Goal: Task Accomplishment & Management: Use online tool/utility

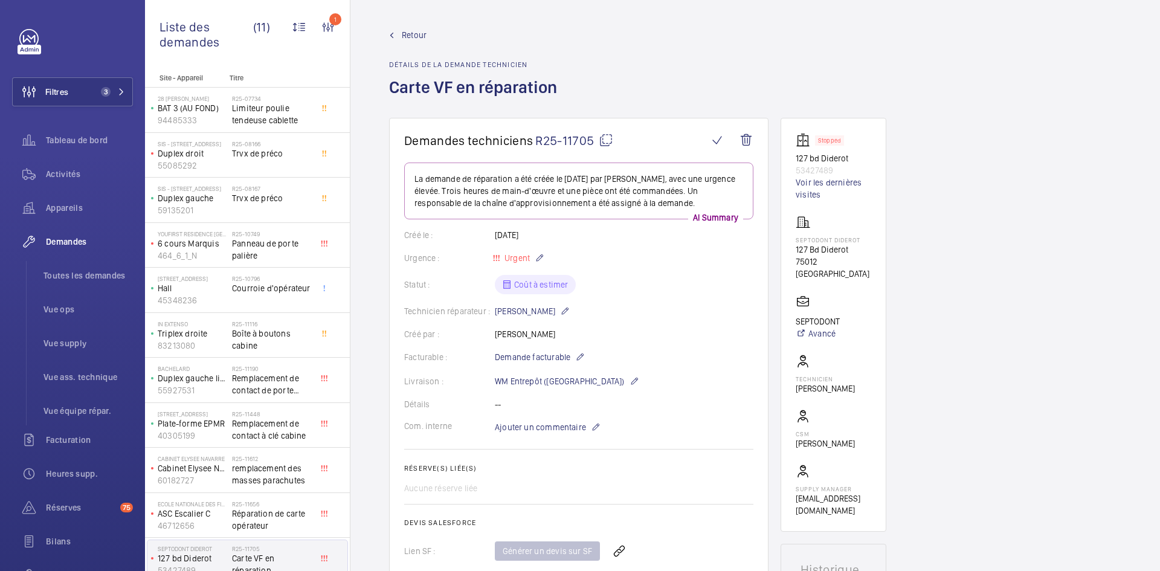
click at [609, 141] on mat-icon at bounding box center [606, 140] width 15 height 15
click at [413, 30] on span "Retour" at bounding box center [414, 35] width 25 height 12
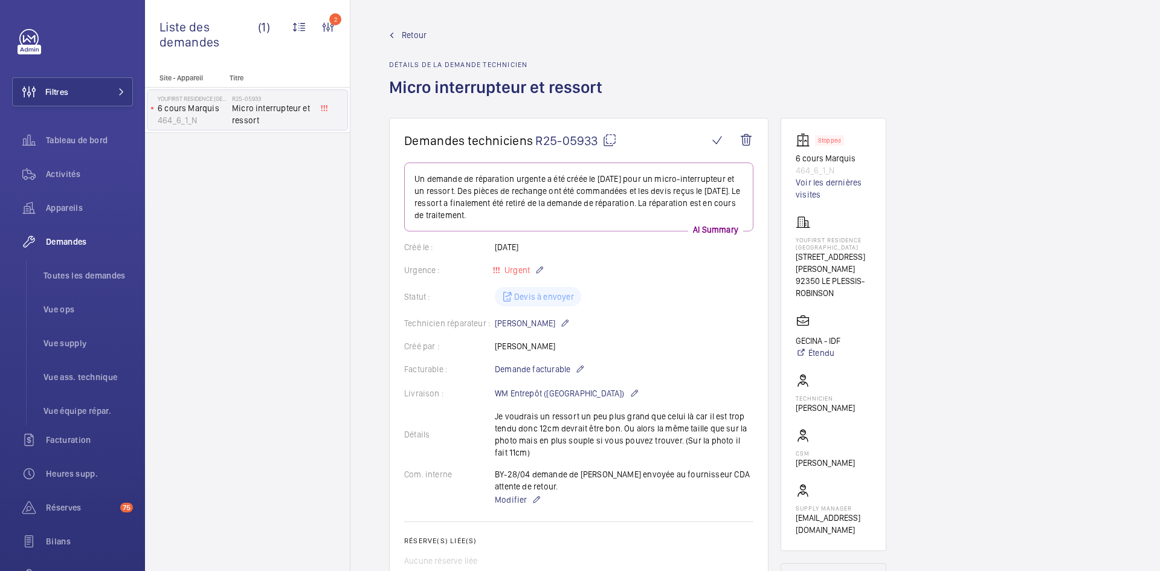
scroll to position [689, 0]
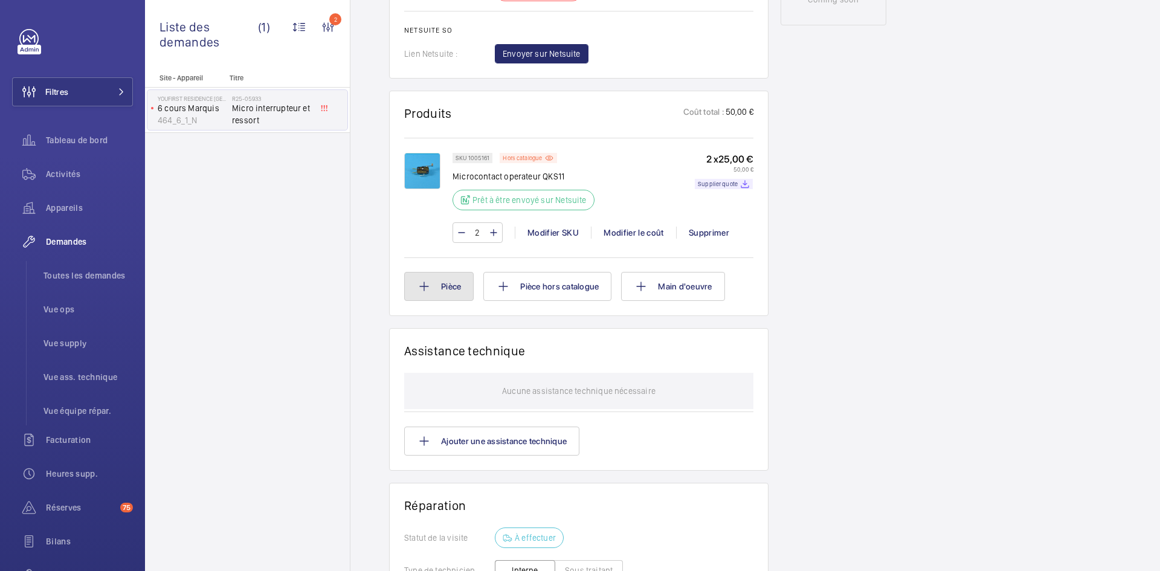
click at [456, 291] on button "Pièce" at bounding box center [438, 286] width 69 height 29
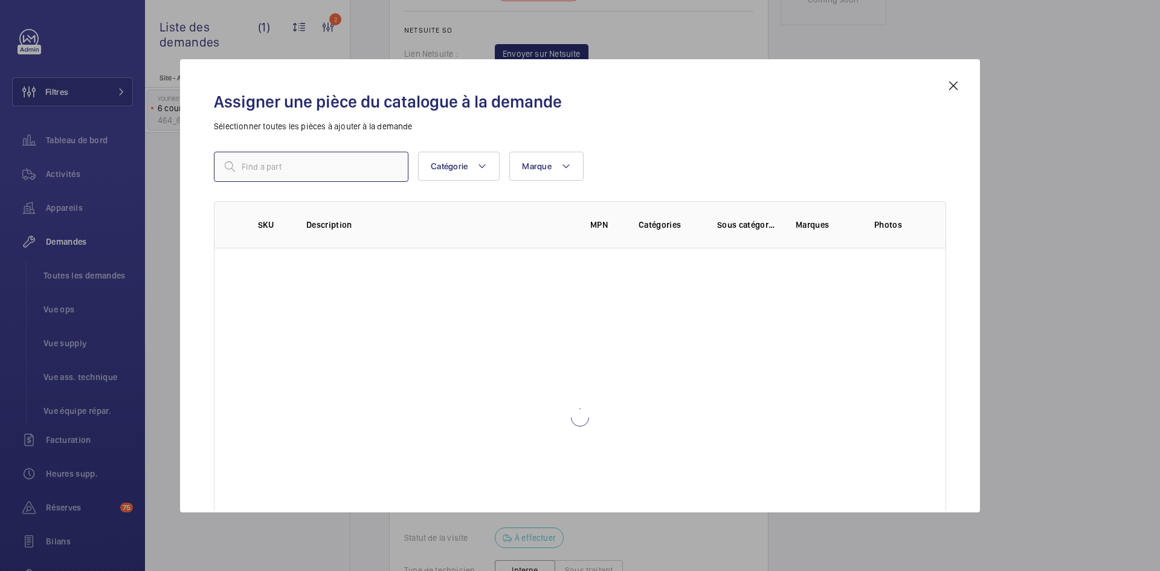
click at [321, 170] on input "text" at bounding box center [311, 167] width 195 height 30
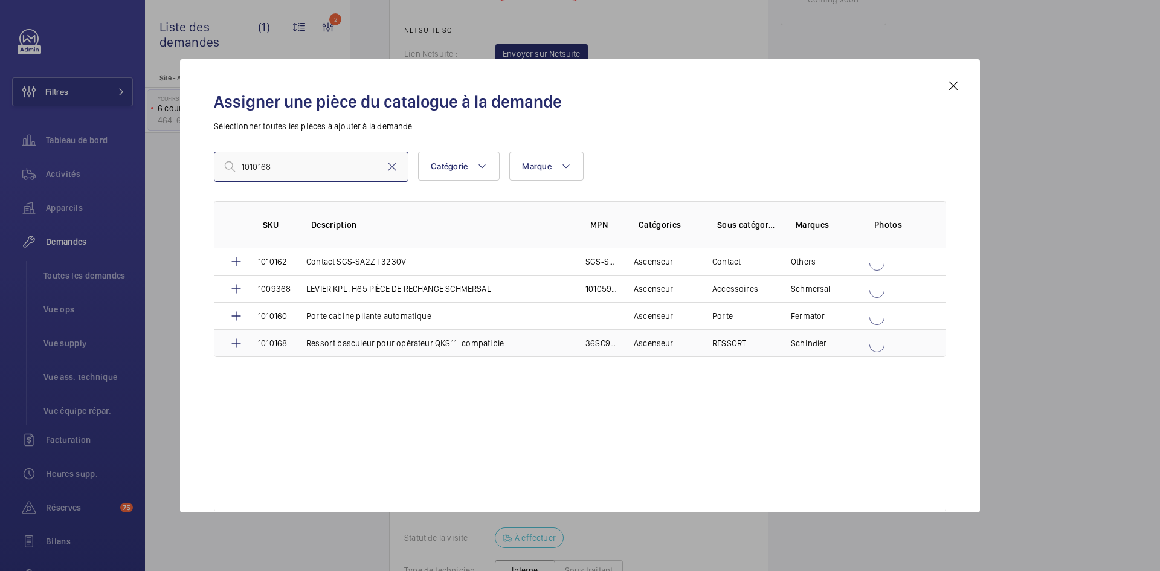
type input "1010168"
click at [297, 344] on td "Ressort basculeur pour opérateur QKS11 -compatible" at bounding box center [431, 343] width 279 height 28
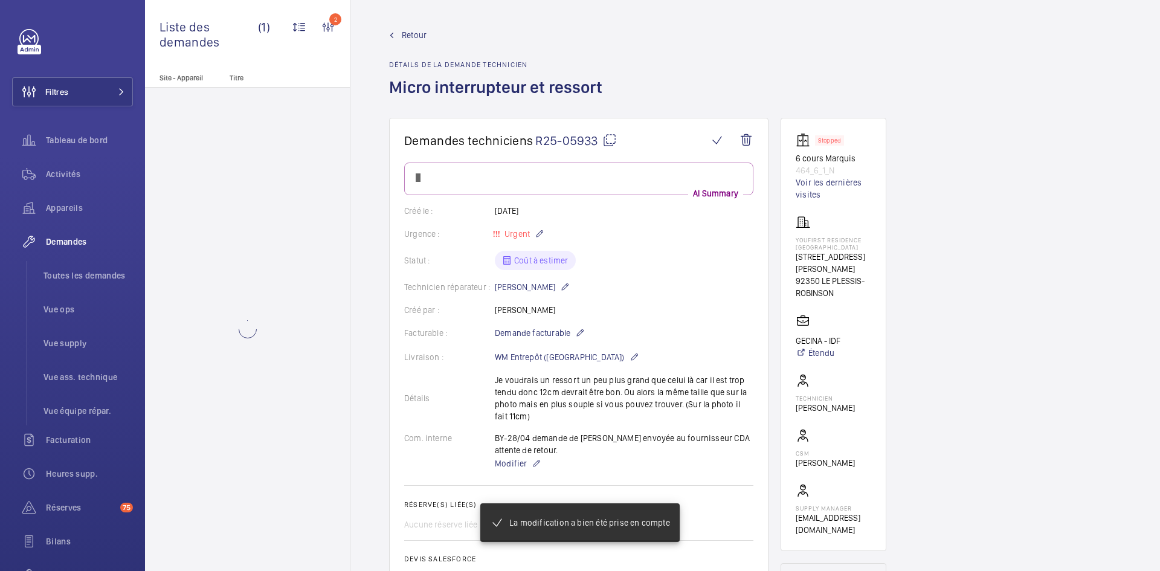
scroll to position [689, 0]
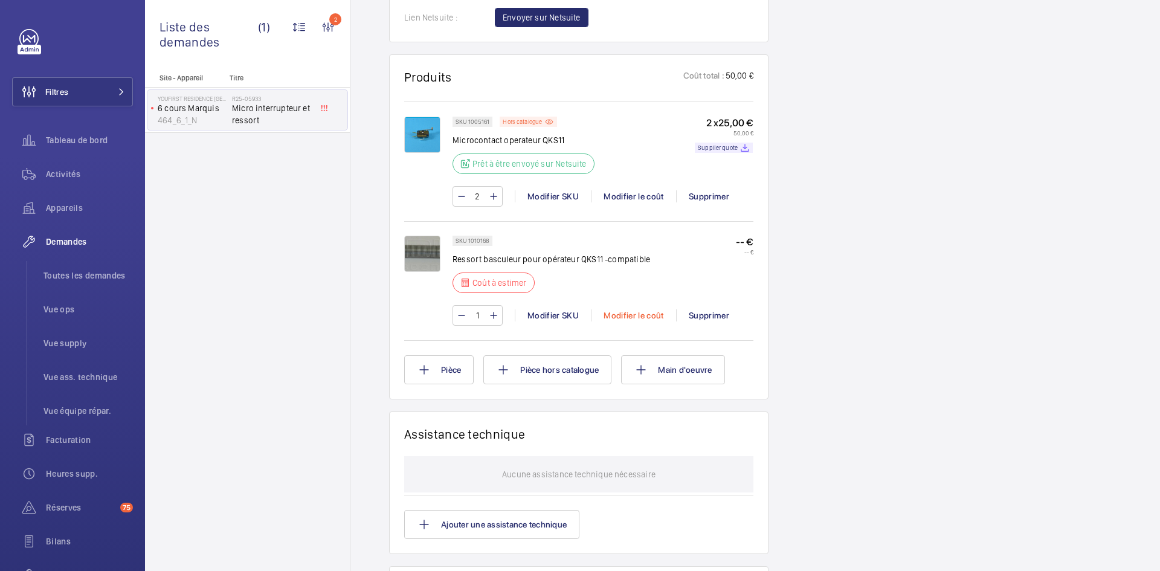
scroll to position [737, 0]
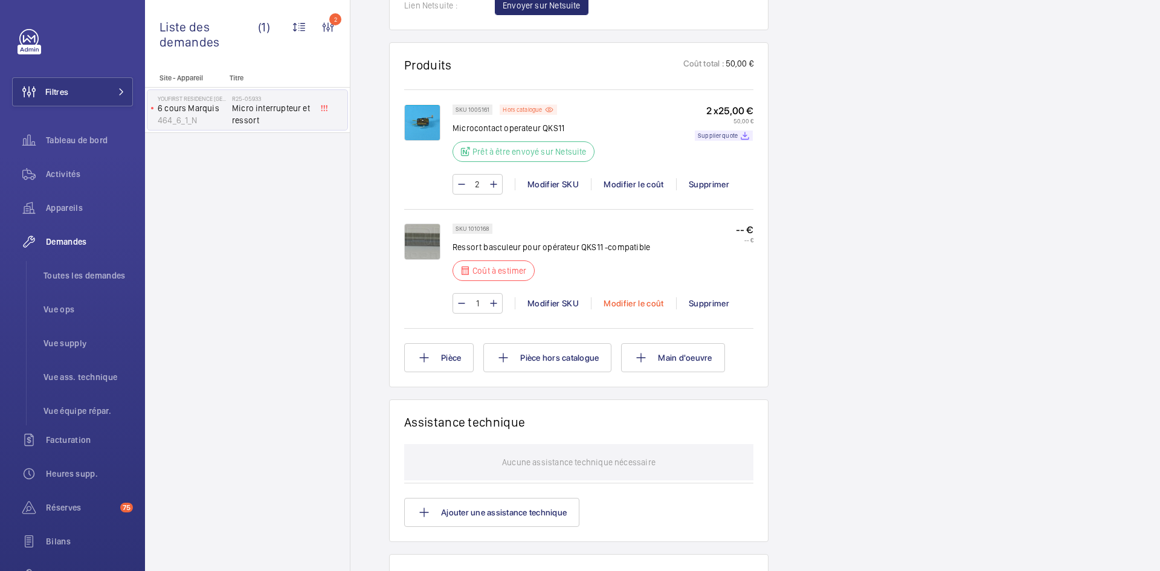
click at [624, 309] on div "Modifier le coût" at bounding box center [633, 303] width 85 height 12
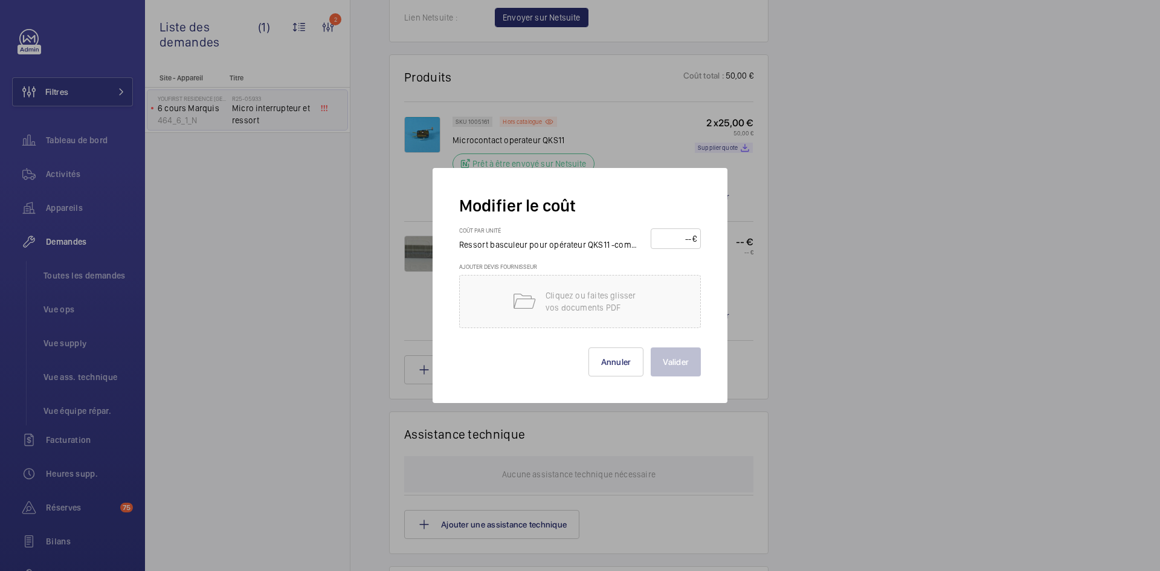
click at [675, 236] on input "number" at bounding box center [673, 238] width 37 height 19
type input "50"
click at [685, 363] on button "Valider" at bounding box center [676, 361] width 50 height 29
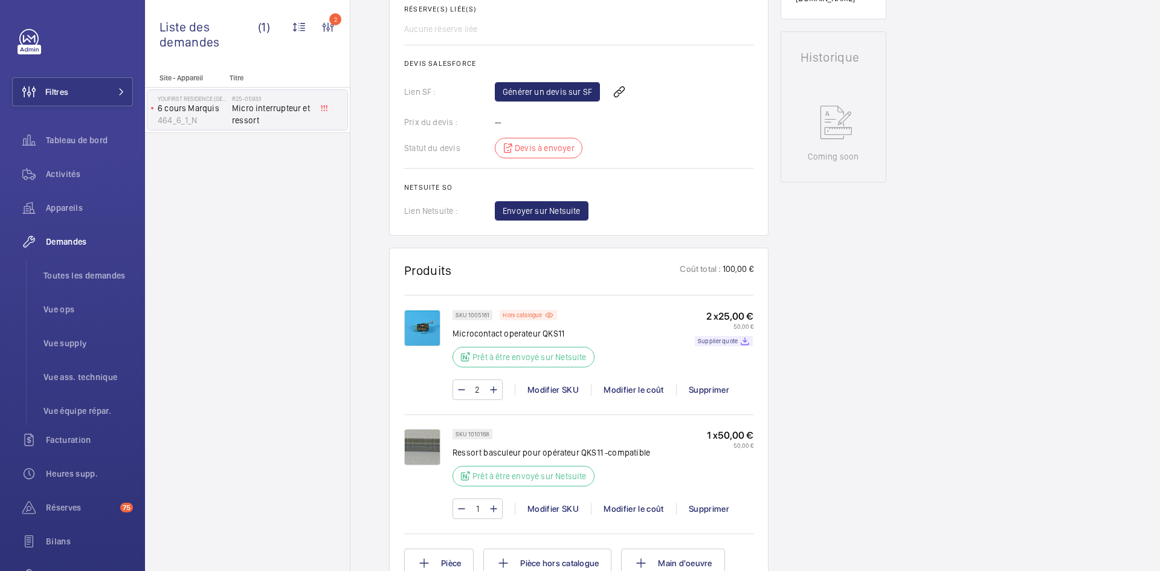
scroll to position [592, 0]
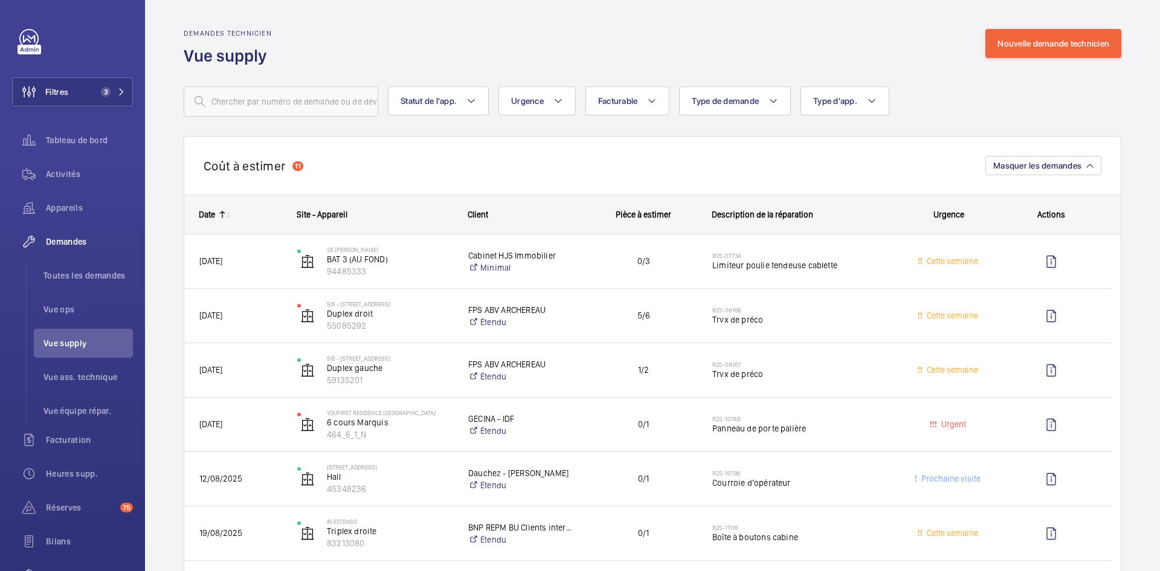
scroll to position [604, 0]
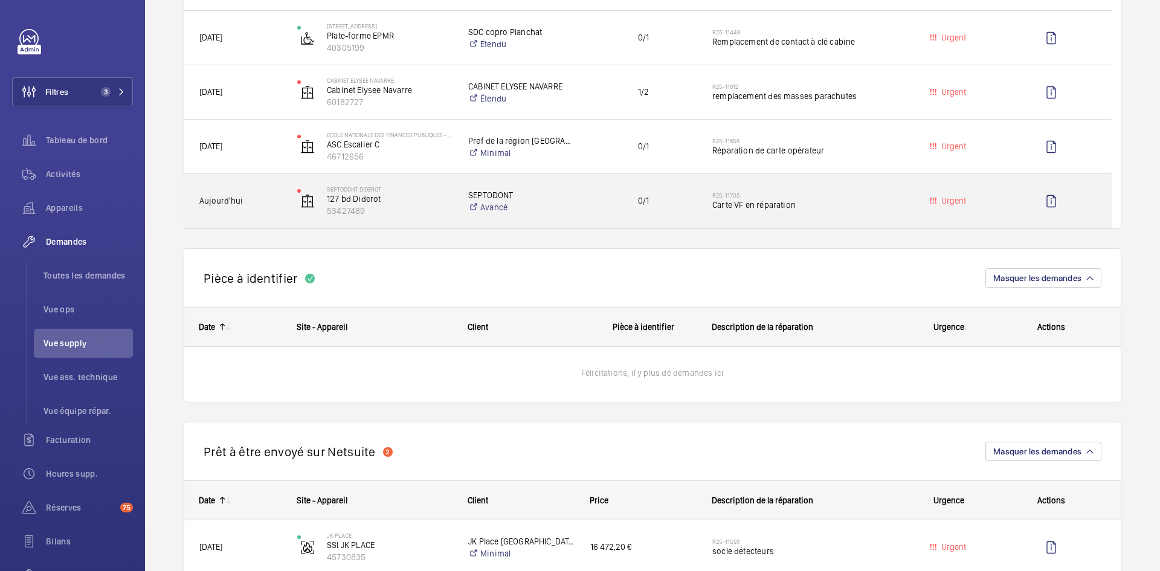
click at [279, 202] on span "Aujourd'hui" at bounding box center [240, 201] width 82 height 14
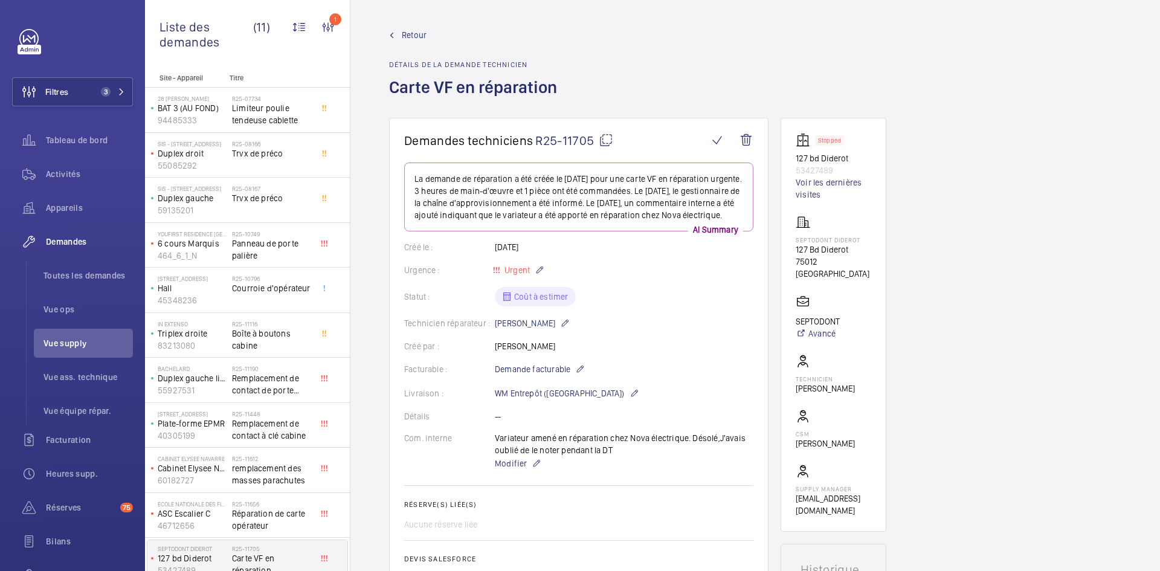
click at [404, 39] on span "Retour" at bounding box center [414, 35] width 25 height 12
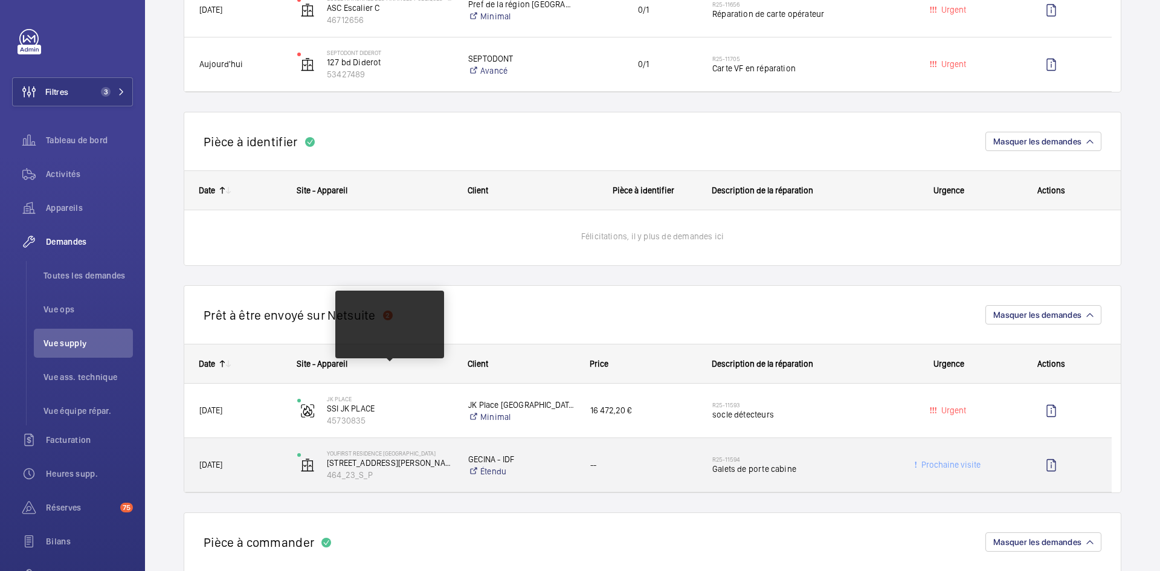
scroll to position [906, 0]
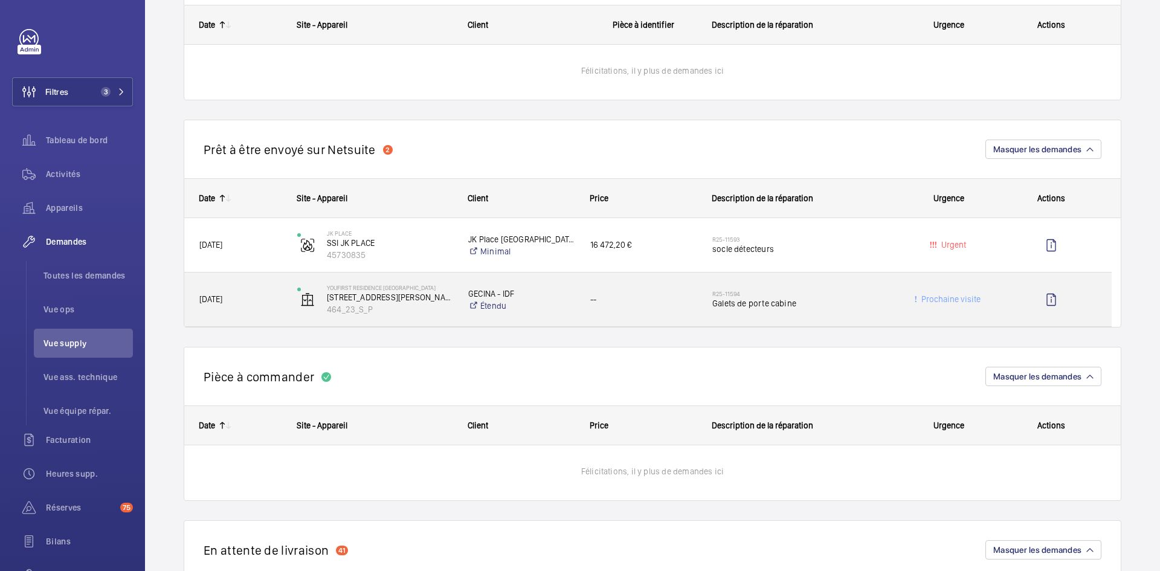
click at [252, 300] on span "[DATE]" at bounding box center [240, 299] width 82 height 14
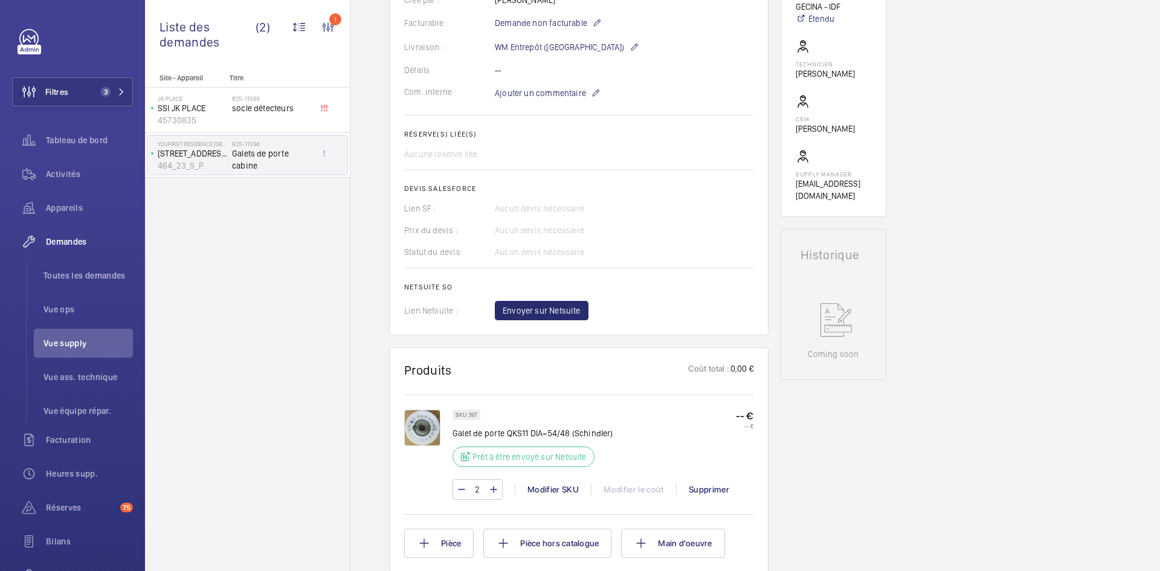
scroll to position [338, 0]
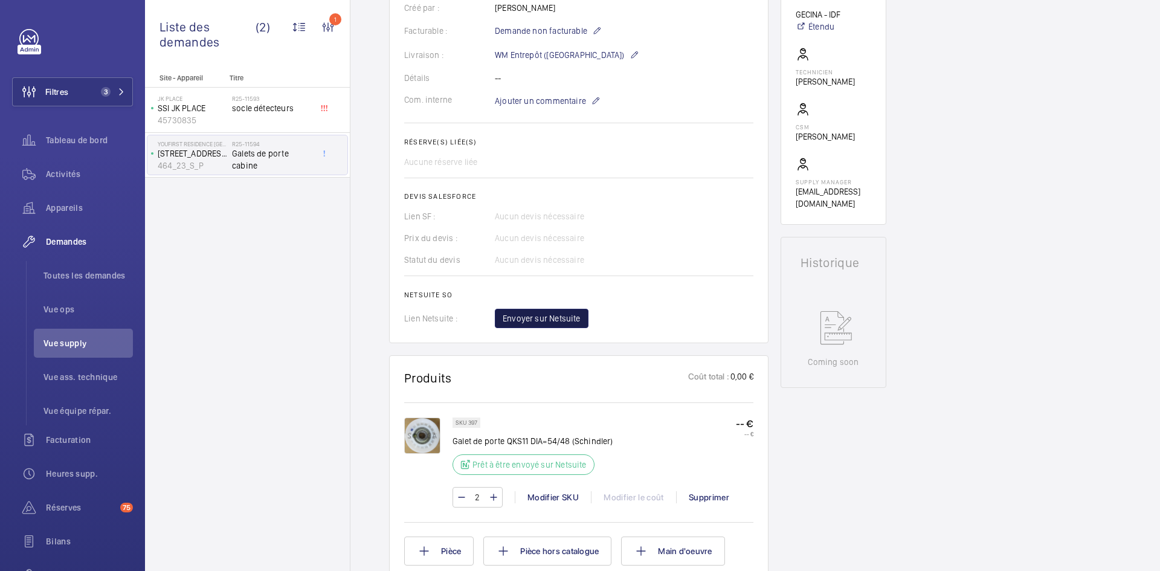
click at [572, 318] on span "Envoyer sur Netsuite" at bounding box center [542, 318] width 78 height 12
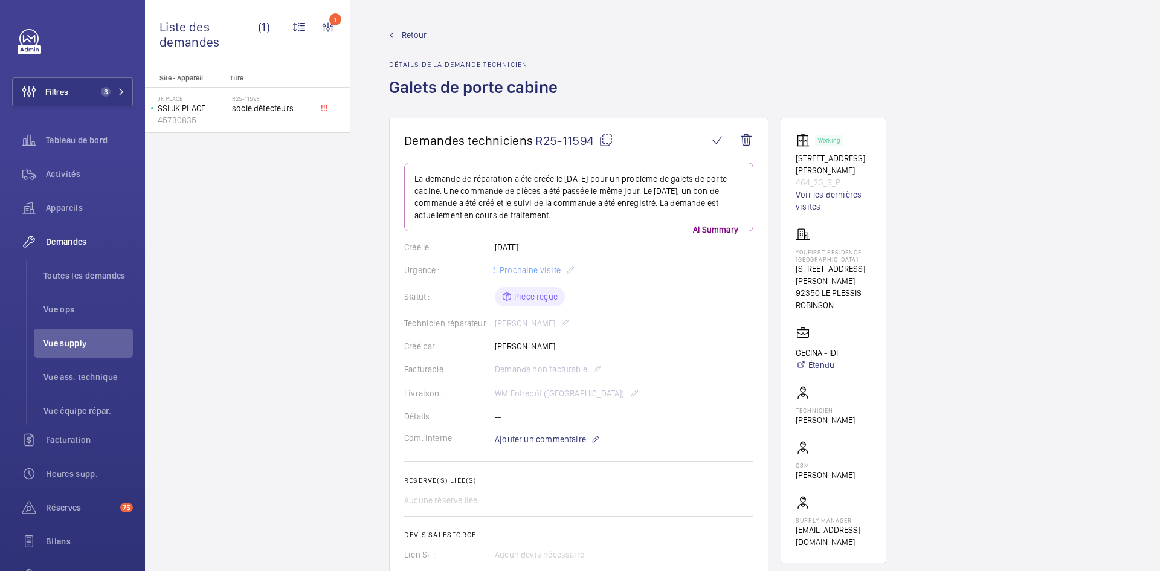
click at [406, 33] on span "Retour" at bounding box center [414, 35] width 25 height 12
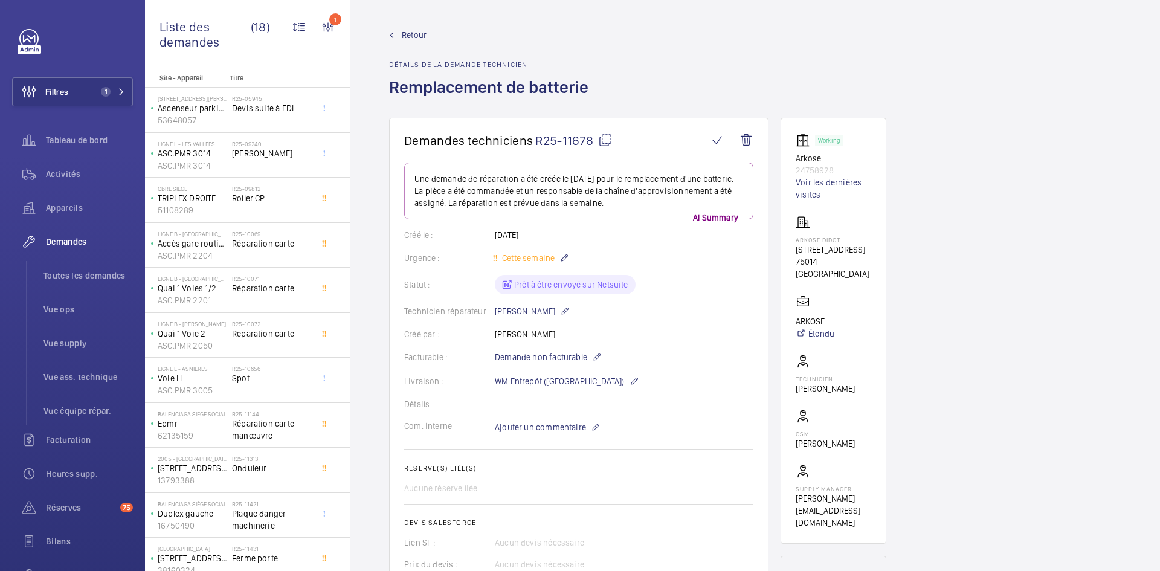
click at [411, 33] on span "Retour" at bounding box center [414, 35] width 25 height 12
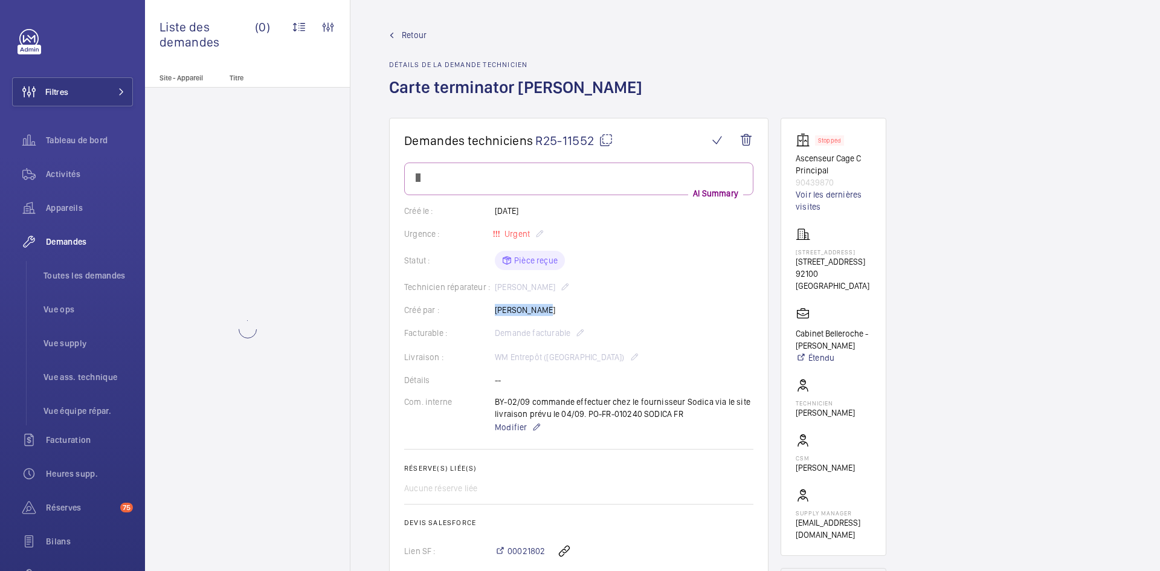
drag, startPoint x: 541, startPoint y: 312, endPoint x: 492, endPoint y: 311, distance: 48.3
click at [492, 311] on wm-front-card-body "AI Summary Créé le : 31/08/2025 Urgence : Urgent Statut : Pièce reçue Technicie…" at bounding box center [578, 418] width 349 height 510
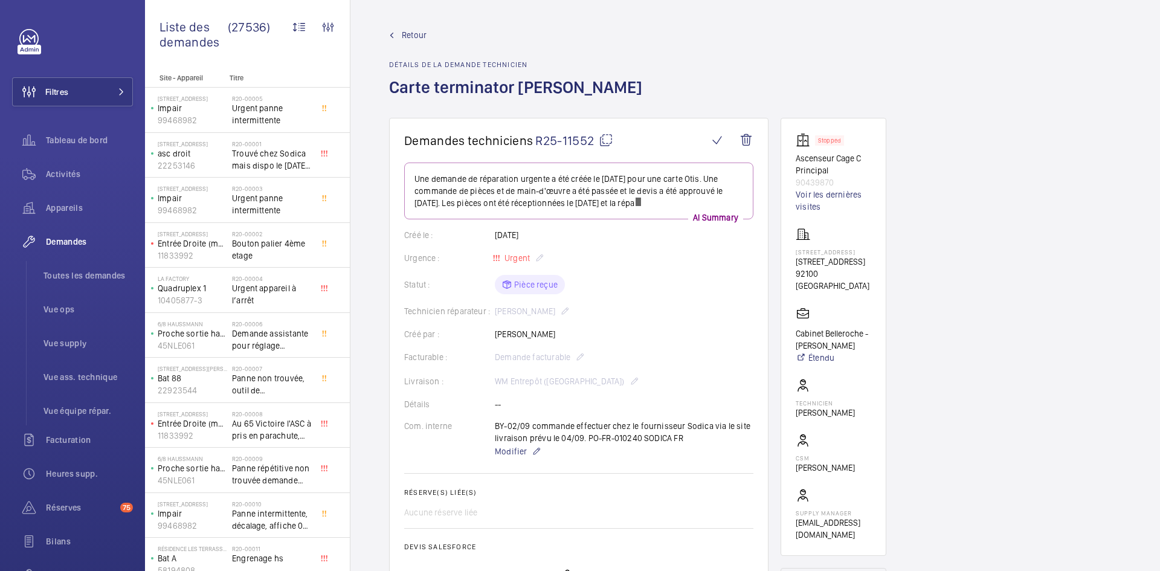
drag, startPoint x: 522, startPoint y: 306, endPoint x: 534, endPoint y: 335, distance: 31.4
click at [534, 335] on div "Créé par : Grégory Roy" at bounding box center [578, 334] width 349 height 12
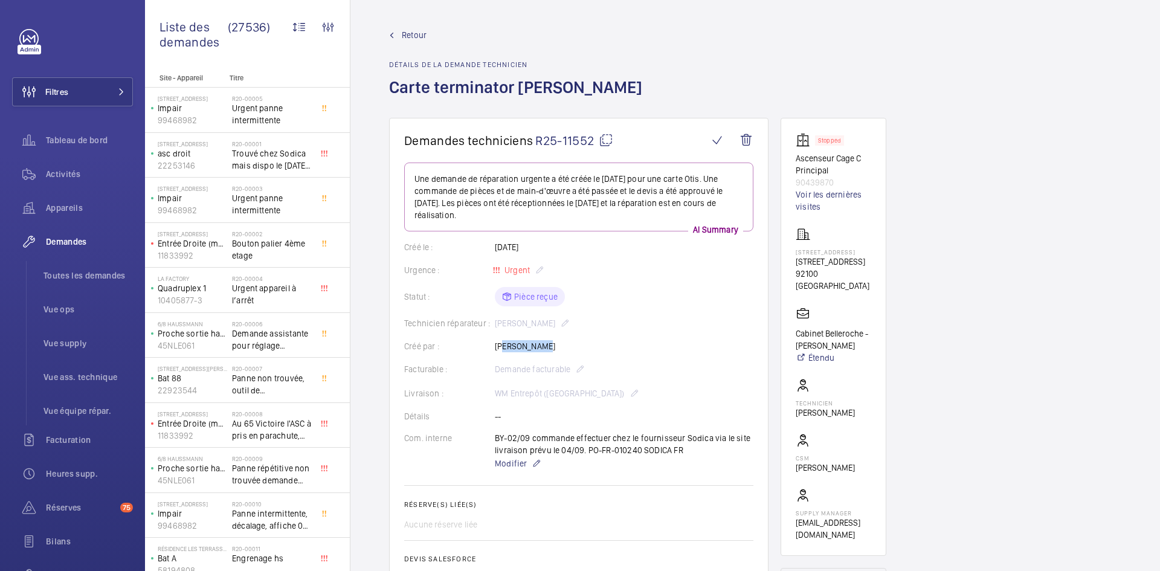
drag, startPoint x: 540, startPoint y: 333, endPoint x: 498, endPoint y: 340, distance: 42.8
click at [498, 340] on wm-front-card-body "Une demande de réparation urgente a été créée le 31 août 2025 pour une carte Ot…" at bounding box center [578, 436] width 349 height 546
click at [552, 338] on wm-front-card-body "Une demande de réparation urgente a été créée le 31 août 2025 pour une carte Ot…" at bounding box center [578, 436] width 349 height 546
drag, startPoint x: 532, startPoint y: 344, endPoint x: 491, endPoint y: 344, distance: 41.7
click at [491, 344] on div "Créé par : Grégory Roy" at bounding box center [578, 346] width 349 height 12
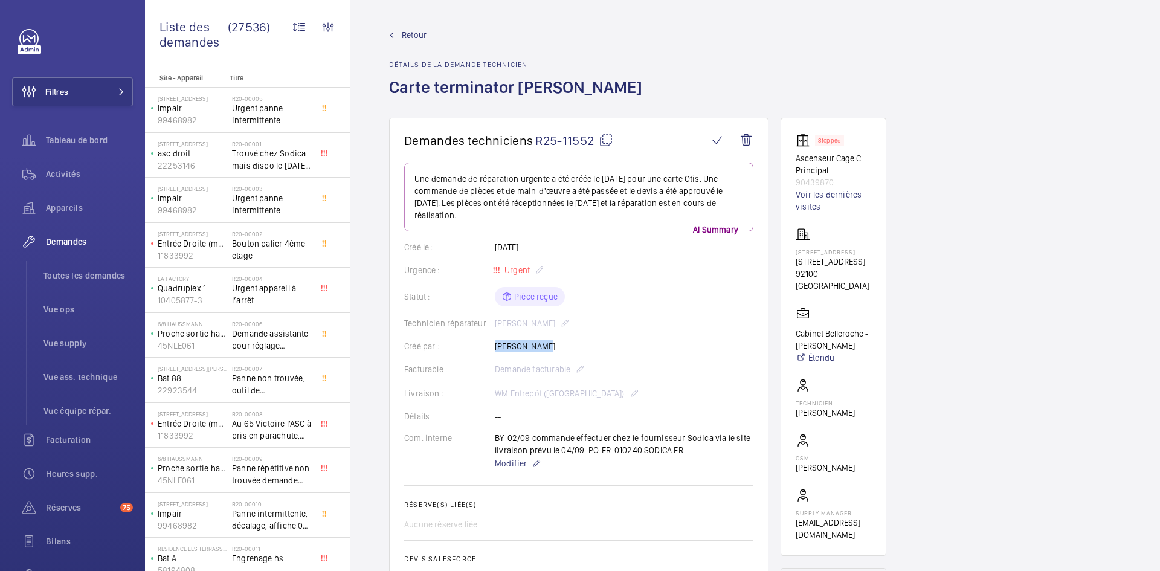
copy div "Créé par : Grégory Roy"
drag, startPoint x: 835, startPoint y: 180, endPoint x: 792, endPoint y: 160, distance: 47.6
click at [792, 160] on wm-front-card "Stopped Ascenseur Cage C Principal 90439870 Voir les dernières visites 4 Avenue…" at bounding box center [834, 337] width 106 height 438
copy div "Ascenseur Cage C Principal 90439870"
drag, startPoint x: 851, startPoint y: 303, endPoint x: 797, endPoint y: 270, distance: 63.4
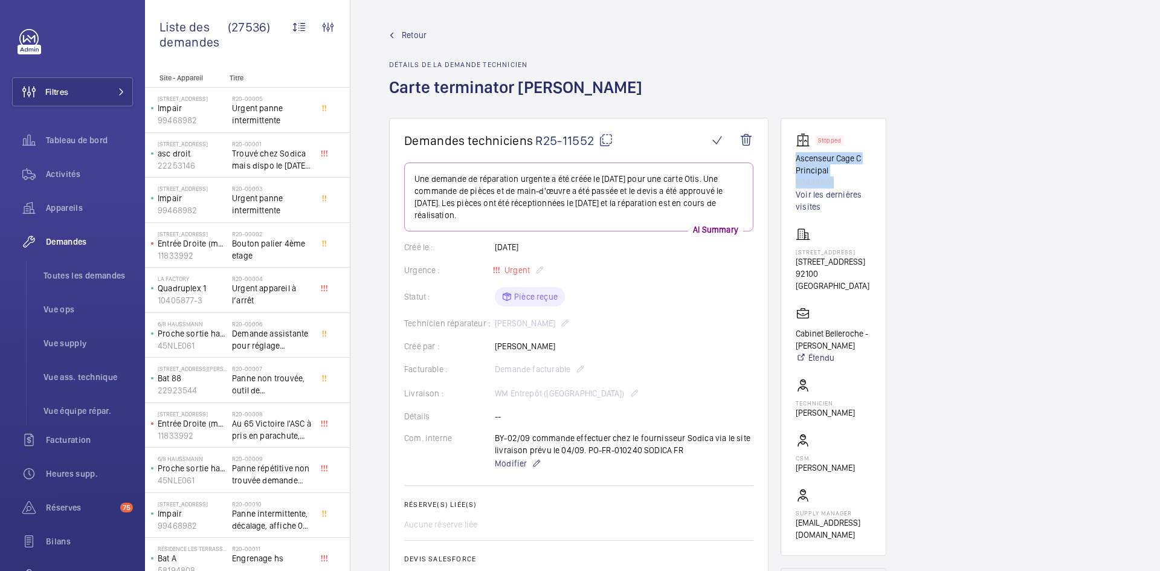
click at [797, 268] on p "4 Avenue du Stade de Coubertin, 92100 BOULOGNE-BILLANCOURT" at bounding box center [834, 262] width 76 height 12
copy p "4 Avenue du Stade de Coubertin, 92100 BOULOGNE-BILLANCOURT"
drag, startPoint x: 850, startPoint y: 390, endPoint x: 792, endPoint y: 379, distance: 59.1
click at [792, 379] on wm-front-card "Stopped Ascenseur Cage C Principal 90439870 Voir les dernières visites 4 Avenue…" at bounding box center [834, 337] width 106 height 438
copy p "Cabinet Belleroche - Marc Petitjean"
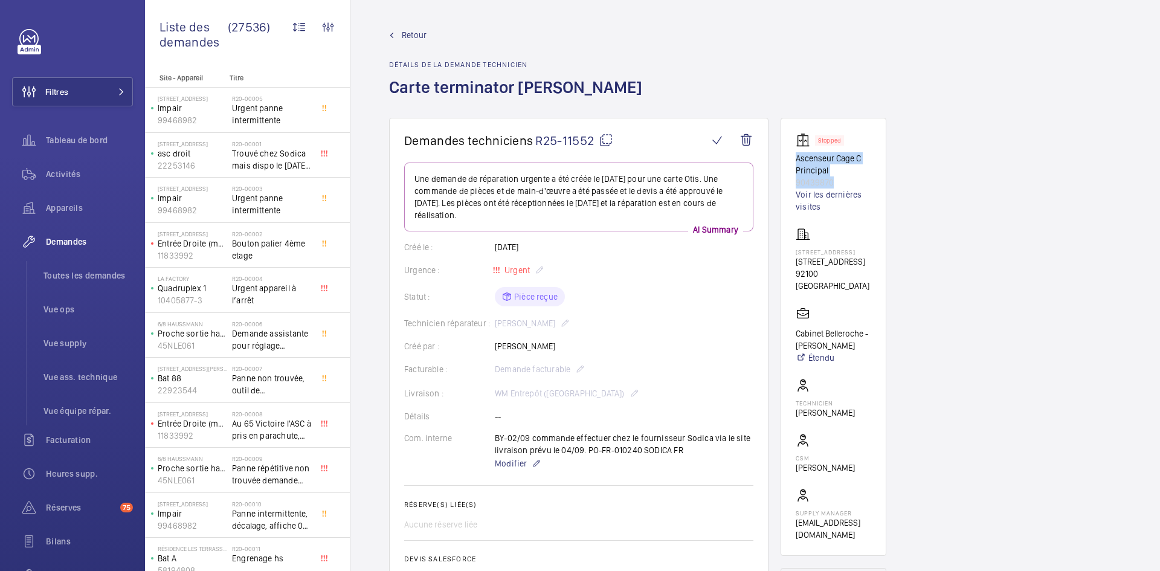
click at [602, 141] on mat-icon at bounding box center [606, 140] width 15 height 15
copy p "Cabinet Belleroche - Marc Petitjean"
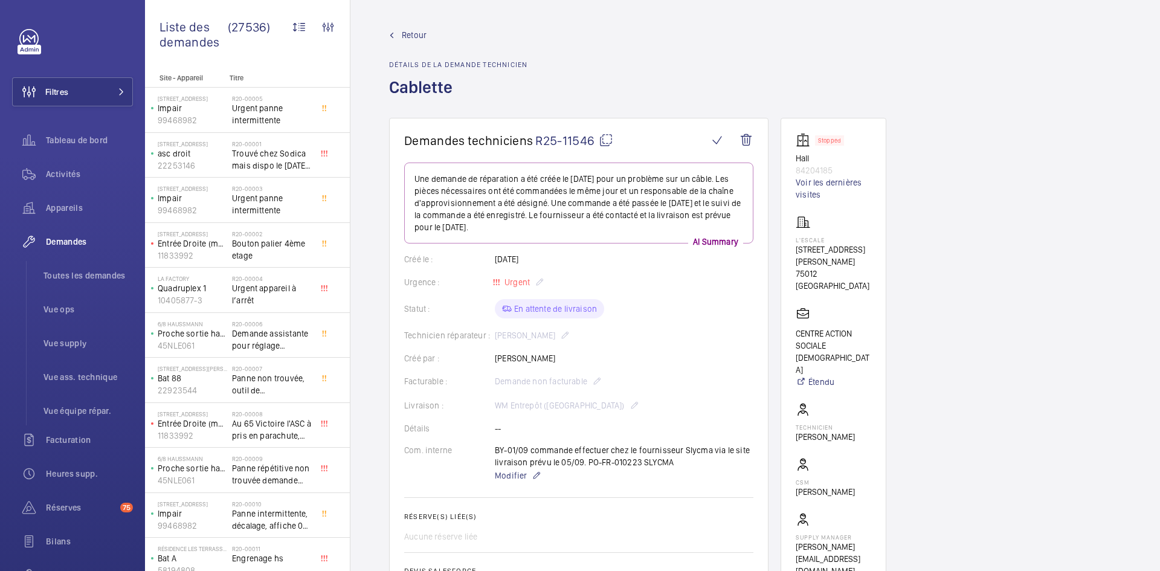
drag, startPoint x: 552, startPoint y: 334, endPoint x: 493, endPoint y: 335, distance: 58.6
click at [493, 335] on div "Technicien réparateur : [PERSON_NAME]" at bounding box center [578, 335] width 349 height 15
copy div "Technicien réparateur : [PERSON_NAME]"
drag, startPoint x: 837, startPoint y: 169, endPoint x: 788, endPoint y: 160, distance: 49.9
click at [788, 160] on wm-front-card "Stopped Hall 84204185 Voir les dernières visites L'escale [STREET_ADDRESS][PERS…" at bounding box center [834, 355] width 106 height 474
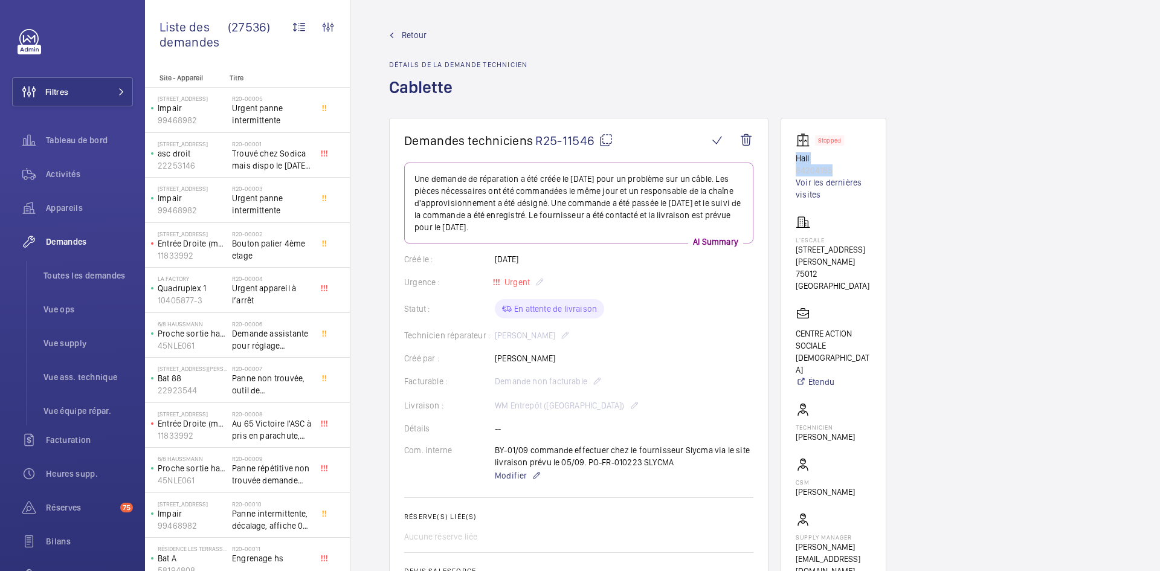
copy div "Hall 84204185"
drag, startPoint x: 841, startPoint y: 263, endPoint x: 773, endPoint y: 236, distance: 73.3
click at [828, 268] on p "75012 PARIS" at bounding box center [834, 280] width 76 height 24
drag, startPoint x: 841, startPoint y: 260, endPoint x: 790, endPoint y: 236, distance: 55.4
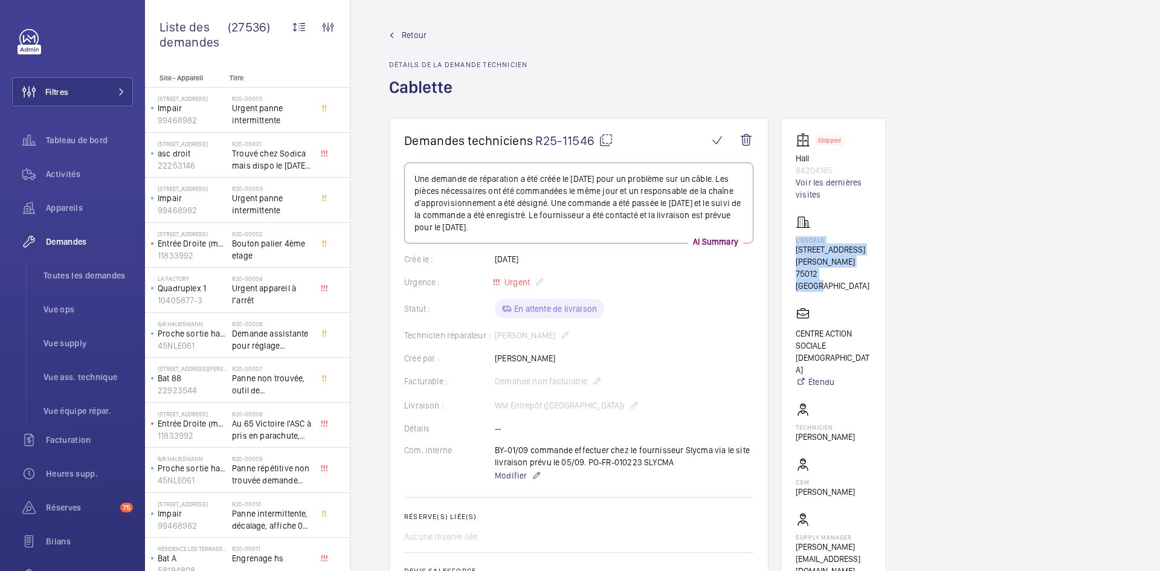
click at [790, 236] on wm-front-card "Stopped Hall 84204185 Voir les dernières visites L'escale 4 Rue Claude Tillier …" at bounding box center [834, 355] width 106 height 474
copy div "L'escale 4 Rue Claude Tillier 75012 PARIS"
drag, startPoint x: 848, startPoint y: 332, endPoint x: 790, endPoint y: 309, distance: 63.2
click at [790, 309] on wm-front-card "Stopped Hall 84204185 Voir les dernières visites L'escale 4 Rue Claude Tillier …" at bounding box center [834, 355] width 106 height 474
copy p "CENTRE ACTION SOCIALE PROTESTANT"
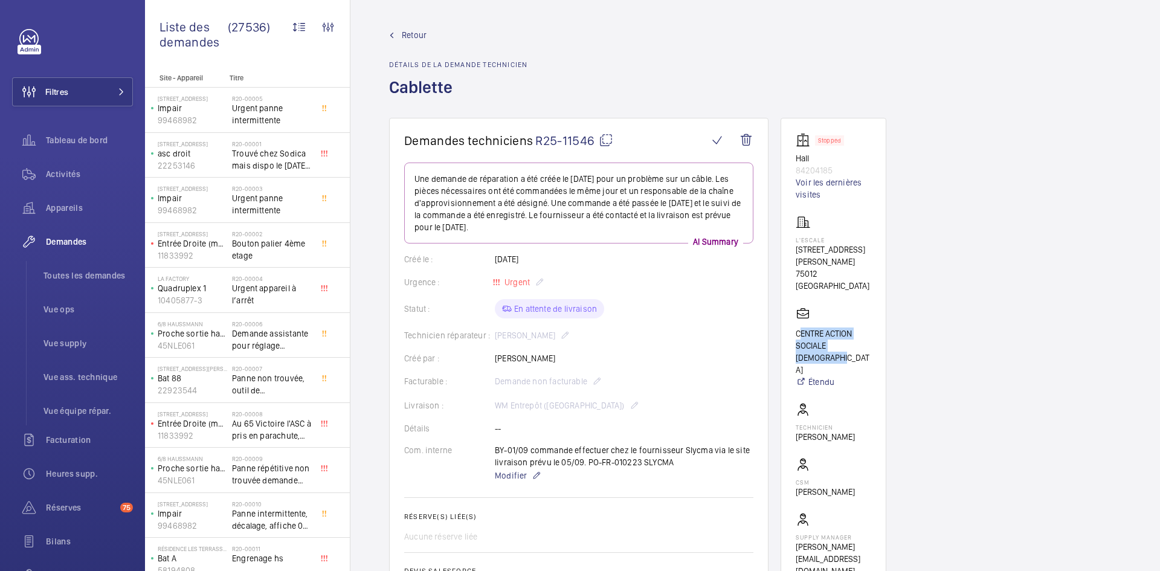
click at [608, 140] on mat-icon at bounding box center [606, 140] width 15 height 15
copy p "CENTRE ACTION SOCIALE PROTESTANT"
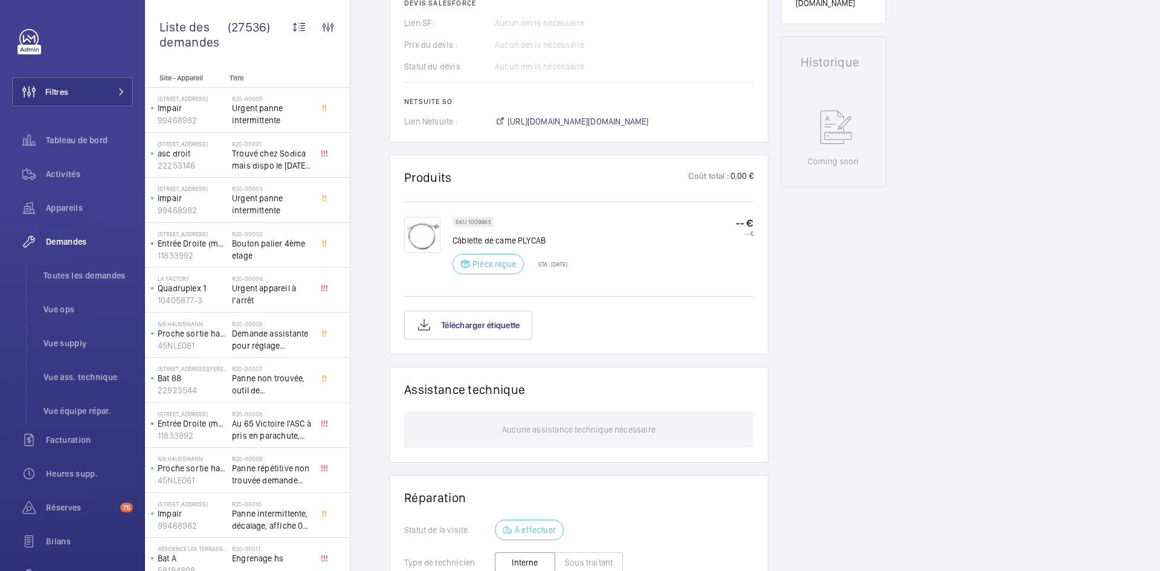
scroll to position [326, 0]
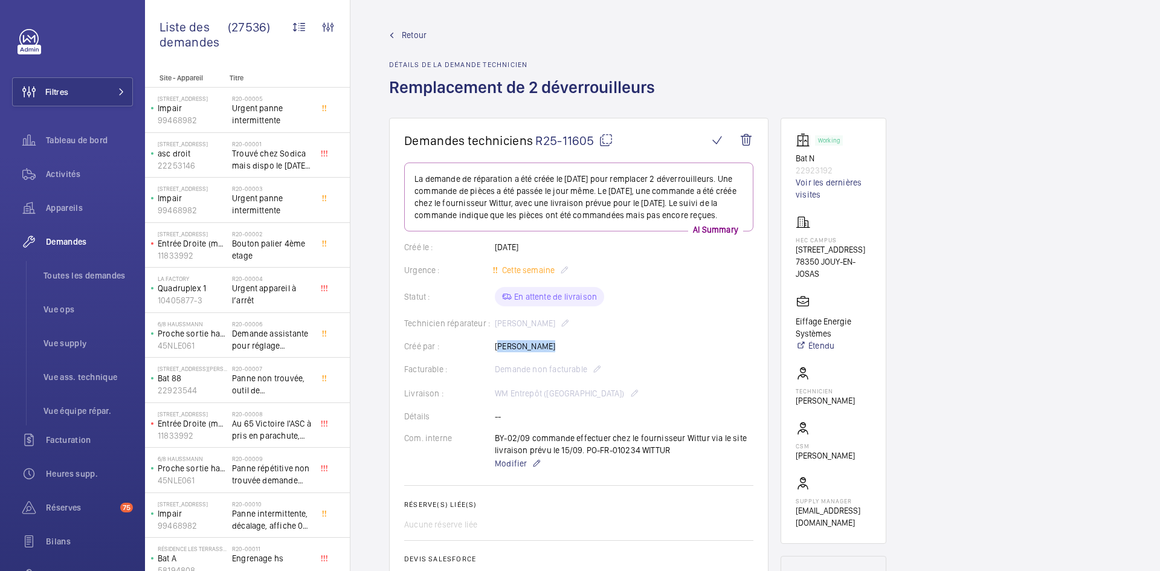
drag, startPoint x: 548, startPoint y: 357, endPoint x: 495, endPoint y: 362, distance: 53.5
click at [495, 352] on div "Créé par : [PERSON_NAME]" at bounding box center [578, 346] width 349 height 12
copy p "[PERSON_NAME]"
drag, startPoint x: 836, startPoint y: 169, endPoint x: 796, endPoint y: 160, distance: 40.3
click at [796, 160] on div "Working Bat N 22923192 Voir les dernières visites" at bounding box center [834, 167] width 76 height 68
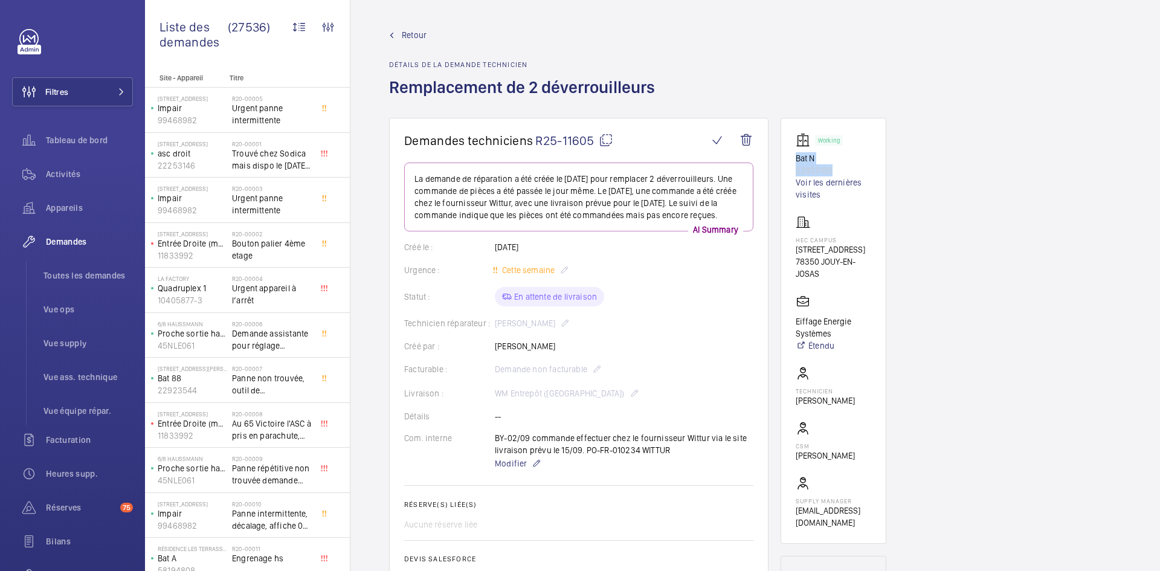
copy div "Bat N 22923192"
drag, startPoint x: 838, startPoint y: 289, endPoint x: 786, endPoint y: 242, distance: 70.6
click at [786, 242] on wm-front-card "Working Bat N 22923192 Voir les dernières visites HEC CAMPUS [STREET_ADDRESS] E…" at bounding box center [834, 331] width 106 height 426
copy div "HEC CAMPUS [STREET_ADDRESS]"
drag, startPoint x: 813, startPoint y: 347, endPoint x: 795, endPoint y: 334, distance: 22.5
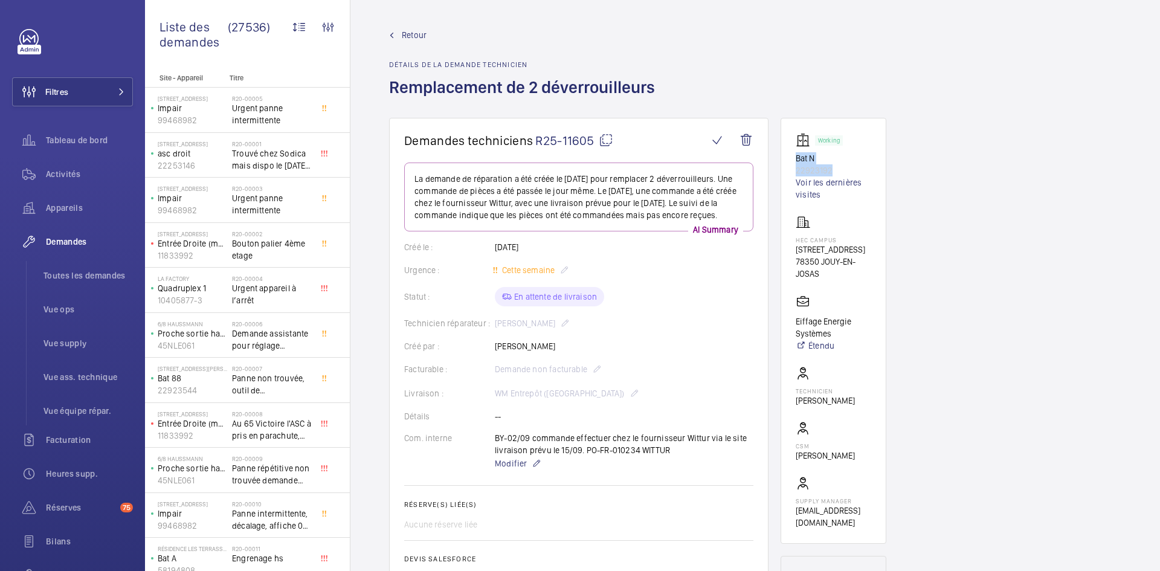
click at [795, 334] on wm-front-card "Working Bat N 22923192 Voir les dernières visites HEC CAMPUS [STREET_ADDRESS] E…" at bounding box center [834, 331] width 106 height 426
copy p "Eiffage Energie Systèmes"
click at [605, 137] on mat-icon at bounding box center [606, 140] width 15 height 15
copy p "Eiffage Energie Systèmes"
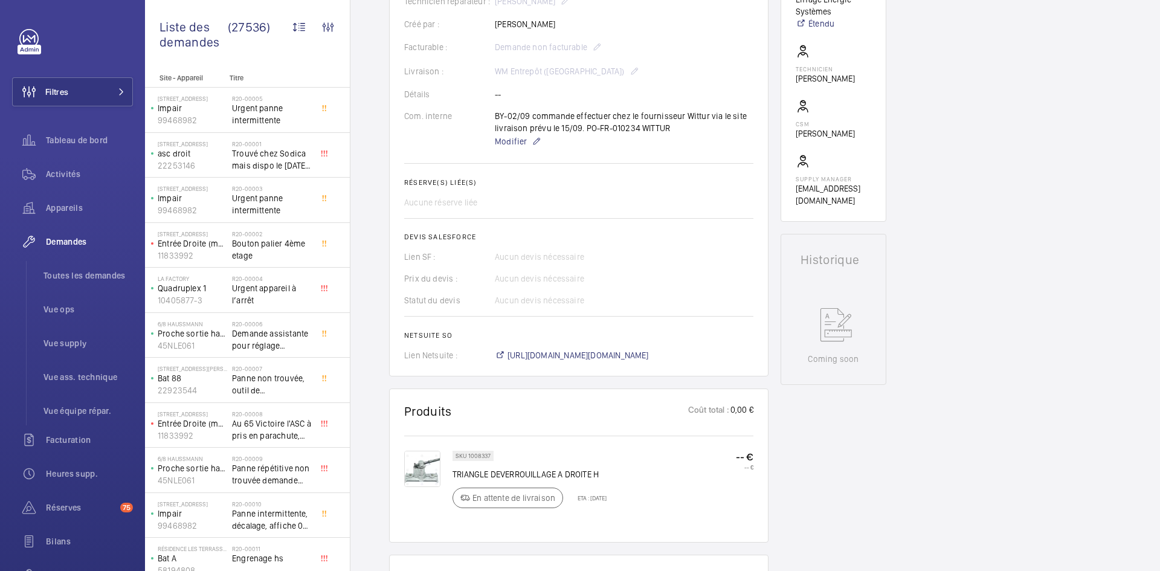
scroll to position [363, 0]
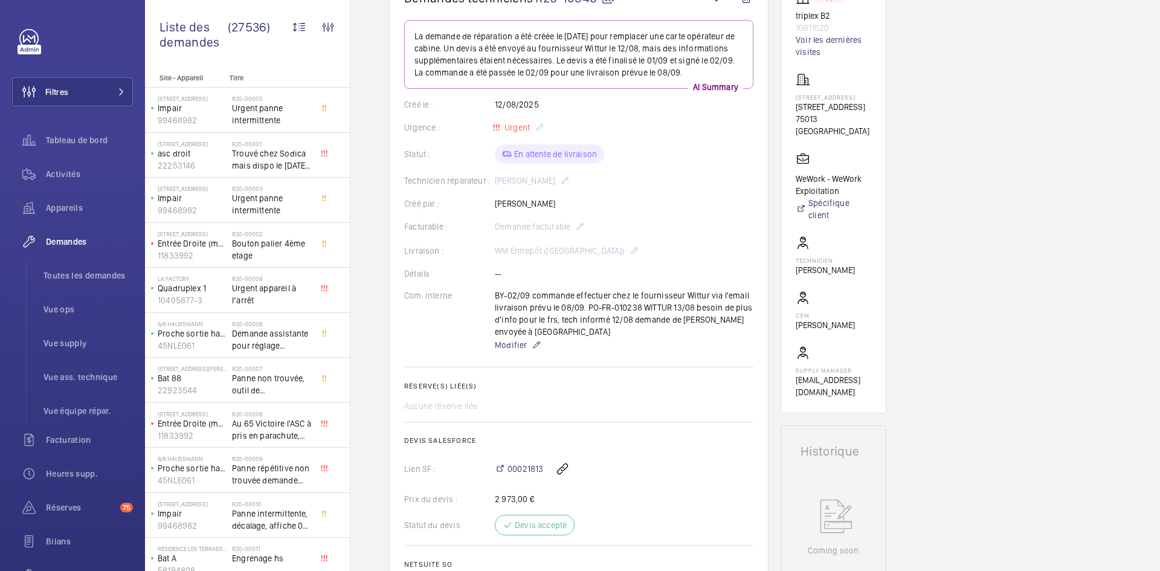
scroll to position [121, 0]
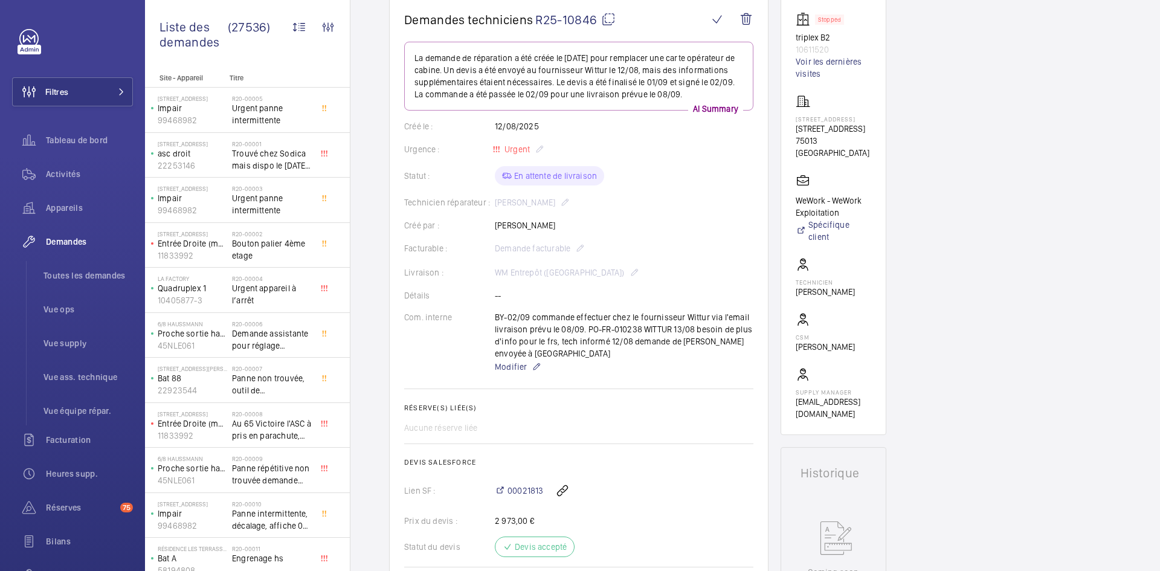
drag, startPoint x: 580, startPoint y: 225, endPoint x: 495, endPoint y: 227, distance: 84.6
click at [495, 227] on div "Créé par : [PERSON_NAME]" at bounding box center [578, 225] width 349 height 12
copy p "[PERSON_NAME]"
drag, startPoint x: 827, startPoint y: 50, endPoint x: 795, endPoint y: 38, distance: 34.2
click at [795, 38] on wm-front-card "Stopped triplex B2 10611520 Voir les dernières visites 198 Avenue de France 198…" at bounding box center [834, 216] width 106 height 438
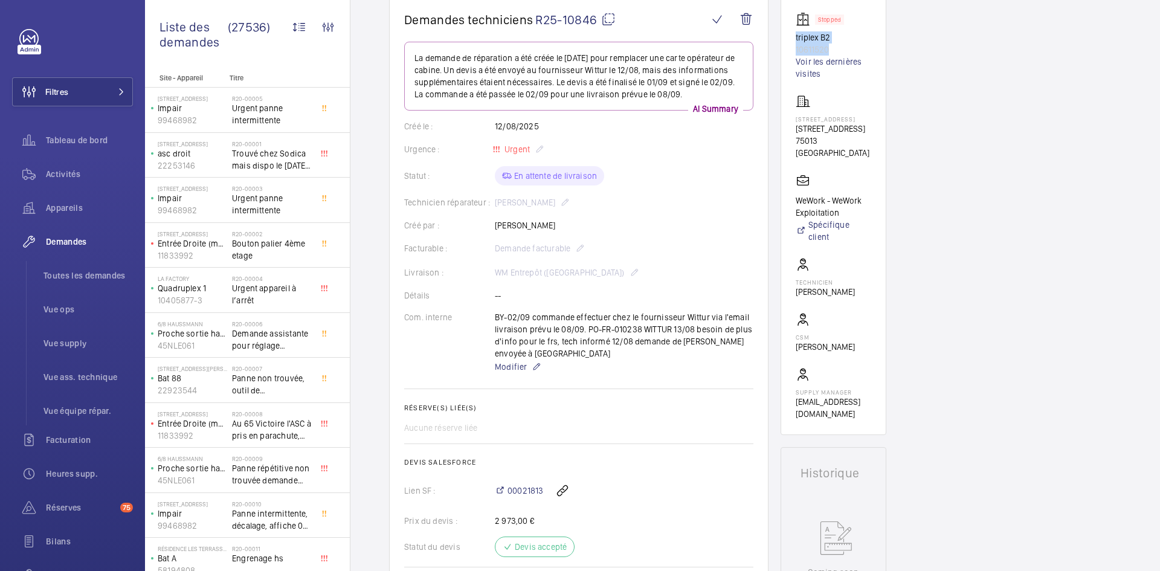
copy div "triplex B2 10611520"
drag, startPoint x: 868, startPoint y: 140, endPoint x: 791, endPoint y: 118, distance: 80.2
click at [791, 118] on wm-front-card "Stopped triplex B2 10611520 Voir les dernières visites 198 Avenue de France 198…" at bounding box center [834, 216] width 106 height 438
copy div "198 Avenue de France 198 Avenue de France, 75013 PARIS"
drag, startPoint x: 847, startPoint y: 213, endPoint x: 793, endPoint y: 196, distance: 56.4
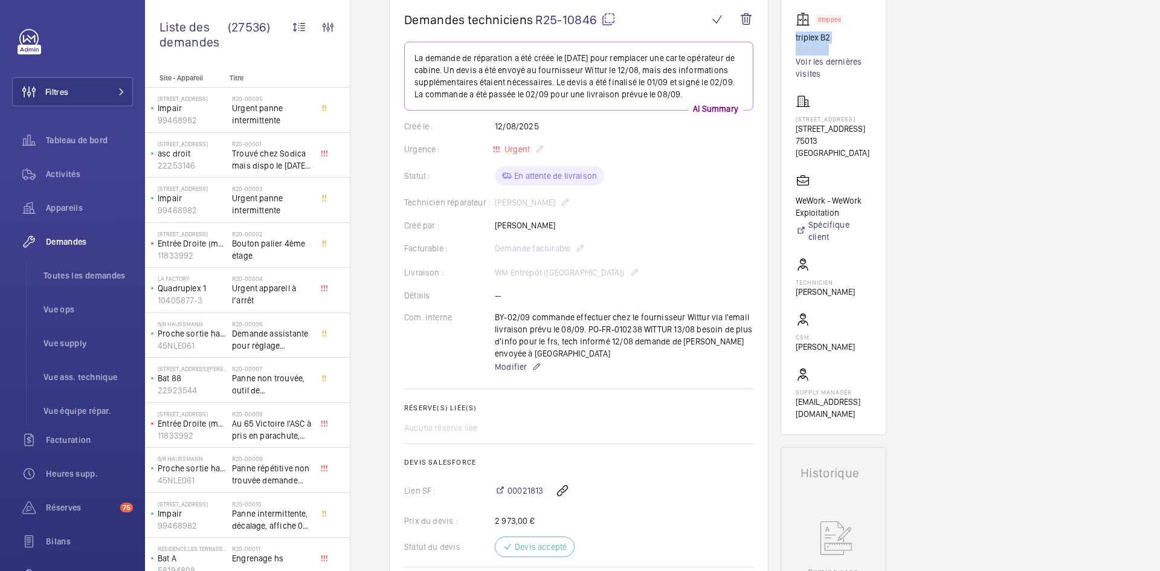
click at [793, 196] on wm-front-card "Stopped triplex B2 10611520 Voir les dernières visites 198 Avenue de France 198…" at bounding box center [834, 216] width 106 height 438
copy p "WeWork - WeWork Exploitation"
click at [611, 21] on mat-icon at bounding box center [608, 19] width 15 height 15
copy p "WeWork - WeWork Exploitation"
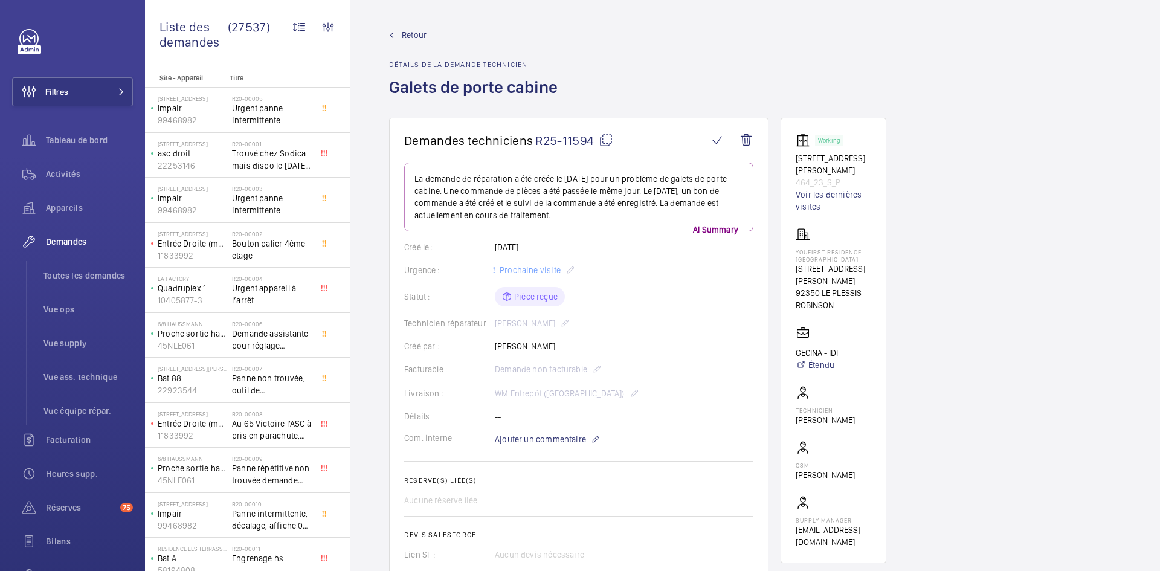
drag, startPoint x: 555, startPoint y: 346, endPoint x: 476, endPoint y: 349, distance: 79.8
click at [476, 349] on div "Créé par : [PERSON_NAME]" at bounding box center [578, 346] width 349 height 12
copy div "Créé par : [PERSON_NAME]"
drag, startPoint x: 850, startPoint y: 173, endPoint x: 792, endPoint y: 157, distance: 60.7
click at [792, 157] on wm-front-card "Working 23 rue Paul Rivet 464_23_S_P Voir les dernières visites YouFirst Reside…" at bounding box center [834, 340] width 106 height 445
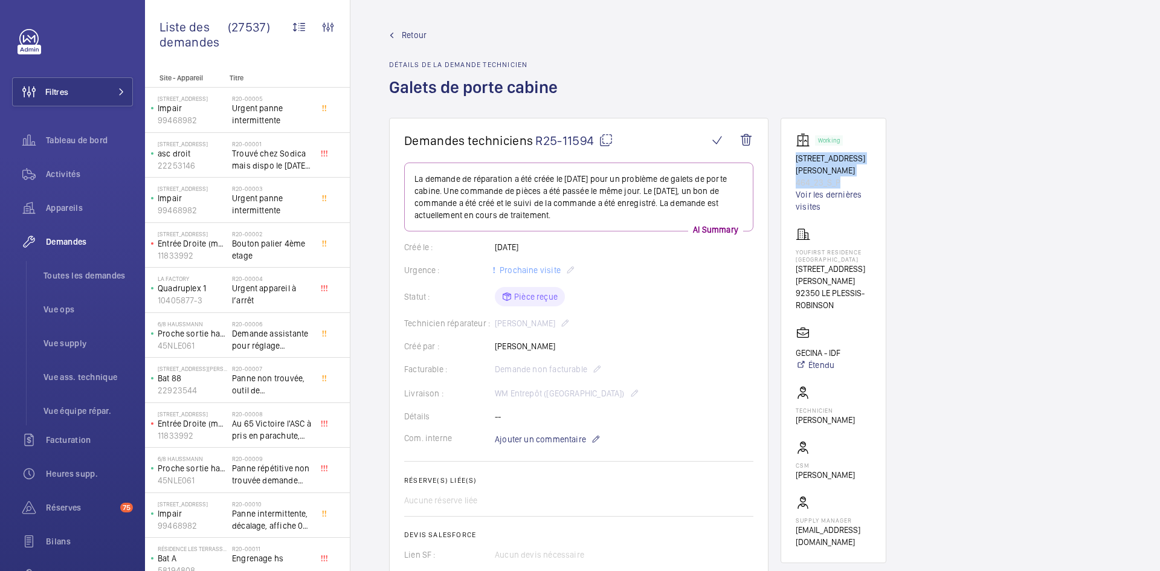
copy div "23 rue Paul Rivet 464_23_S_P"
drag, startPoint x: 851, startPoint y: 280, endPoint x: 798, endPoint y: 236, distance: 69.1
click at [798, 236] on div "YouFirst Residence Le Plessis-Robinson 23 Rue Paul Rivet 92350 LE PLESSIS-ROBIN…" at bounding box center [834, 269] width 76 height 84
copy div "YouFirst Residence Le Plessis-Robinson 23 Rue Paul Rivet 92350 LE PLESSIS-ROBIN…"
drag, startPoint x: 843, startPoint y: 328, endPoint x: 796, endPoint y: 328, distance: 46.5
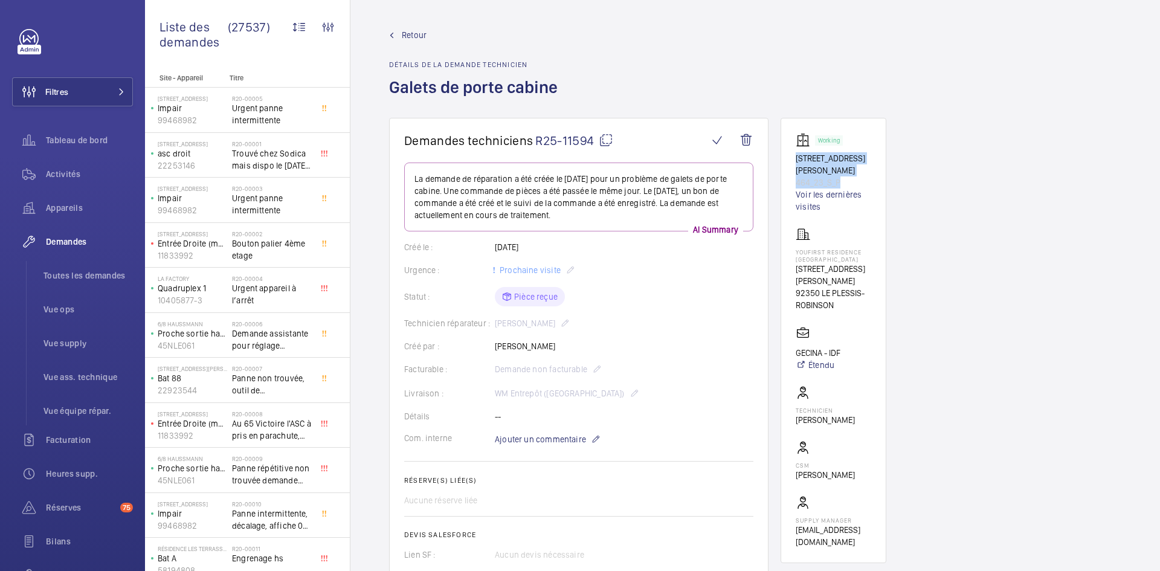
click at [796, 328] on wm-front-card-body "Working 23 rue Paul Rivet 464_23_S_P Voir les dernières visites YouFirst Reside…" at bounding box center [834, 340] width 76 height 415
copy p "GECINA - IDF"
click at [610, 140] on mat-icon at bounding box center [606, 140] width 15 height 15
copy p "GECINA - IDF"
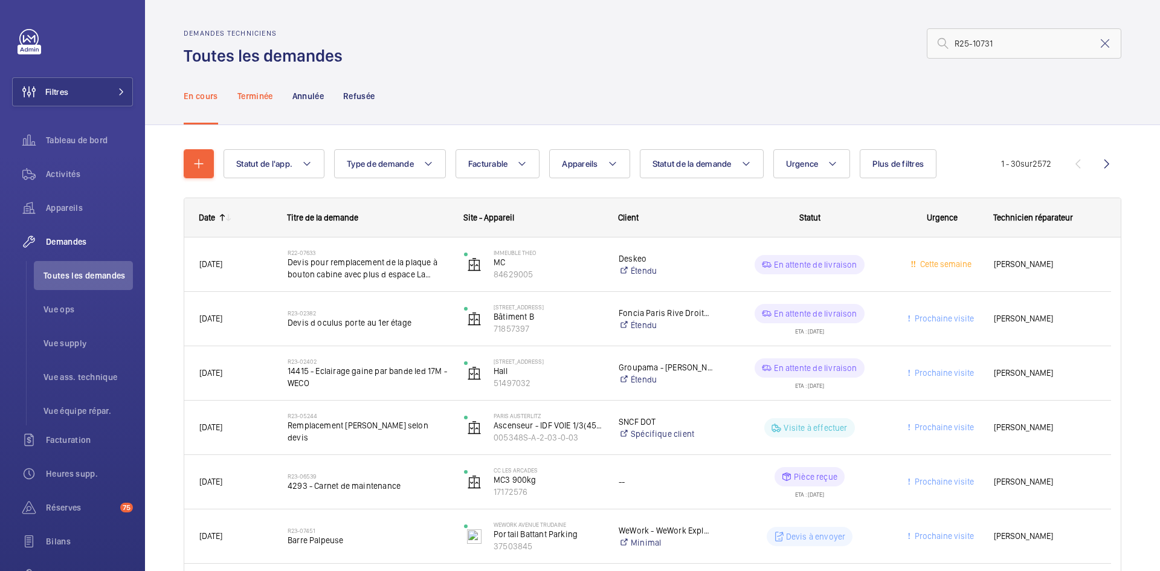
click at [251, 97] on p "Terminée" at bounding box center [255, 96] width 36 height 12
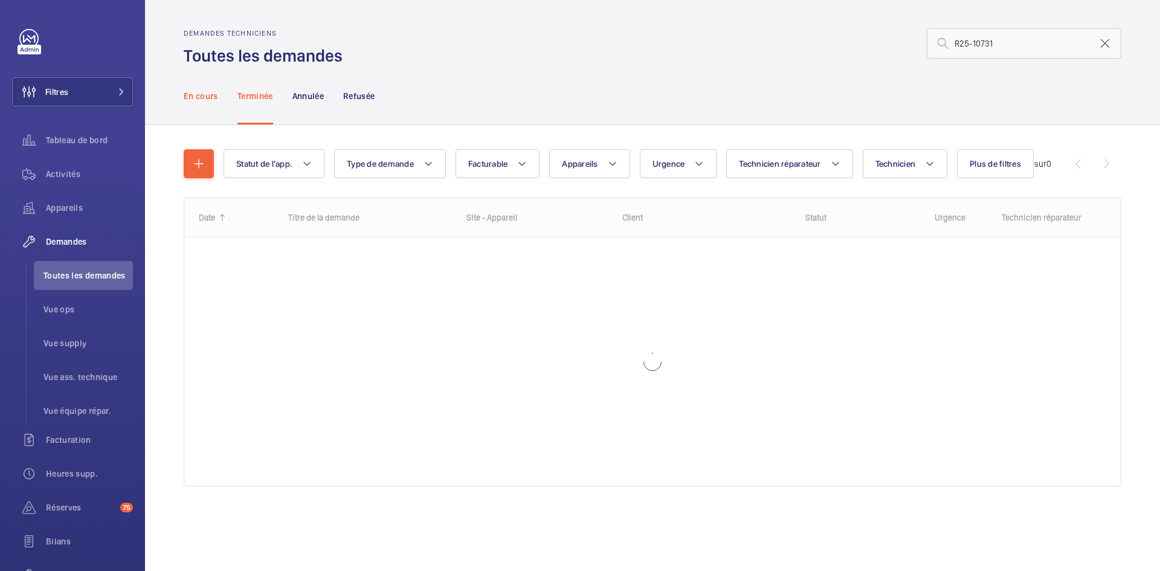
click at [211, 97] on p "En cours" at bounding box center [201, 96] width 34 height 12
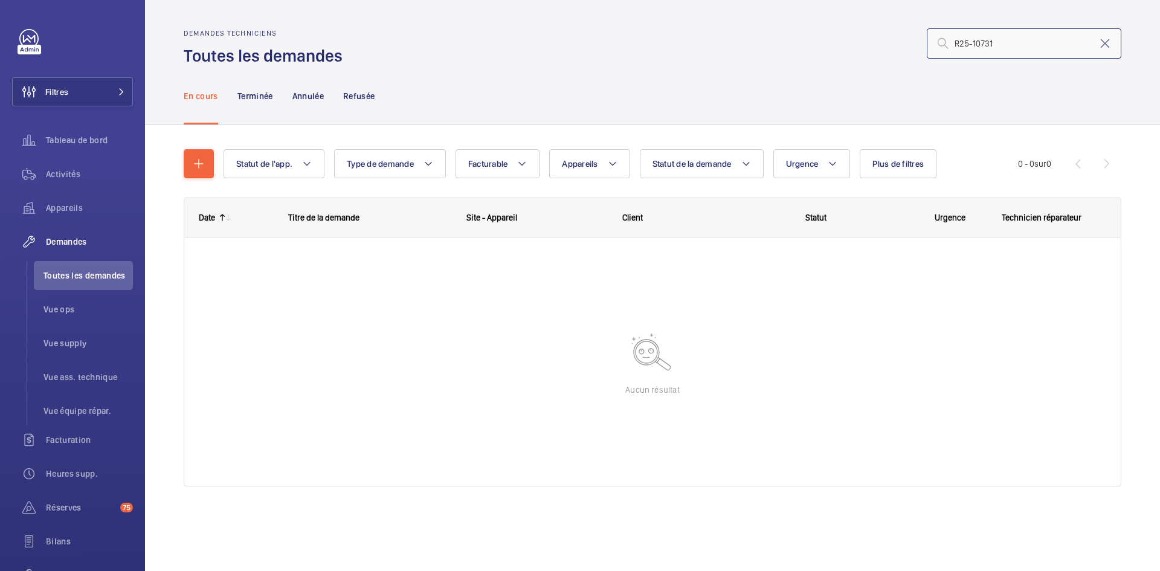
click at [955, 41] on input "R25-10731" at bounding box center [1024, 43] width 195 height 30
click at [956, 39] on input "R25-10731" at bounding box center [1024, 43] width 195 height 30
click at [957, 39] on input "R25-10731" at bounding box center [1024, 43] width 195 height 30
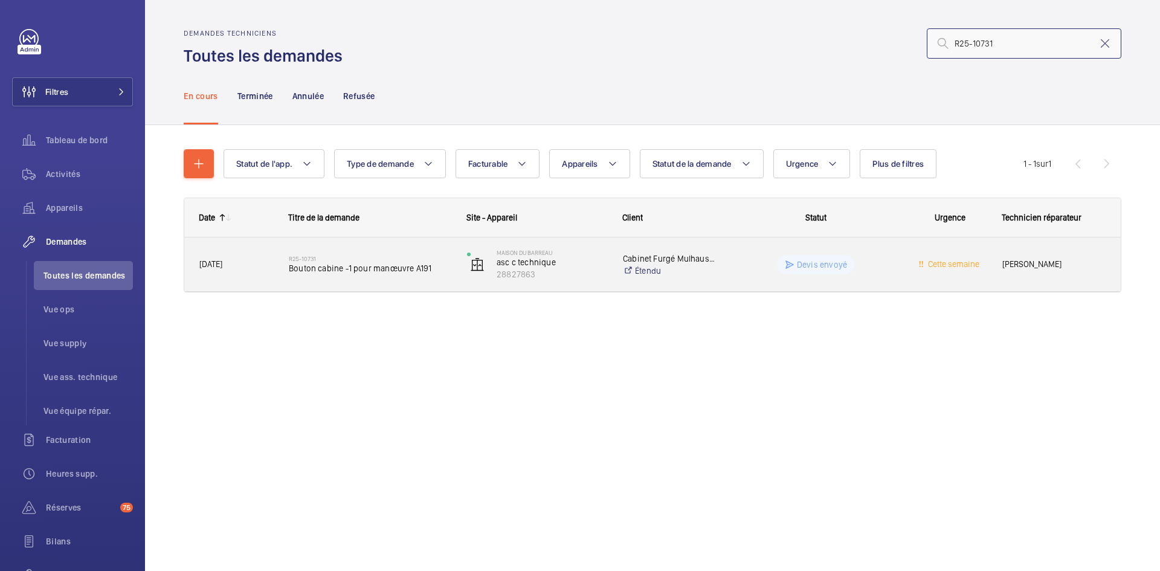
type input "R25-10731"
click at [222, 268] on span "09/08/2025" at bounding box center [210, 264] width 23 height 10
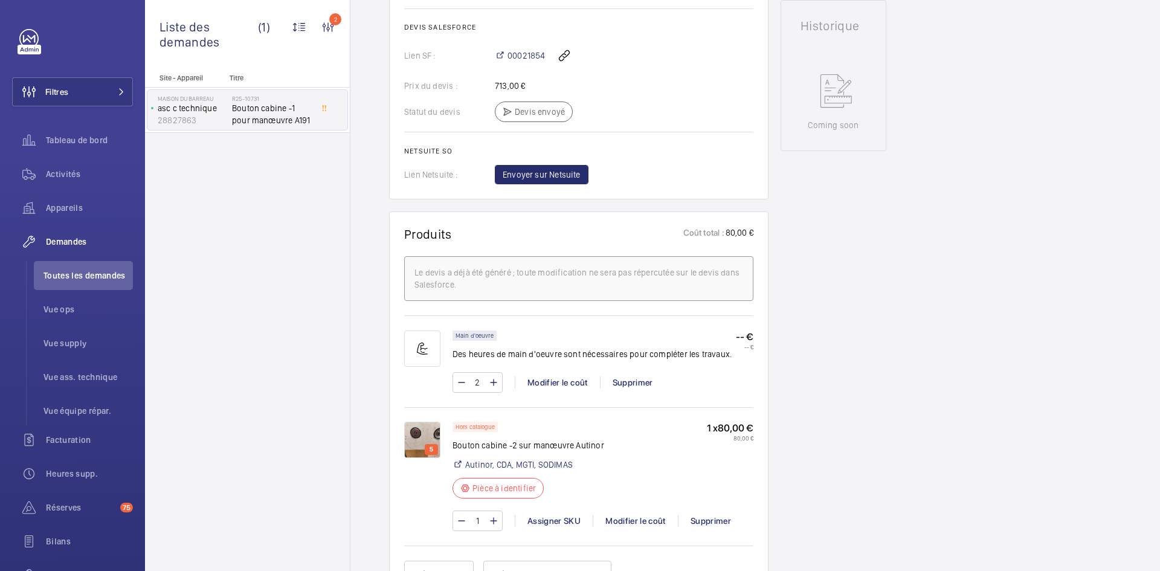
scroll to position [653, 0]
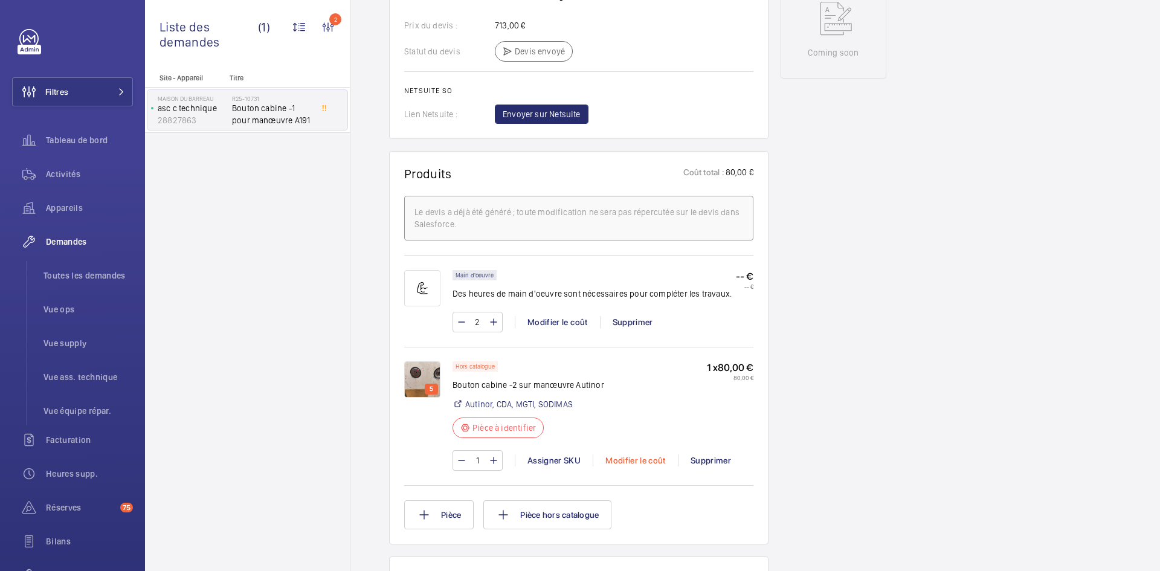
click at [655, 454] on div "Modifier le coût" at bounding box center [635, 460] width 85 height 12
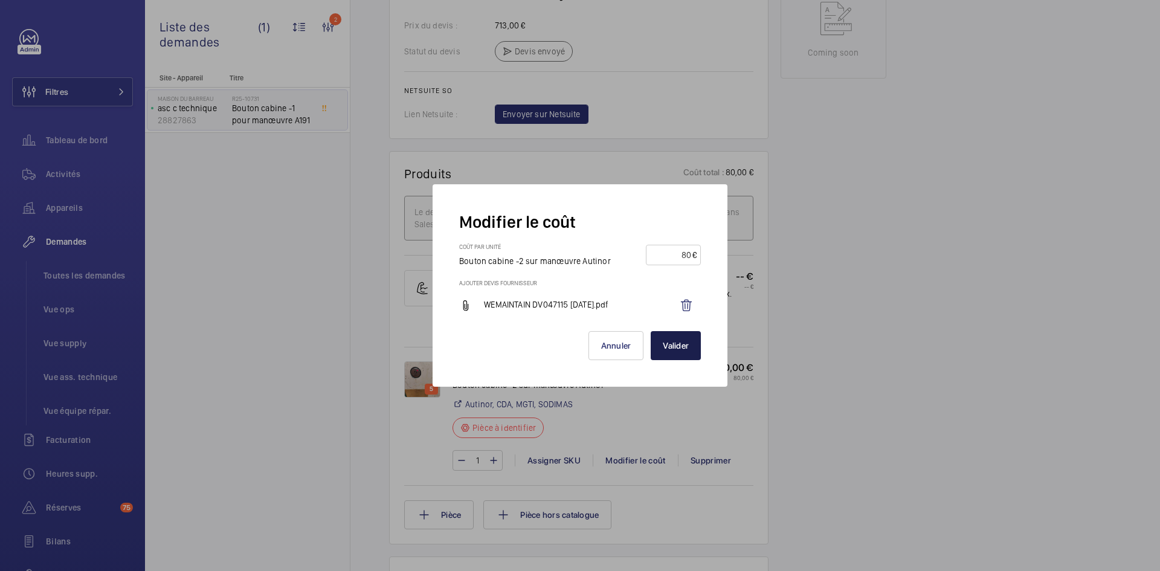
click at [678, 349] on button "Valider" at bounding box center [676, 345] width 50 height 29
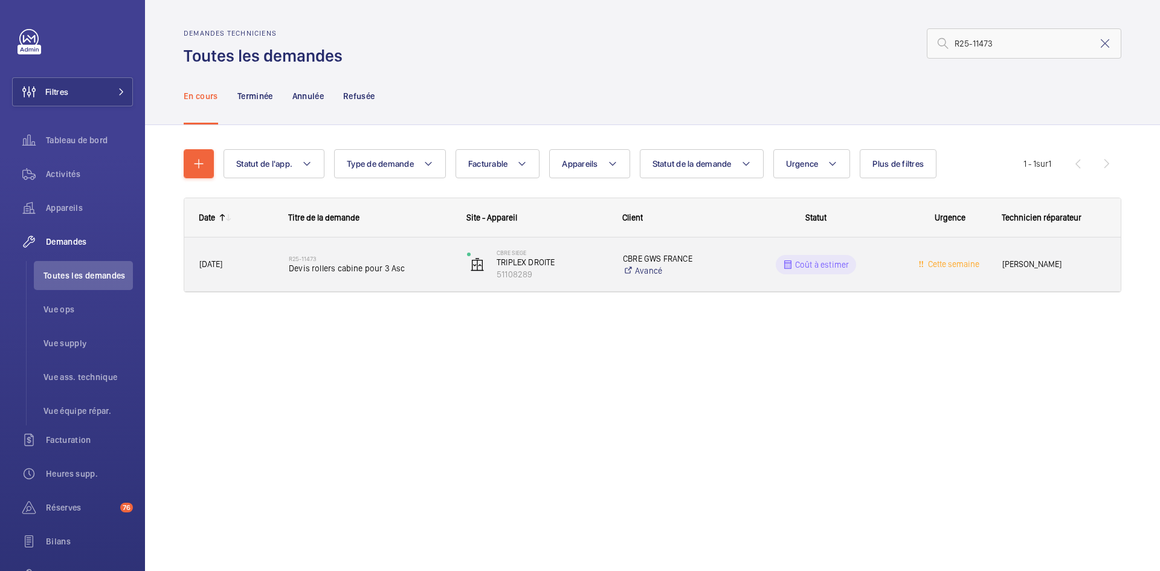
type input "R25-11473"
click at [268, 258] on span "[DATE]" at bounding box center [236, 264] width 74 height 14
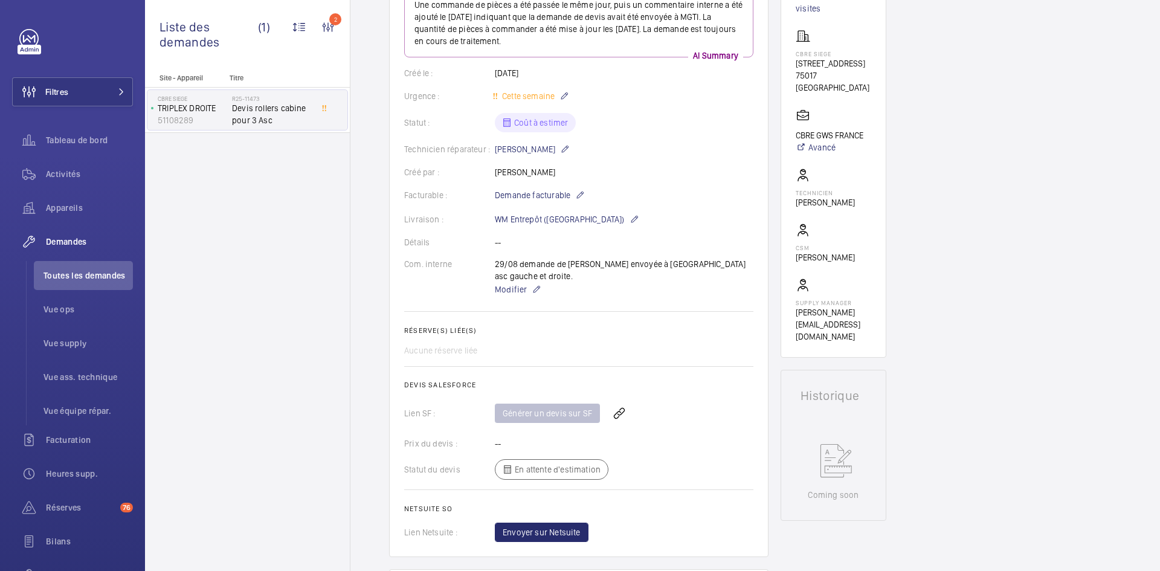
scroll to position [483, 0]
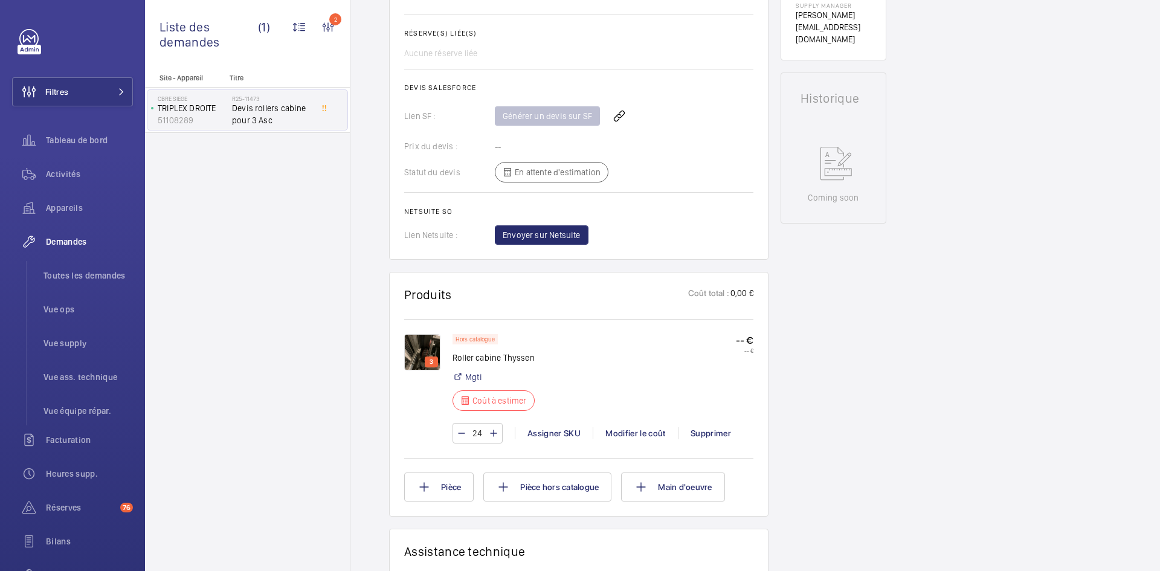
click at [426, 339] on img at bounding box center [422, 352] width 36 height 36
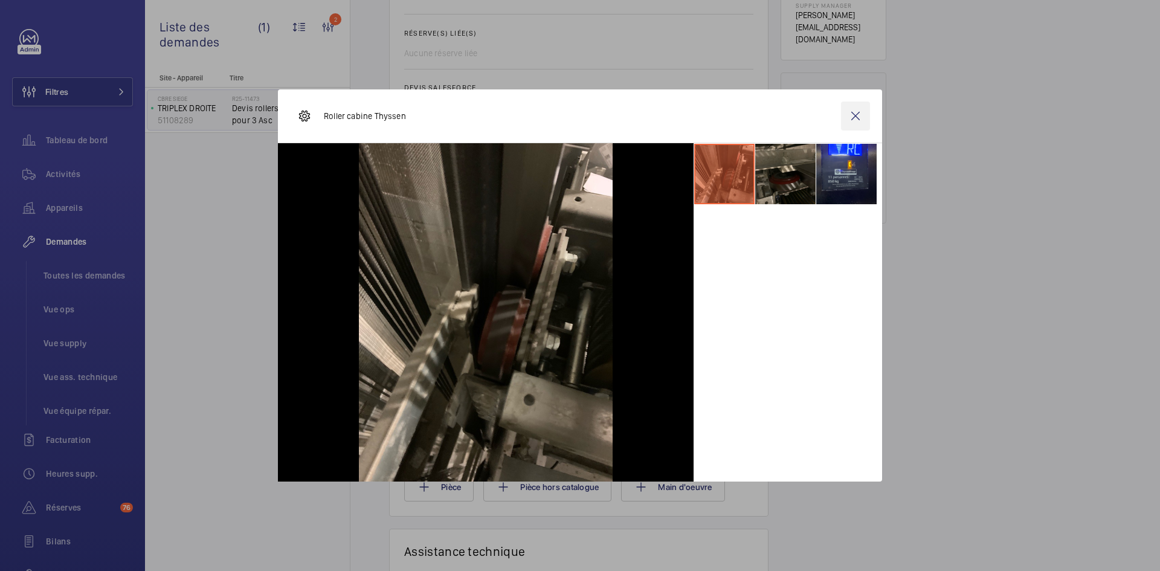
click at [851, 121] on wm-front-icon-button at bounding box center [855, 116] width 29 height 29
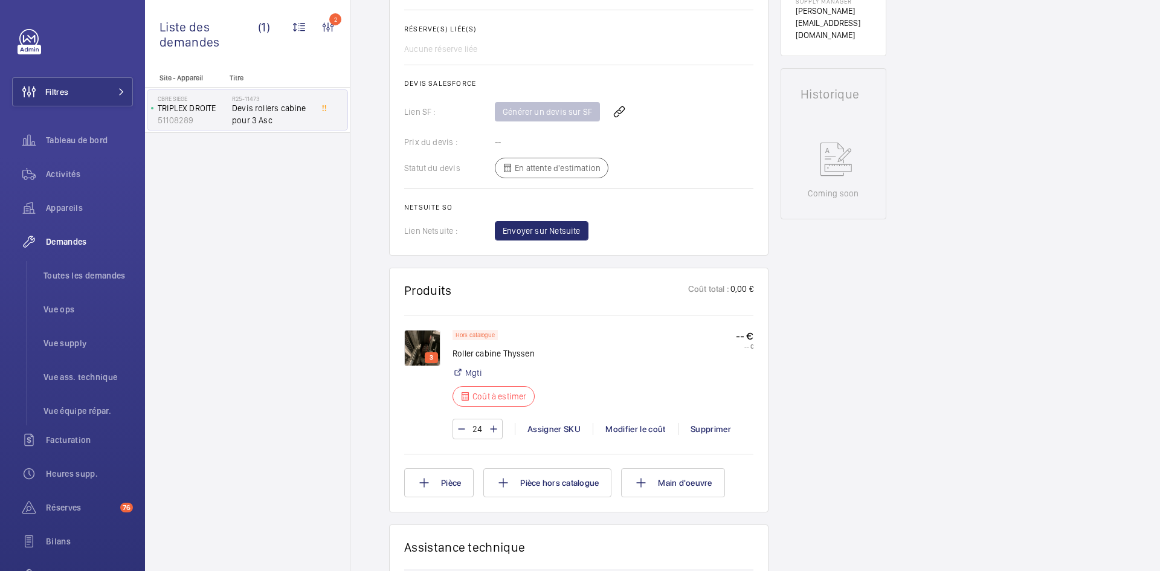
scroll to position [544, 0]
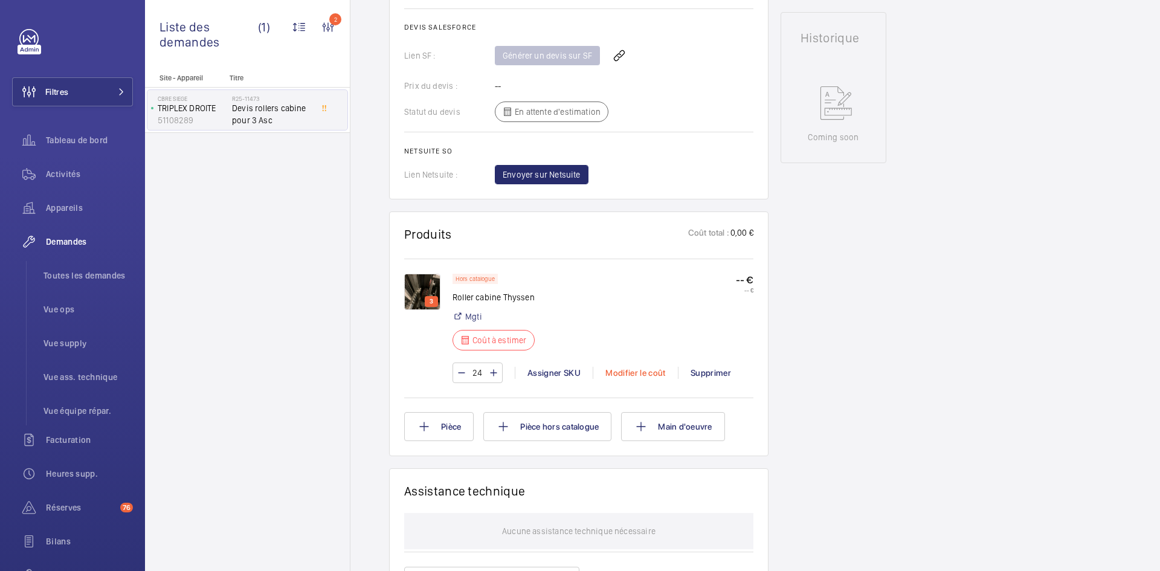
click at [647, 367] on div "Modifier le coût" at bounding box center [635, 373] width 85 height 12
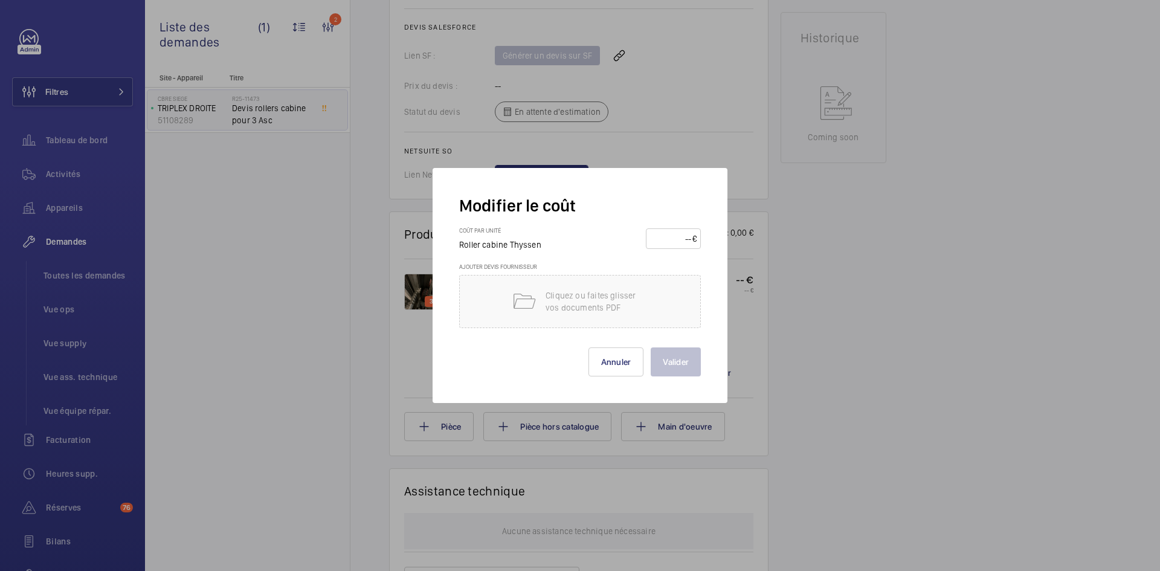
click at [669, 240] on input "number" at bounding box center [671, 238] width 42 height 19
type input "251"
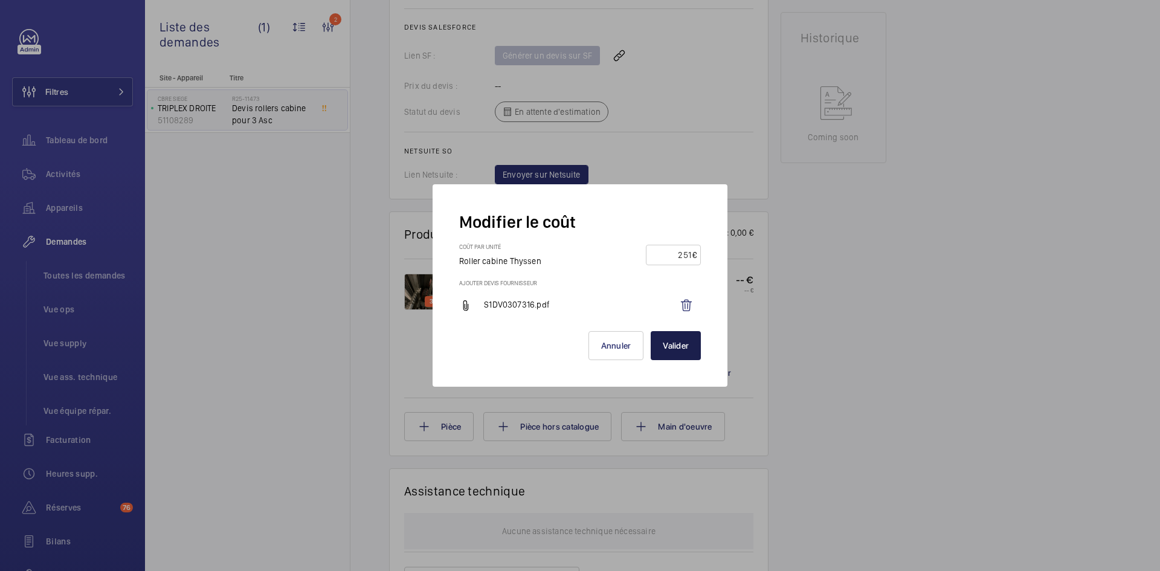
click at [666, 342] on button "Valider" at bounding box center [676, 345] width 50 height 29
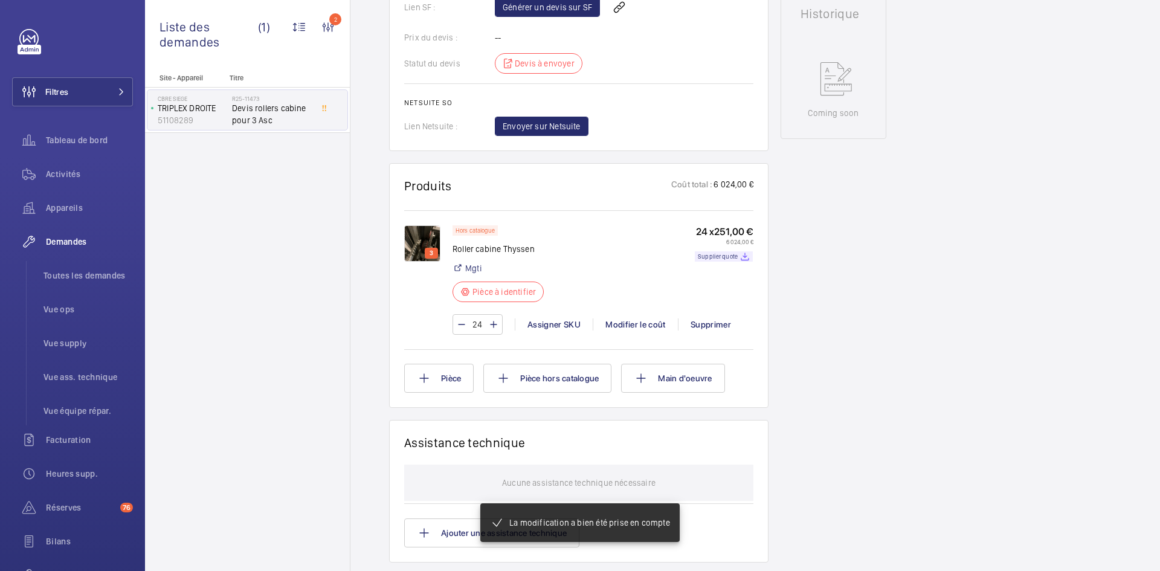
scroll to position [580, 0]
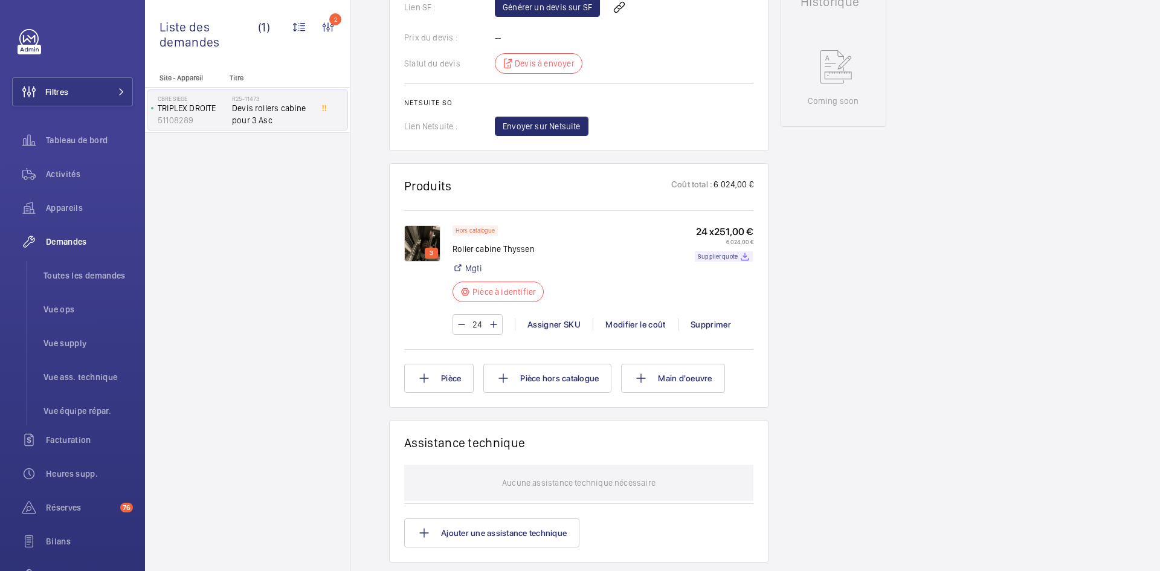
click at [483, 315] on input "24" at bounding box center [477, 324] width 22 height 19
type input "2"
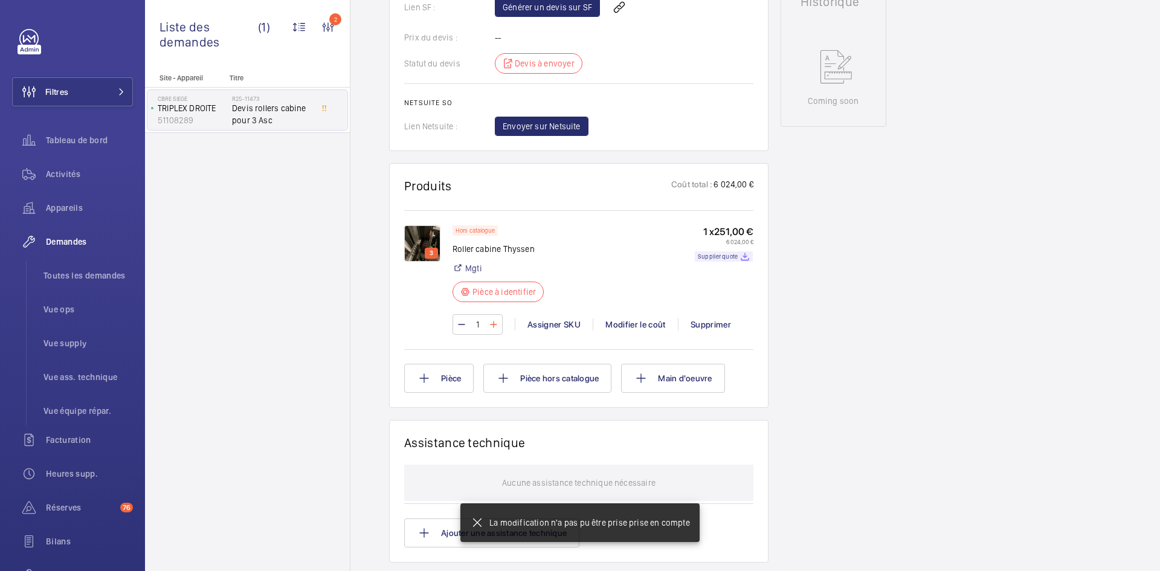
type input "12"
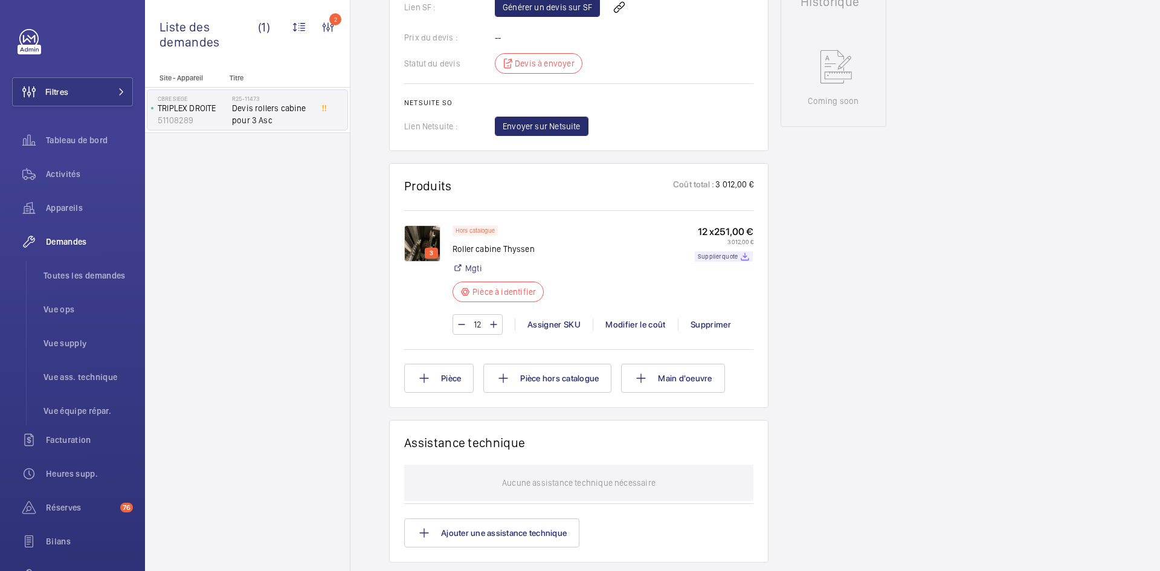
click at [478, 315] on input "12" at bounding box center [477, 324] width 22 height 19
type input "2"
click at [482, 315] on input "2" at bounding box center [477, 324] width 22 height 19
type input "24"
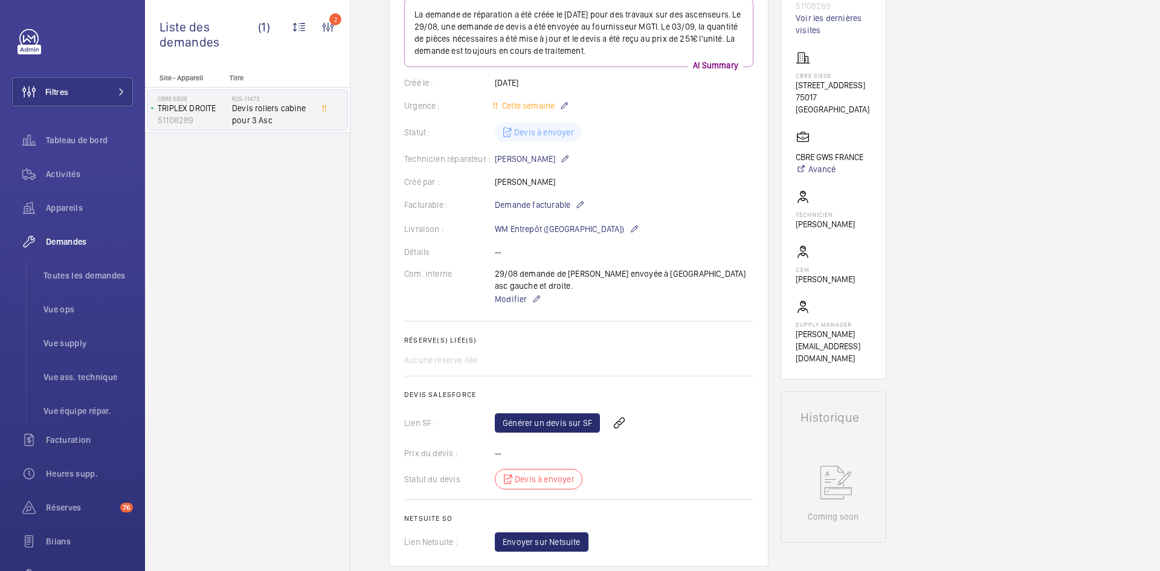
scroll to position [157, 0]
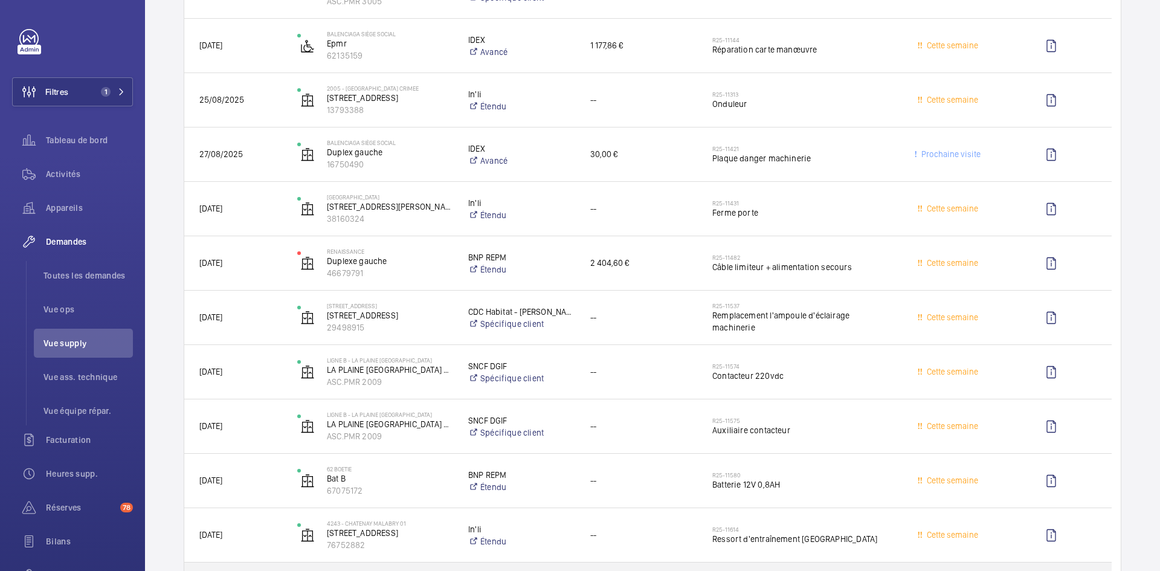
scroll to position [1813, 0]
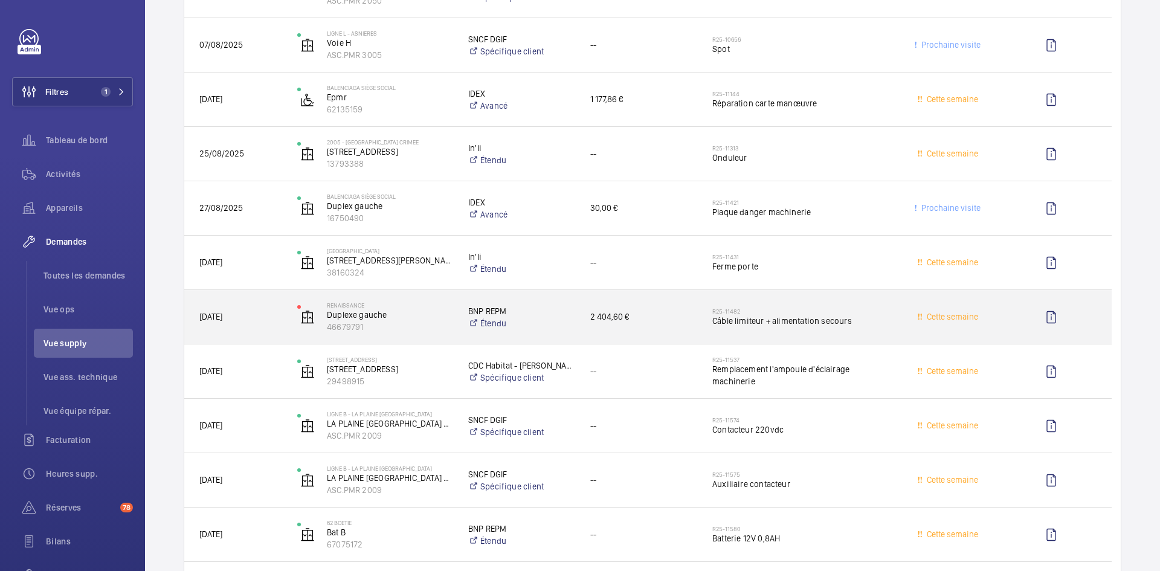
click at [260, 321] on span "29/08/2025" at bounding box center [240, 317] width 82 height 14
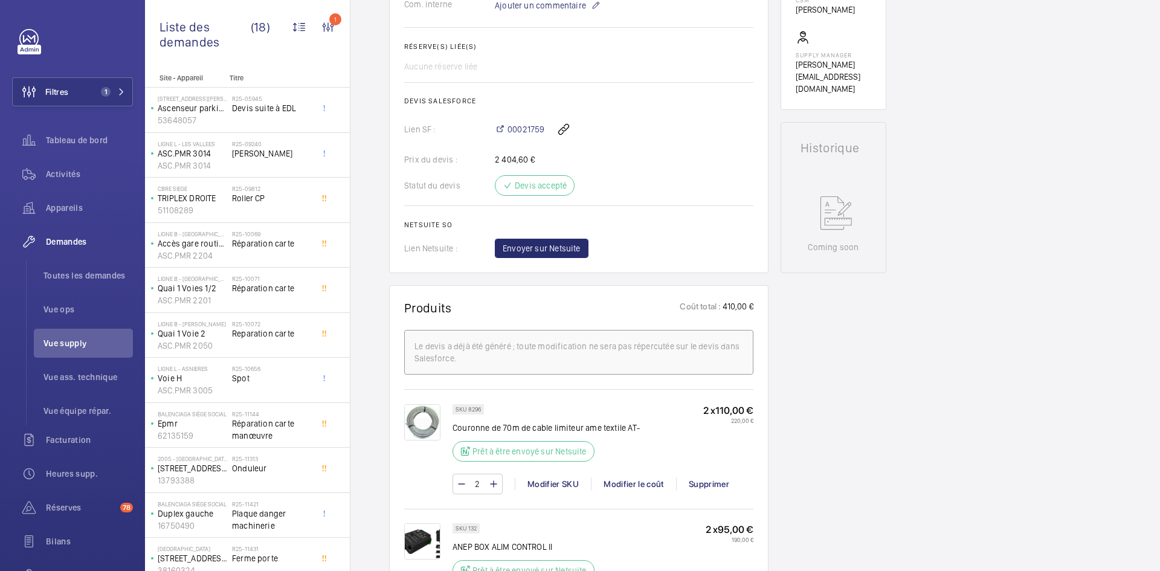
scroll to position [544, 0]
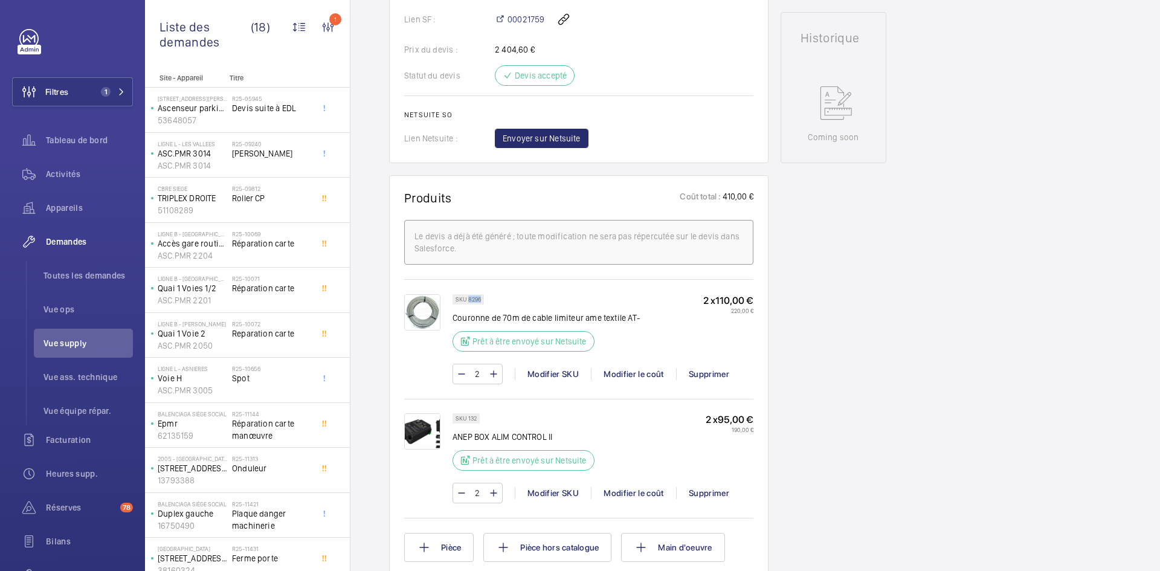
drag, startPoint x: 481, startPoint y: 299, endPoint x: 468, endPoint y: 299, distance: 12.7
click at [468, 299] on p "SKU 8296" at bounding box center [468, 299] width 25 height 4
copy p "8296"
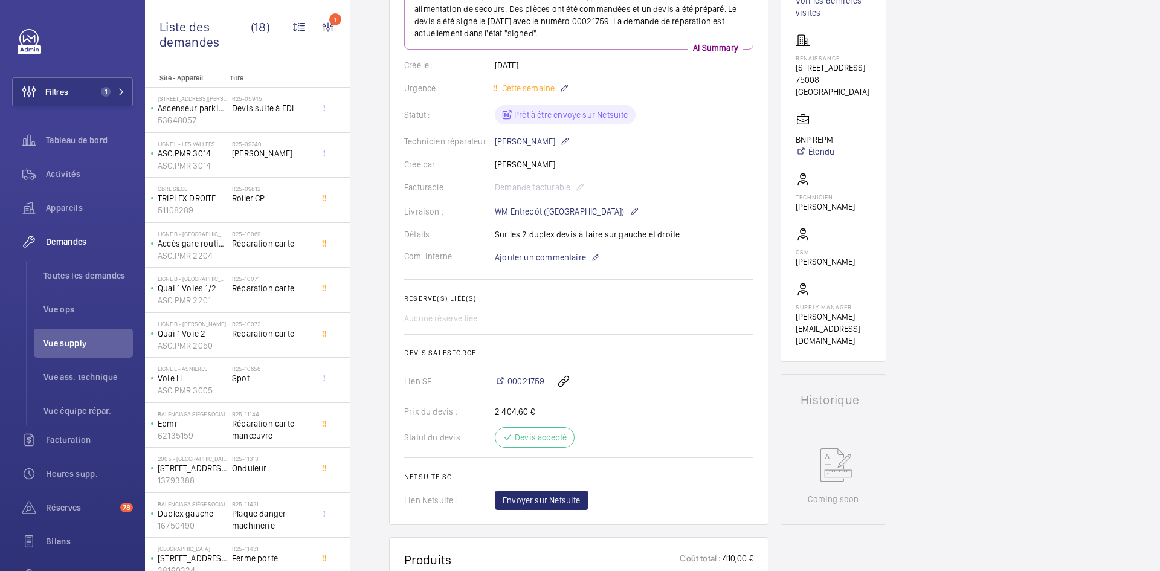
scroll to position [181, 0]
click at [538, 256] on span "Ajouter un commentaire" at bounding box center [540, 258] width 91 height 12
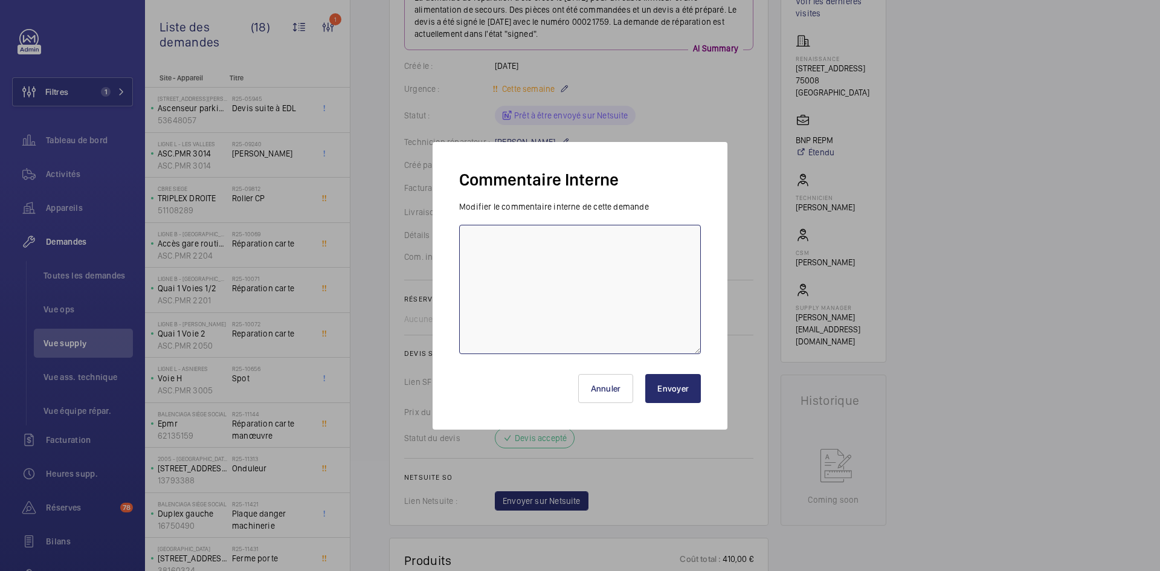
click at [501, 242] on textarea at bounding box center [580, 289] width 242 height 129
type textarea "BY-03/09 problème sur net suite pour passer commande"
click at [680, 392] on button "Envoyer" at bounding box center [673, 388] width 56 height 29
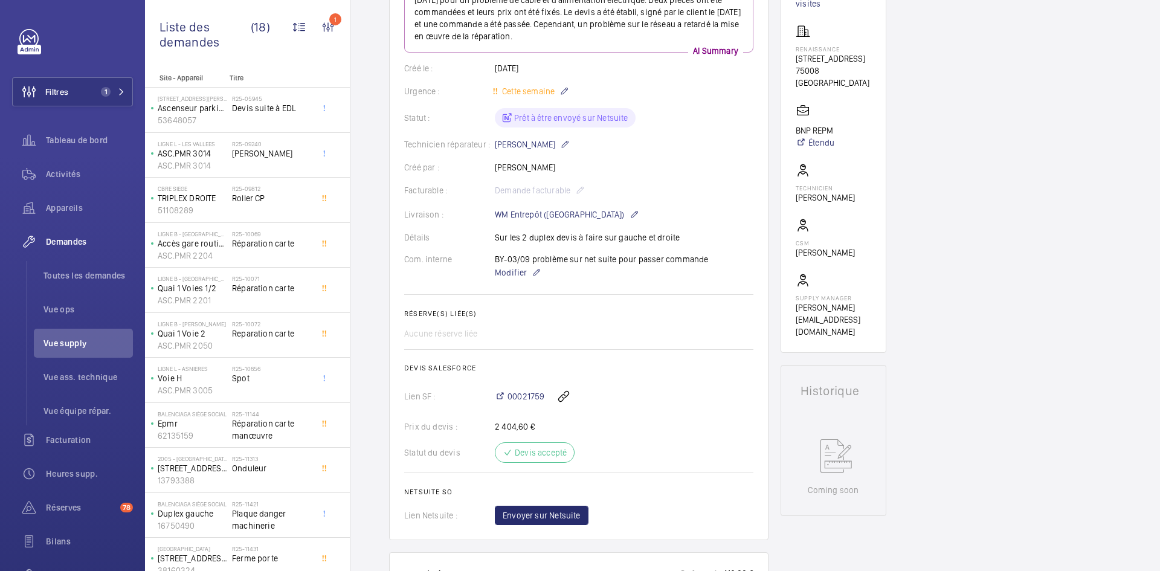
scroll to position [169, 0]
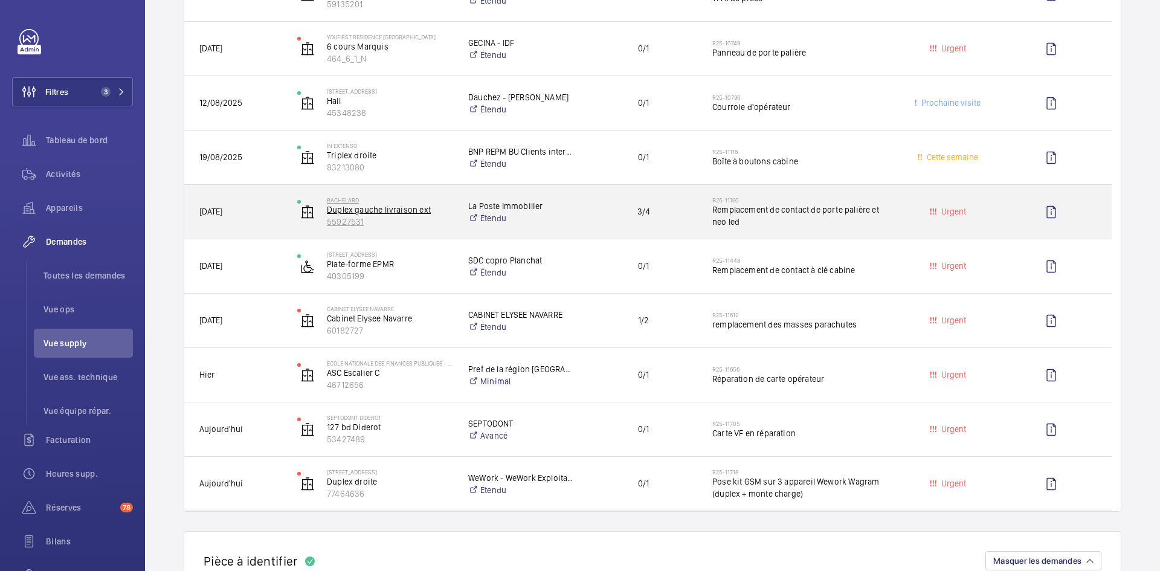
scroll to position [544, 0]
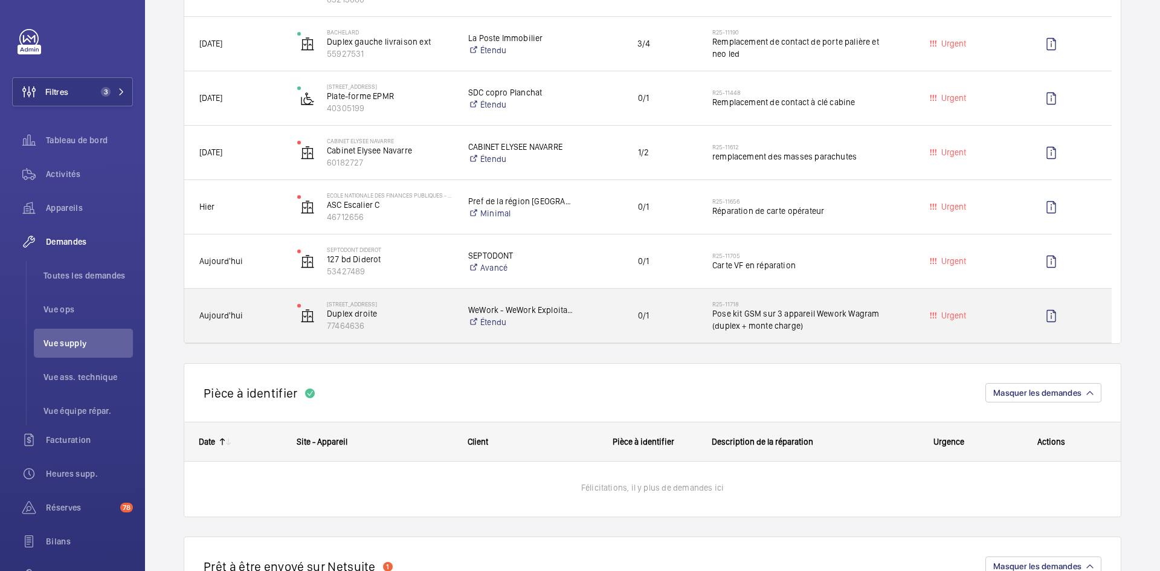
click at [281, 327] on div "Aujourd'hui" at bounding box center [233, 316] width 97 height 38
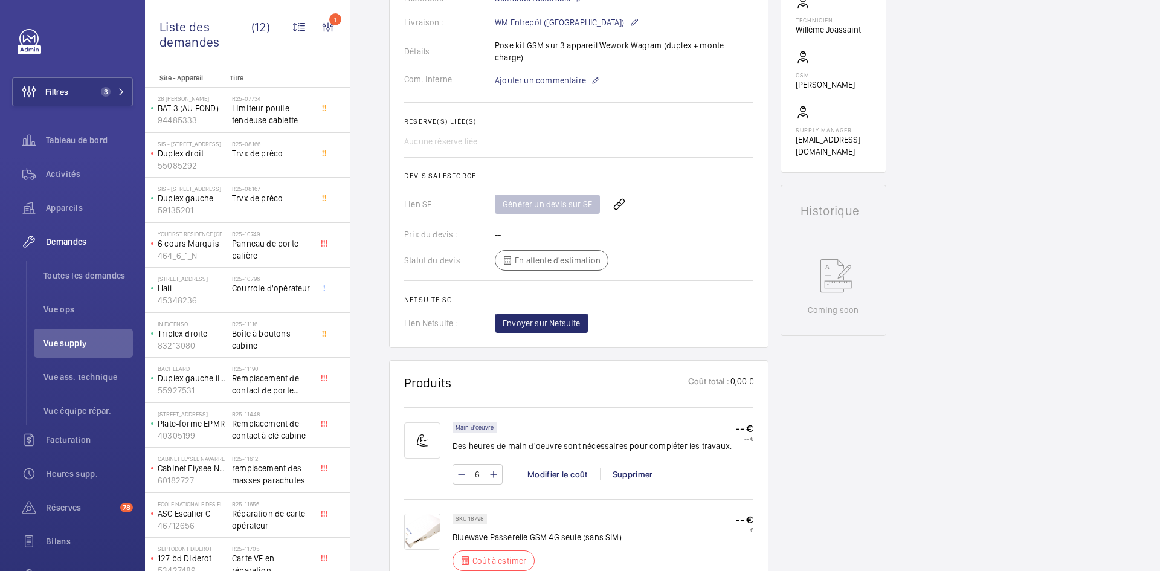
scroll to position [544, 0]
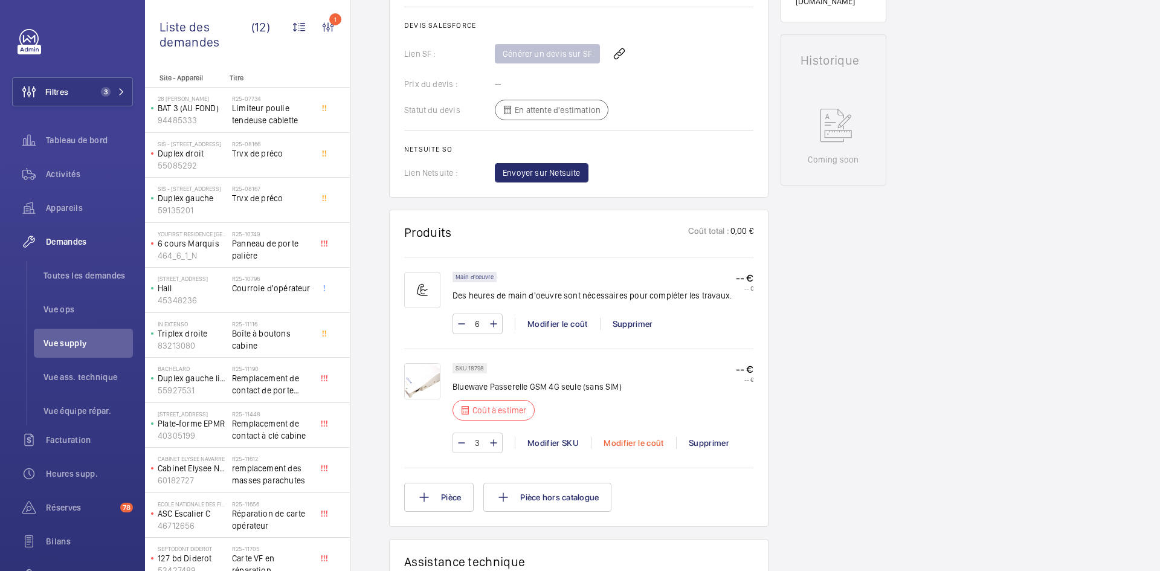
click at [637, 437] on div "Modifier le coût" at bounding box center [633, 443] width 85 height 12
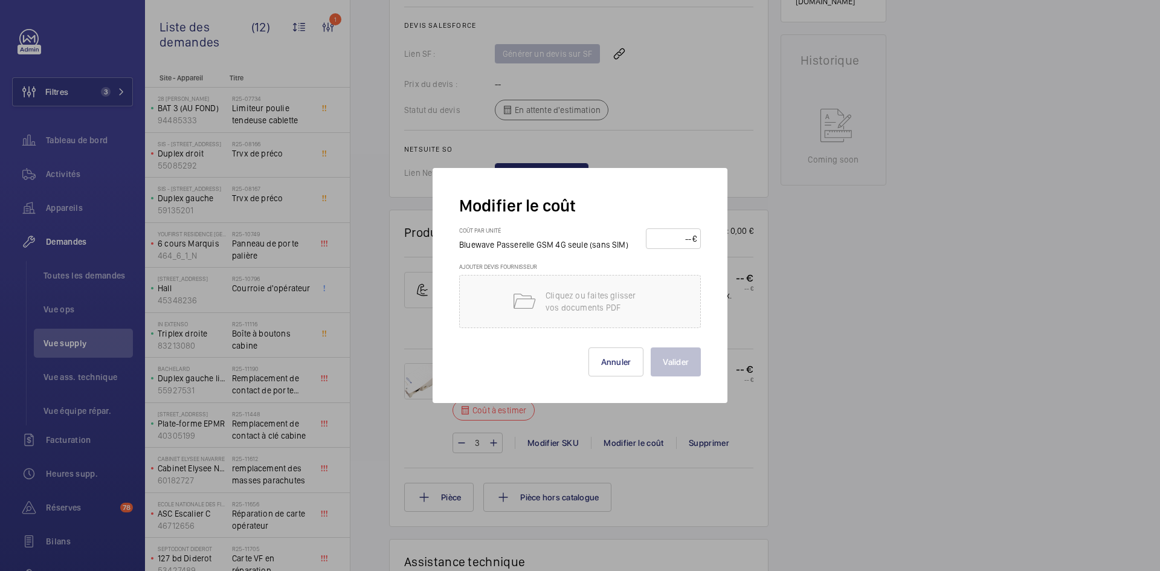
click at [662, 241] on input "number" at bounding box center [671, 238] width 42 height 19
type input "180"
click at [676, 363] on button "Valider" at bounding box center [676, 361] width 50 height 29
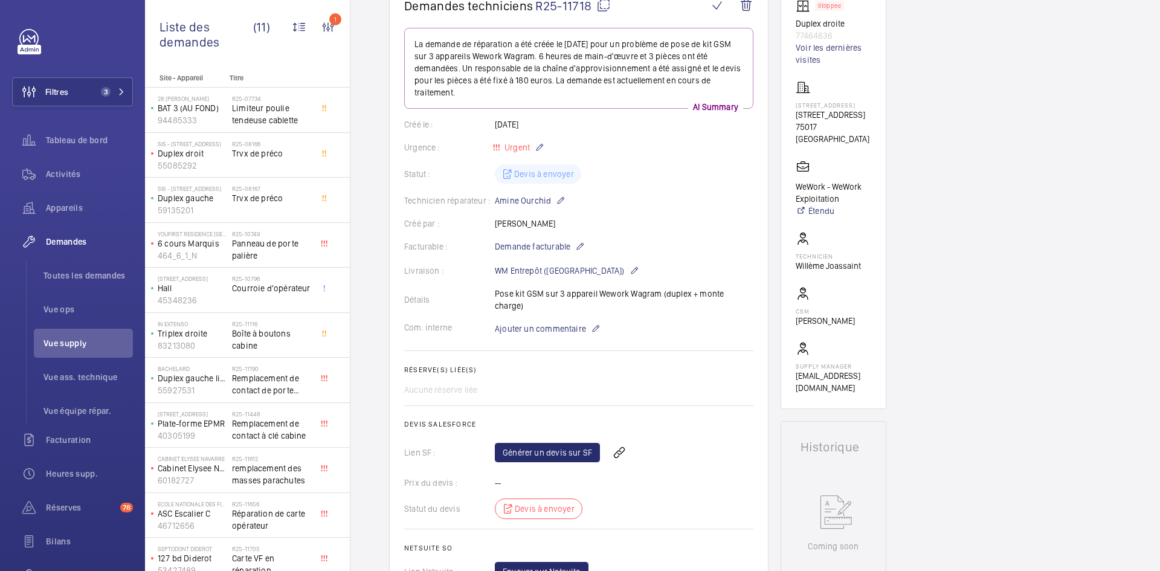
scroll to position [0, 0]
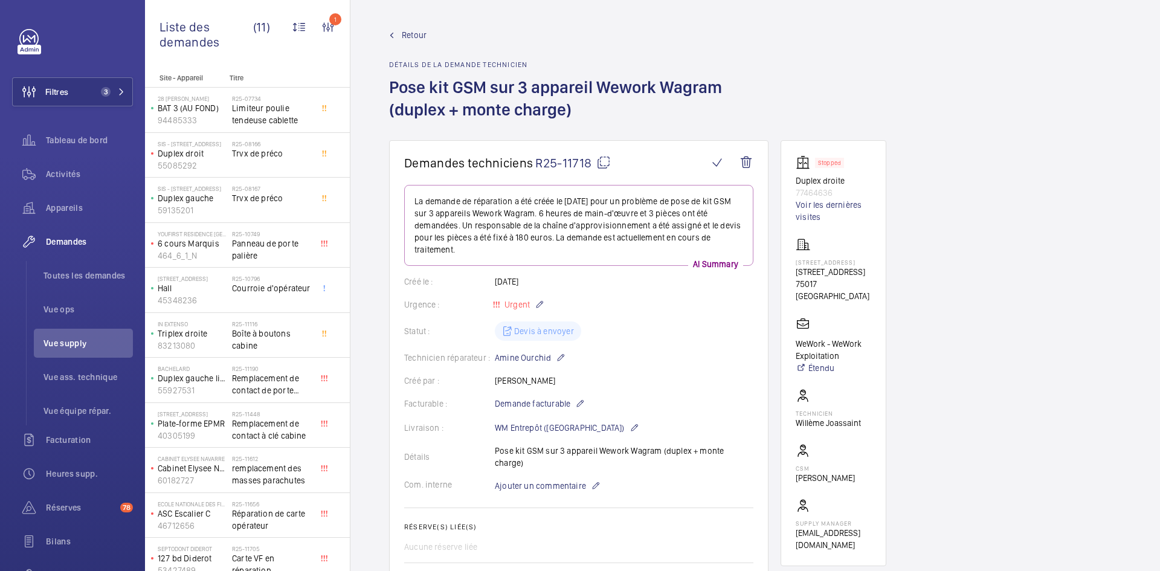
click at [416, 34] on span "Retour" at bounding box center [414, 35] width 25 height 12
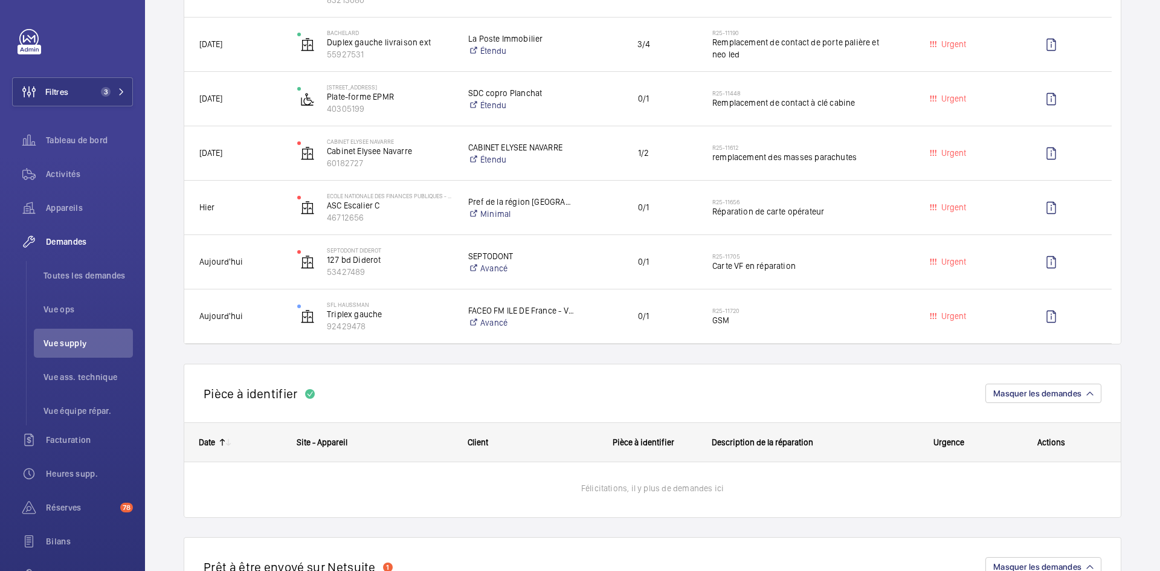
scroll to position [544, 0]
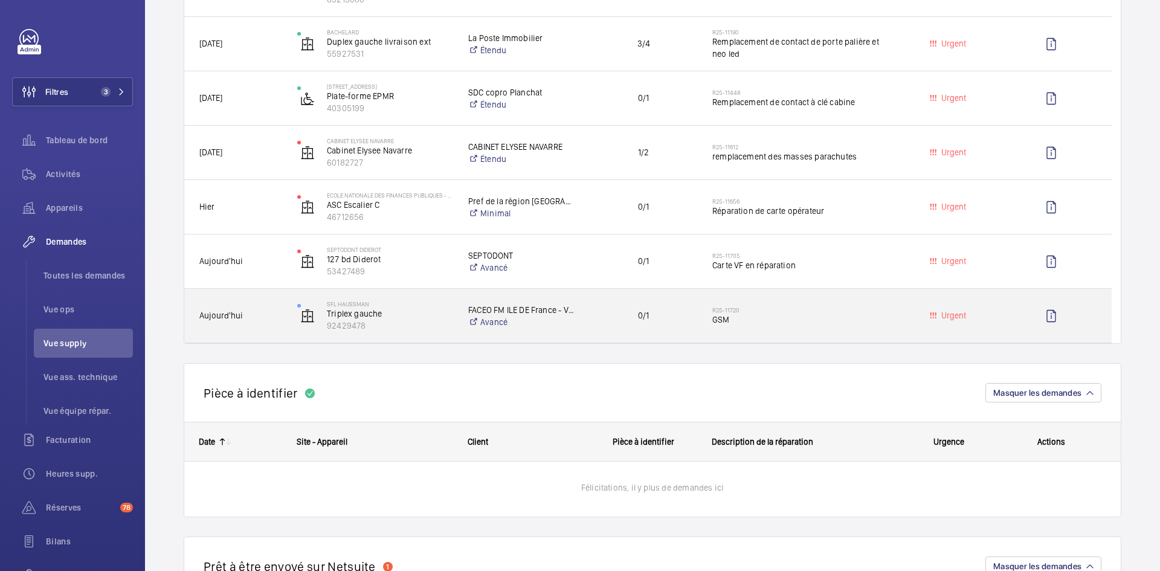
click at [275, 315] on span "Aujourd'hui" at bounding box center [240, 316] width 82 height 14
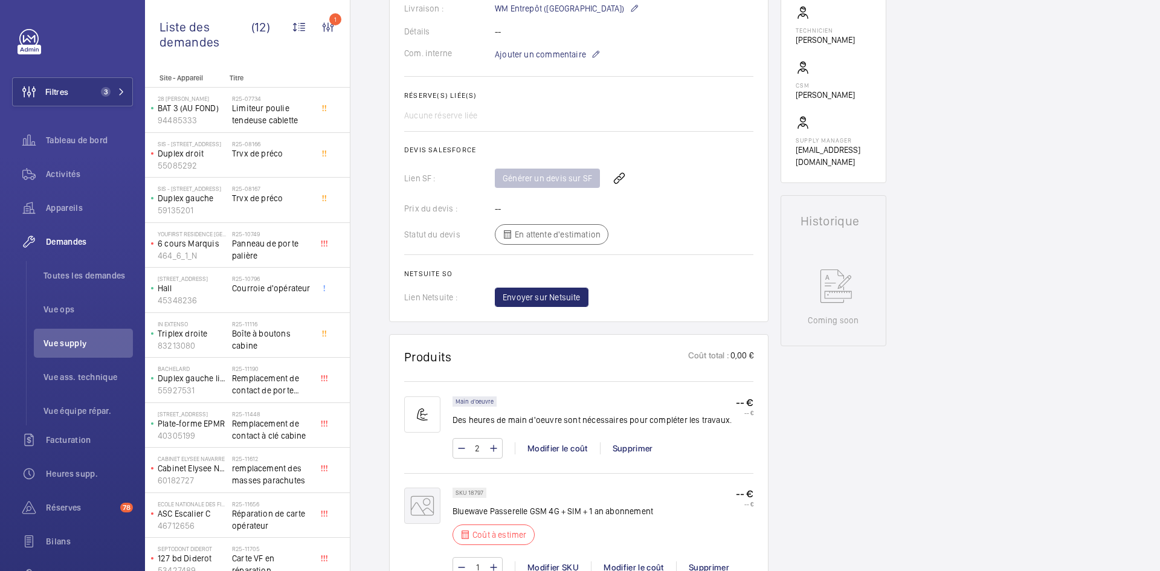
scroll to position [544, 0]
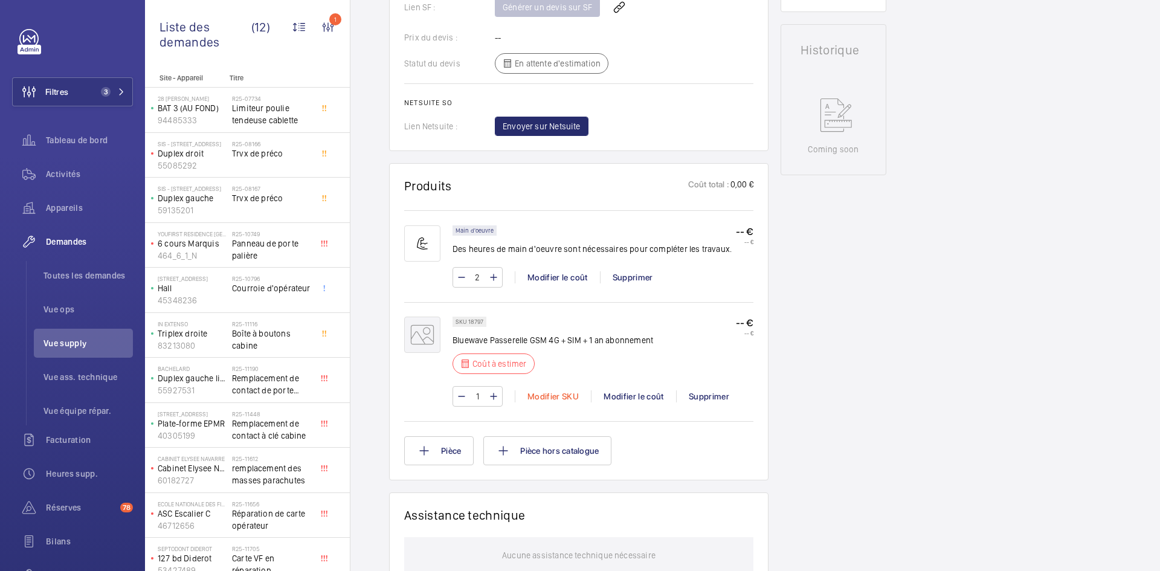
click at [541, 402] on div "Modifier SKU" at bounding box center [553, 396] width 76 height 12
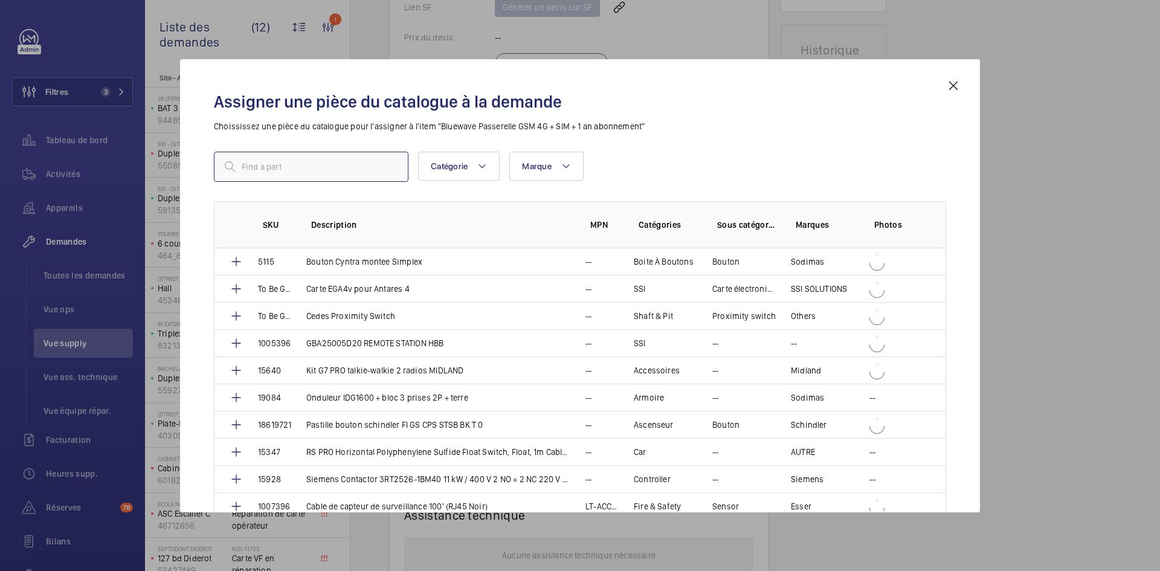
click at [378, 163] on input "text" at bounding box center [311, 167] width 195 height 30
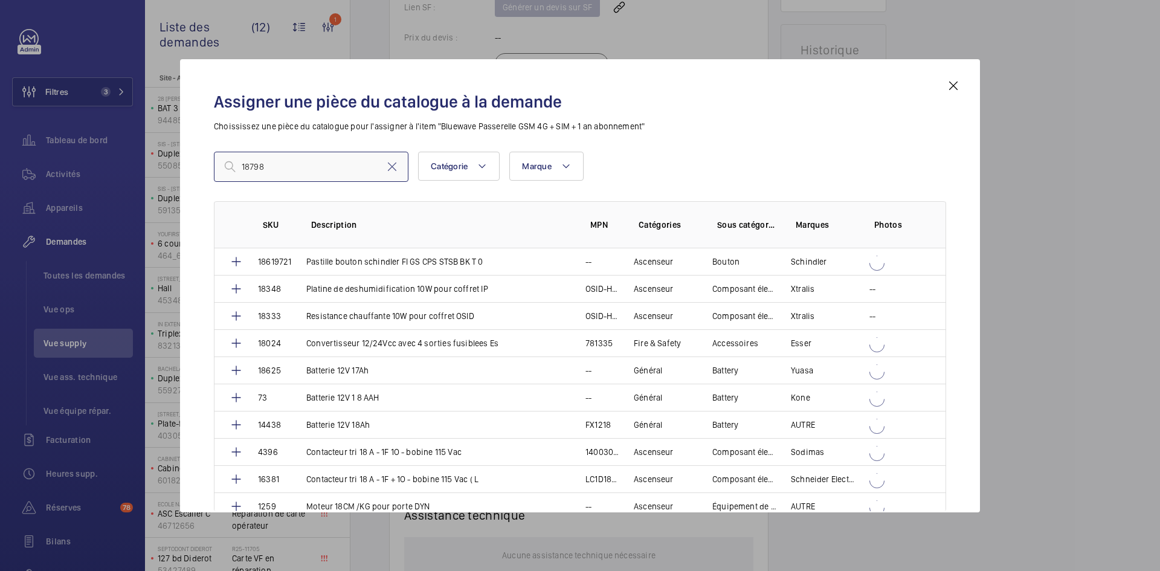
type input "18798"
click at [958, 83] on mat-icon at bounding box center [953, 86] width 15 height 15
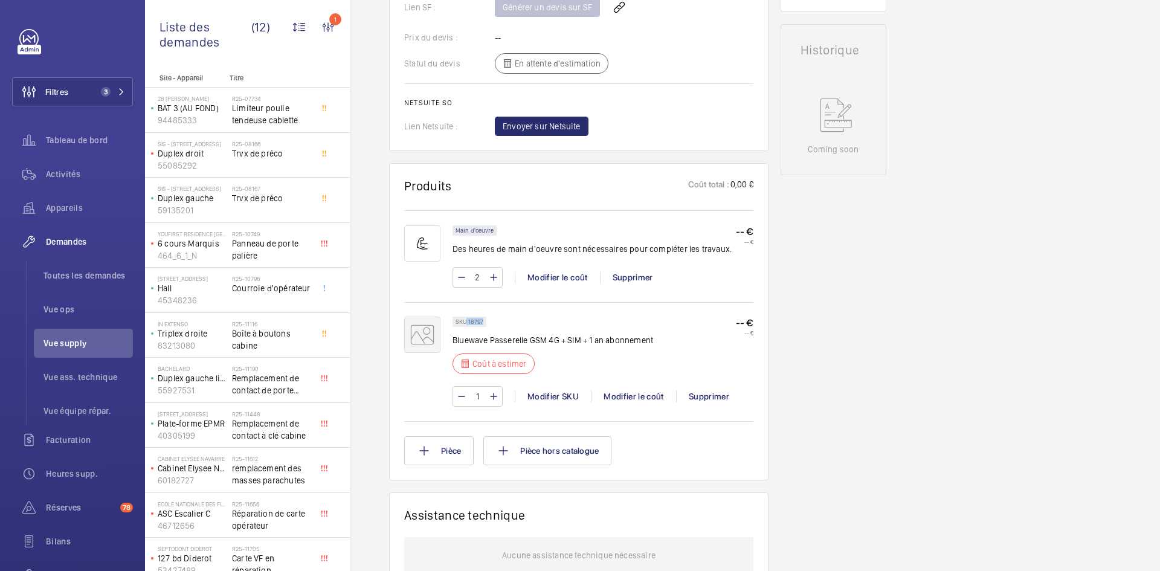
drag, startPoint x: 483, startPoint y: 332, endPoint x: 466, endPoint y: 335, distance: 17.2
click at [466, 324] on p "SKU 18797" at bounding box center [470, 322] width 28 height 4
copy p "18797"
click at [557, 402] on div "Modifier SKU" at bounding box center [553, 396] width 76 height 12
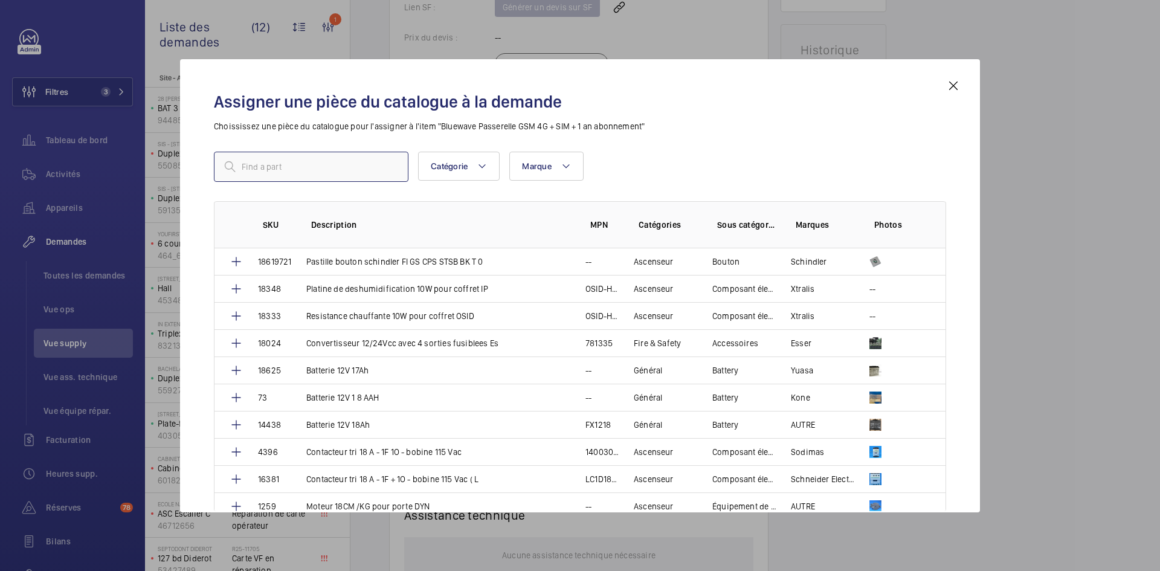
click at [338, 173] on input "text" at bounding box center [311, 167] width 195 height 30
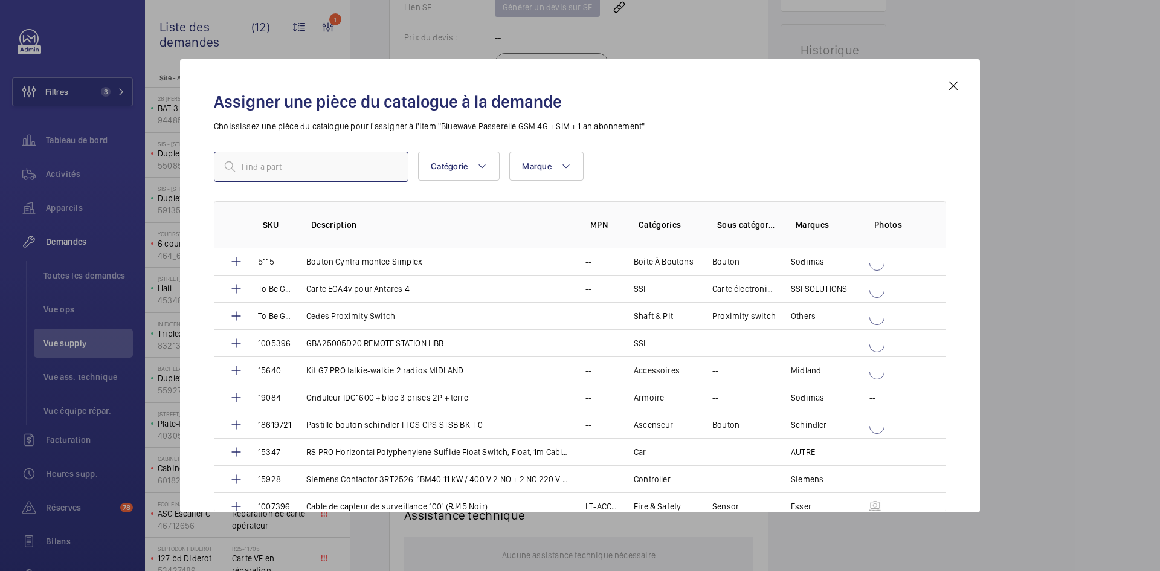
paste input "18798"
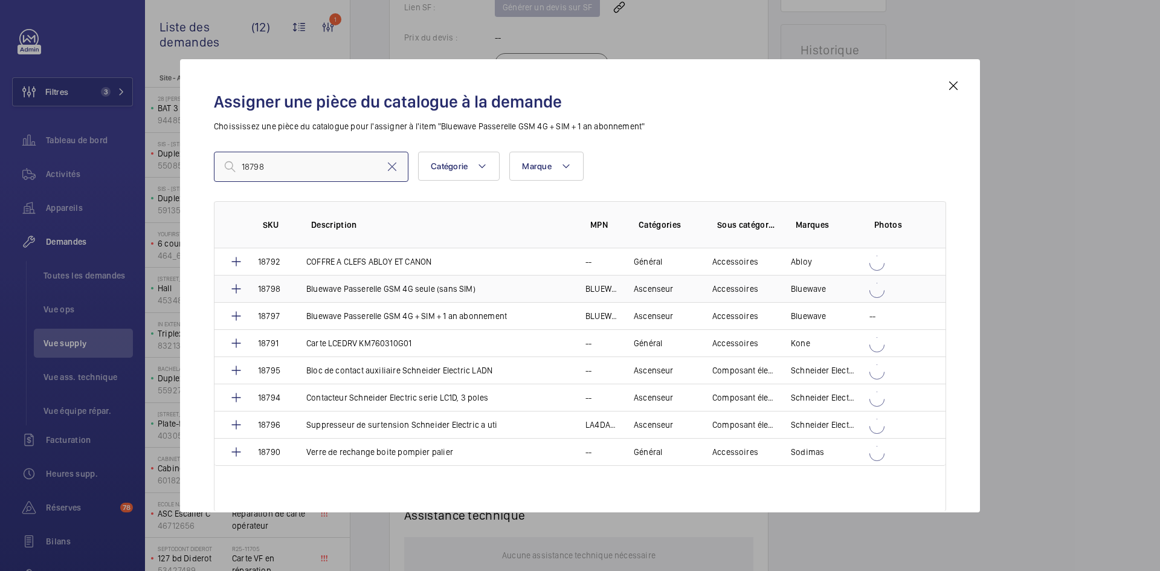
type input "18798"
click at [301, 289] on td "Bluewave Passerelle GSM 4G seule (sans SIM)" at bounding box center [431, 288] width 279 height 27
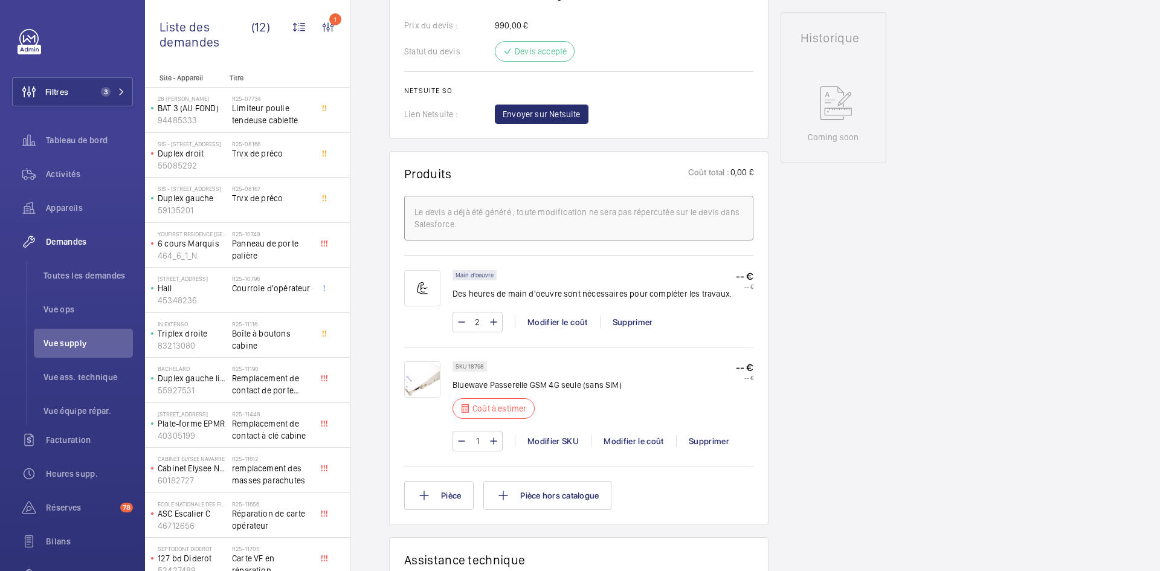
scroll to position [568, 0]
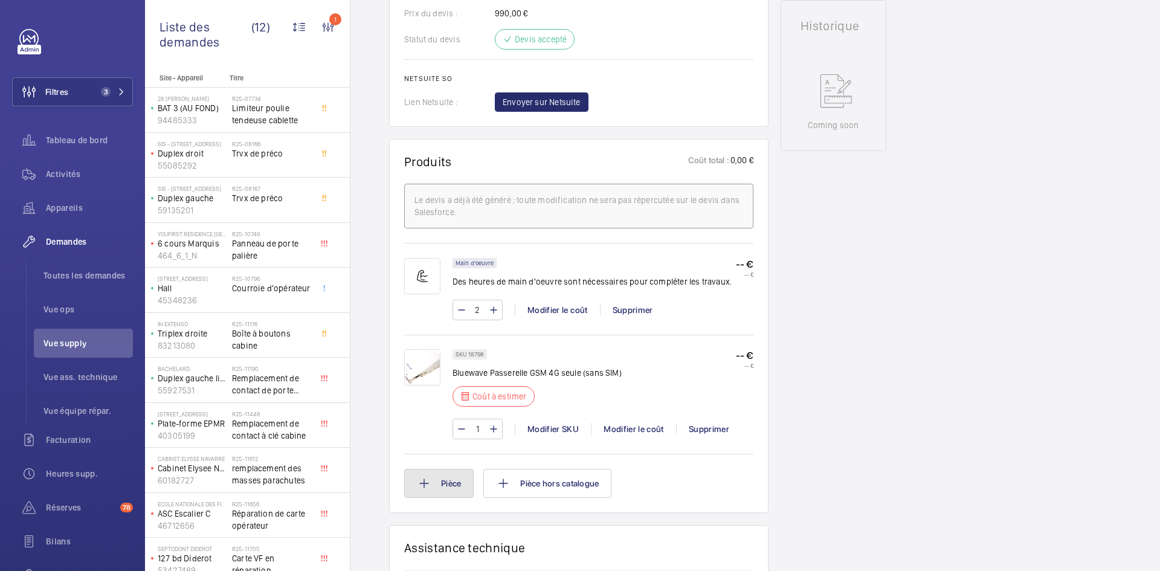
click at [454, 488] on button "Pièce" at bounding box center [438, 483] width 69 height 29
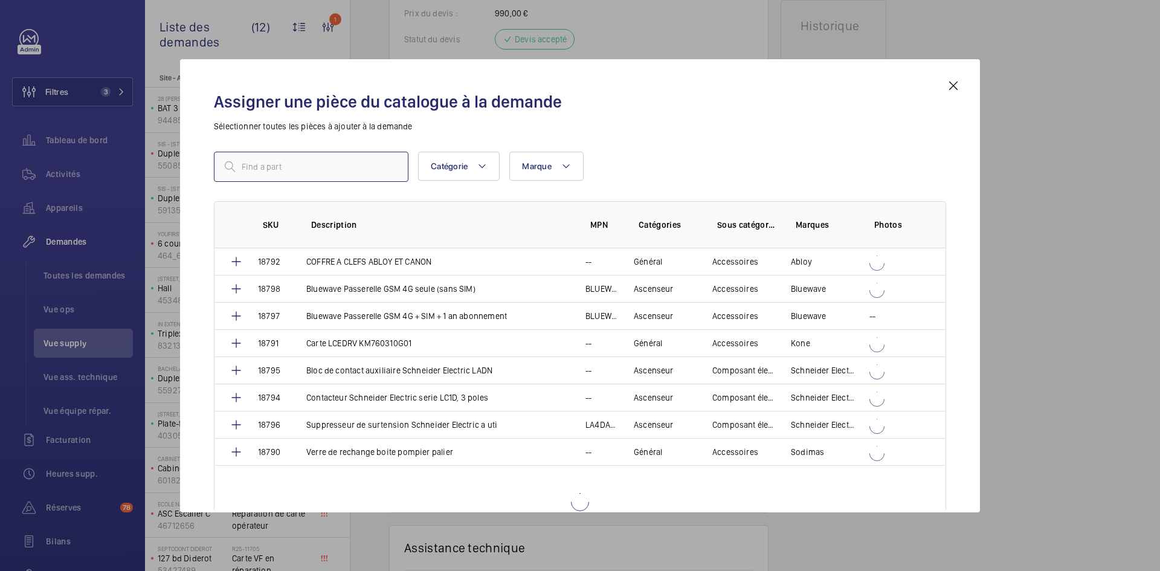
click at [335, 172] on input "text" at bounding box center [311, 167] width 195 height 30
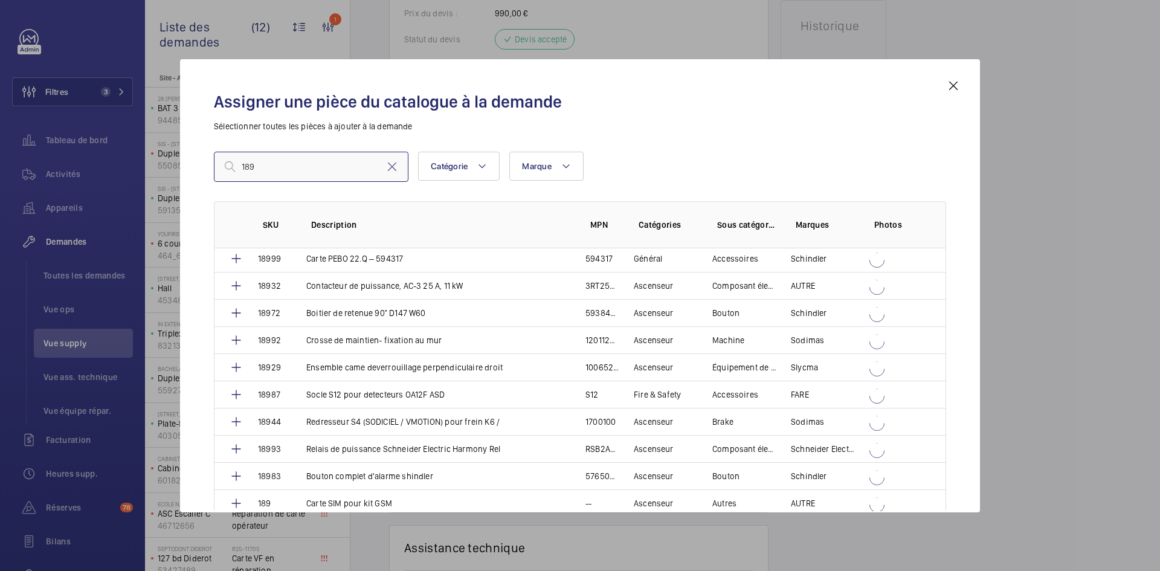
scroll to position [906, 0]
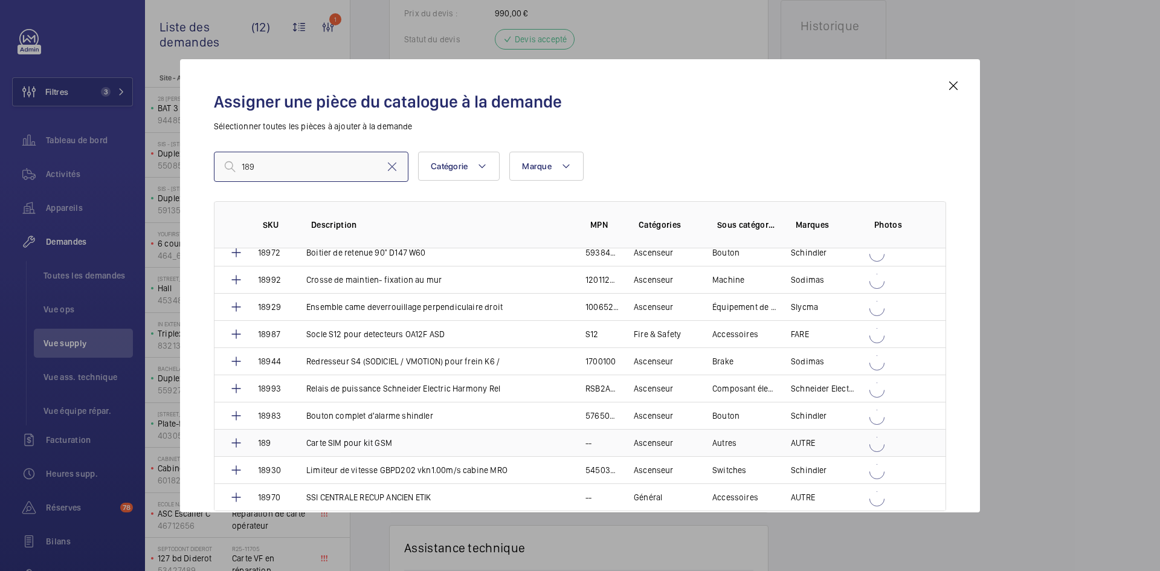
type input "189"
click at [291, 442] on td "189" at bounding box center [268, 442] width 48 height 27
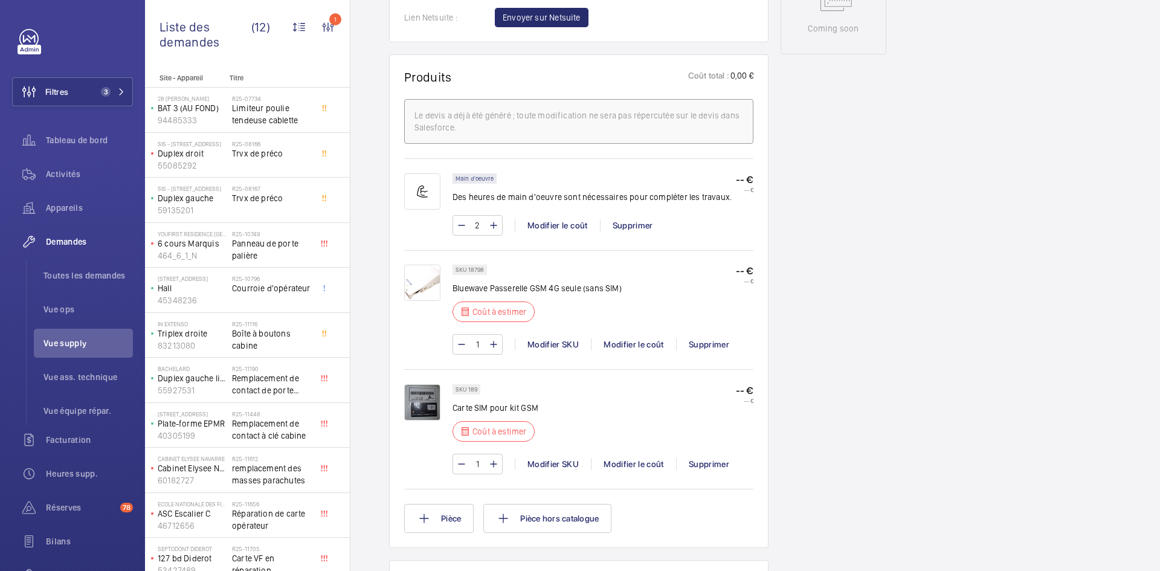
scroll to position [544, 0]
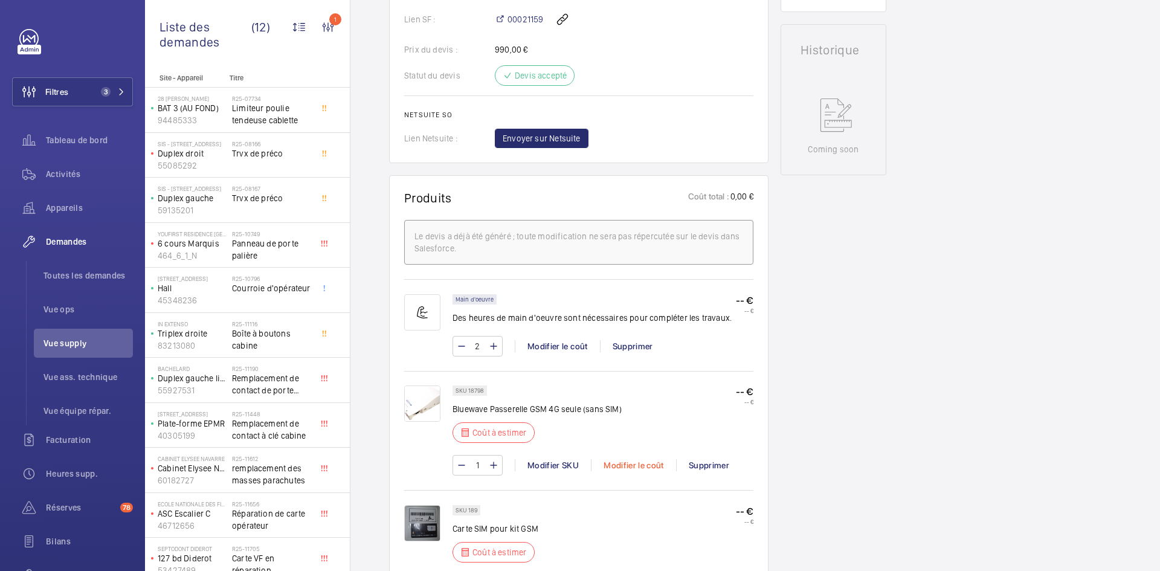
click at [641, 464] on div "Modifier le coût" at bounding box center [633, 465] width 85 height 12
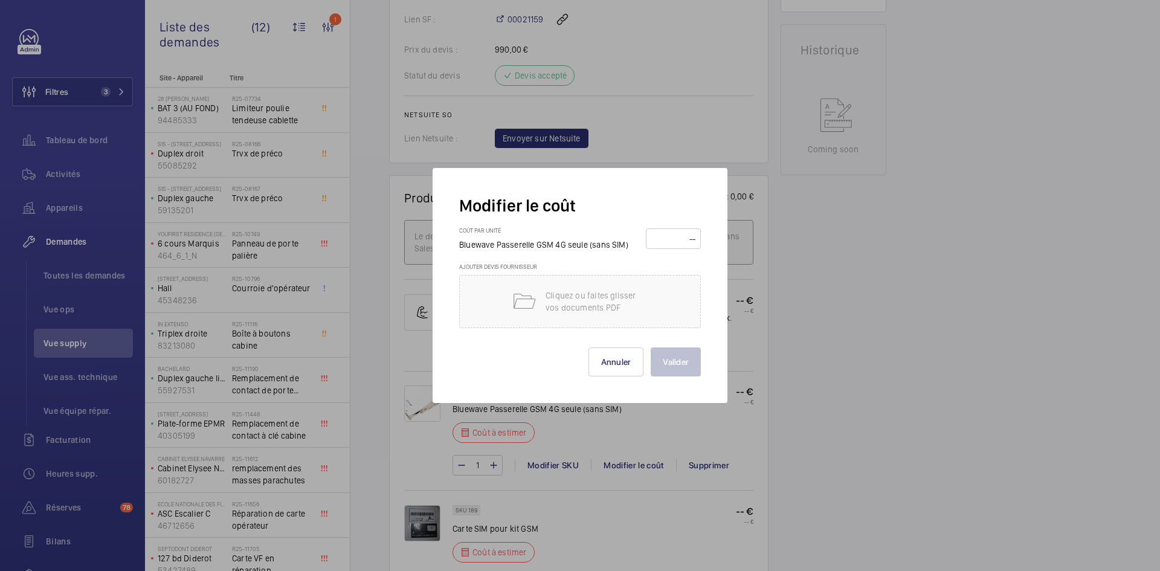
click at [670, 242] on input "number" at bounding box center [673, 238] width 47 height 19
type input "180"
click at [677, 361] on button "Valider" at bounding box center [676, 361] width 50 height 29
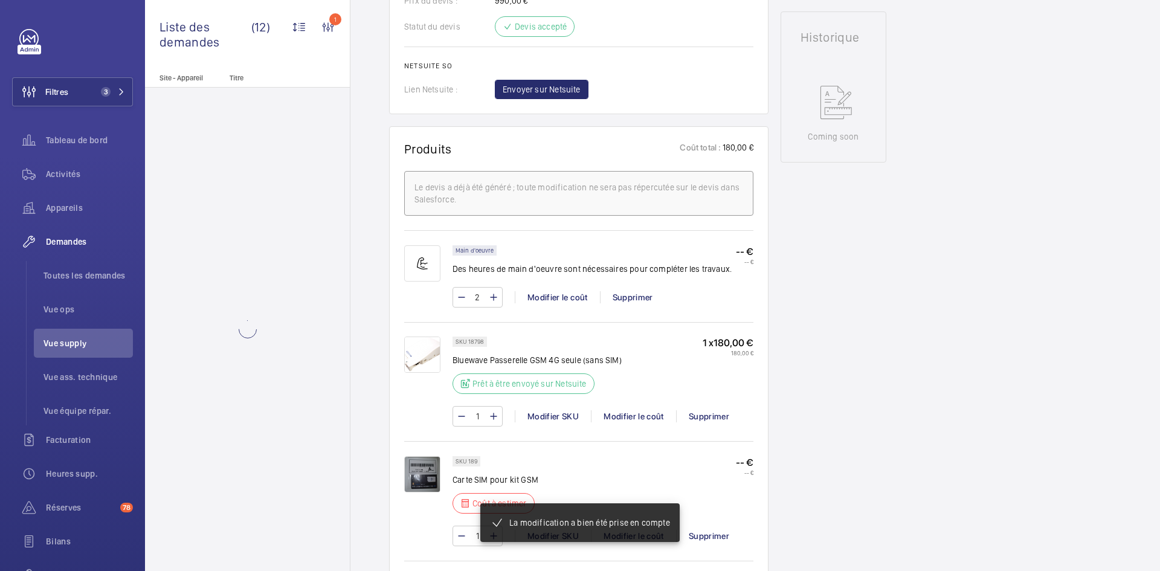
scroll to position [846, 0]
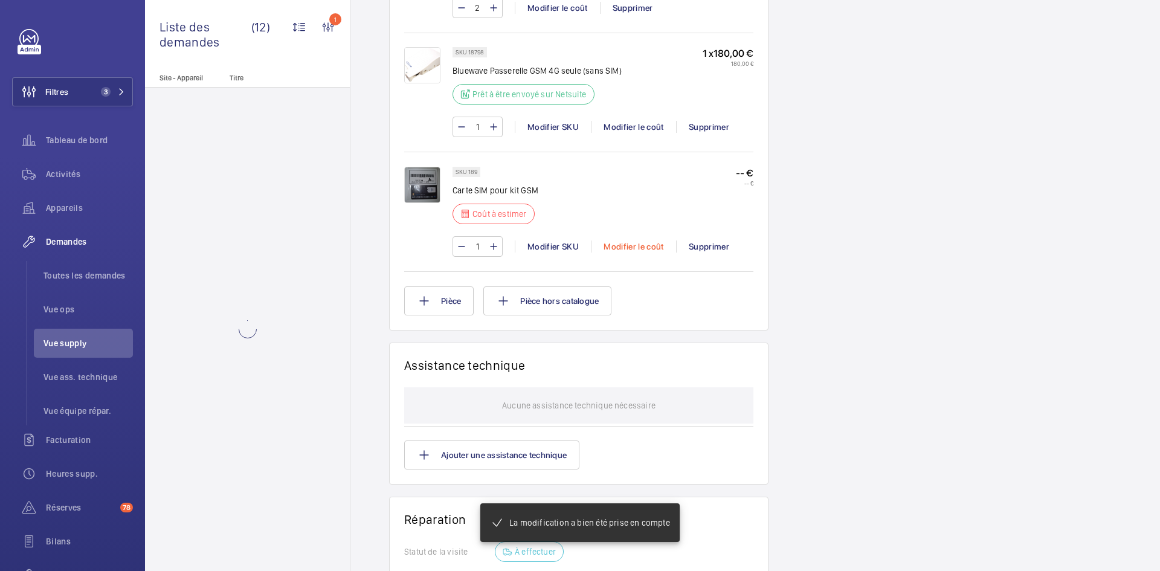
click at [644, 248] on div "Modifier le coût" at bounding box center [633, 246] width 85 height 12
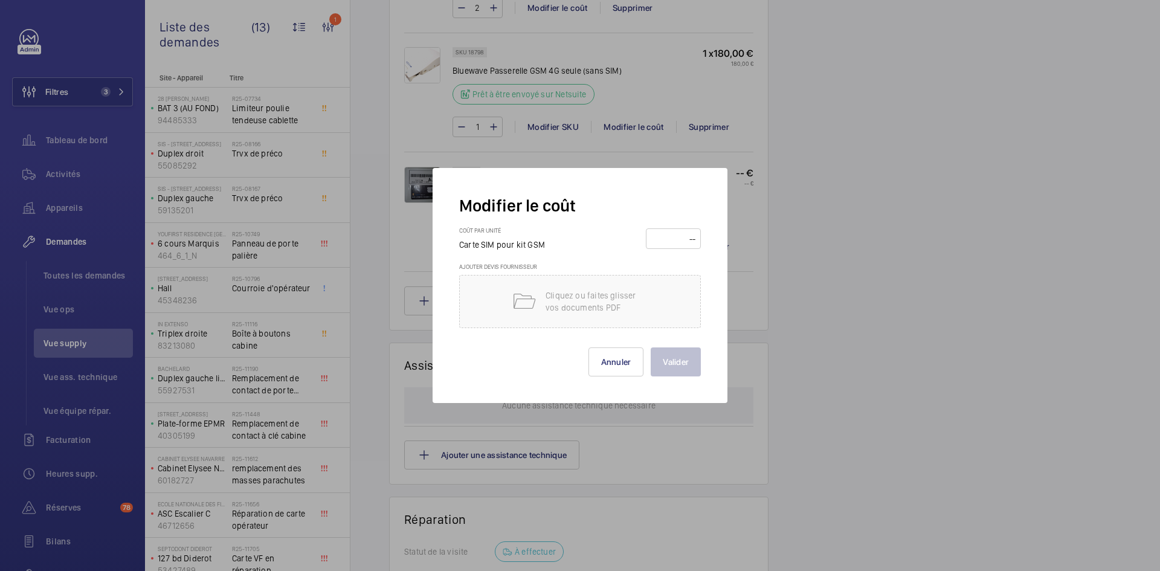
click at [670, 239] on input "number" at bounding box center [673, 238] width 47 height 19
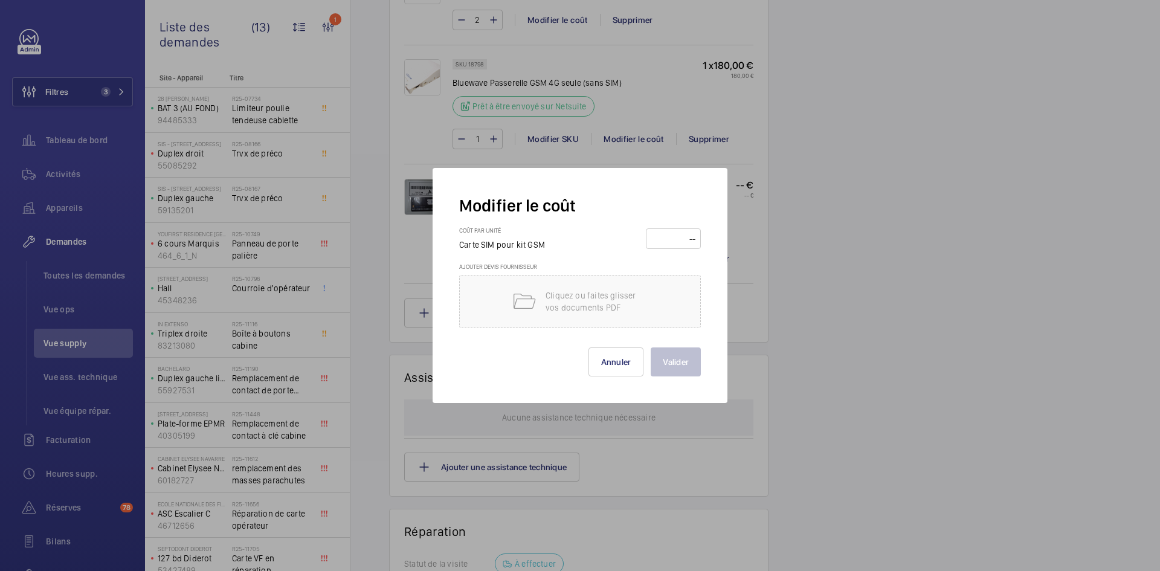
scroll to position [882, 0]
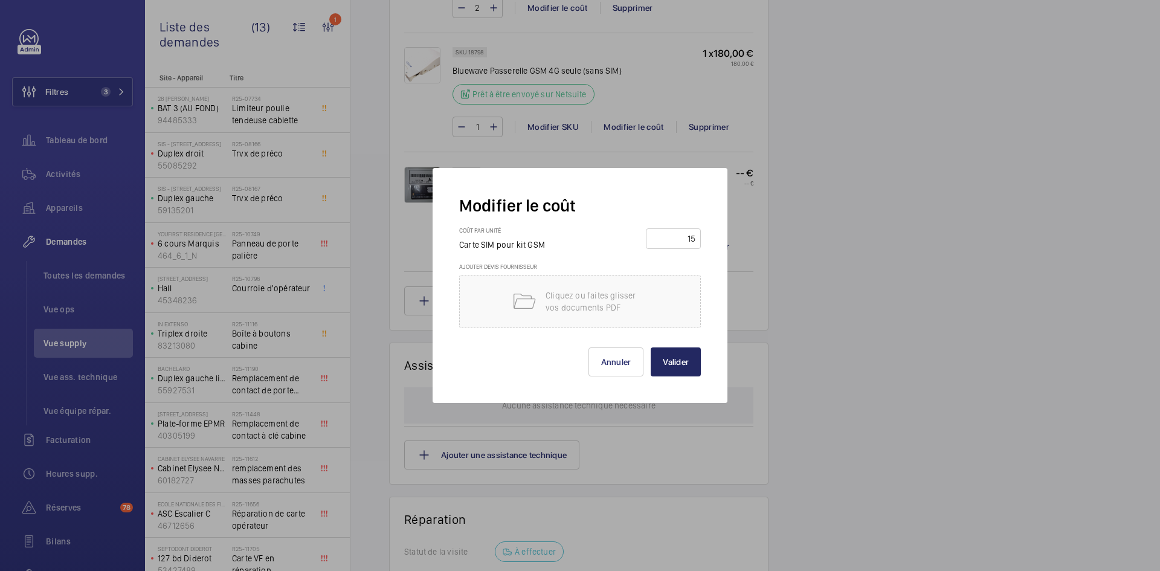
type input "15"
click at [671, 356] on button "Valider" at bounding box center [676, 361] width 50 height 29
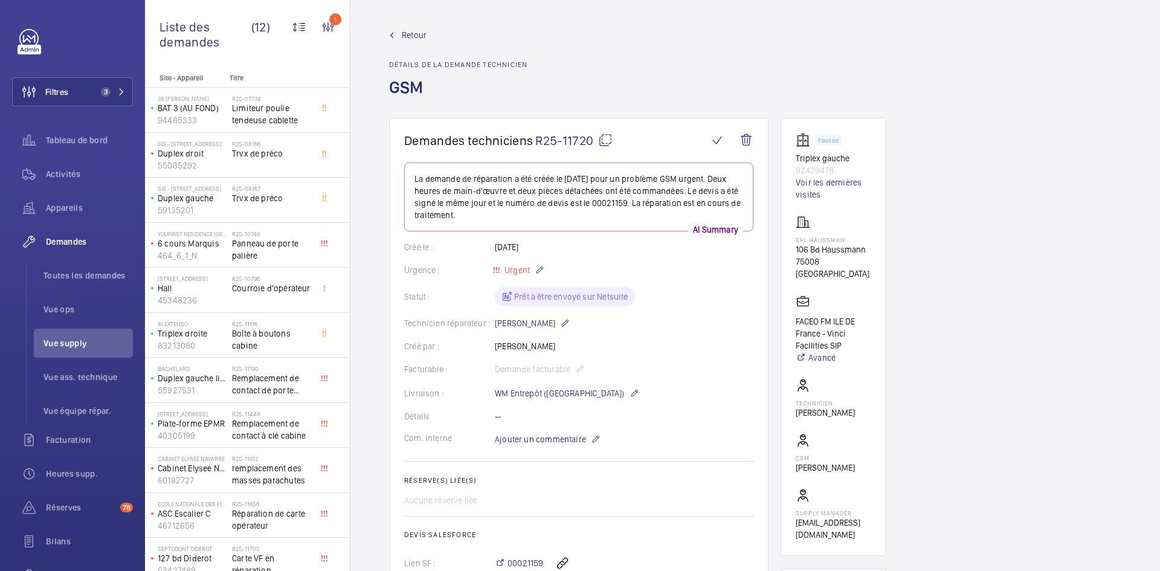
click at [410, 37] on span "Retour" at bounding box center [414, 35] width 25 height 12
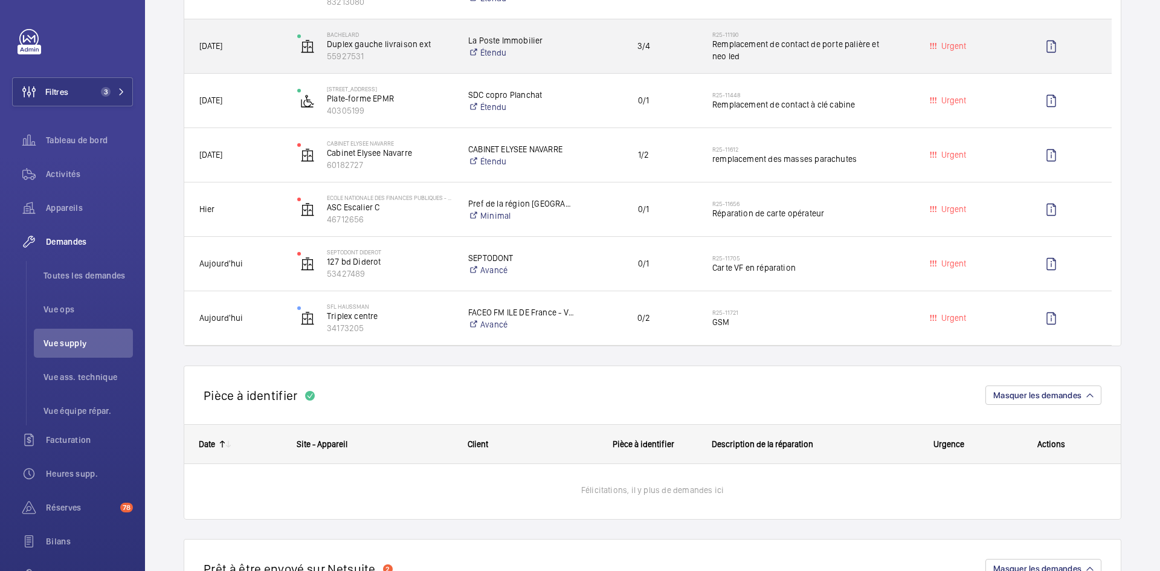
scroll to position [544, 0]
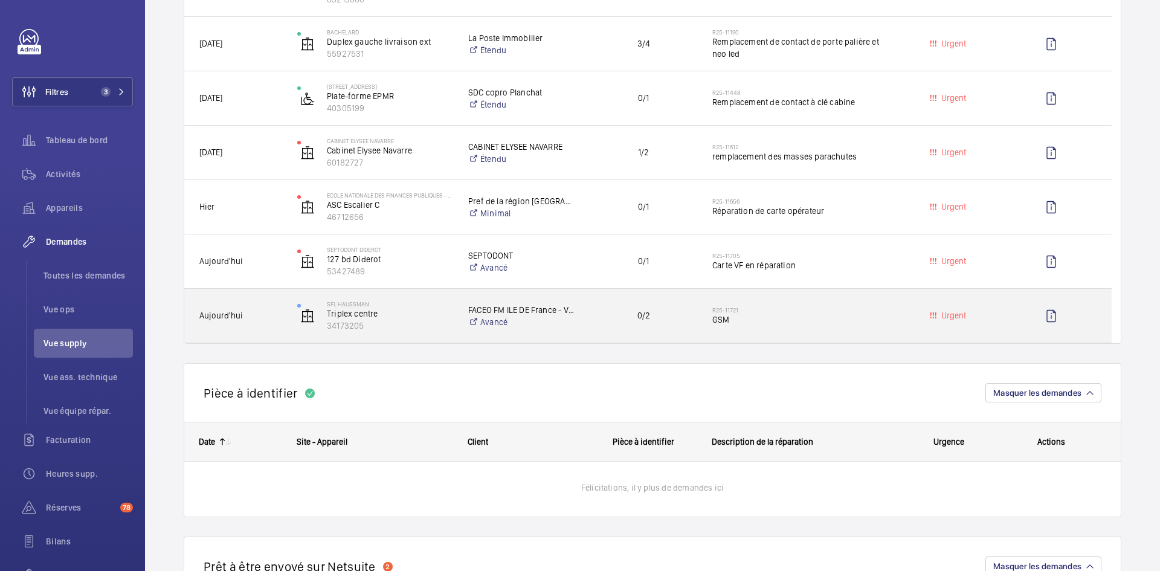
click at [271, 320] on span "Aujourd'hui" at bounding box center [240, 316] width 82 height 14
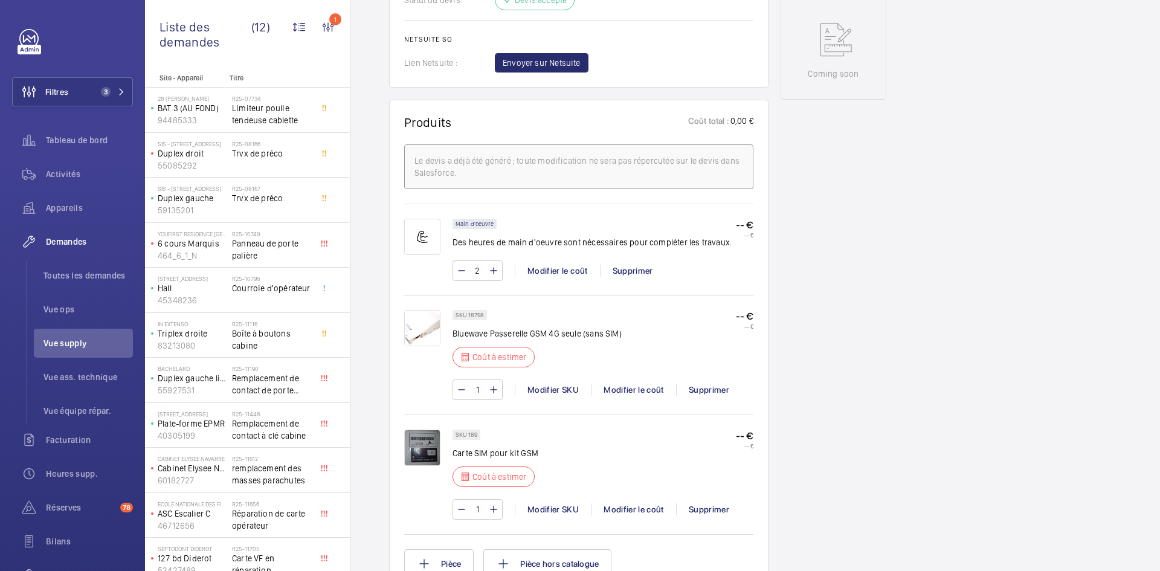
scroll to position [665, 0]
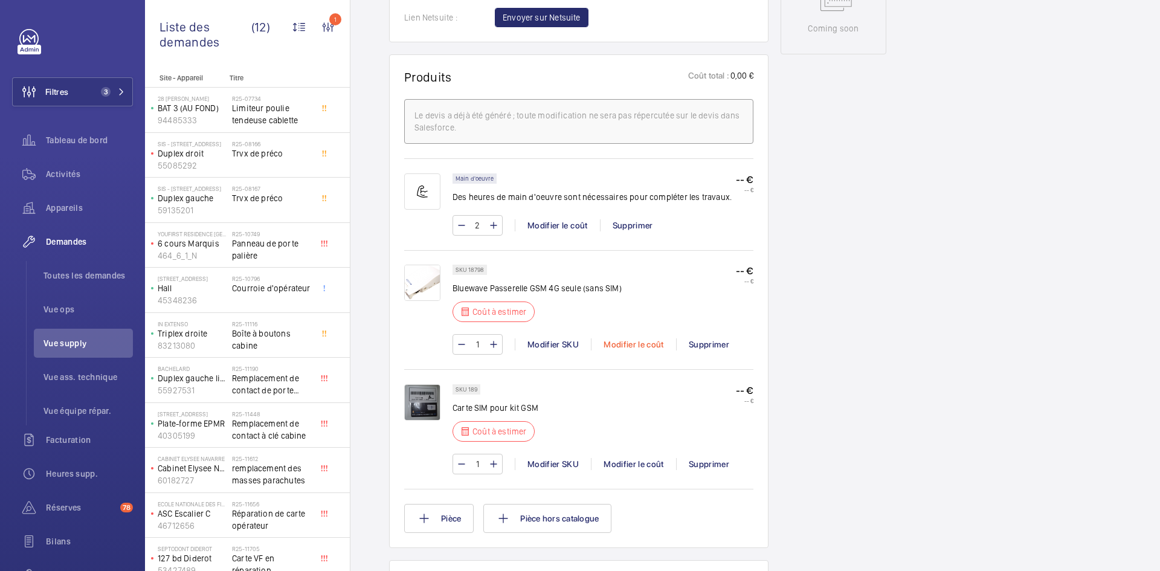
click at [642, 341] on div "Modifier le coût" at bounding box center [633, 344] width 85 height 12
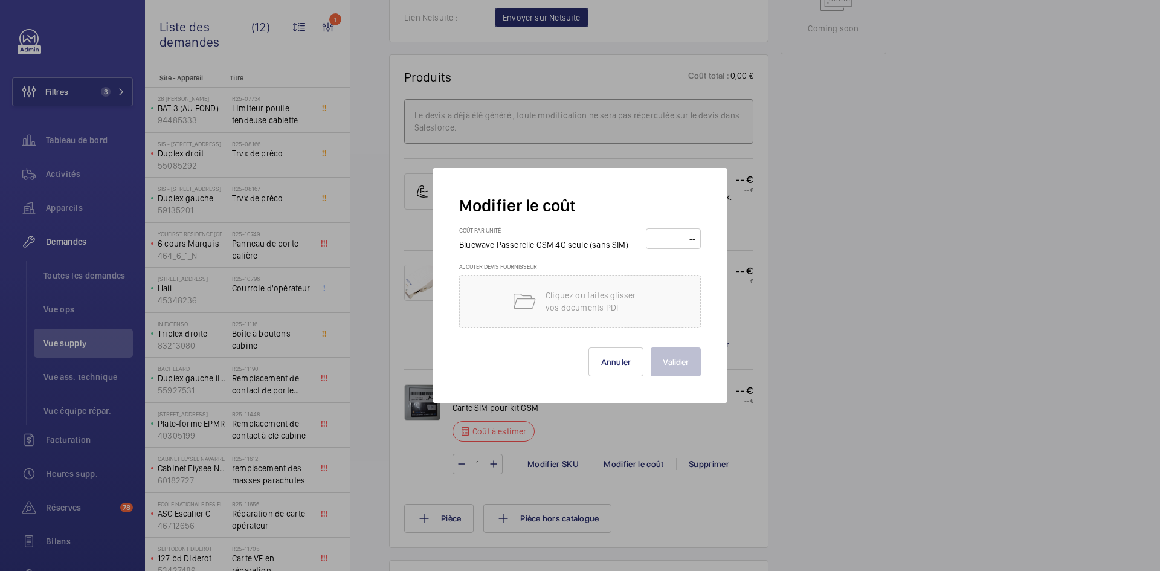
click at [677, 242] on input "number" at bounding box center [673, 238] width 47 height 19
type input "180"
click at [679, 360] on button "Valider" at bounding box center [676, 361] width 50 height 29
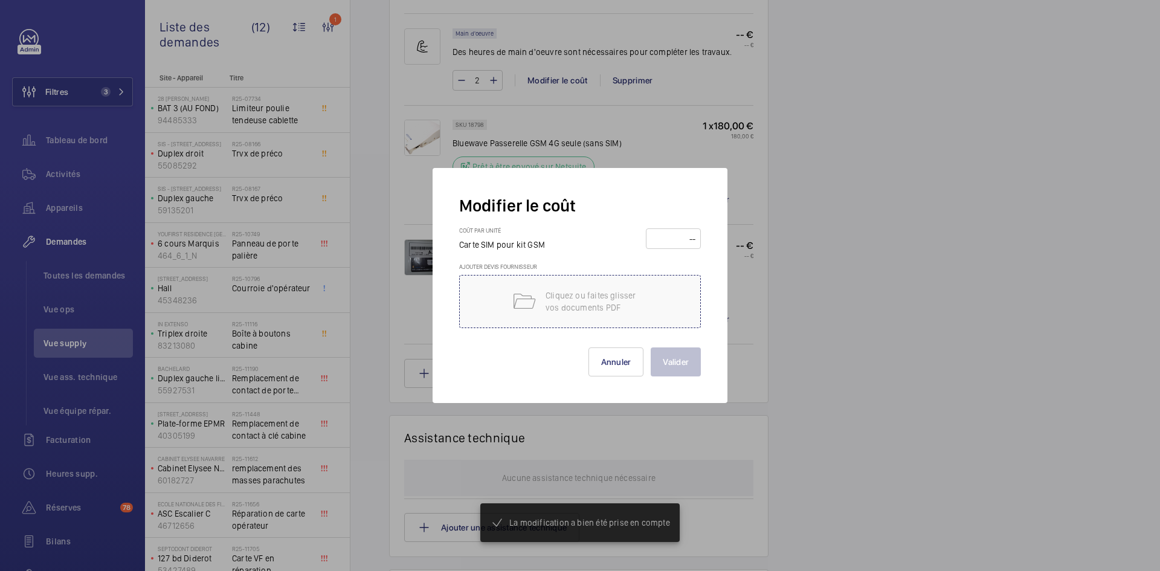
scroll to position [822, 0]
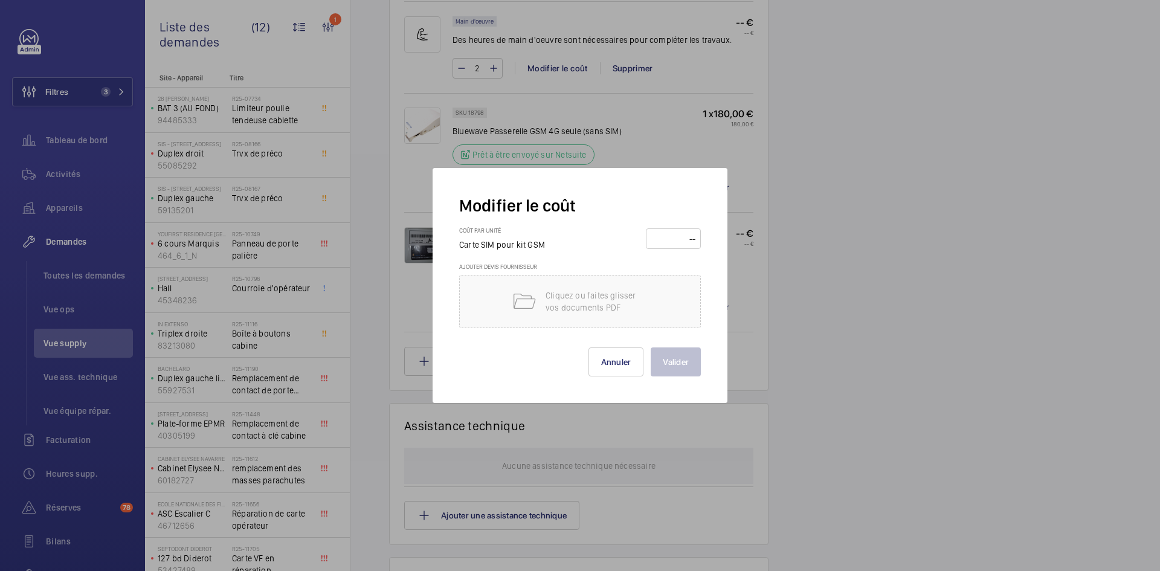
click at [671, 241] on input "number" at bounding box center [673, 238] width 47 height 19
type input "15"
click at [684, 361] on button "Valider" at bounding box center [676, 361] width 50 height 29
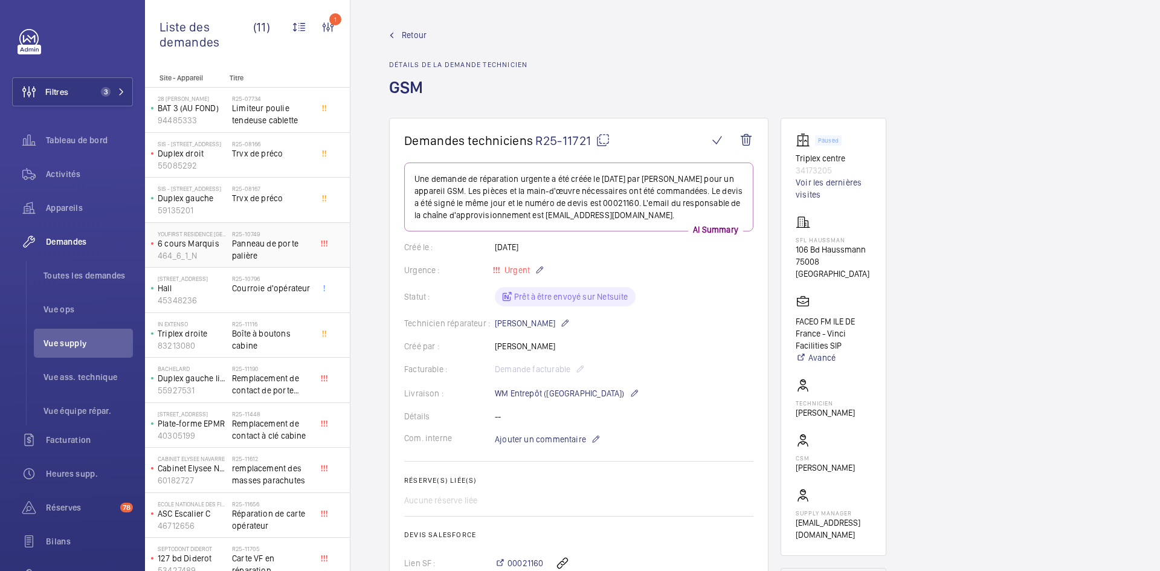
scroll to position [12, 0]
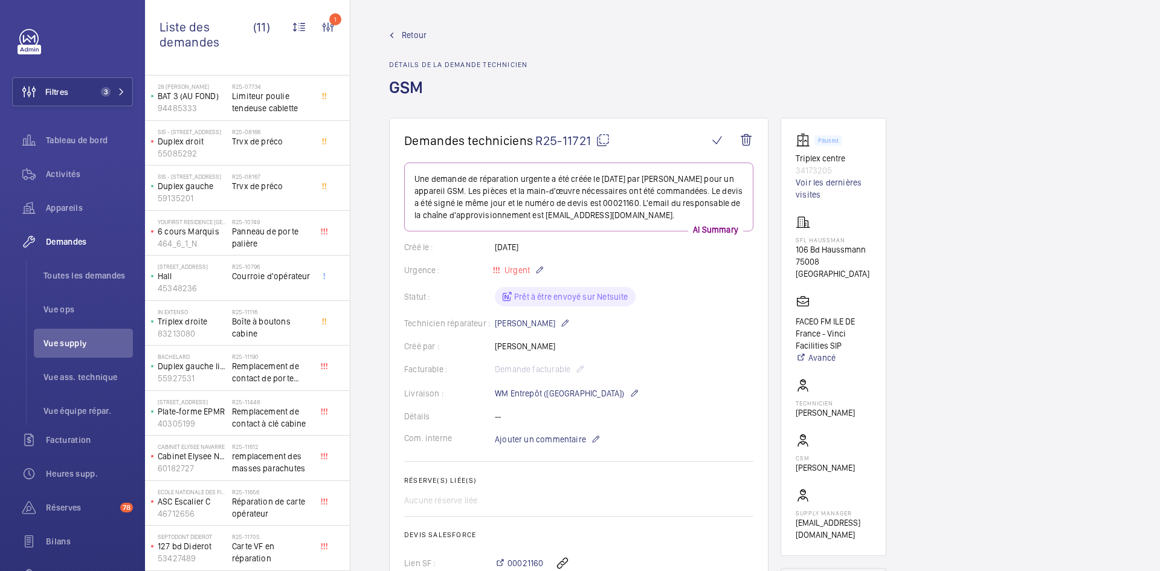
click at [421, 31] on span "Retour" at bounding box center [414, 35] width 25 height 12
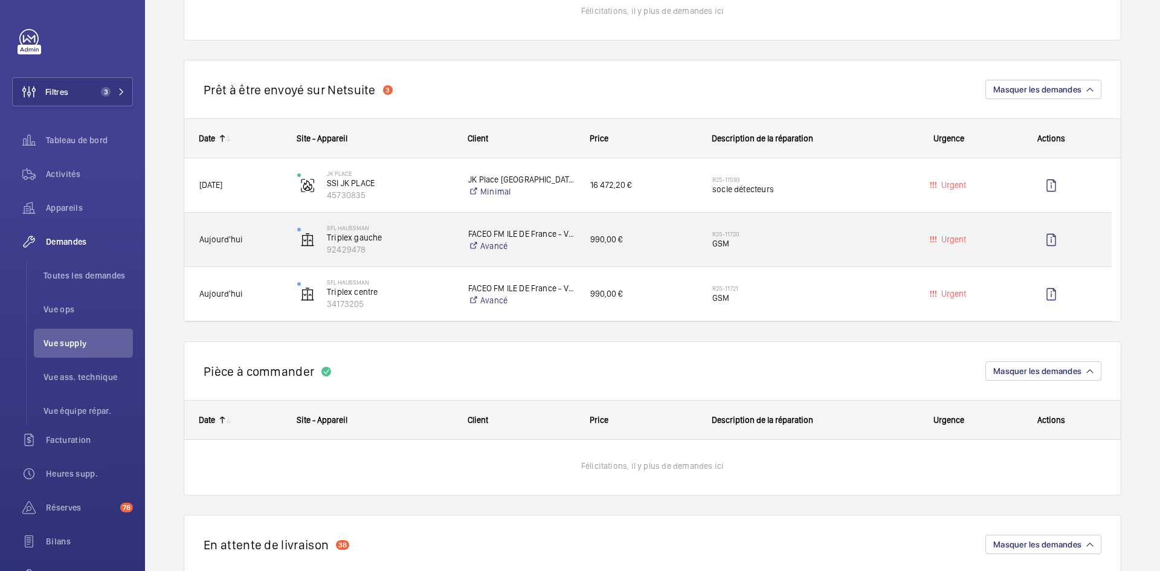
scroll to position [967, 0]
click at [286, 237] on div "SFL Haussman Triplex gauche 92429478" at bounding box center [368, 240] width 170 height 50
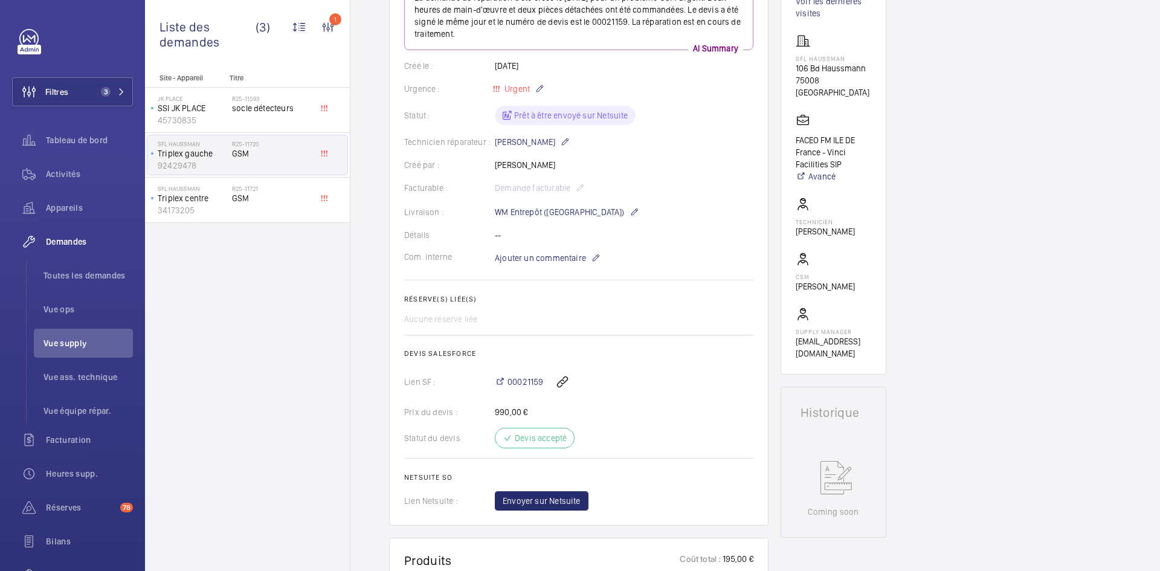
scroll to position [121, 0]
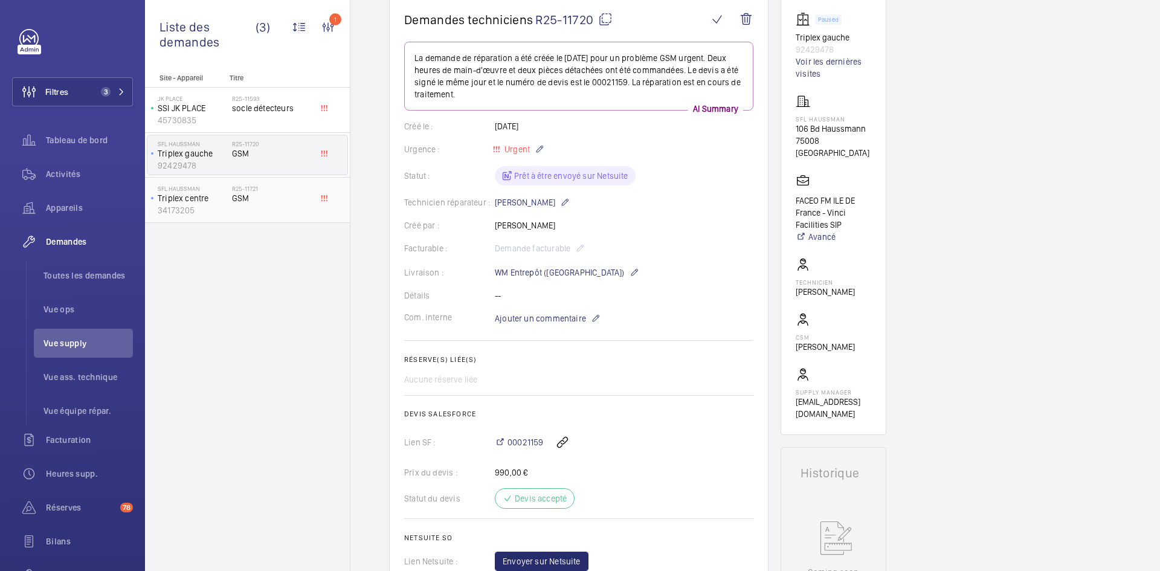
click at [285, 201] on span "GSM" at bounding box center [272, 198] width 80 height 12
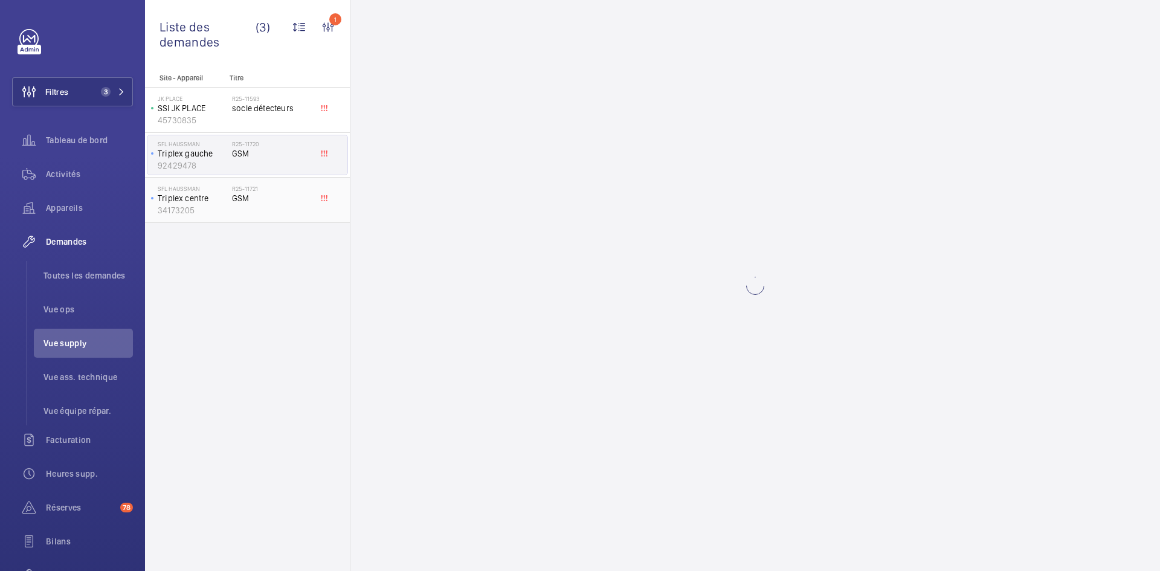
click at [278, 204] on div "R25-11721 GSM" at bounding box center [272, 202] width 80 height 35
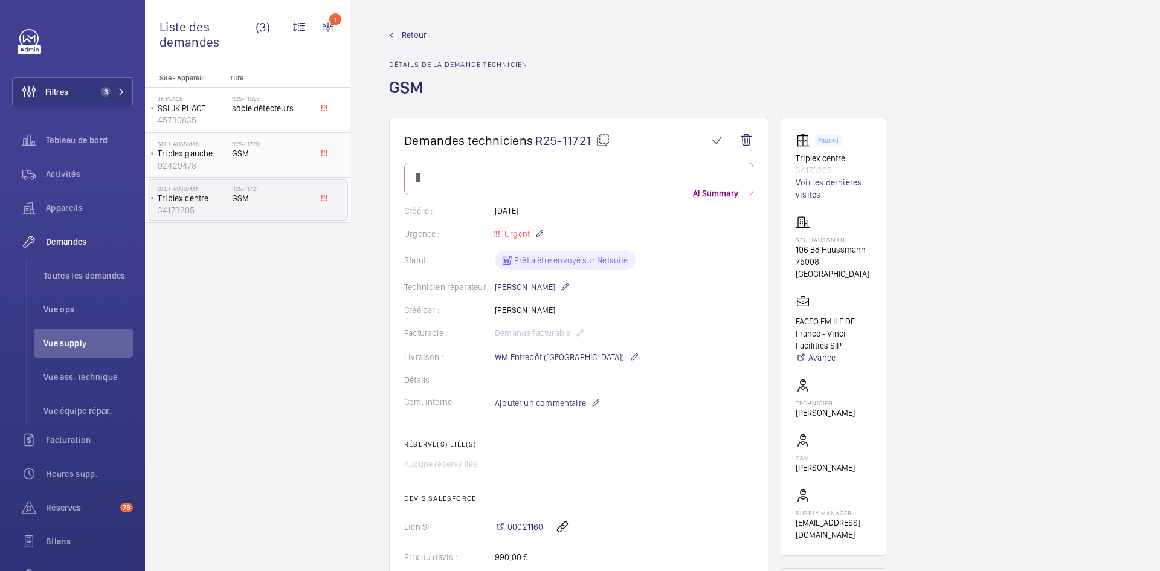
click at [256, 159] on span "GSM" at bounding box center [272, 153] width 80 height 12
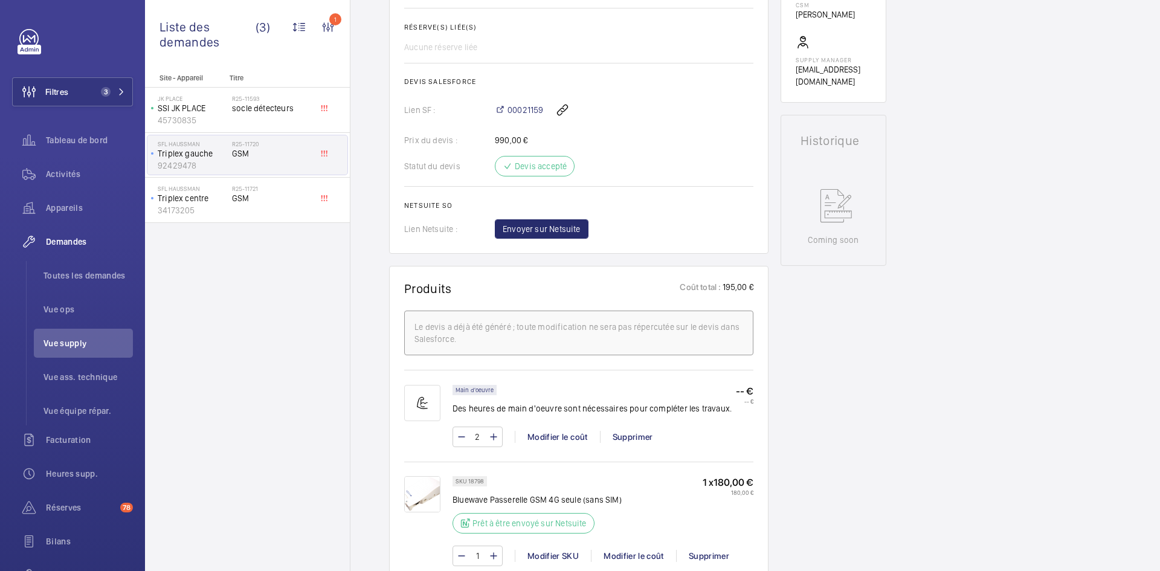
scroll to position [459, 0]
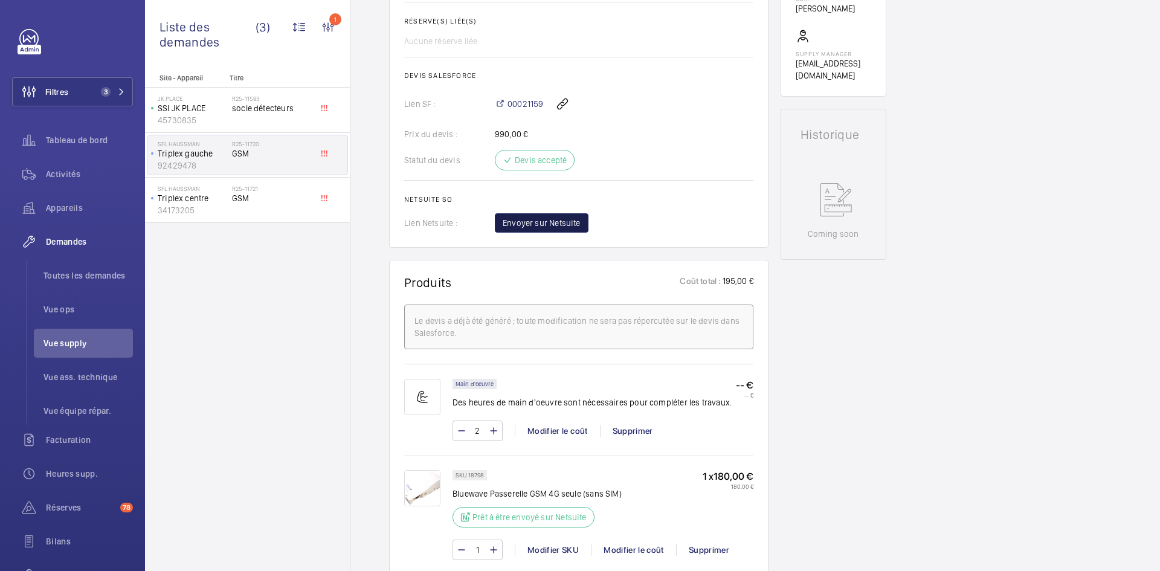
click at [570, 224] on span "Envoyer sur Netsuite" at bounding box center [542, 223] width 78 height 12
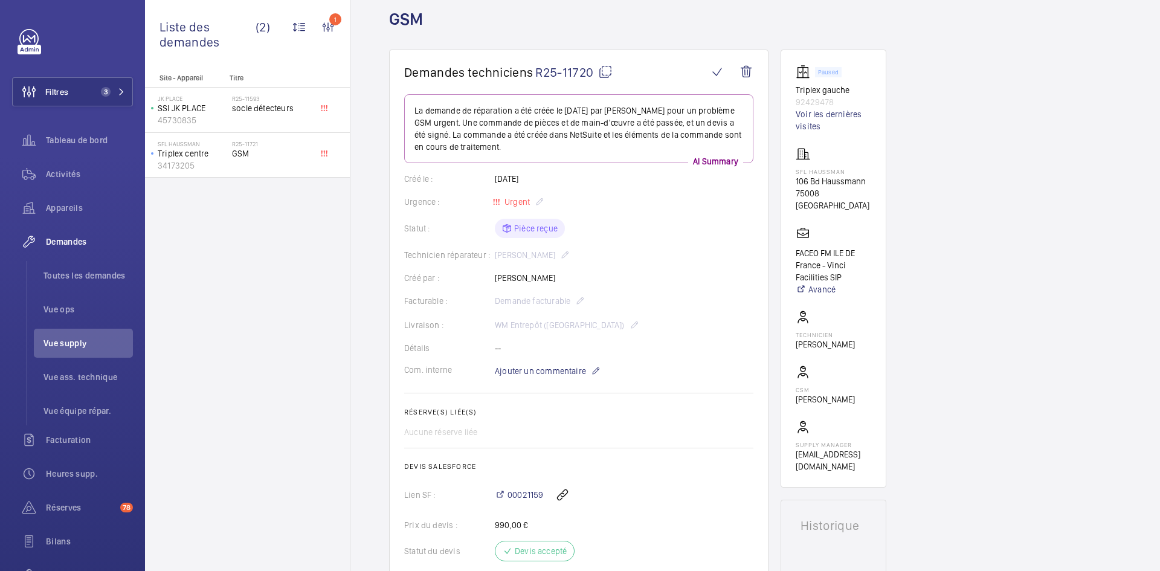
scroll to position [302, 0]
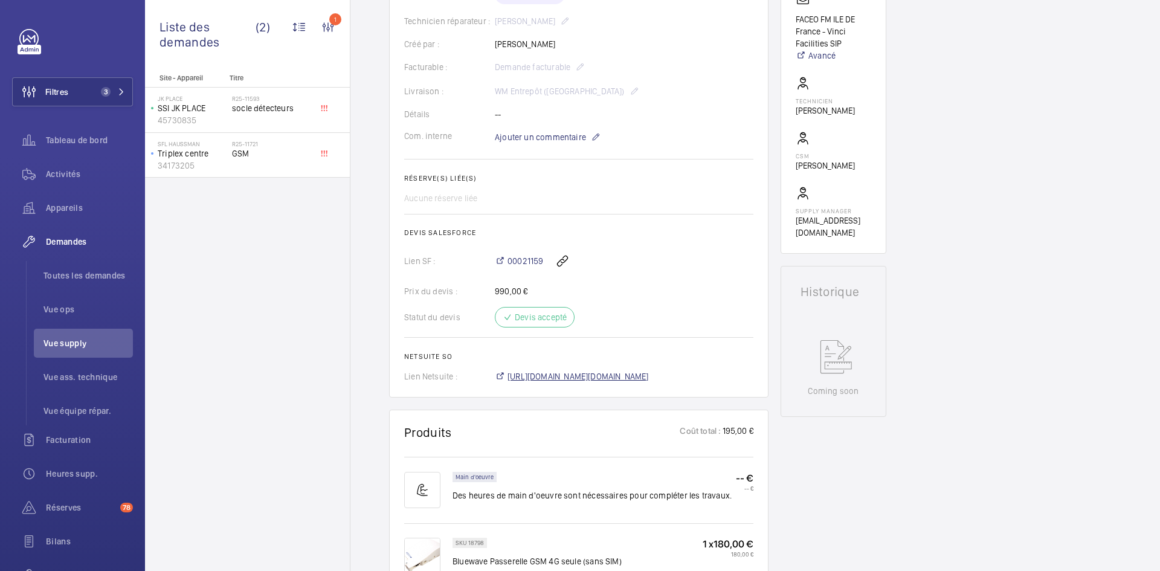
click at [570, 376] on span "https://6461500.app.netsuite.com/app/accounting/transactions/salesord.nl?id=297…" at bounding box center [578, 376] width 141 height 12
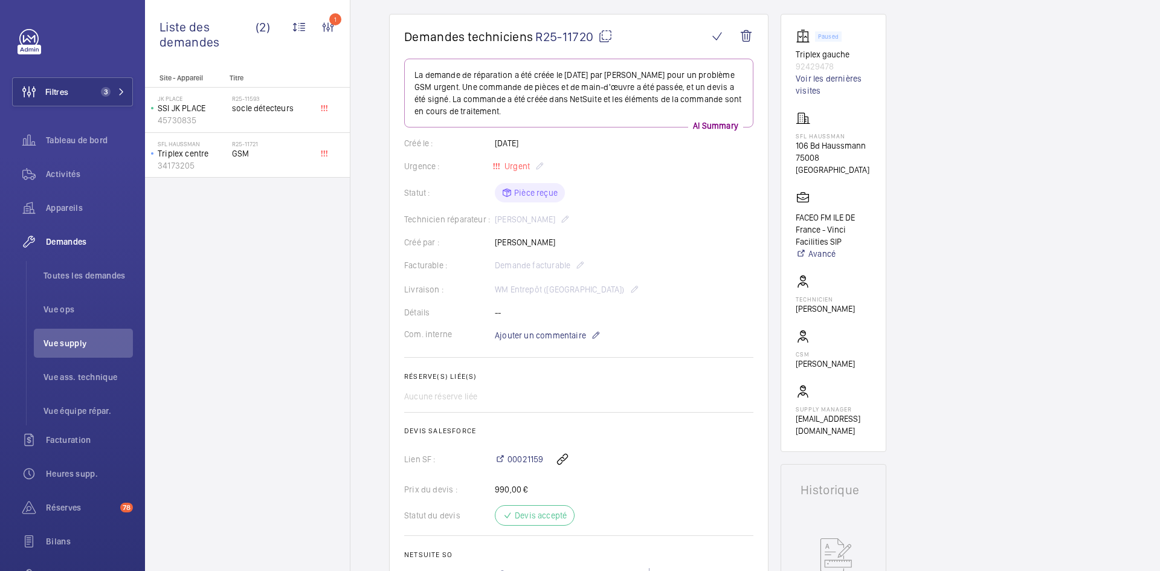
scroll to position [60, 0]
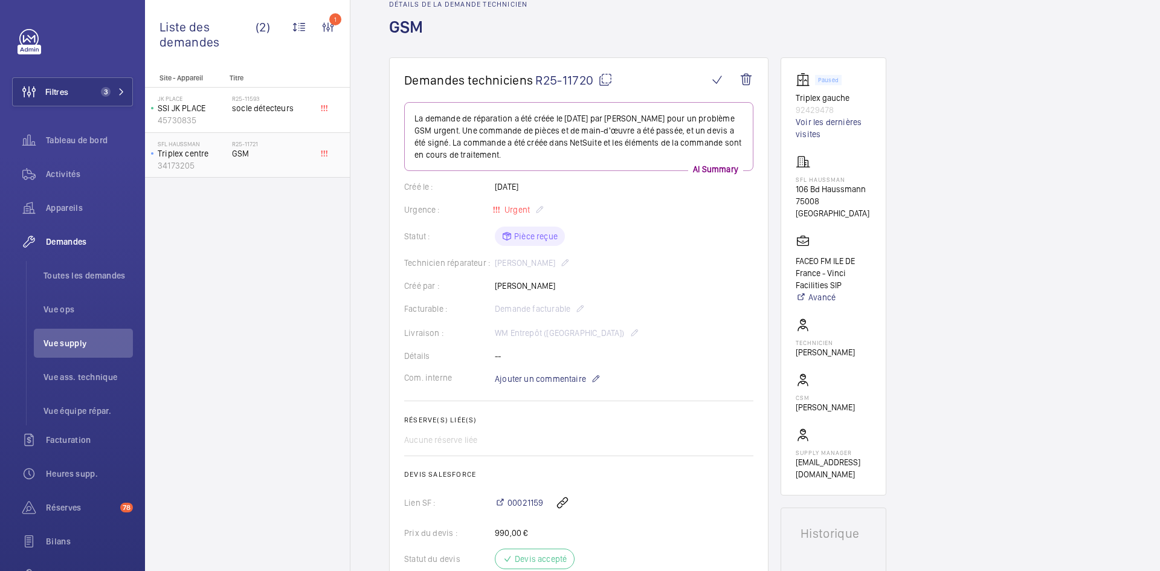
click at [266, 162] on div "R25-11721 GSM" at bounding box center [272, 157] width 80 height 35
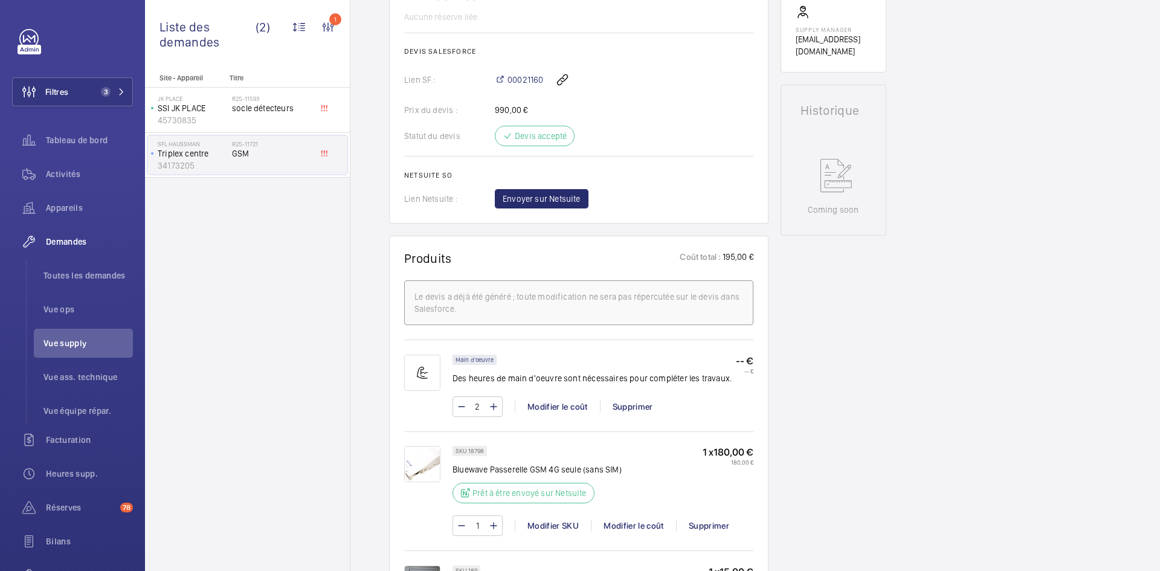
scroll to position [604, 0]
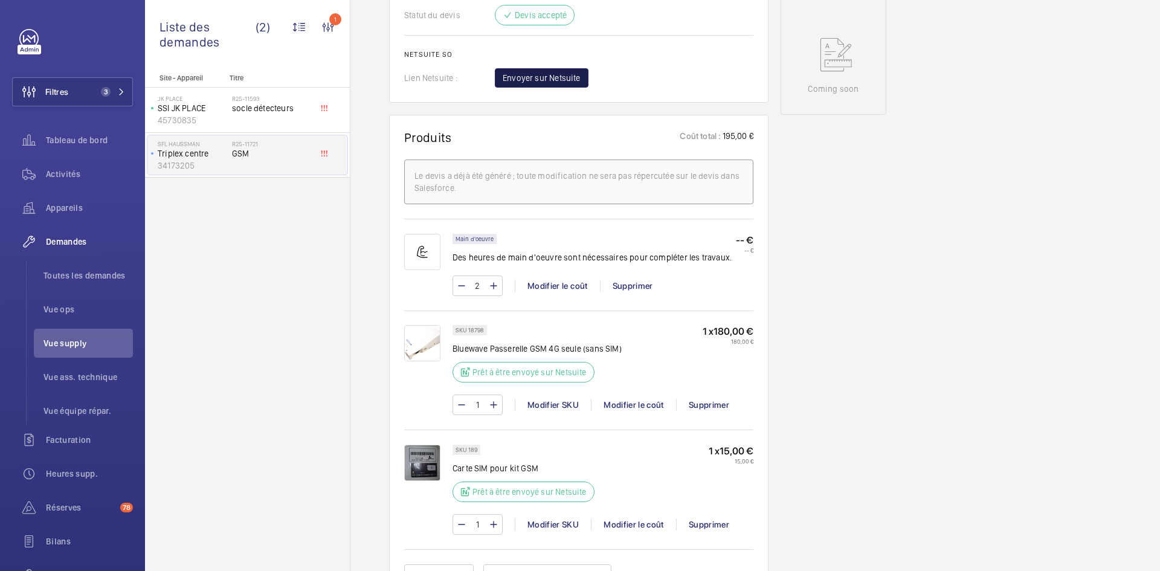
click at [565, 76] on span "Envoyer sur Netsuite" at bounding box center [542, 78] width 78 height 12
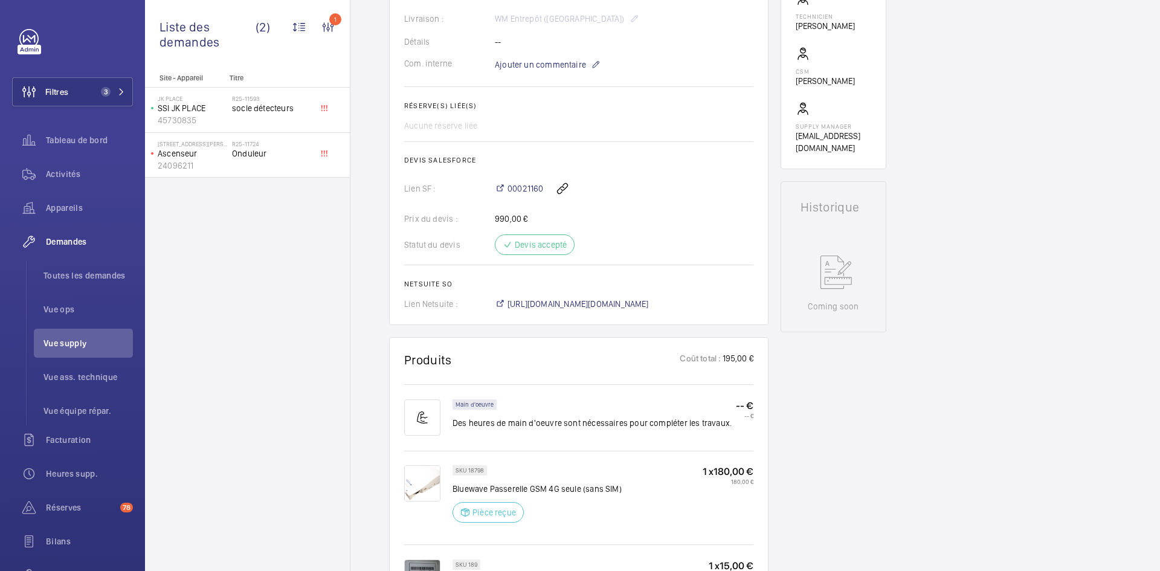
scroll to position [399, 0]
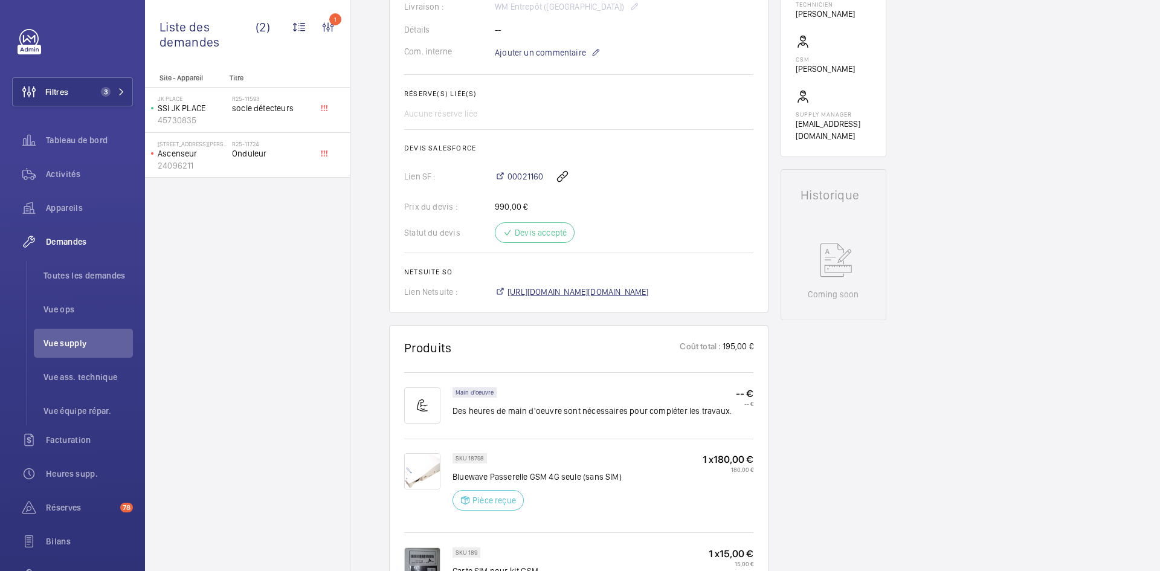
click at [592, 289] on span "https://6461500.app.netsuite.com/app/accounting/transactions/salesord.nl?id=297…" at bounding box center [578, 292] width 141 height 12
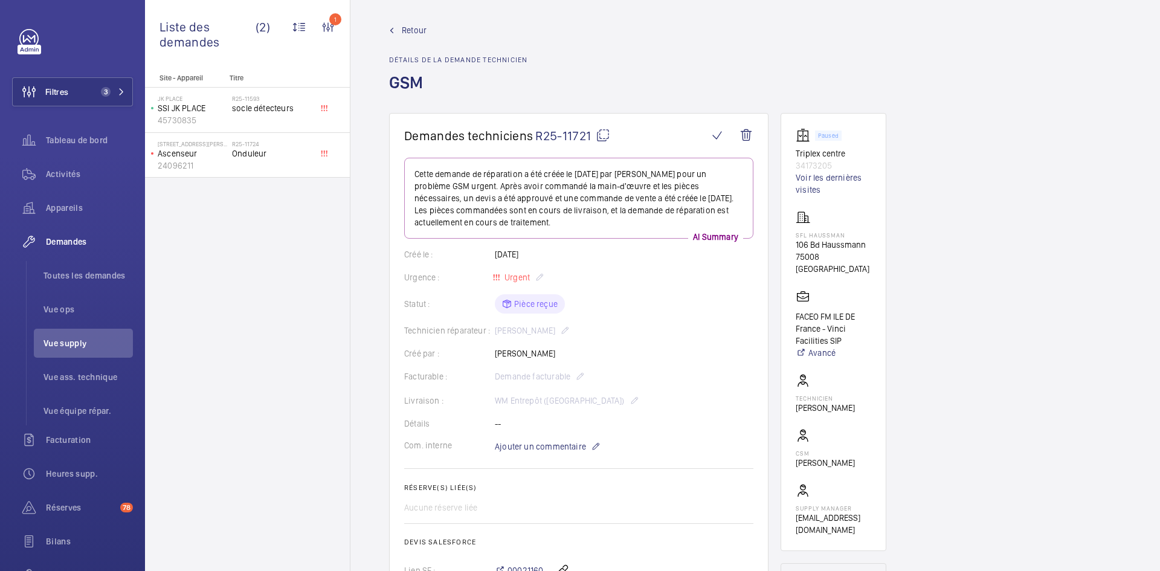
scroll to position [0, 0]
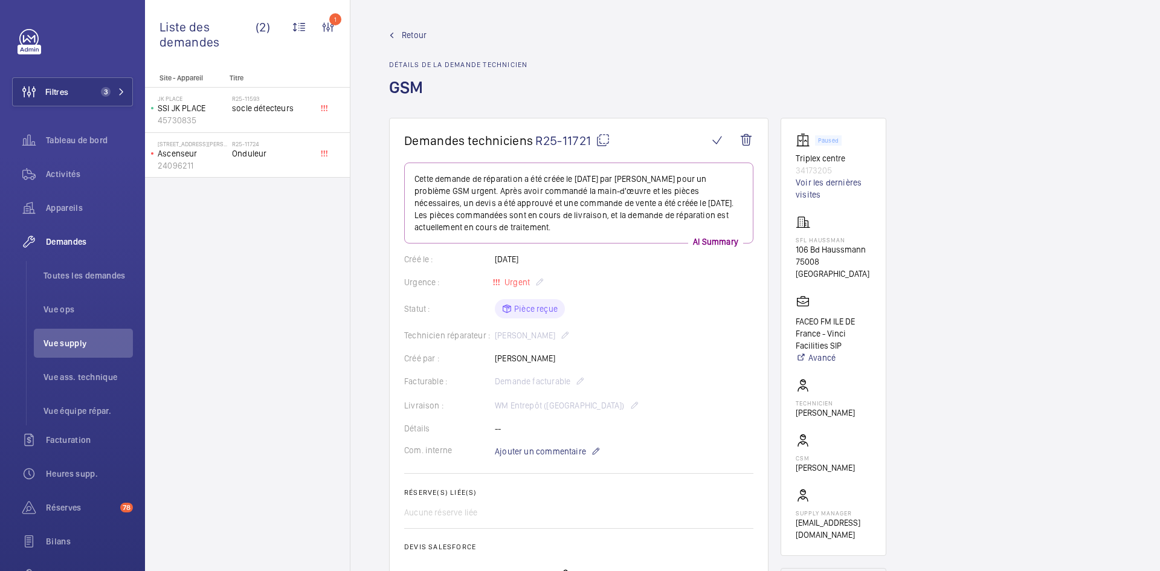
click at [412, 31] on span "Retour" at bounding box center [414, 35] width 25 height 12
click at [414, 31] on span "Retour" at bounding box center [414, 35] width 25 height 12
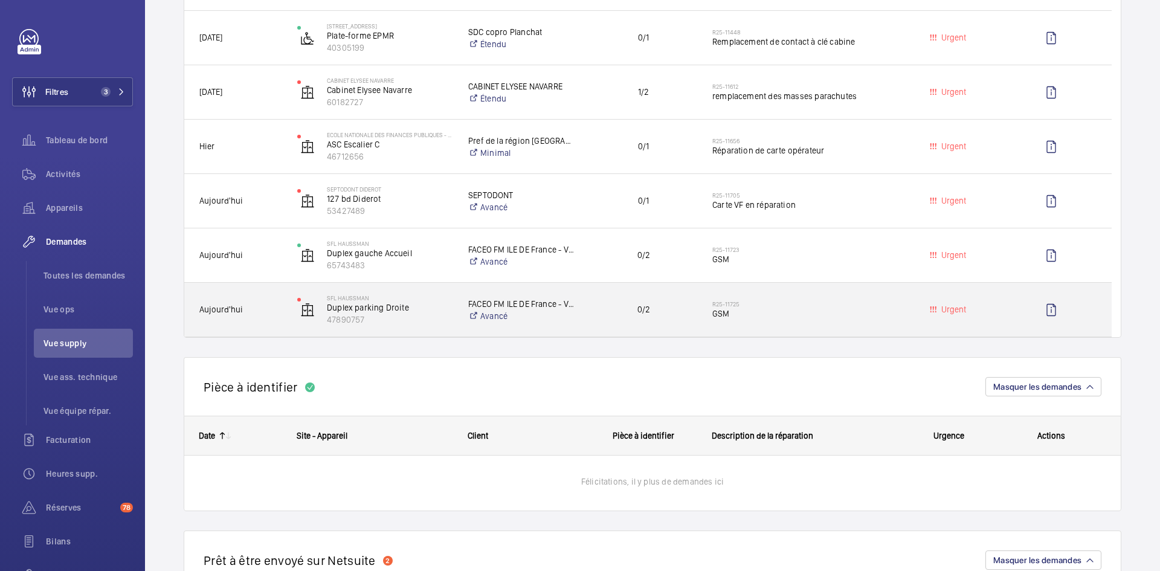
scroll to position [532, 0]
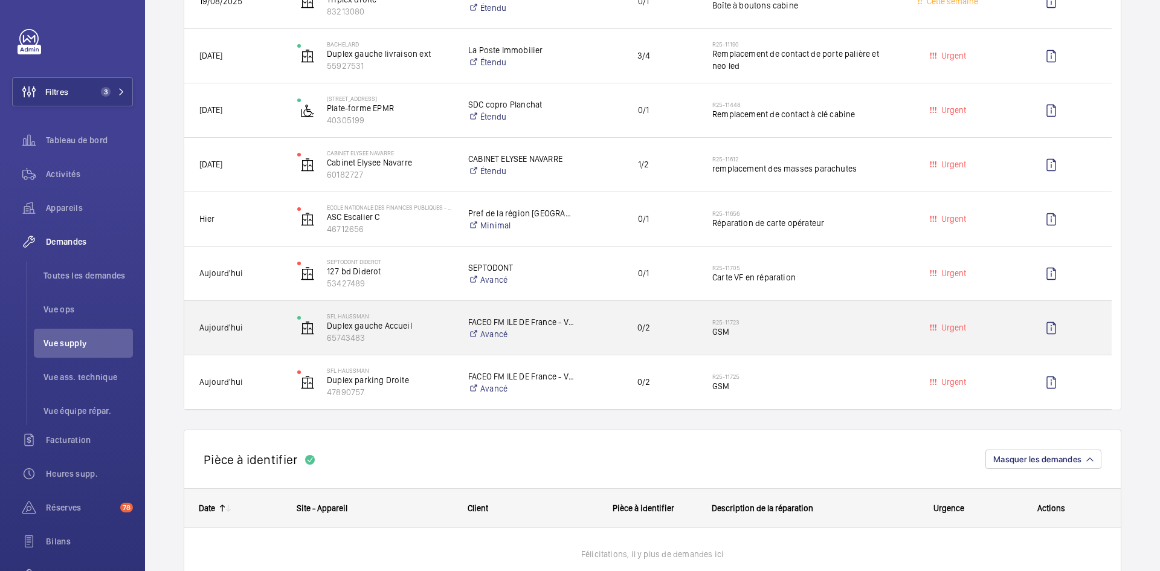
click at [257, 323] on span "Aujourd'hui" at bounding box center [240, 328] width 82 height 14
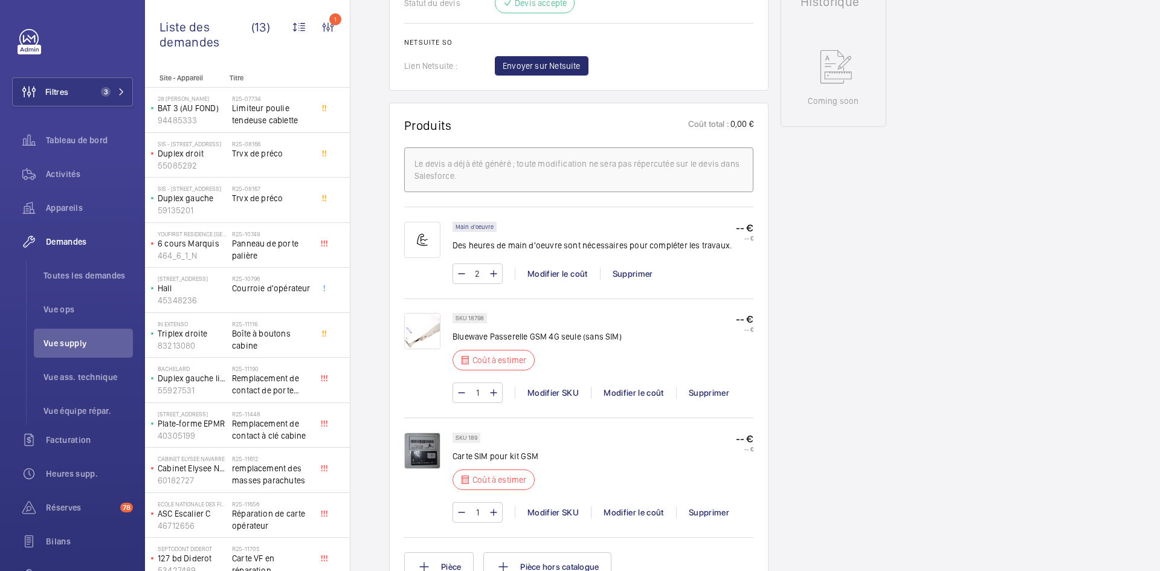
scroll to position [628, 0]
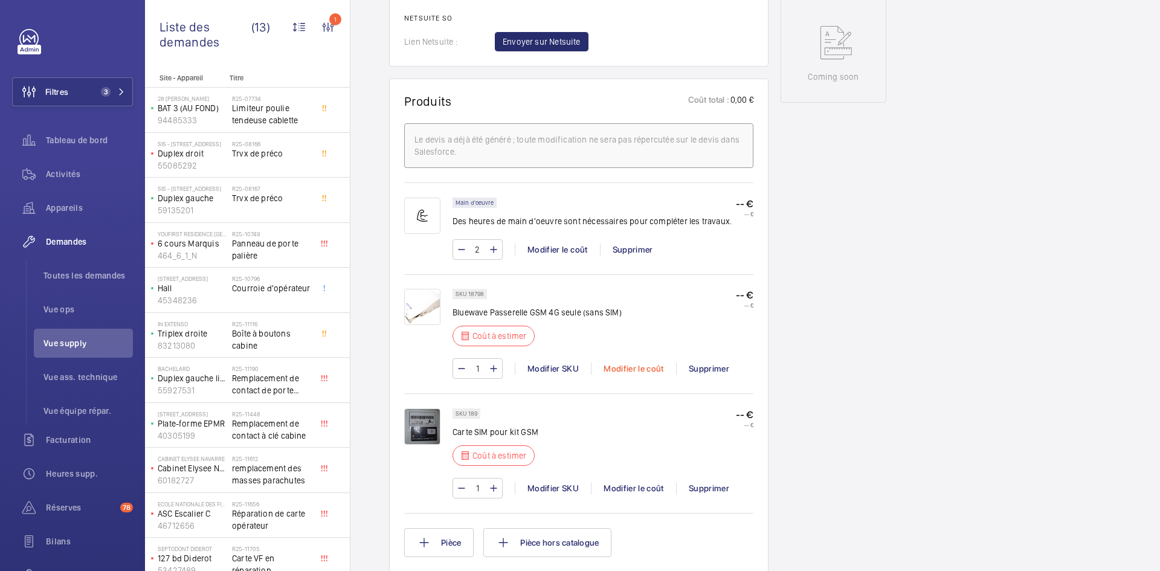
click at [629, 368] on div "Modifier le coût" at bounding box center [633, 369] width 85 height 12
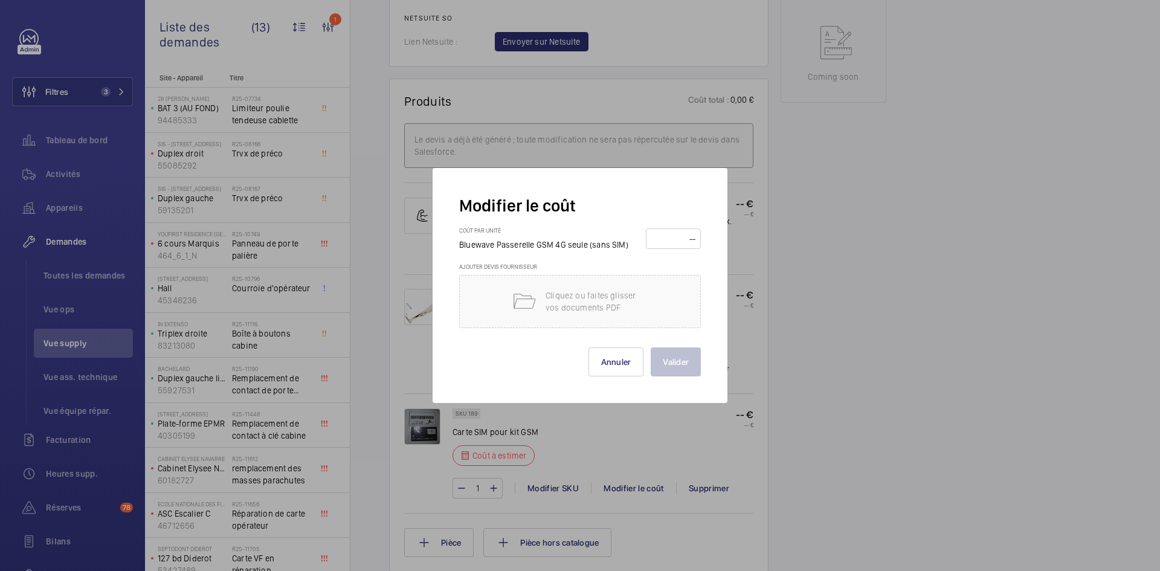
click at [668, 240] on input "number" at bounding box center [673, 238] width 47 height 19
type input "180"
click at [673, 361] on button "Valider" at bounding box center [676, 361] width 50 height 29
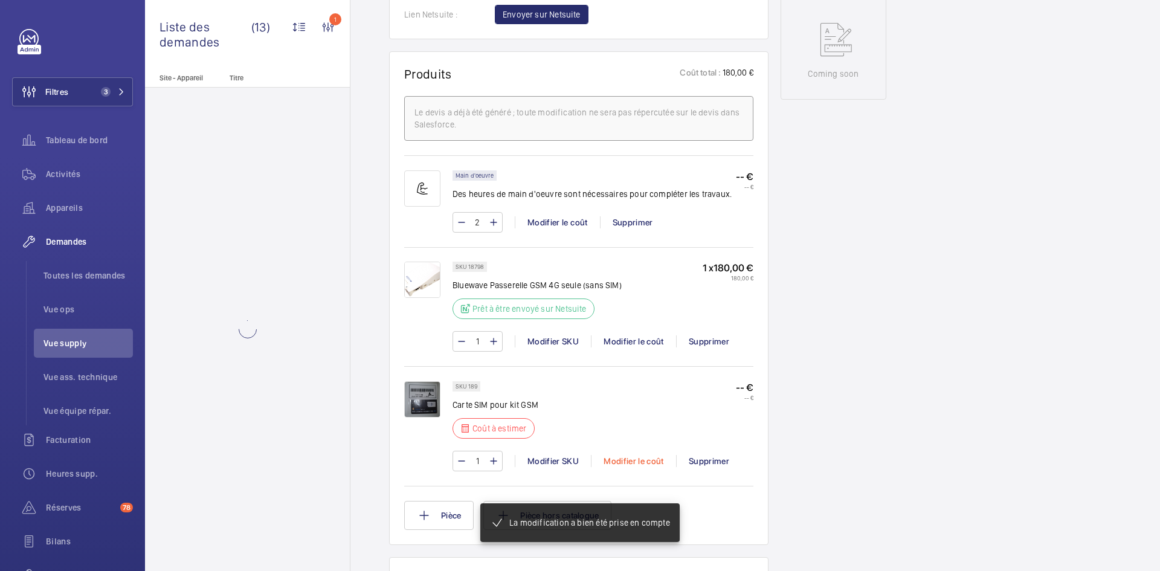
click at [641, 455] on div "Modifier le coût" at bounding box center [633, 461] width 85 height 12
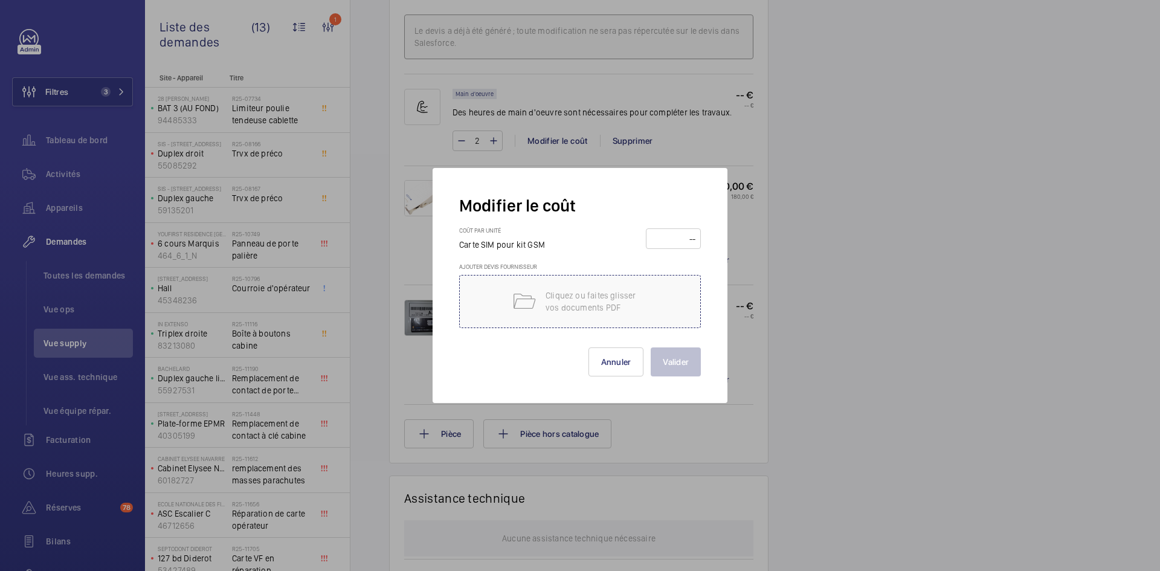
scroll to position [749, 0]
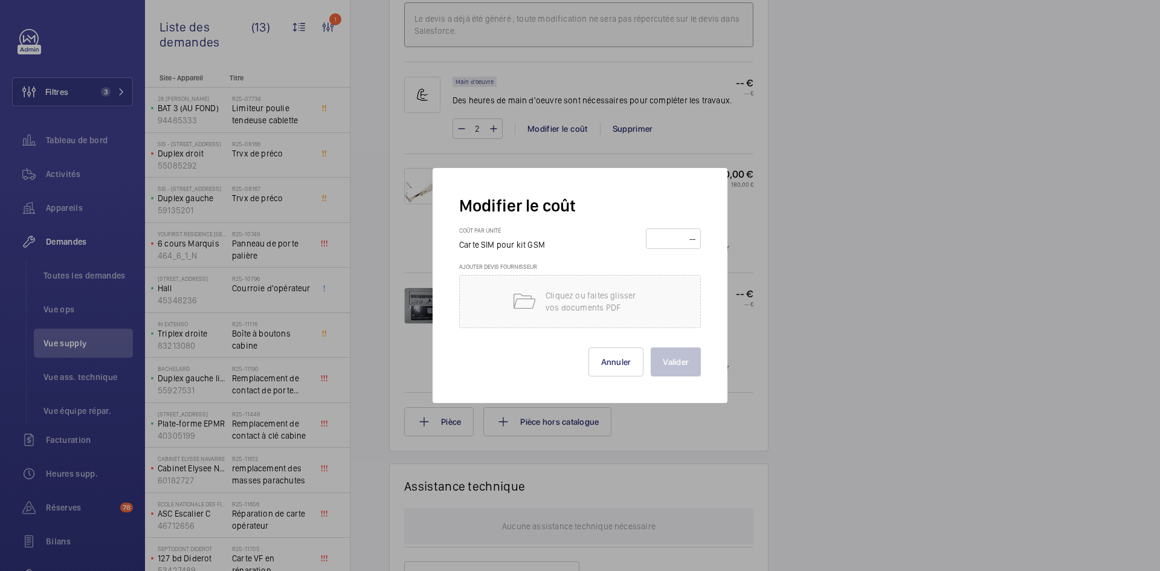
click at [671, 236] on input "number" at bounding box center [673, 238] width 47 height 19
type input "15"
click at [685, 359] on button "Valider" at bounding box center [676, 361] width 50 height 29
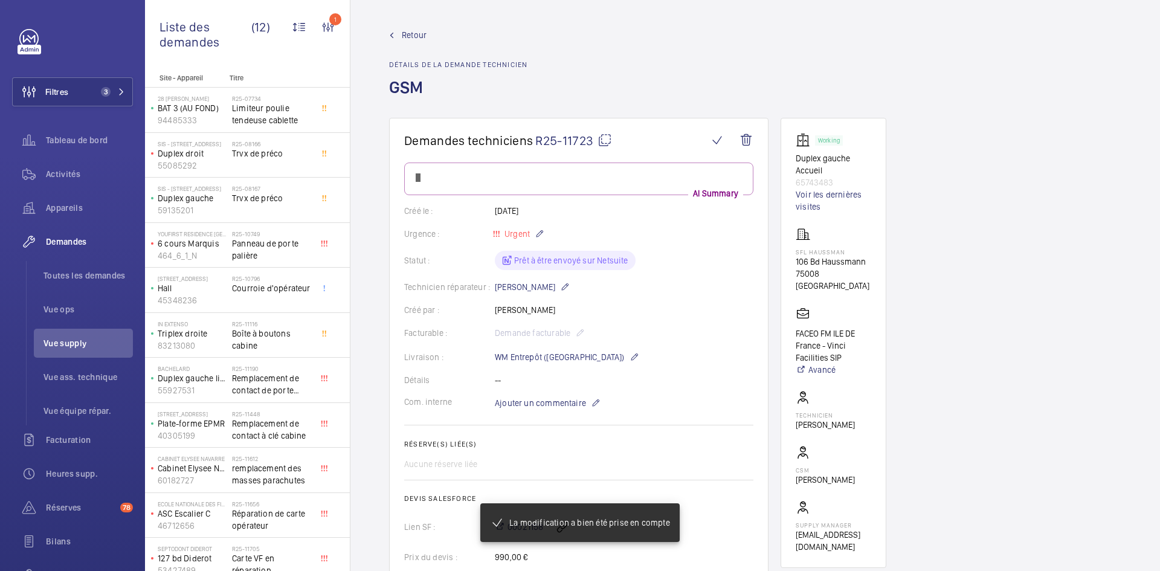
scroll to position [665, 0]
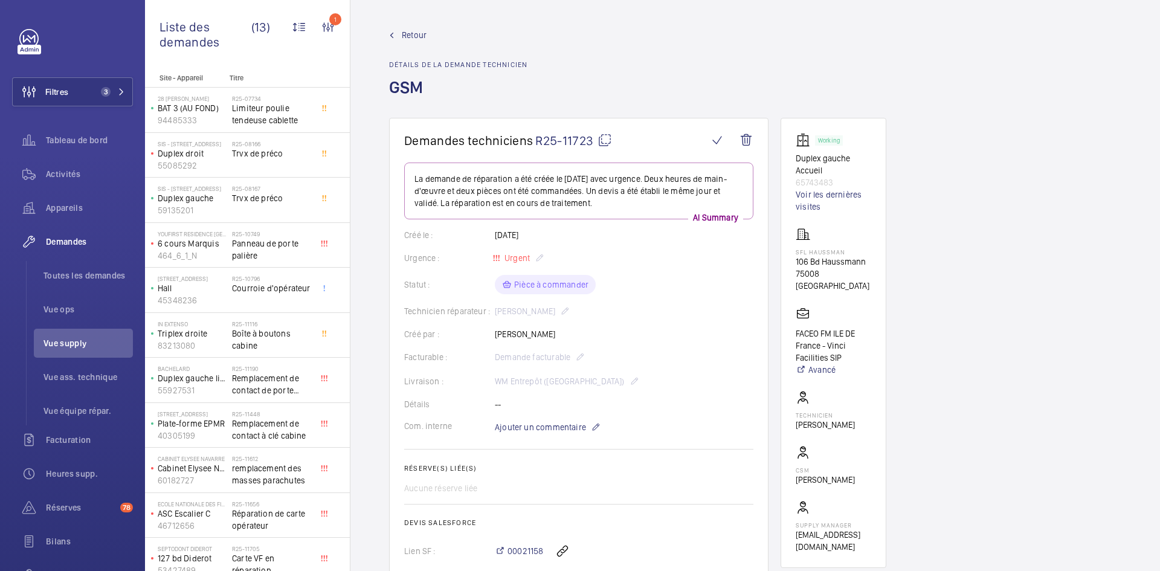
scroll to position [363, 0]
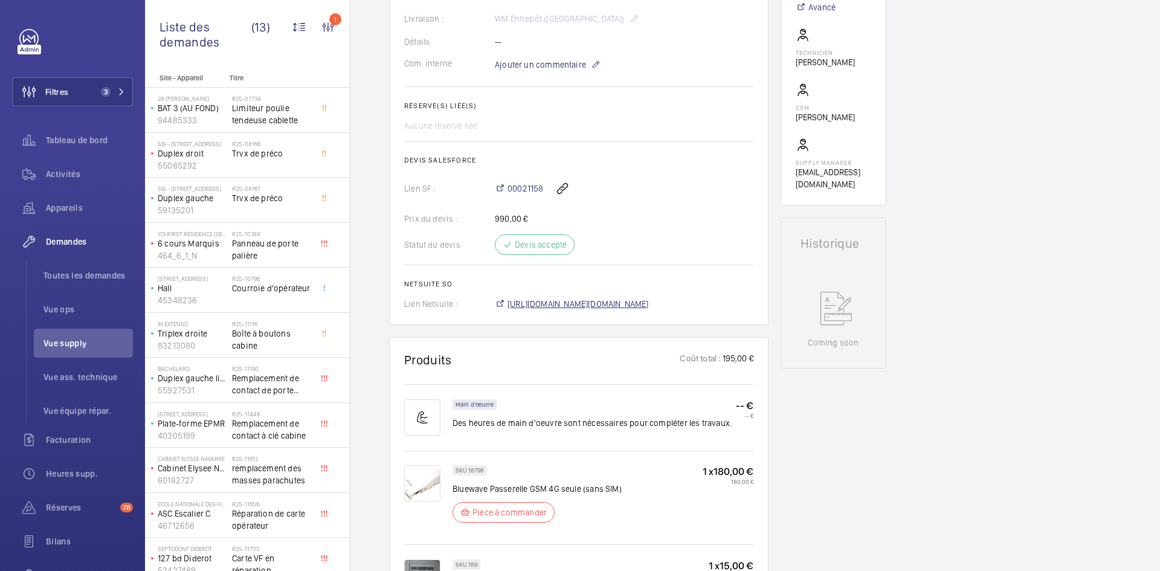
click at [605, 305] on span "https://6461500.app.netsuite.com/app/accounting/transactions/salesord.nl?id=297…" at bounding box center [578, 304] width 141 height 12
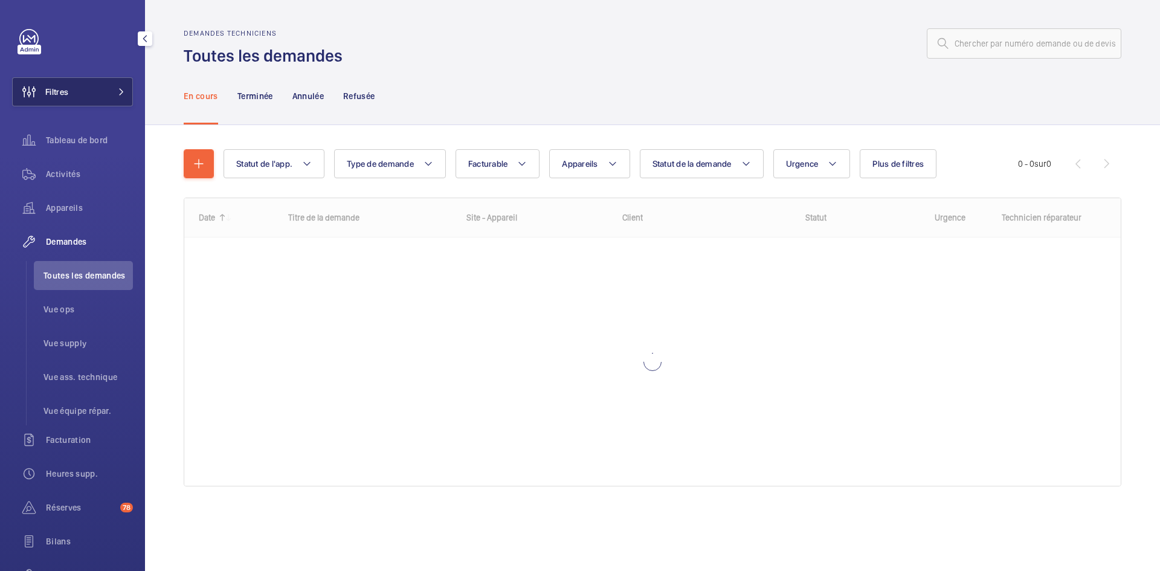
click at [118, 90] on mat-icon at bounding box center [121, 91] width 7 height 7
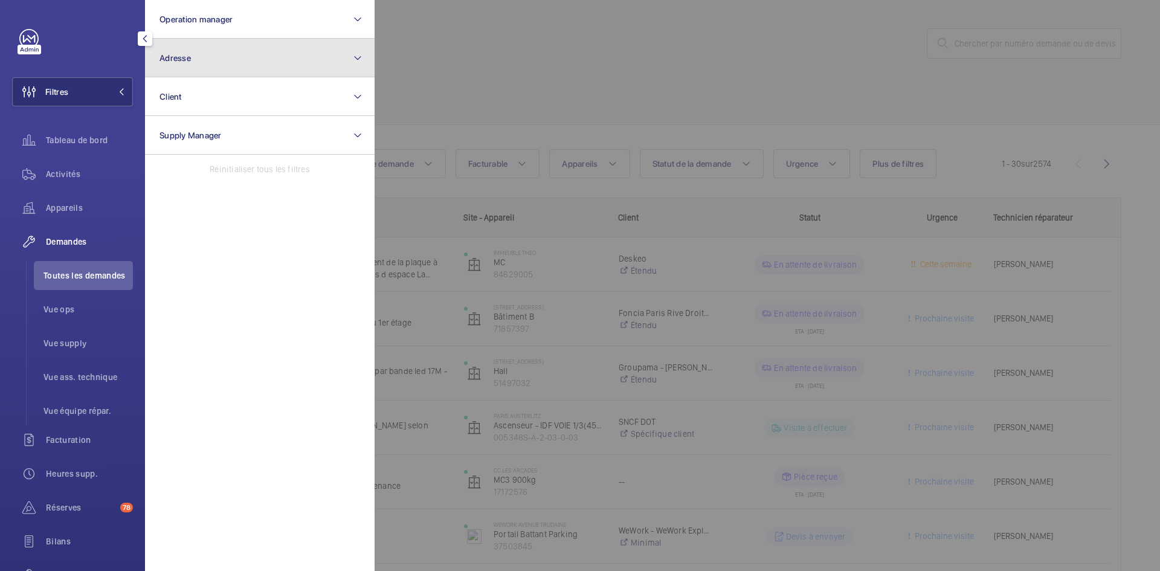
click at [276, 58] on button "Adresse" at bounding box center [260, 58] width 230 height 39
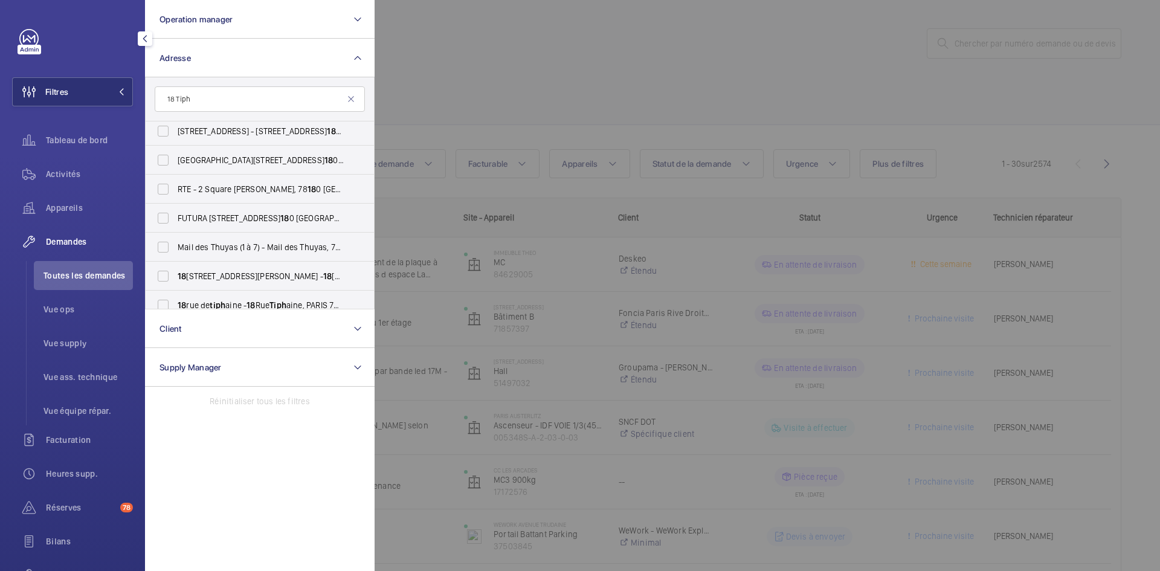
scroll to position [170, 0]
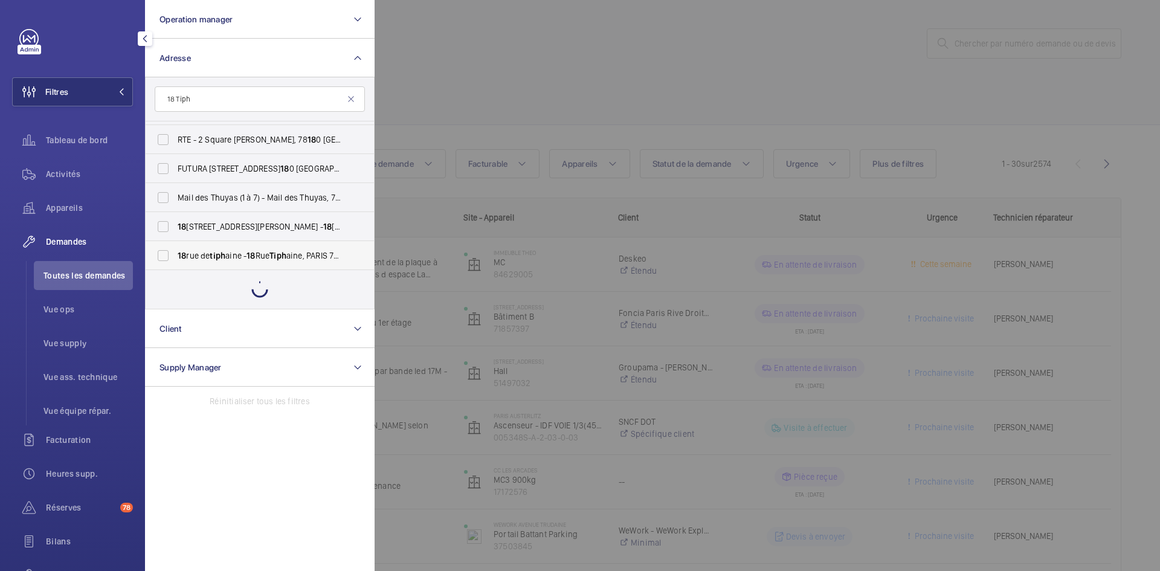
type input "18 Tiph"
click at [166, 256] on label "18 rue de tiph aine - 18 Rue Tiph aine, PARIS 75015" at bounding box center [251, 255] width 210 height 29
click at [166, 256] on input "18 rue de tiph aine - 18 Rue Tiph aine, PARIS 75015" at bounding box center [163, 256] width 24 height 24
checkbox input "true"
click at [587, 103] on div at bounding box center [955, 285] width 1160 height 571
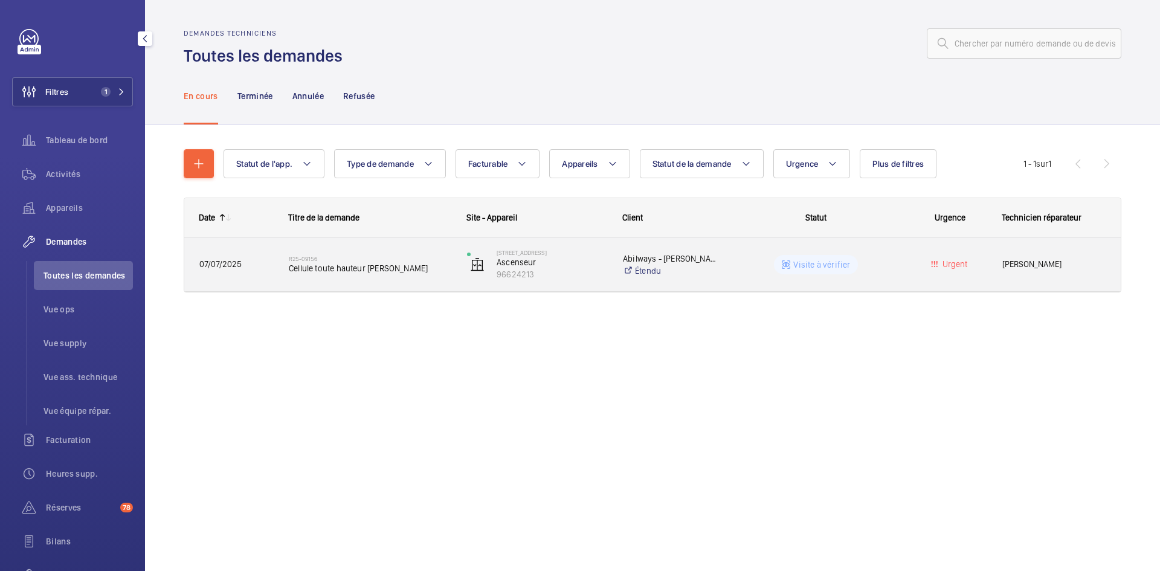
click at [262, 265] on span "07/07/2025" at bounding box center [236, 264] width 74 height 14
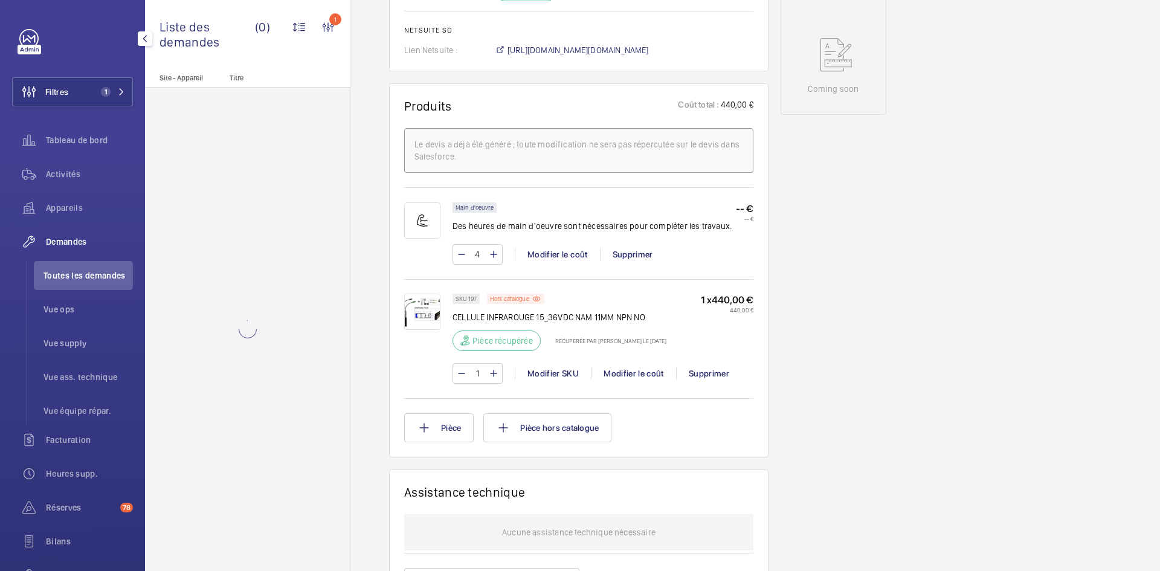
scroll to position [641, 0]
click at [428, 312] on img at bounding box center [422, 312] width 36 height 36
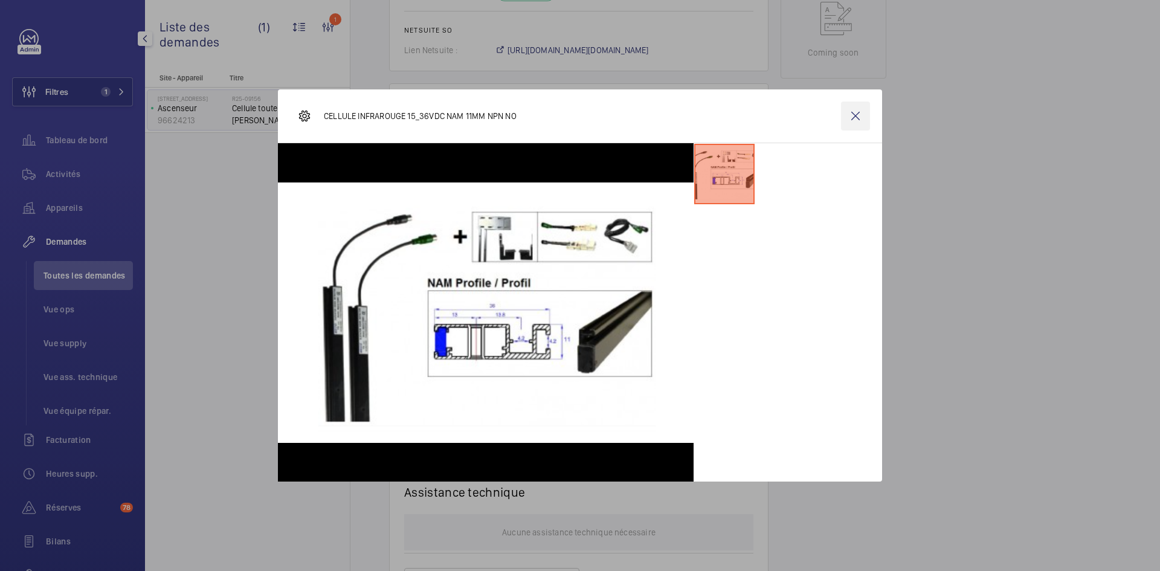
click at [863, 119] on wm-front-icon-button at bounding box center [855, 116] width 29 height 29
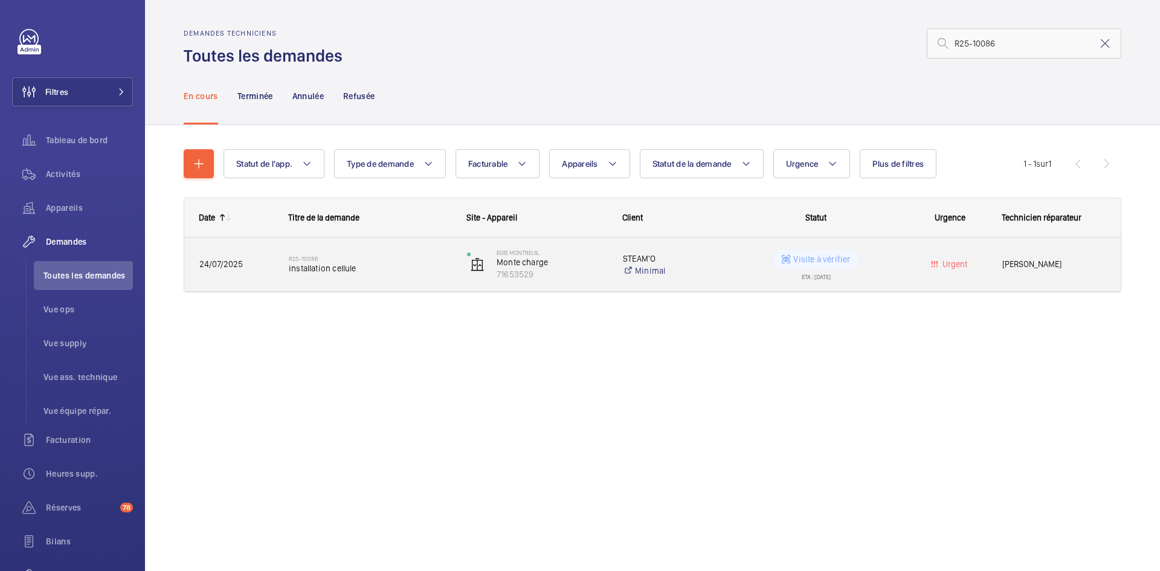
type input "R25-10086"
click at [268, 264] on span "24/07/2025" at bounding box center [236, 264] width 74 height 14
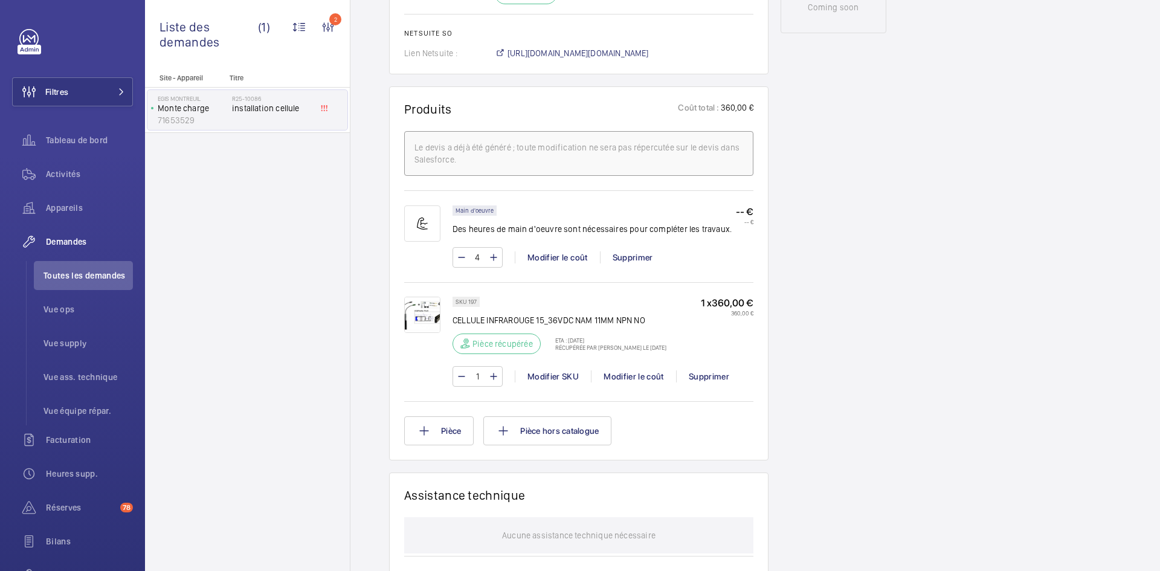
scroll to position [665, 0]
click at [430, 323] on img at bounding box center [422, 312] width 36 height 36
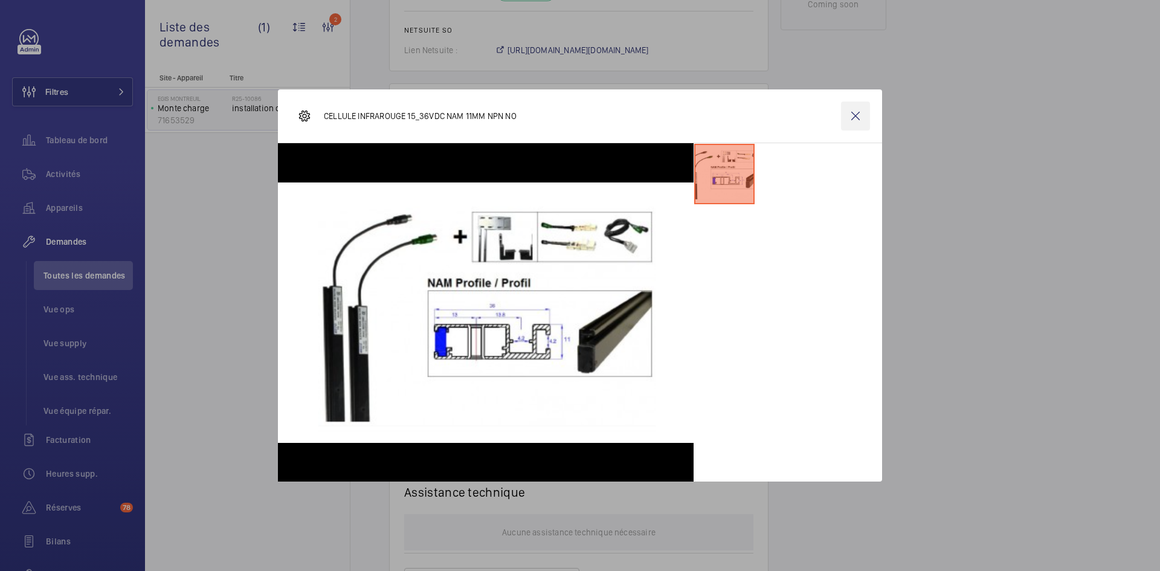
click at [863, 121] on wm-front-icon-button at bounding box center [855, 116] width 29 height 29
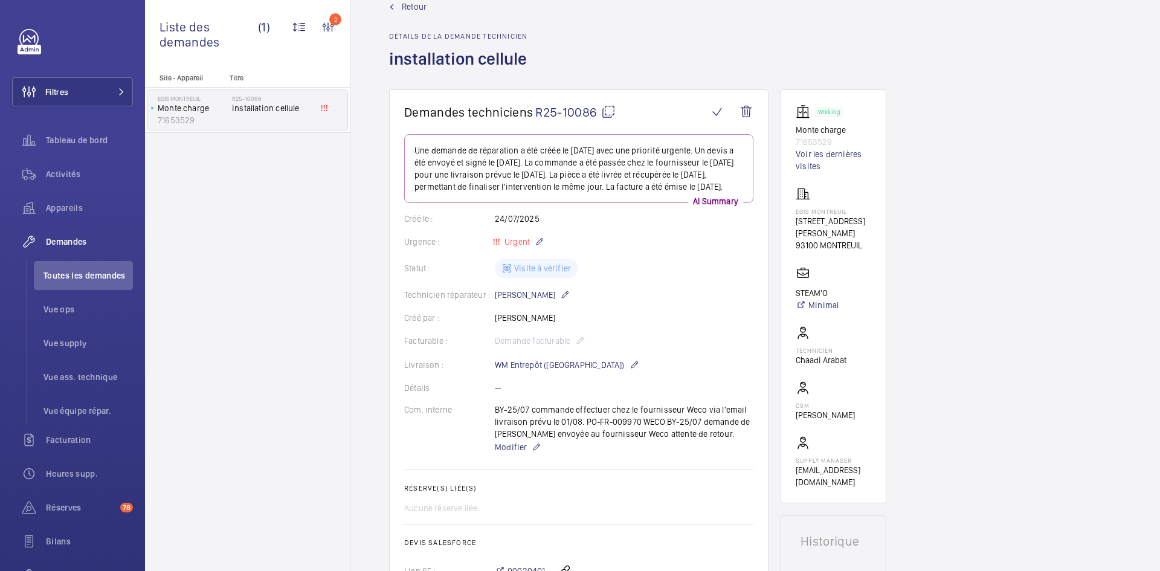
scroll to position [0, 0]
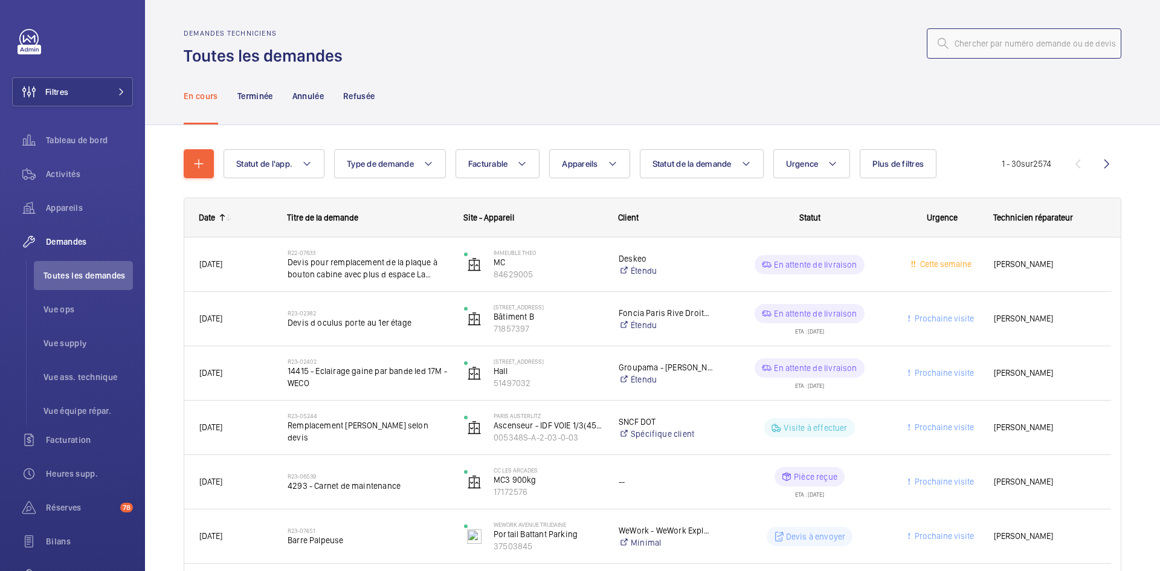
click at [966, 44] on input "text" at bounding box center [1024, 43] width 195 height 30
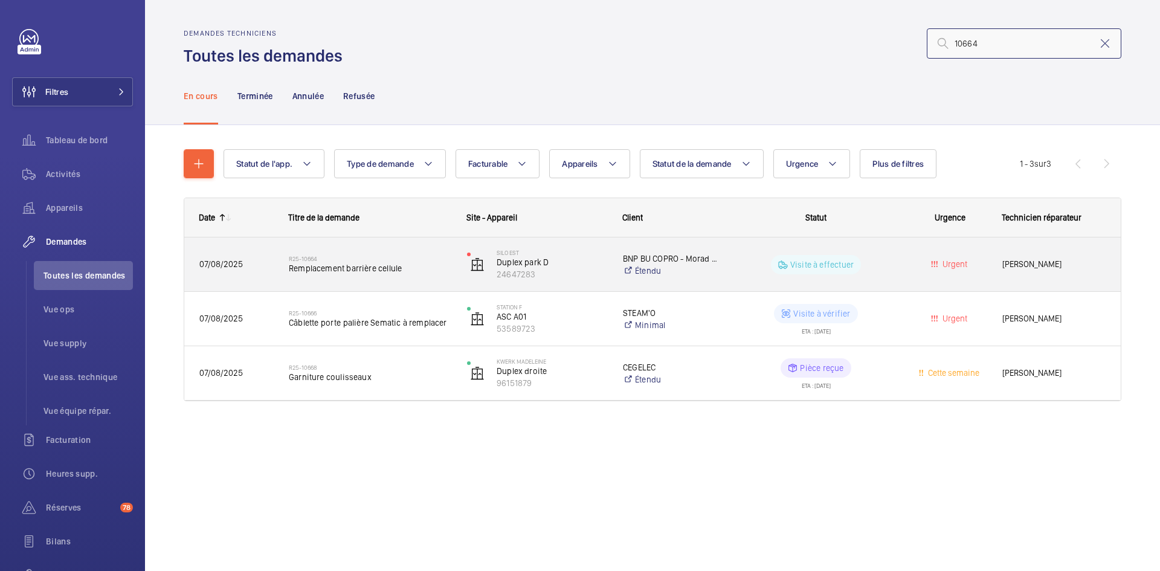
type input "10664"
click at [254, 255] on div "07/08/2025" at bounding box center [229, 264] width 88 height 38
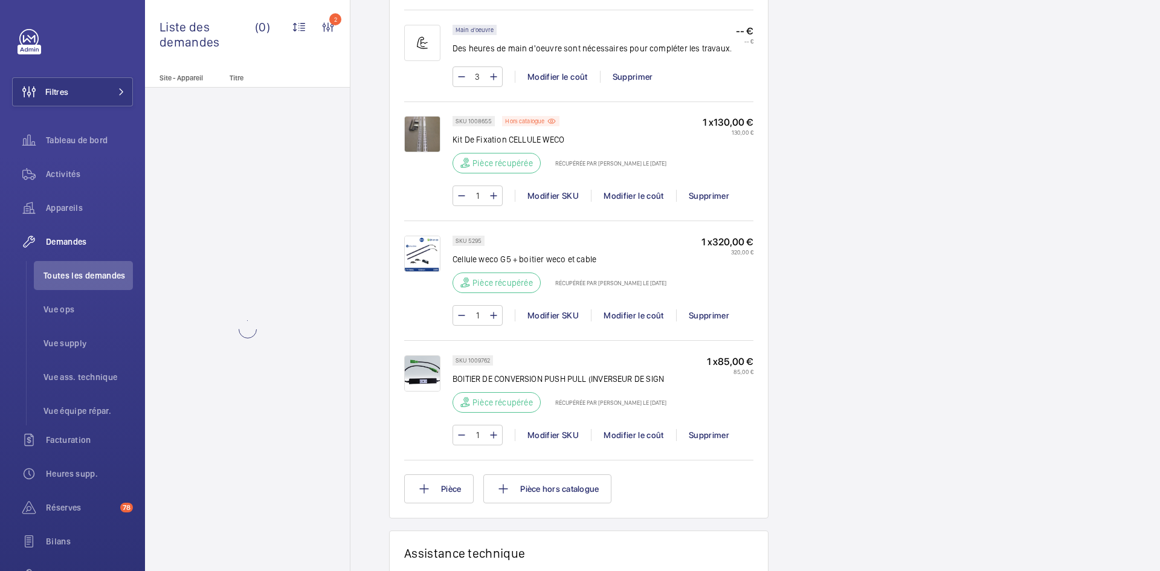
scroll to position [786, 0]
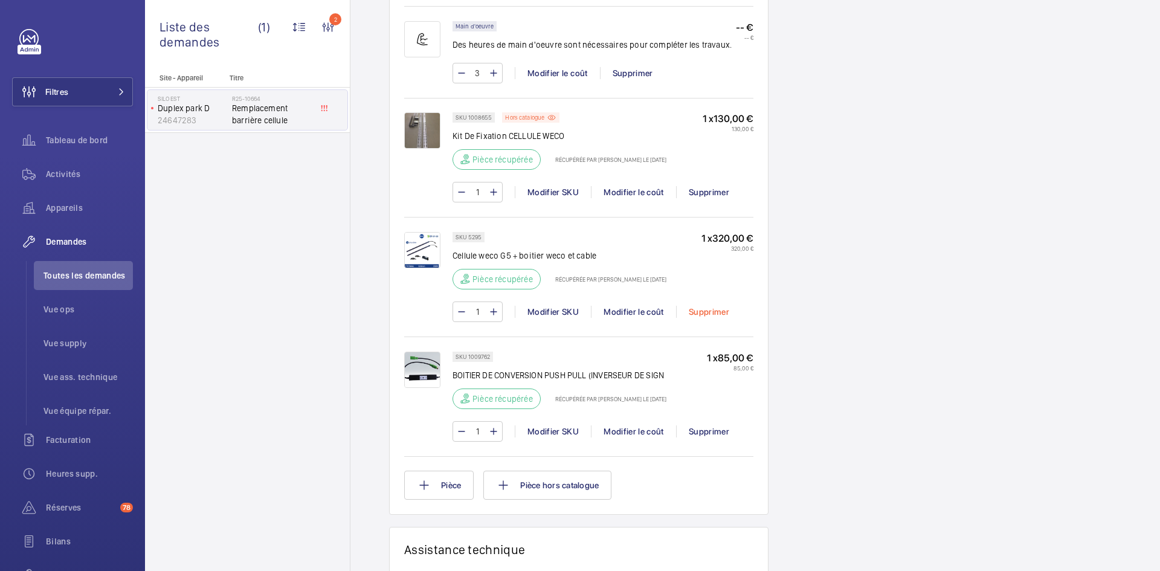
scroll to position [822, 0]
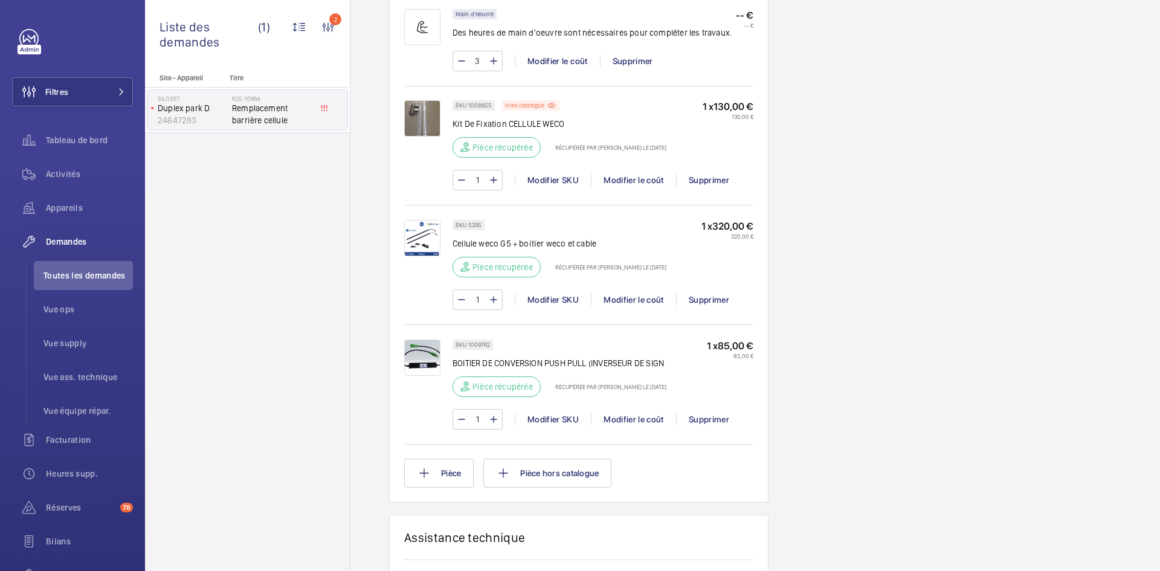
click at [436, 368] on img at bounding box center [422, 358] width 36 height 36
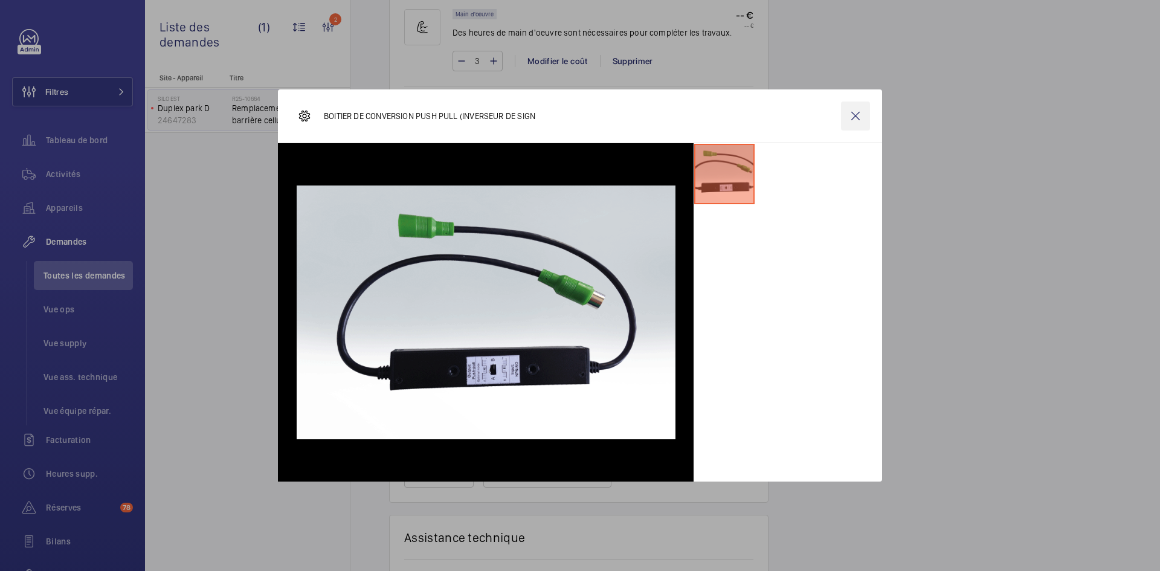
click at [853, 116] on wm-front-icon-button at bounding box center [855, 116] width 29 height 29
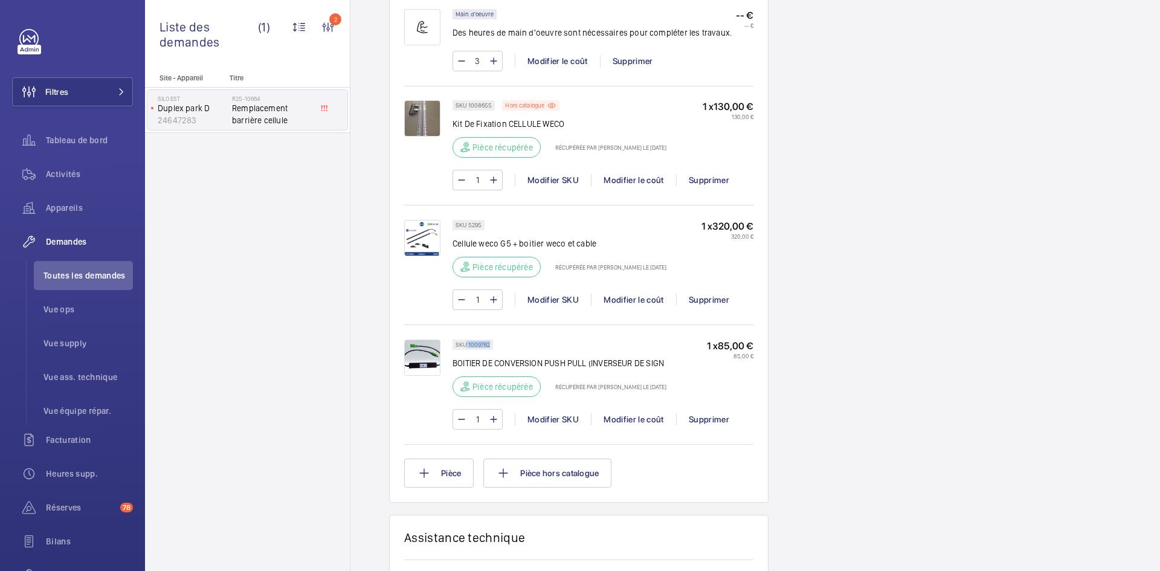
drag, startPoint x: 489, startPoint y: 356, endPoint x: 467, endPoint y: 357, distance: 22.4
click at [467, 347] on p "SKU 1009762" at bounding box center [473, 345] width 34 height 4
copy p "1009762"
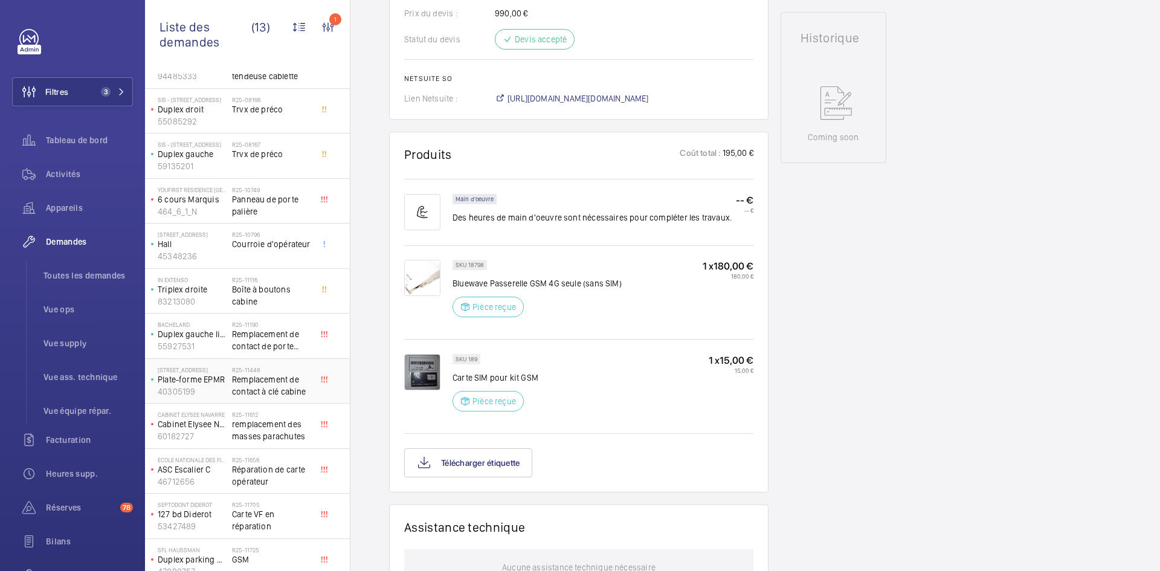
scroll to position [102, 0]
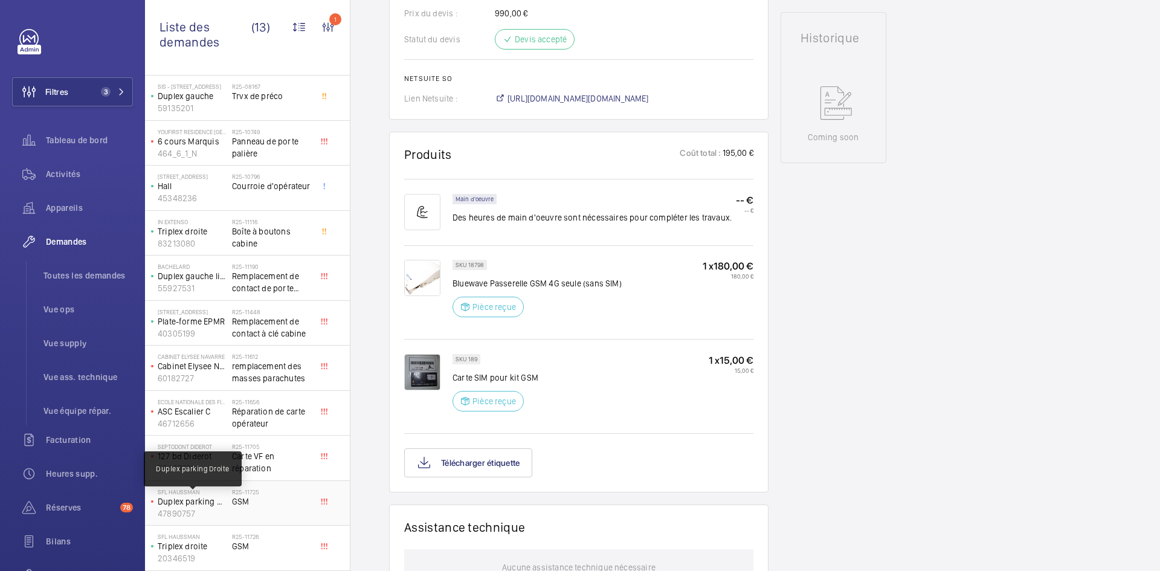
click at [203, 502] on p "Duplex parking Droite" at bounding box center [192, 501] width 69 height 12
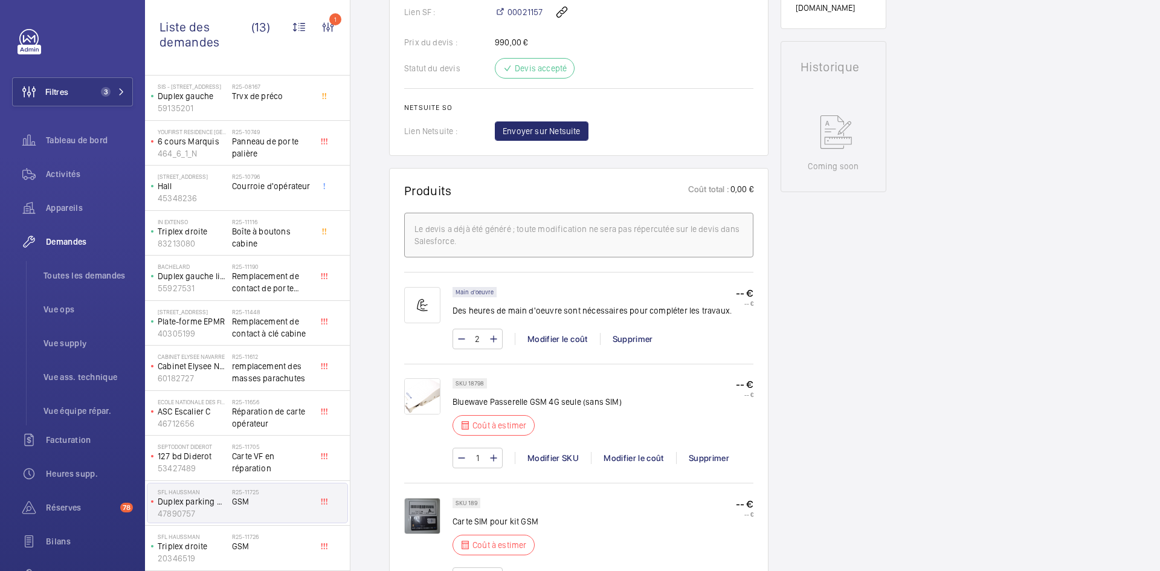
scroll to position [725, 0]
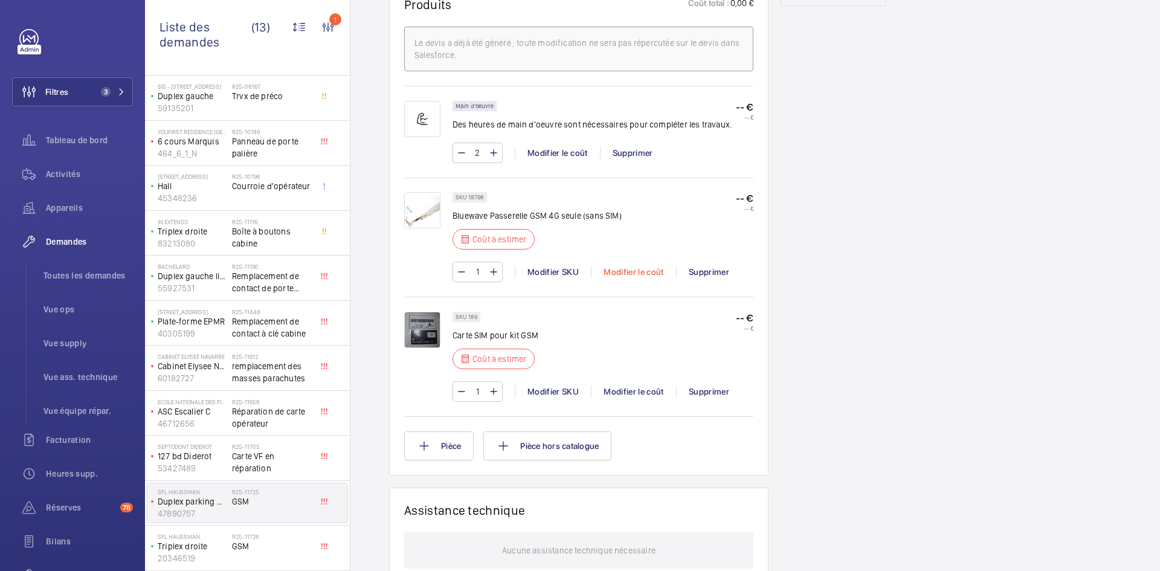
click at [645, 268] on div "Modifier le coût" at bounding box center [633, 272] width 85 height 12
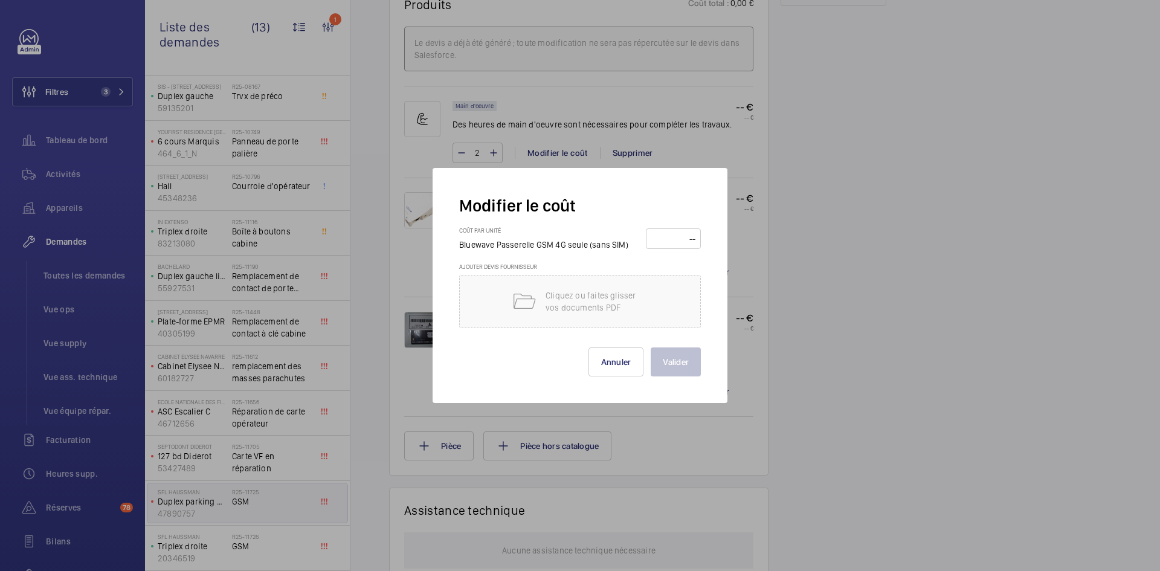
click at [659, 240] on input "number" at bounding box center [673, 238] width 47 height 19
type input "180"
click at [666, 361] on button "Valider" at bounding box center [676, 361] width 50 height 29
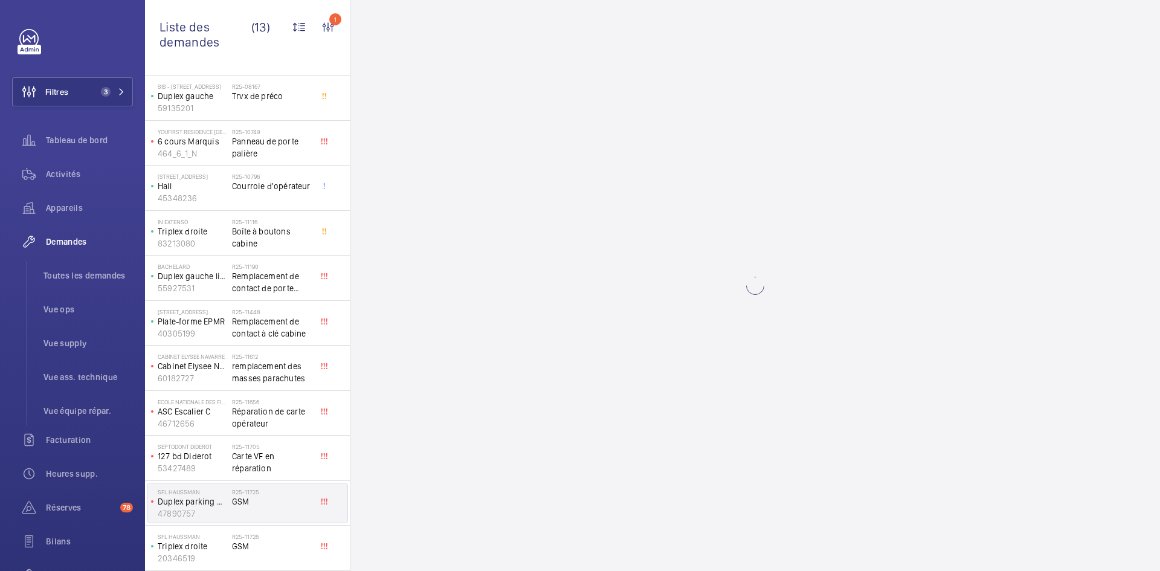
scroll to position [0, 0]
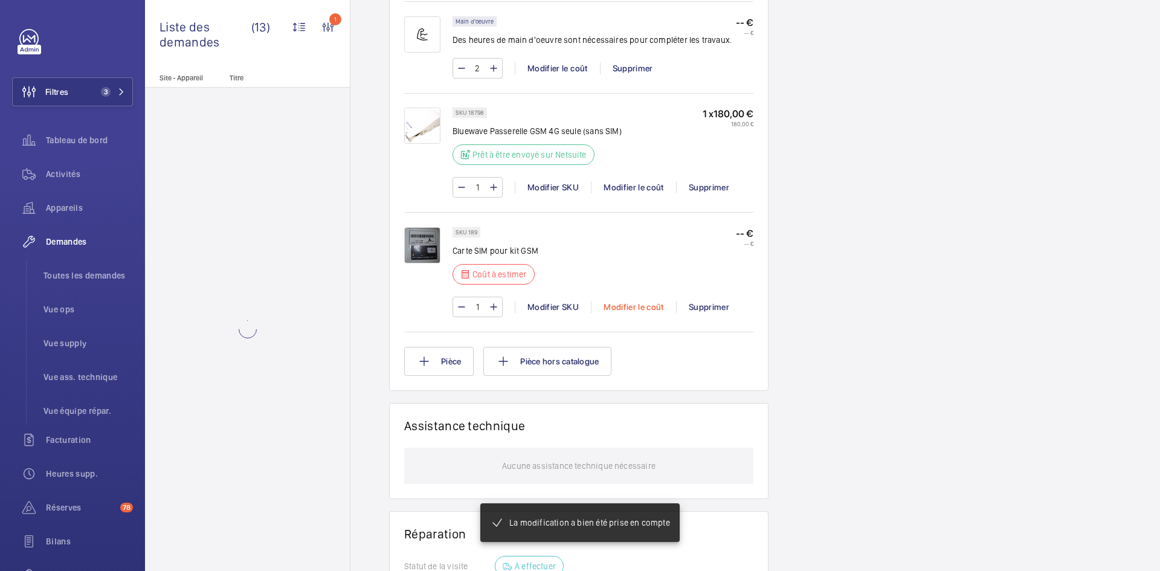
click at [642, 305] on div "Modifier le coût" at bounding box center [633, 307] width 85 height 12
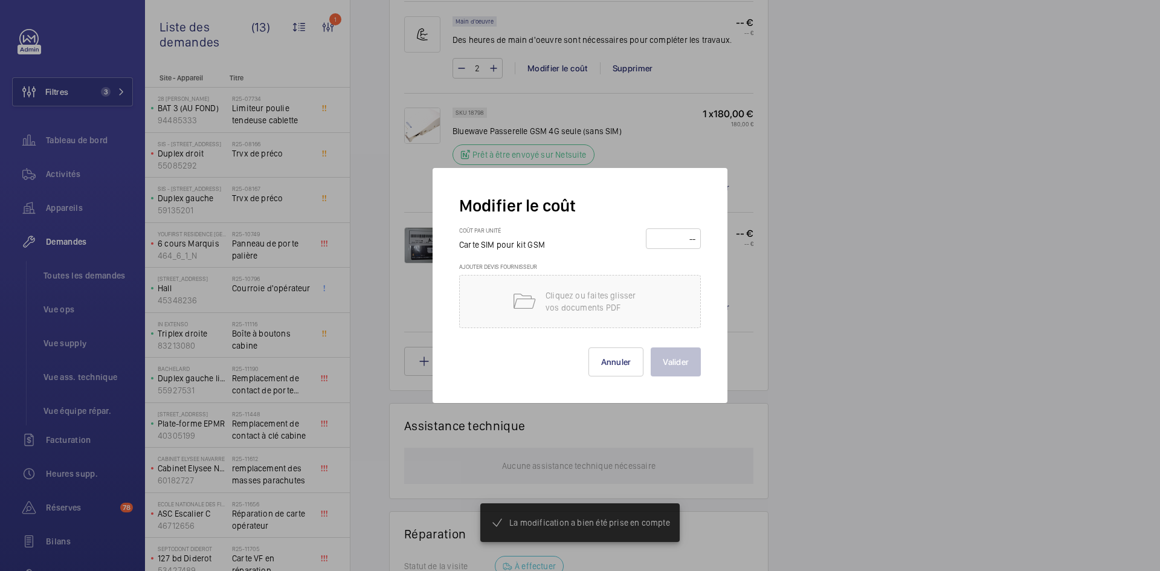
scroll to position [798, 0]
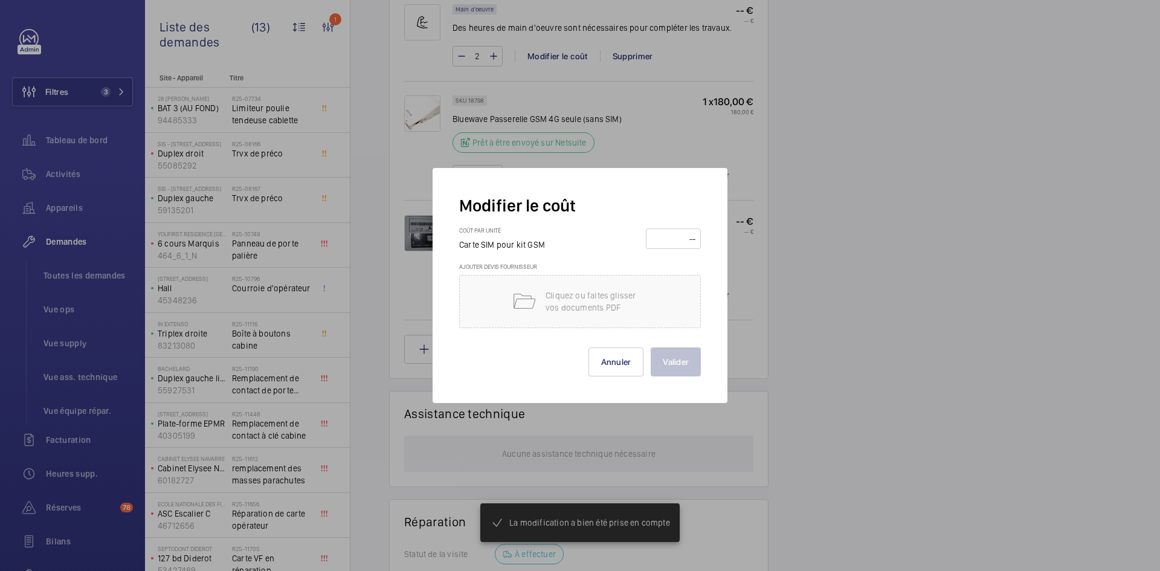
click at [666, 242] on input "number" at bounding box center [673, 238] width 47 height 19
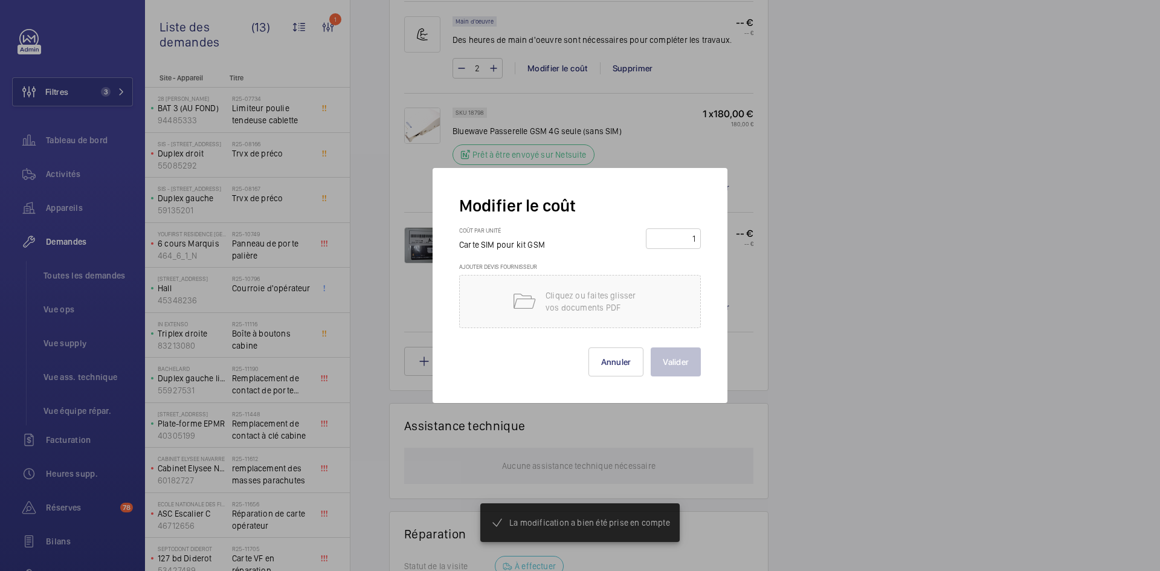
scroll to position [822, 0]
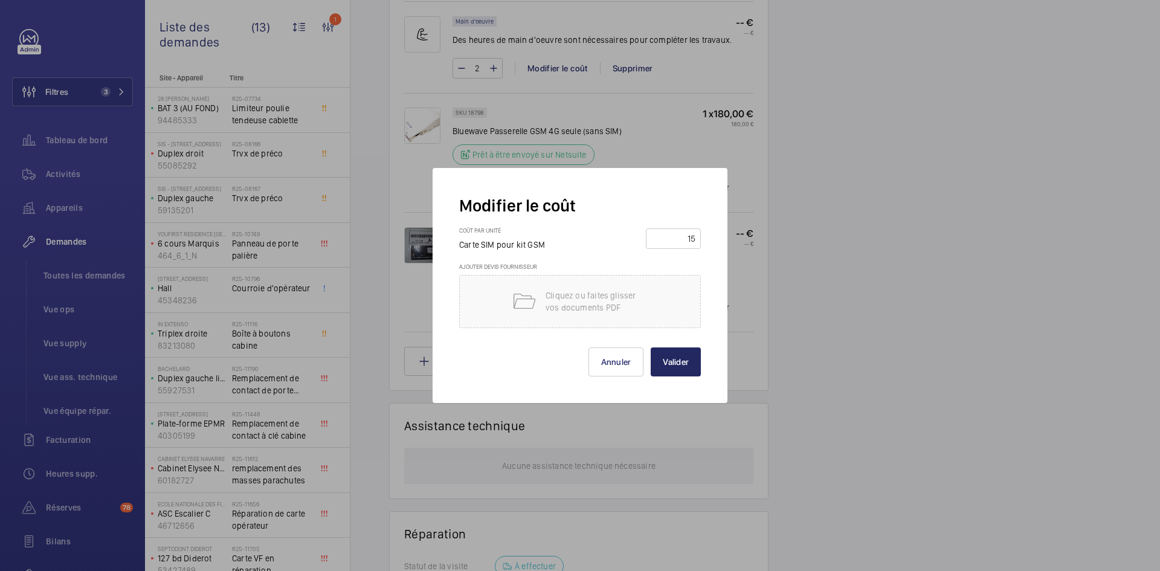
type input "15"
click at [673, 360] on button "Valider" at bounding box center [676, 361] width 50 height 29
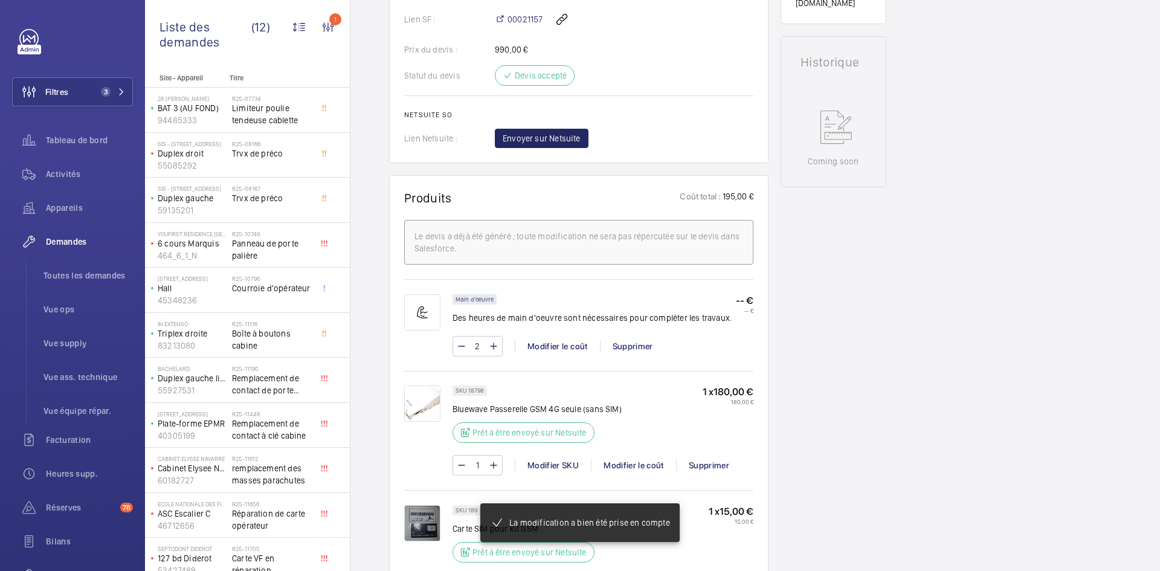
scroll to position [556, 0]
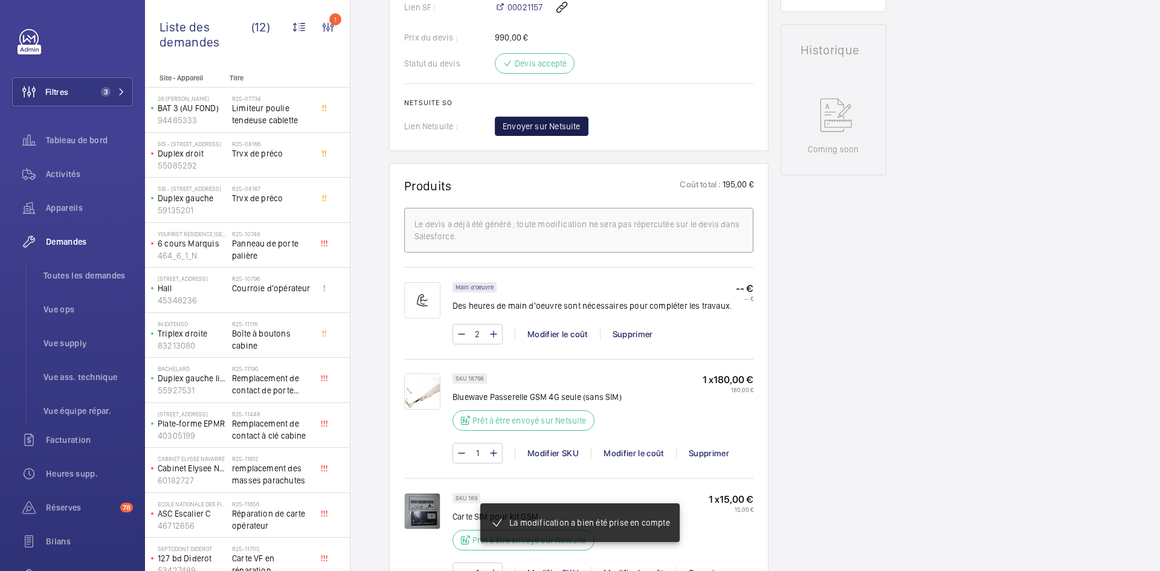
click at [547, 126] on span "Envoyer sur Netsuite" at bounding box center [542, 126] width 78 height 12
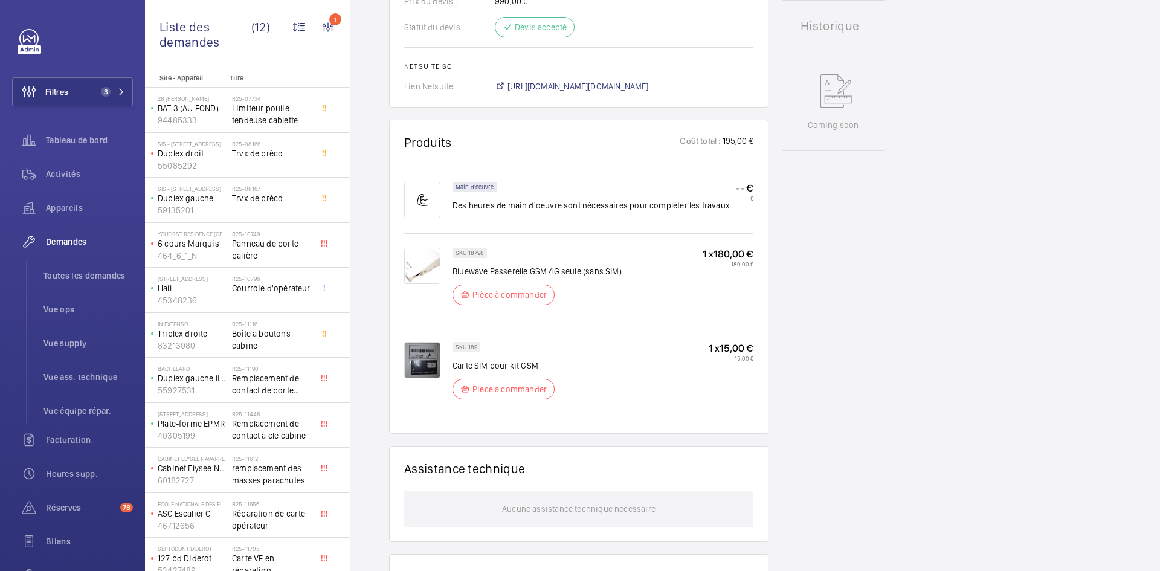
scroll to position [592, 0]
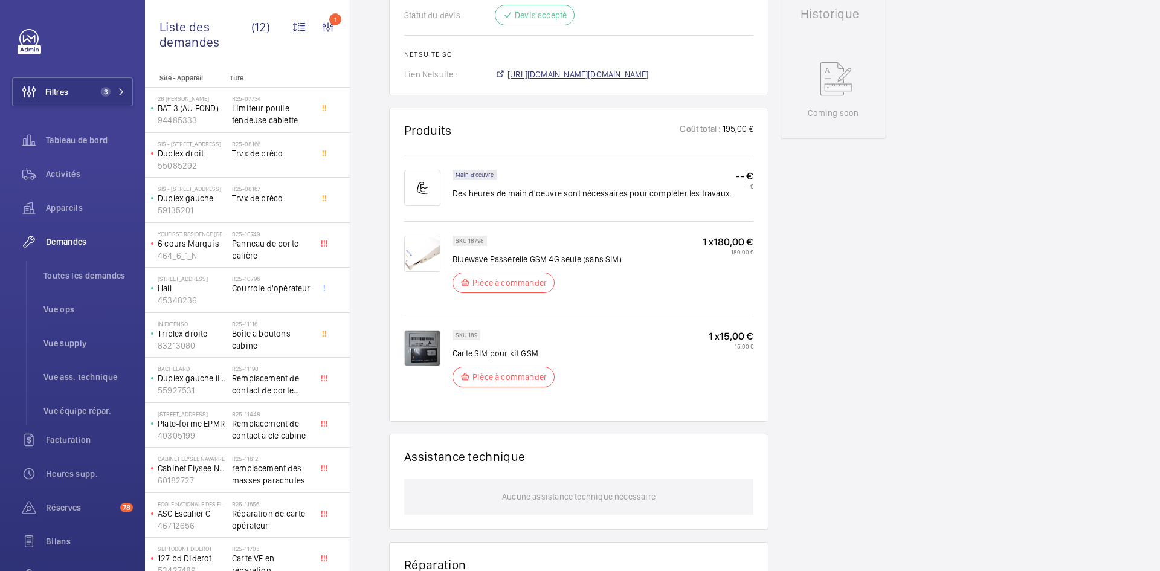
click at [593, 80] on span "[URL][DOMAIN_NAME][DOMAIN_NAME]" at bounding box center [578, 74] width 141 height 12
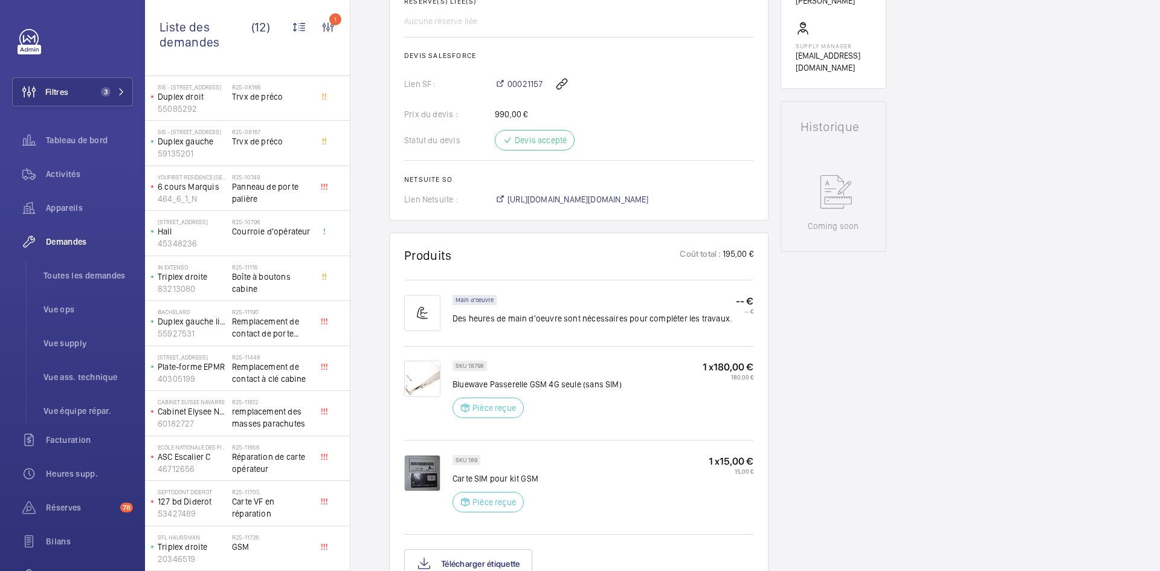
scroll to position [483, 0]
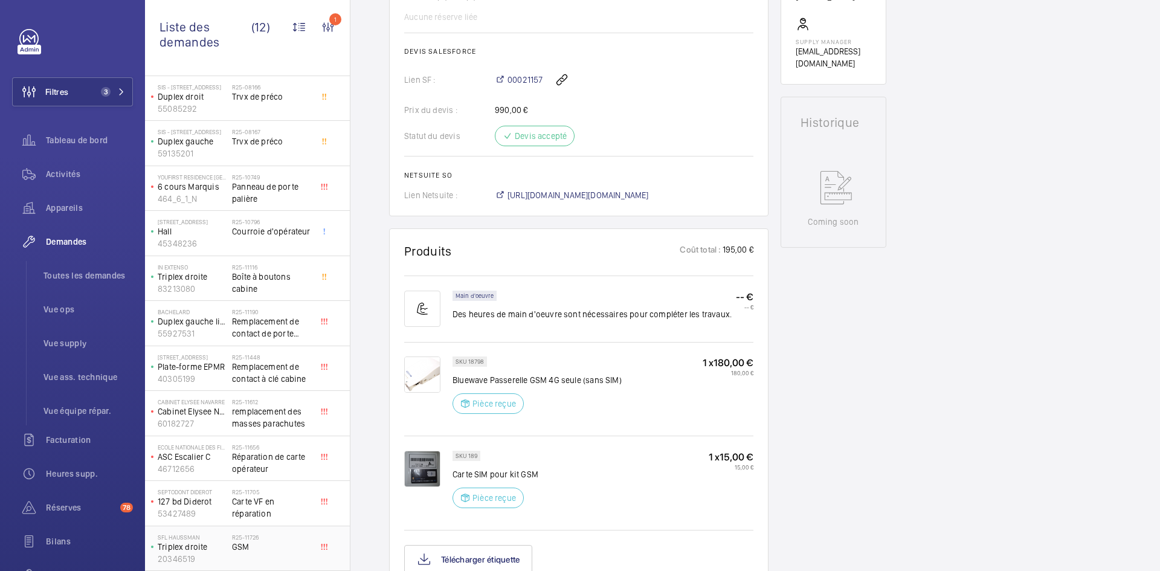
click at [211, 552] on p "Triplex droite" at bounding box center [192, 547] width 69 height 12
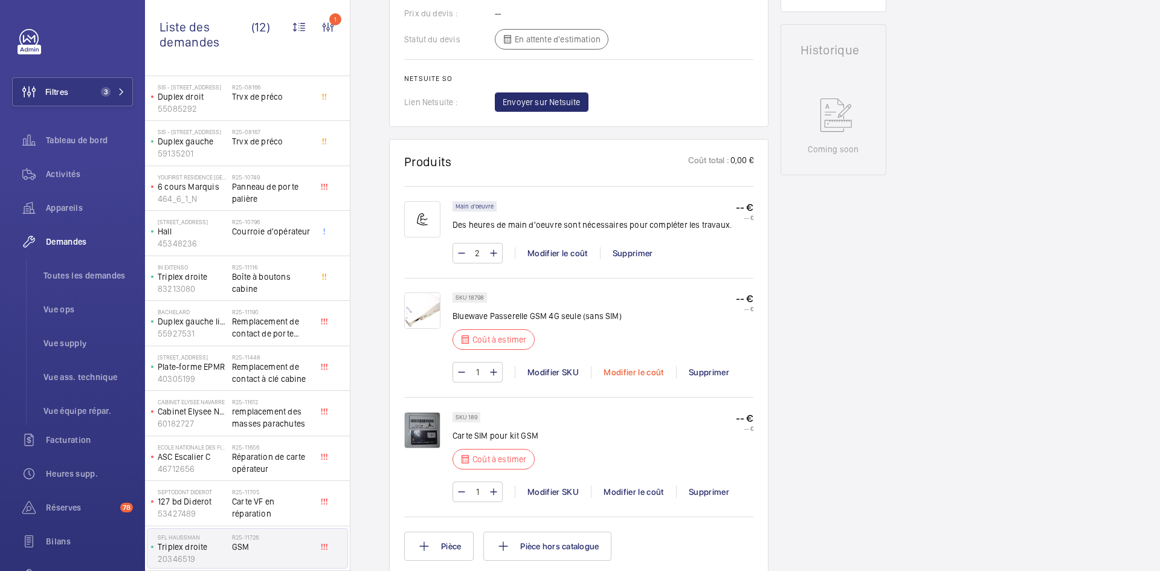
scroll to position [580, 0]
click at [638, 373] on div "Modifier le coût" at bounding box center [633, 372] width 85 height 12
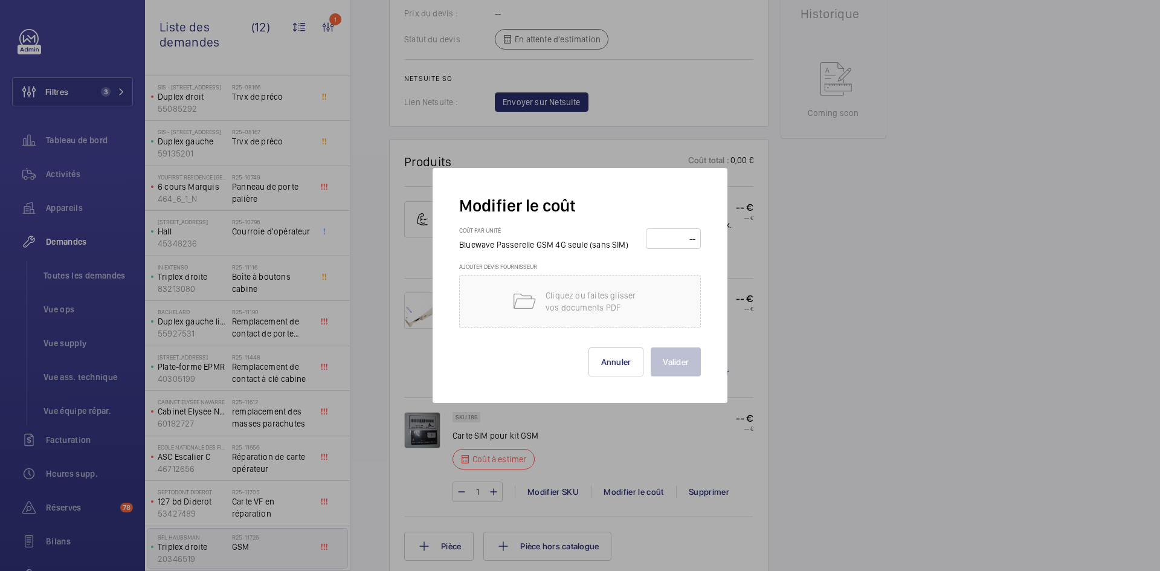
click at [670, 240] on input "number" at bounding box center [673, 238] width 47 height 19
type input "180"
click at [673, 356] on button "Valider" at bounding box center [676, 361] width 50 height 29
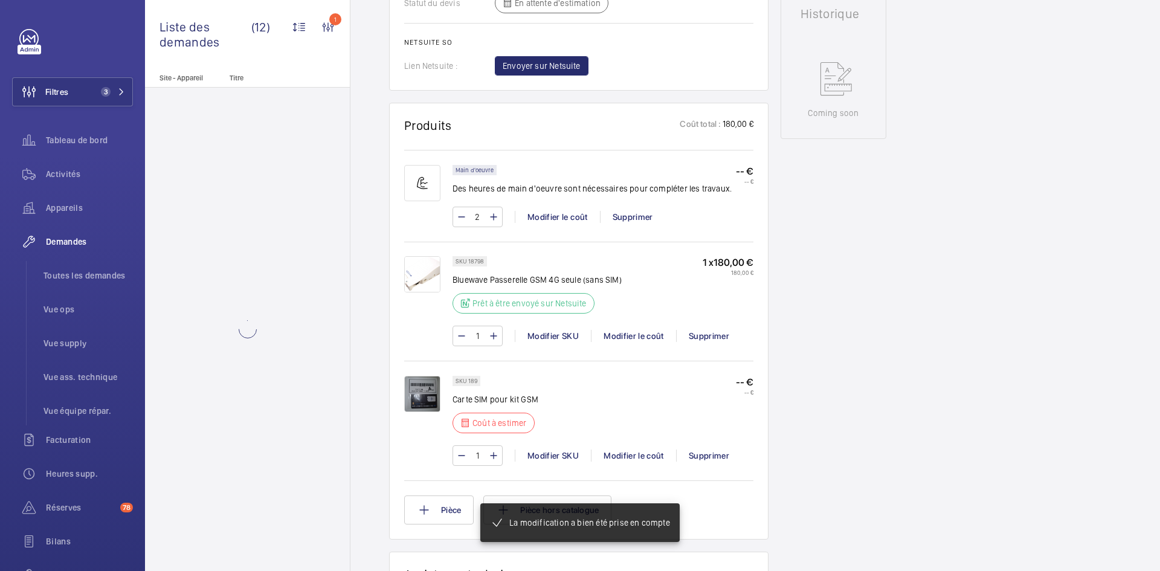
scroll to position [822, 0]
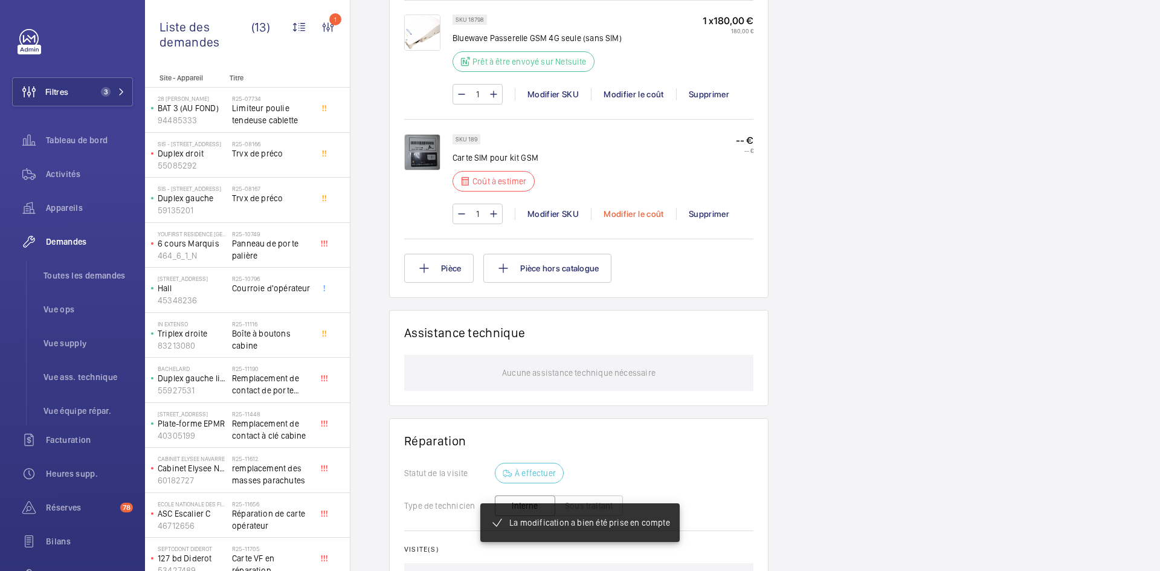
click at [644, 215] on div "Modifier le coût" at bounding box center [633, 214] width 85 height 12
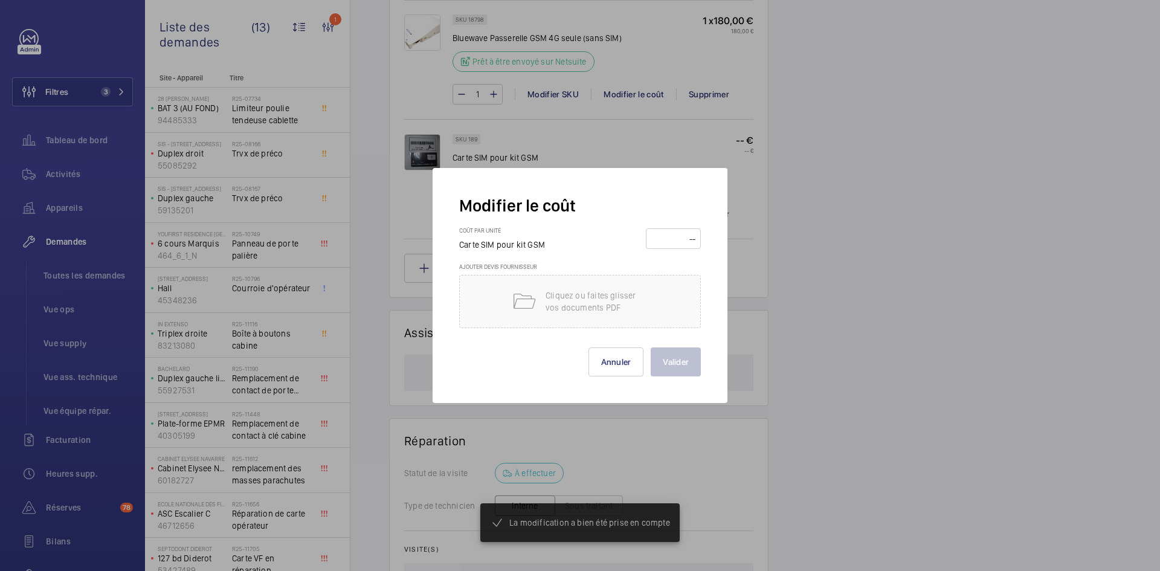
click at [672, 242] on input "number" at bounding box center [673, 238] width 47 height 19
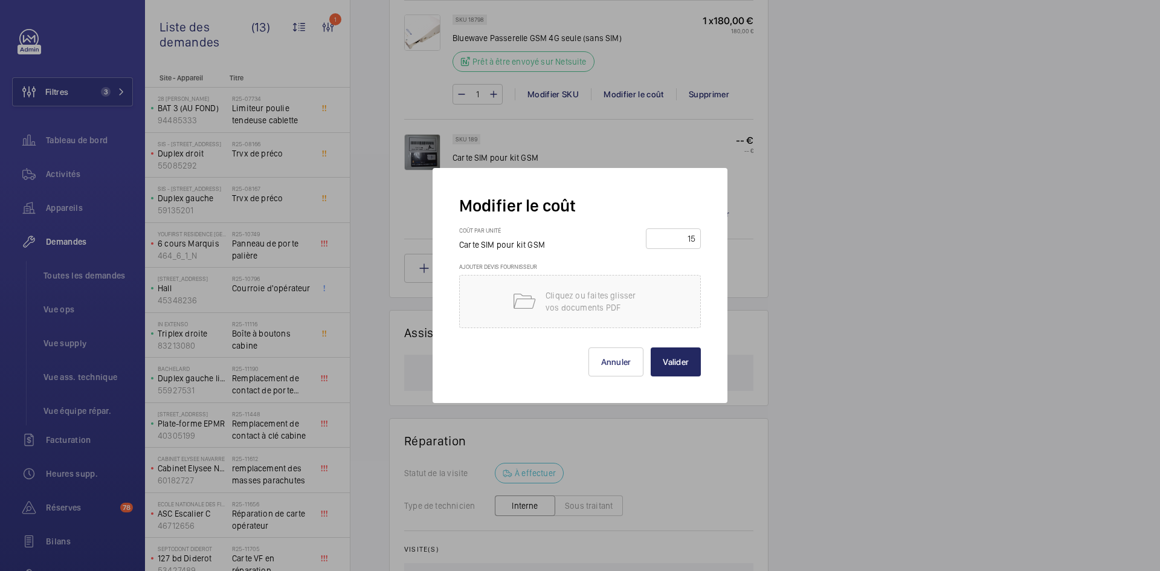
type input "15"
click at [696, 359] on button "Valider" at bounding box center [676, 361] width 50 height 29
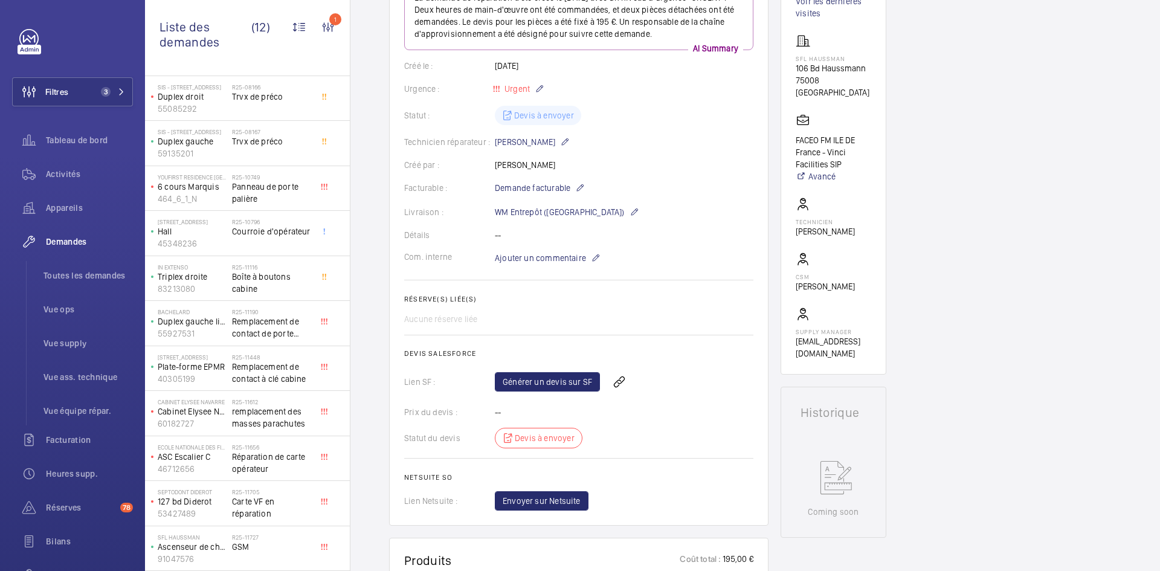
scroll to position [60, 0]
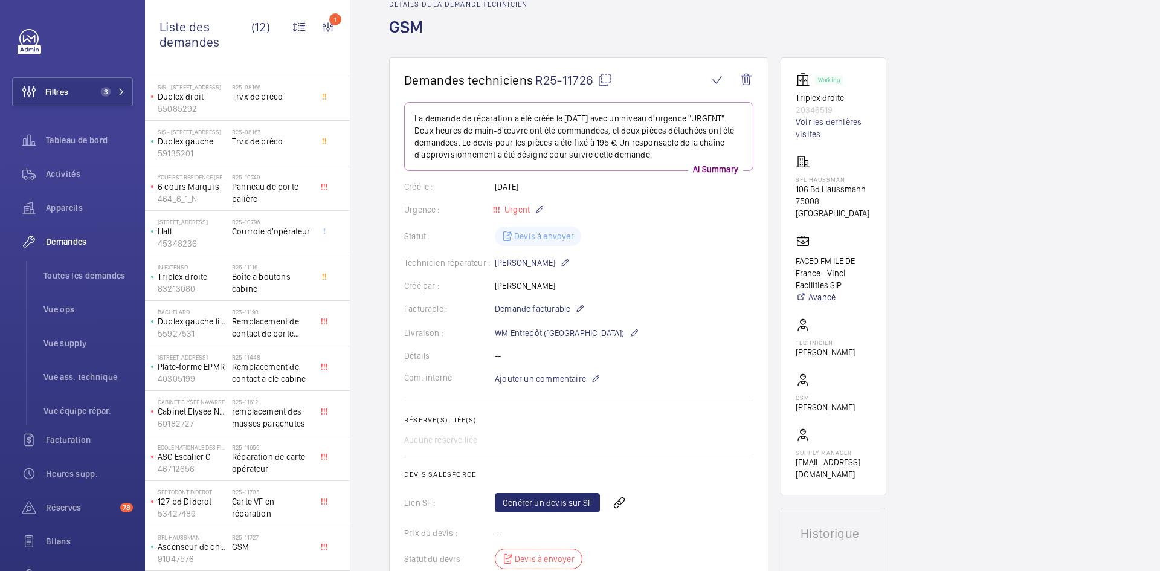
drag, startPoint x: 199, startPoint y: 540, endPoint x: 671, endPoint y: 305, distance: 527.8
click at [671, 305] on div "Facturable : Demande facturable" at bounding box center [578, 309] width 349 height 15
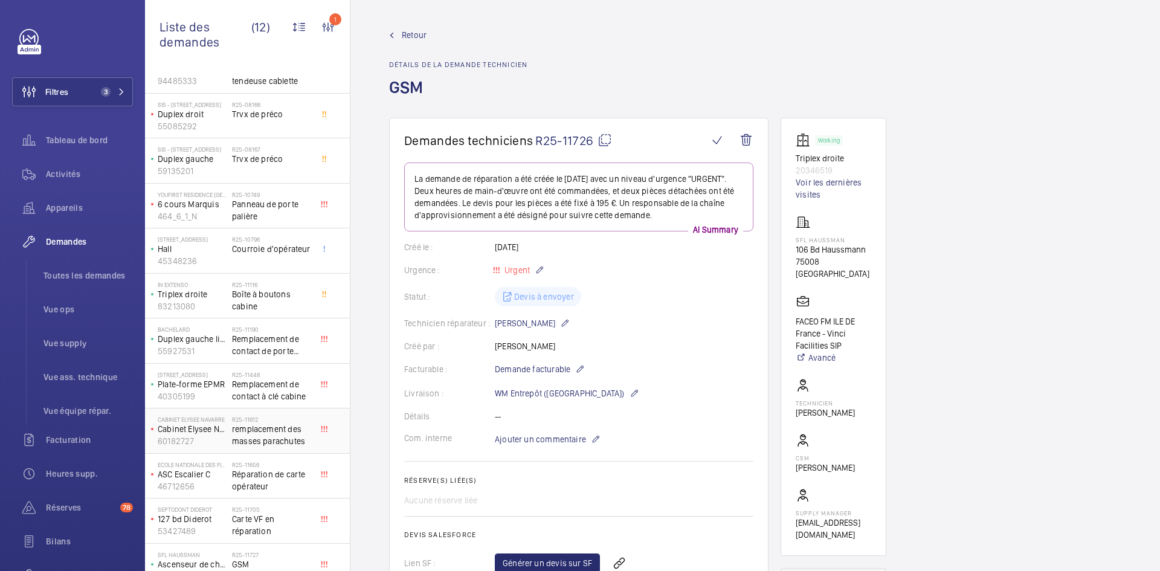
scroll to position [57, 0]
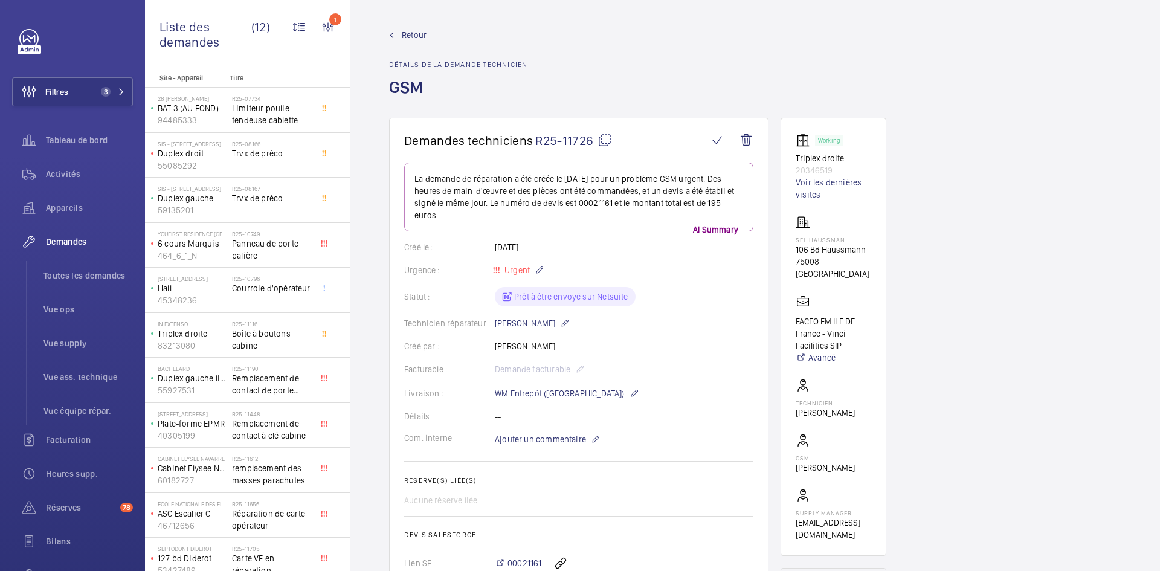
scroll to position [604, 0]
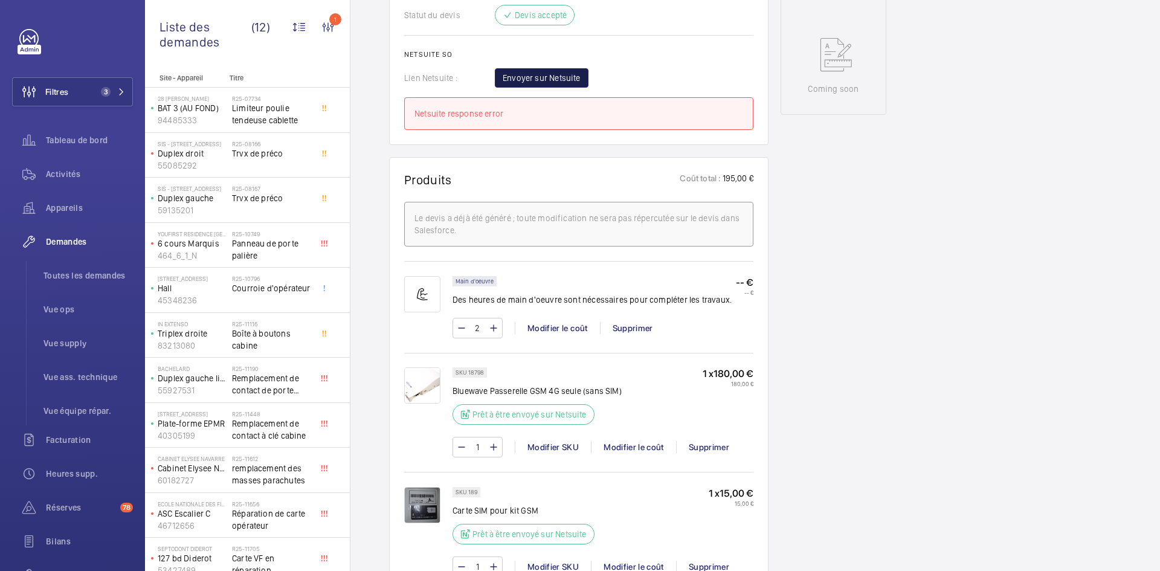
click at [540, 78] on span "Envoyer sur Netsuite" at bounding box center [542, 78] width 78 height 12
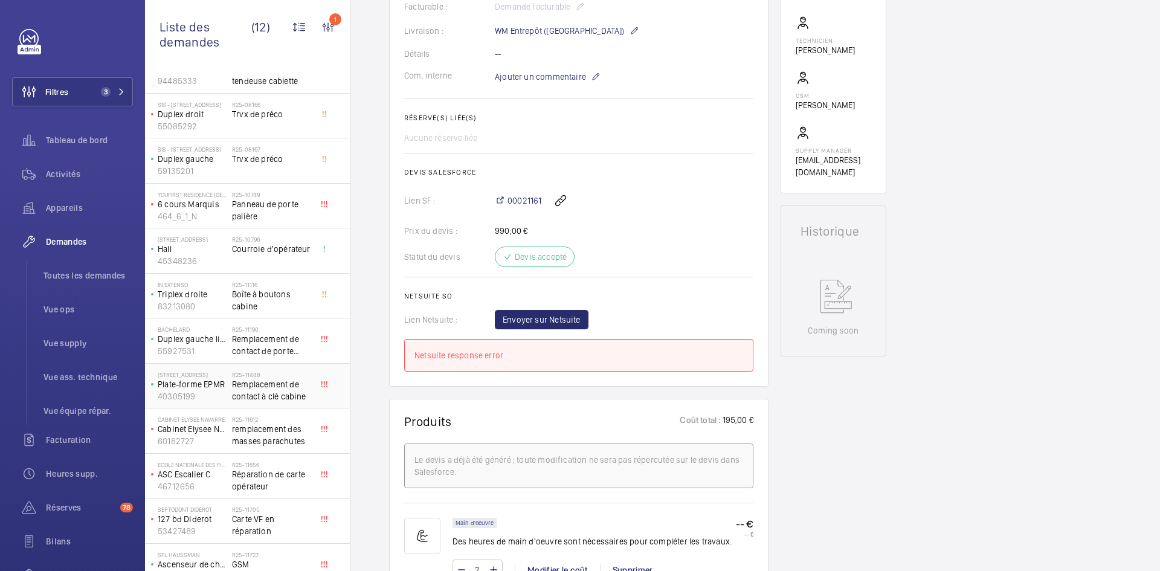
scroll to position [57, 0]
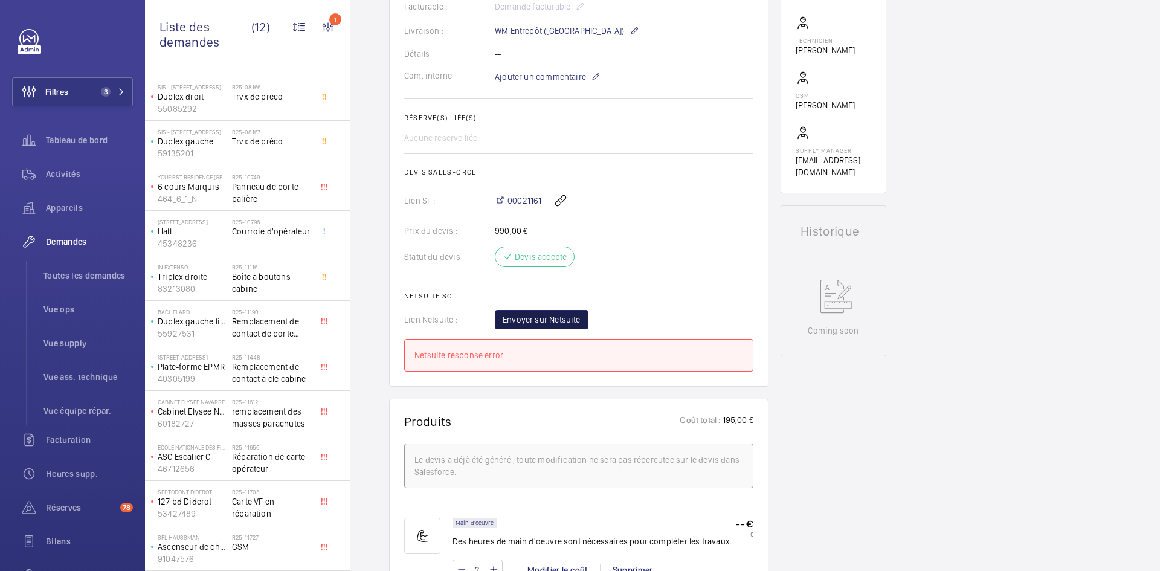
click at [521, 318] on span "Envoyer sur Netsuite" at bounding box center [542, 320] width 78 height 12
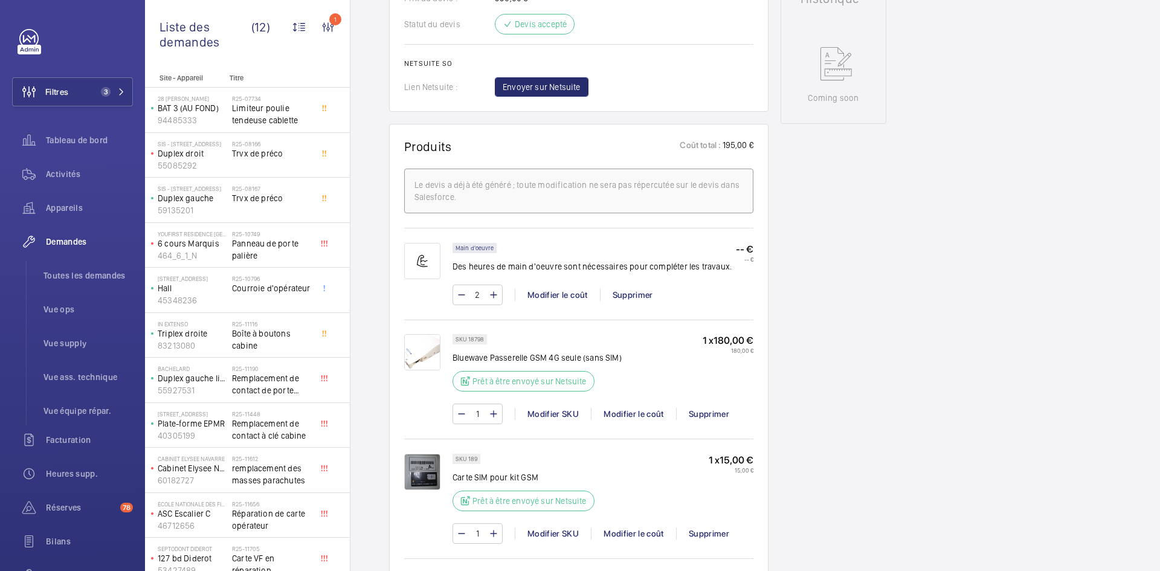
scroll to position [604, 0]
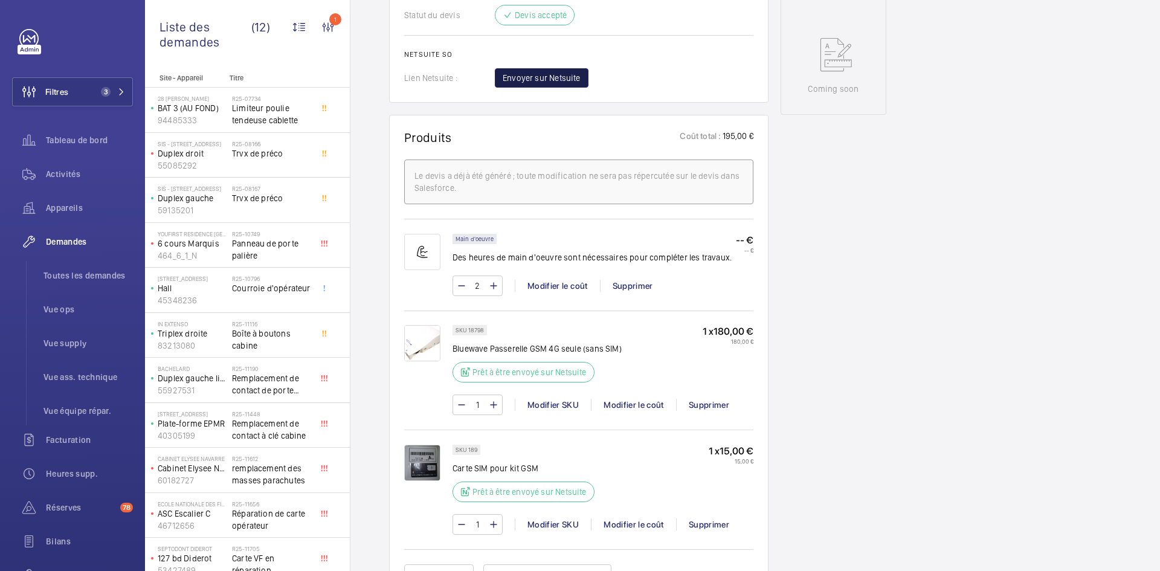
click at [561, 84] on button "Envoyer sur Netsuite" at bounding box center [542, 77] width 94 height 19
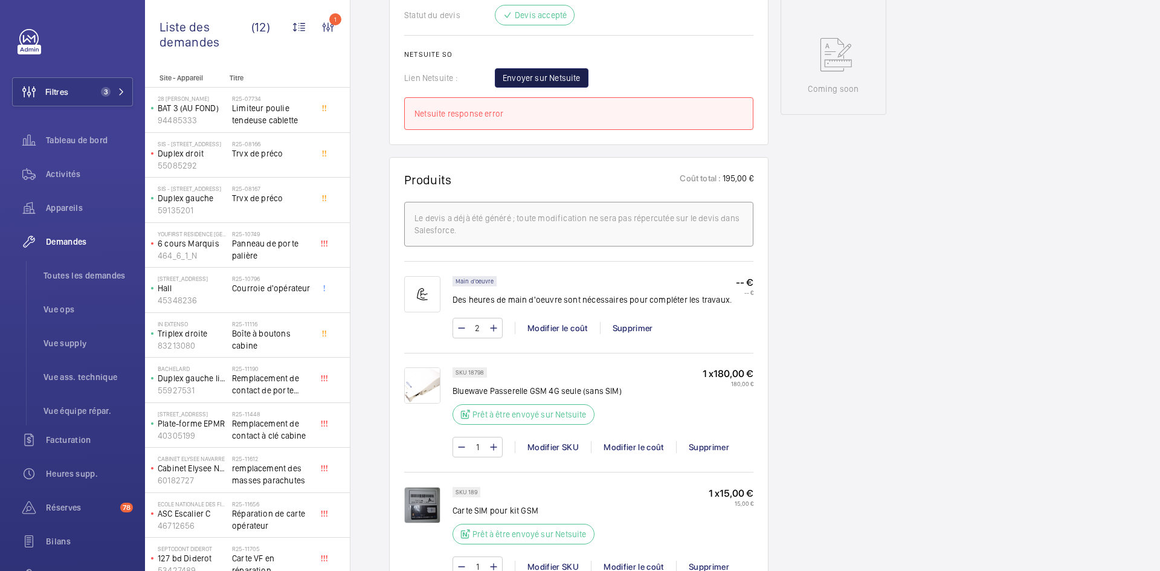
click at [538, 77] on span "Envoyer sur Netsuite" at bounding box center [542, 78] width 78 height 12
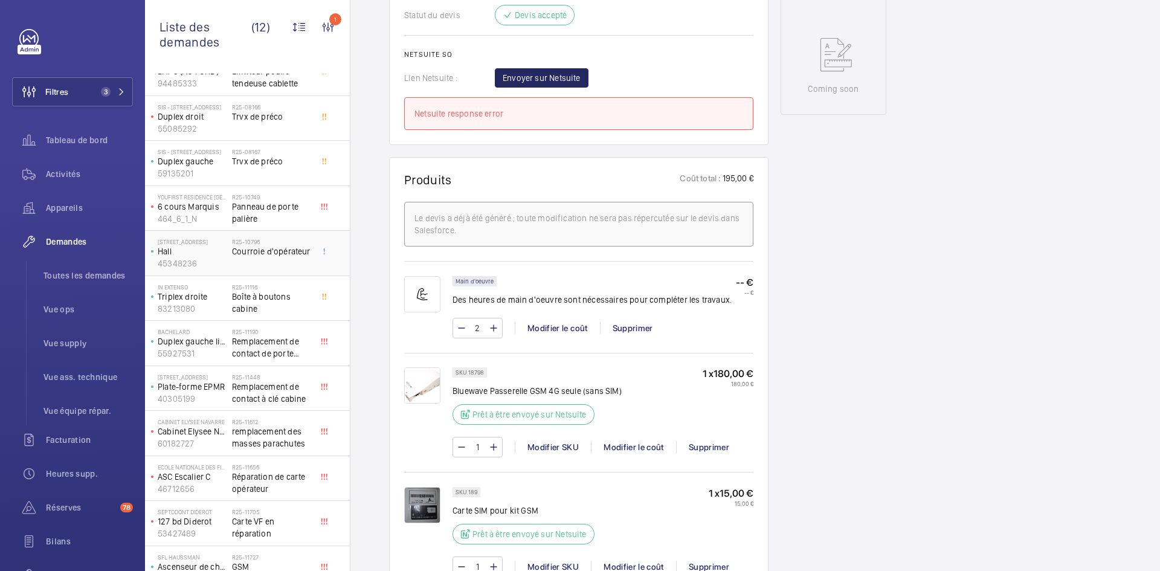
scroll to position [57, 0]
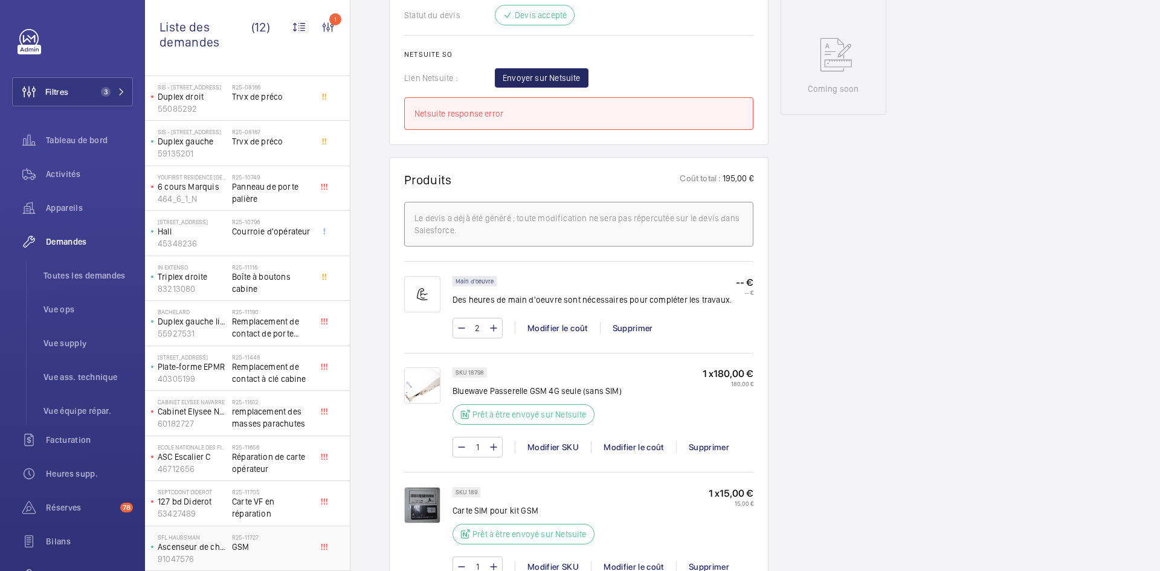
click at [233, 549] on span "GSM" at bounding box center [272, 547] width 80 height 12
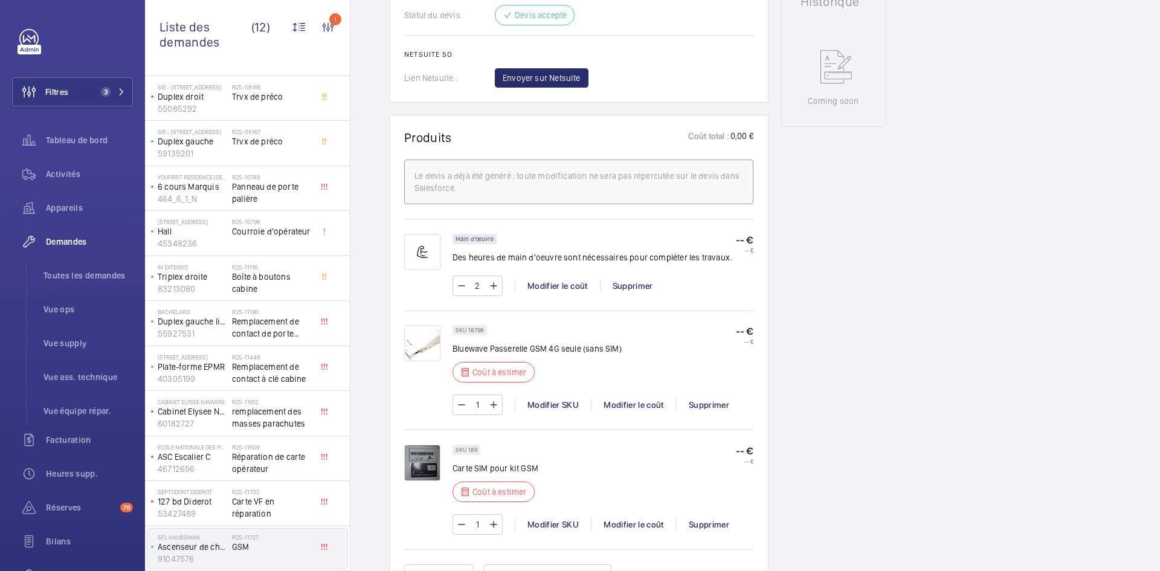
scroll to position [641, 0]
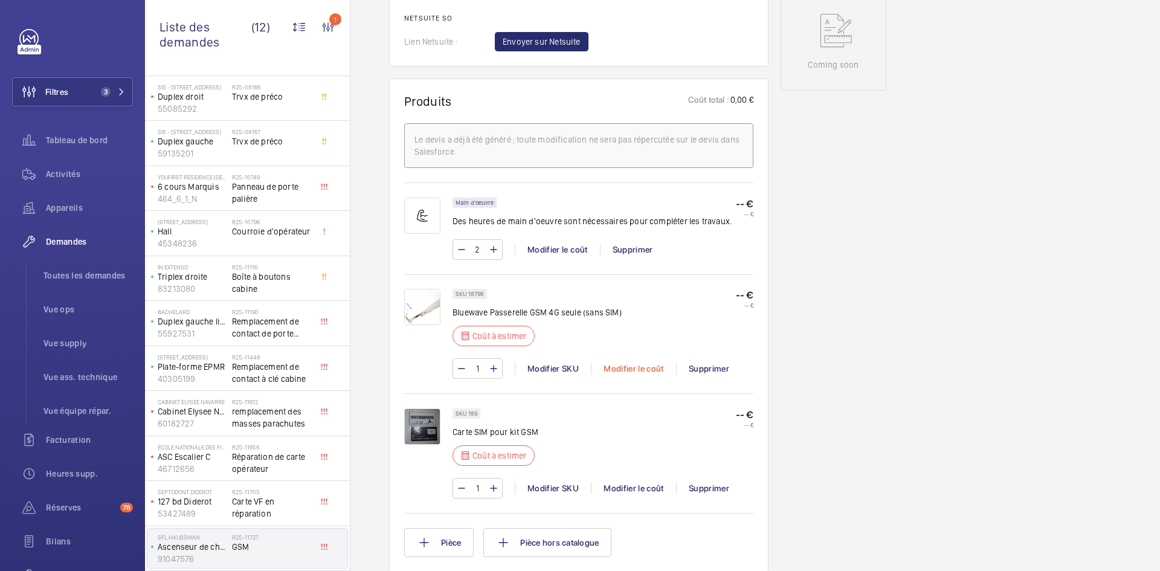
click at [632, 370] on div "Modifier le coût" at bounding box center [633, 369] width 85 height 12
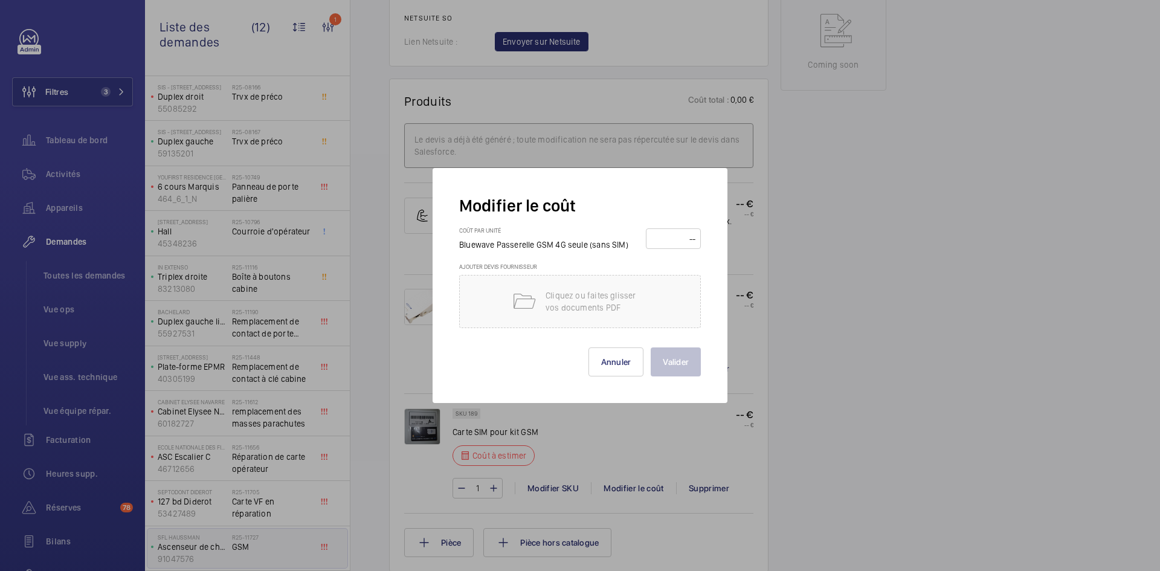
click at [673, 242] on input "number" at bounding box center [673, 238] width 47 height 19
type input "180"
click at [674, 361] on button "Valider" at bounding box center [676, 361] width 50 height 29
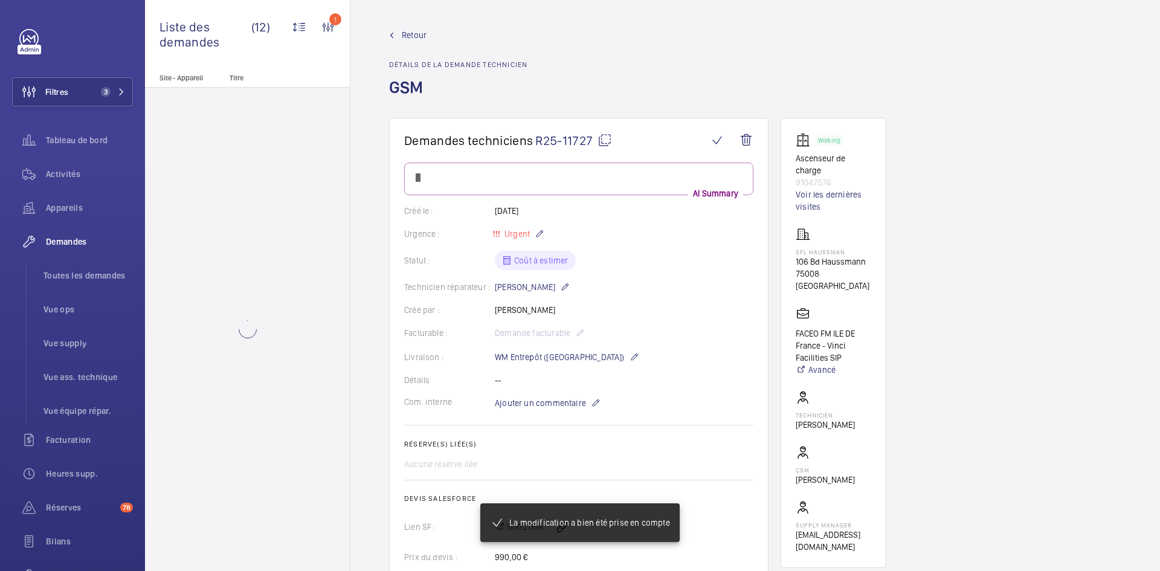
scroll to position [0, 0]
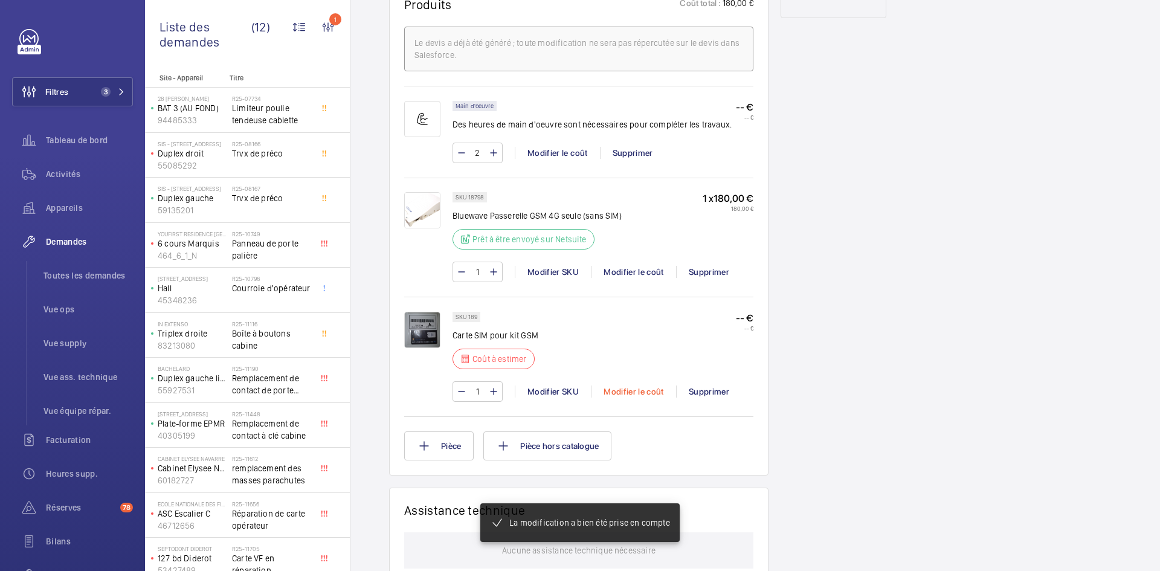
click at [642, 397] on div "Modifier le coût" at bounding box center [633, 392] width 85 height 12
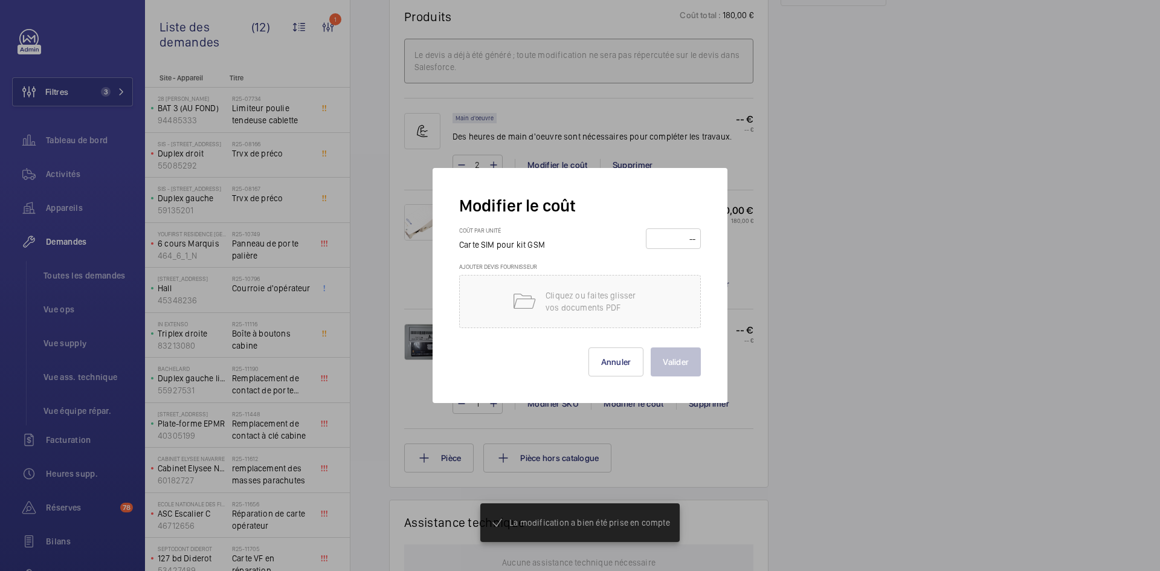
scroll to position [737, 0]
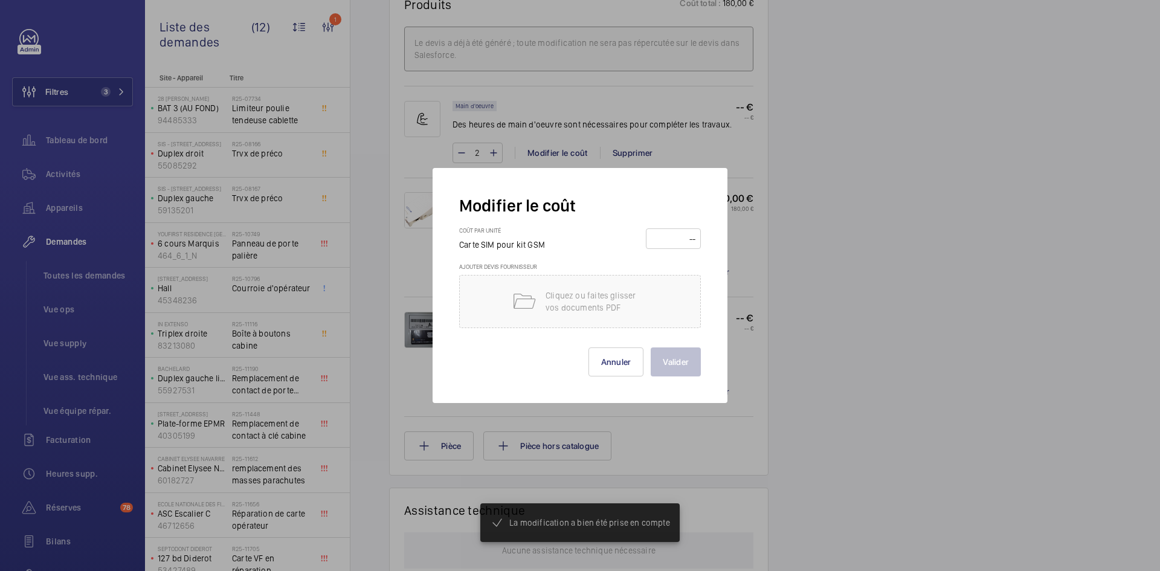
click at [681, 237] on input "number" at bounding box center [673, 238] width 47 height 19
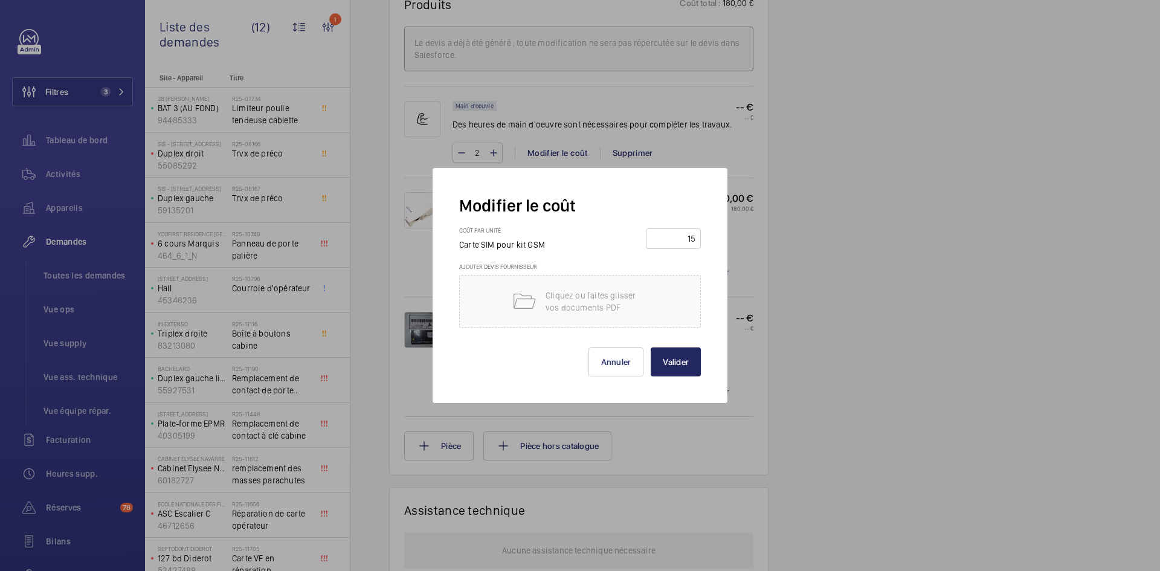
type input "15"
click at [669, 370] on button "Valider" at bounding box center [676, 361] width 50 height 29
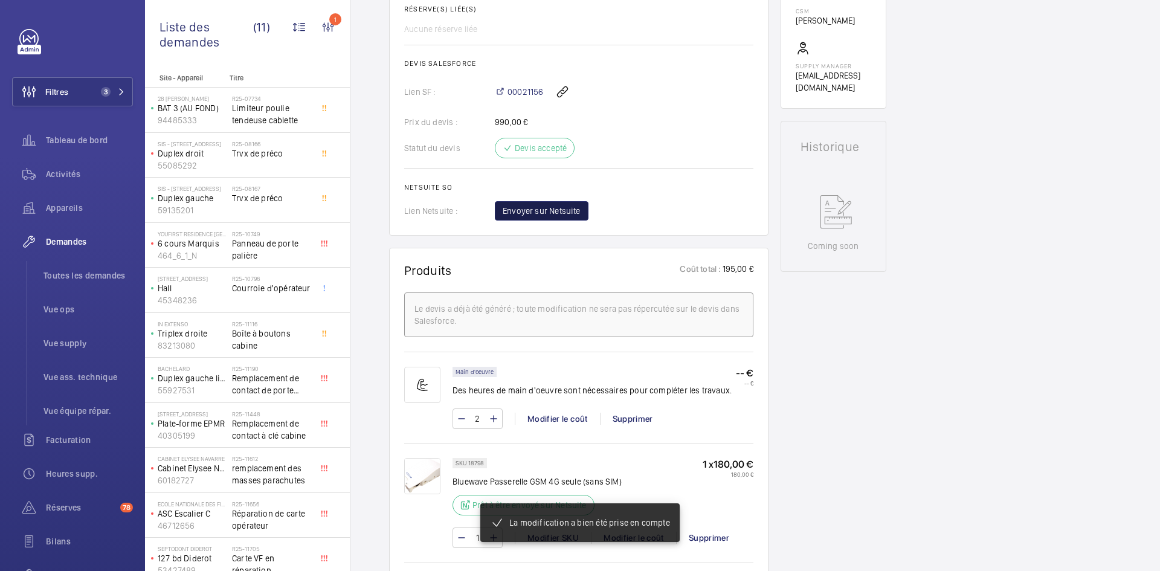
click at [546, 212] on span "Envoyer sur Netsuite" at bounding box center [542, 211] width 78 height 12
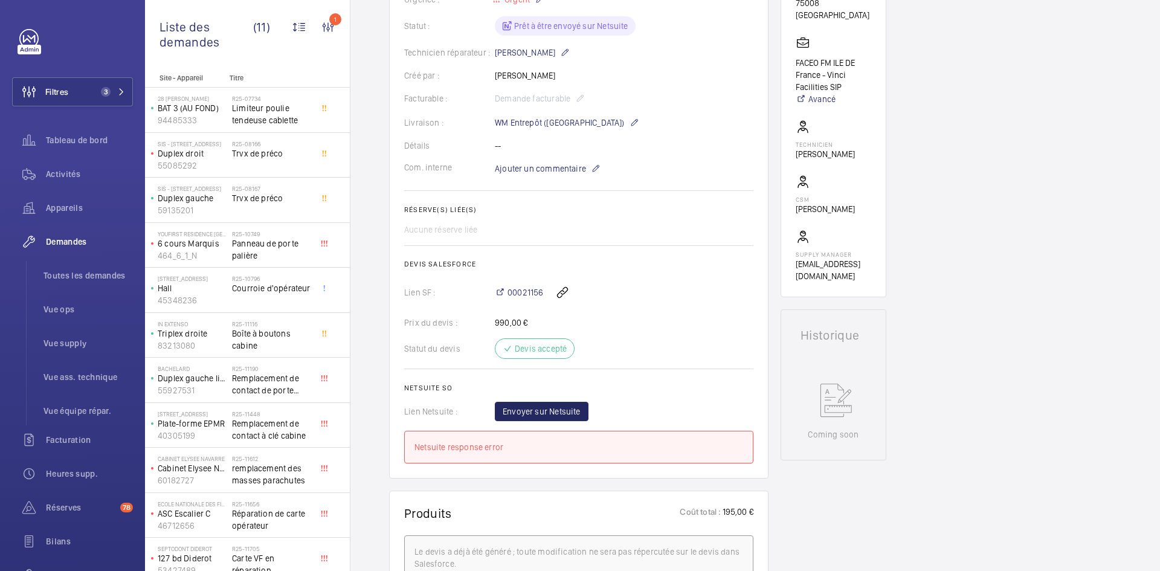
scroll to position [302, 0]
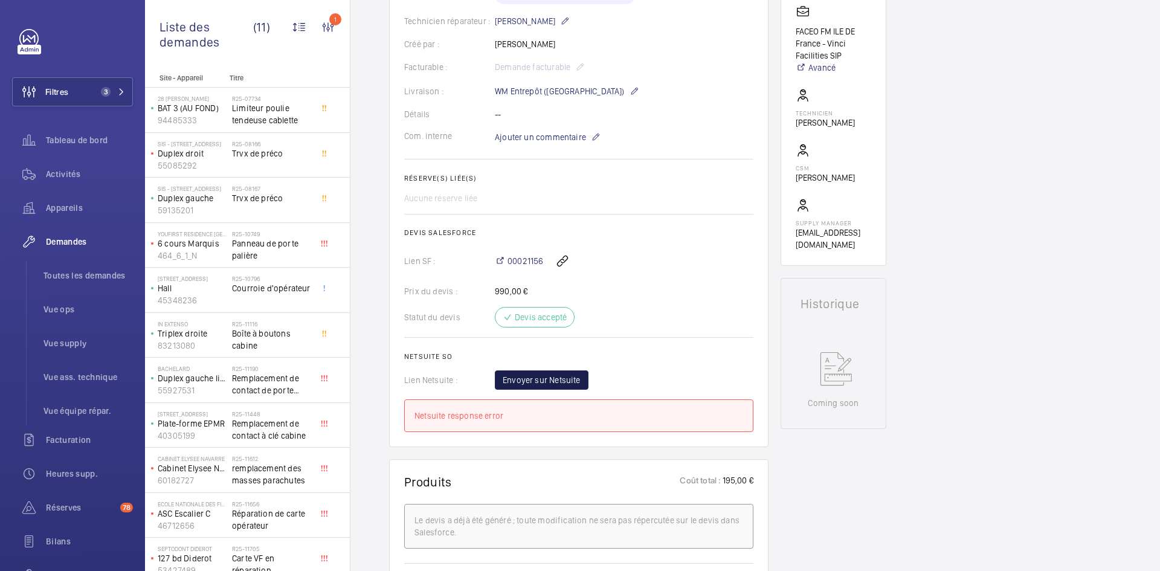
click at [514, 386] on span "Envoyer sur Netsuite" at bounding box center [542, 380] width 78 height 12
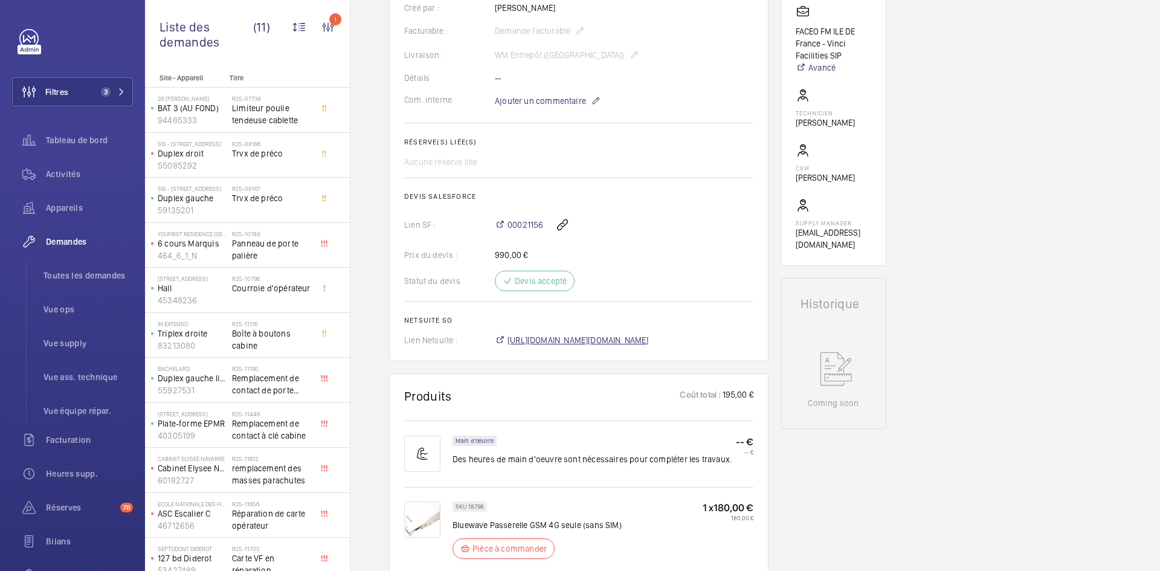
click at [627, 339] on span "https://6461500.app.netsuite.com/app/accounting/transactions/salesord.nl?id=297…" at bounding box center [578, 340] width 141 height 12
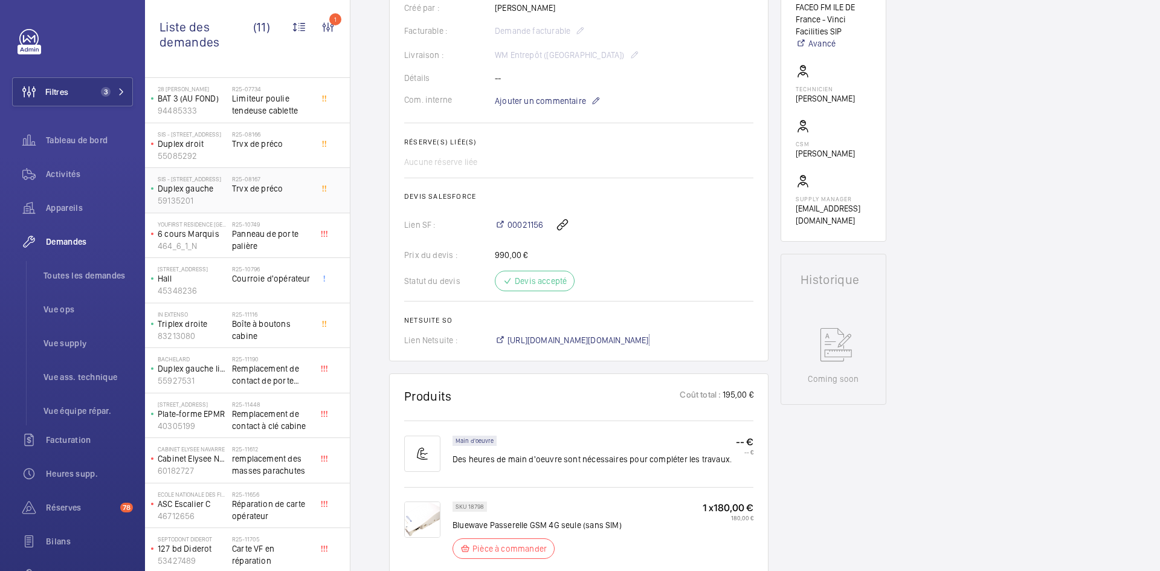
scroll to position [12, 0]
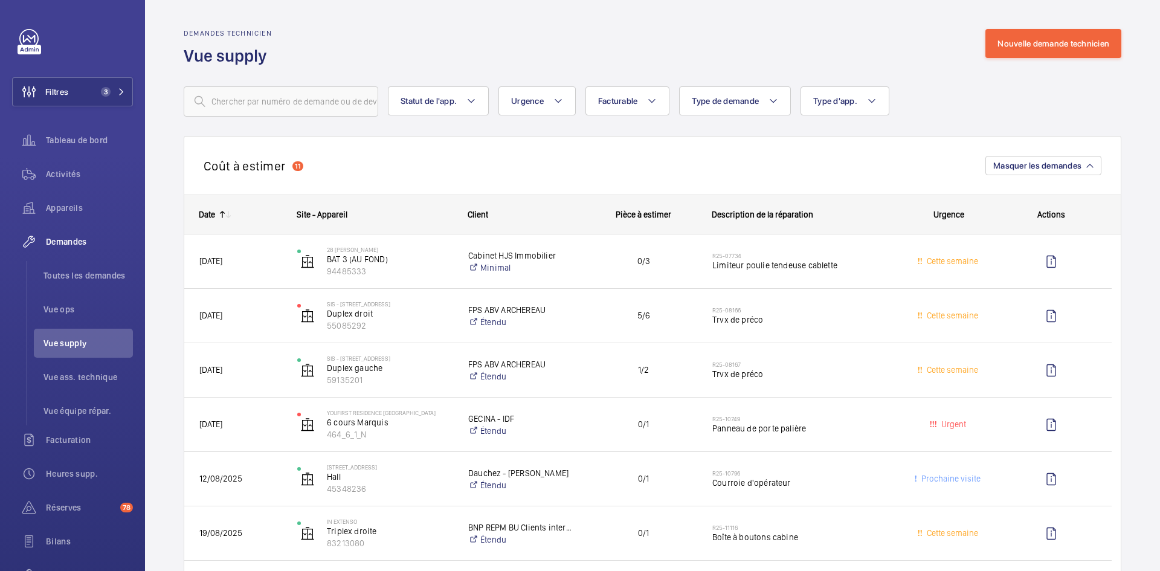
scroll to position [786, 0]
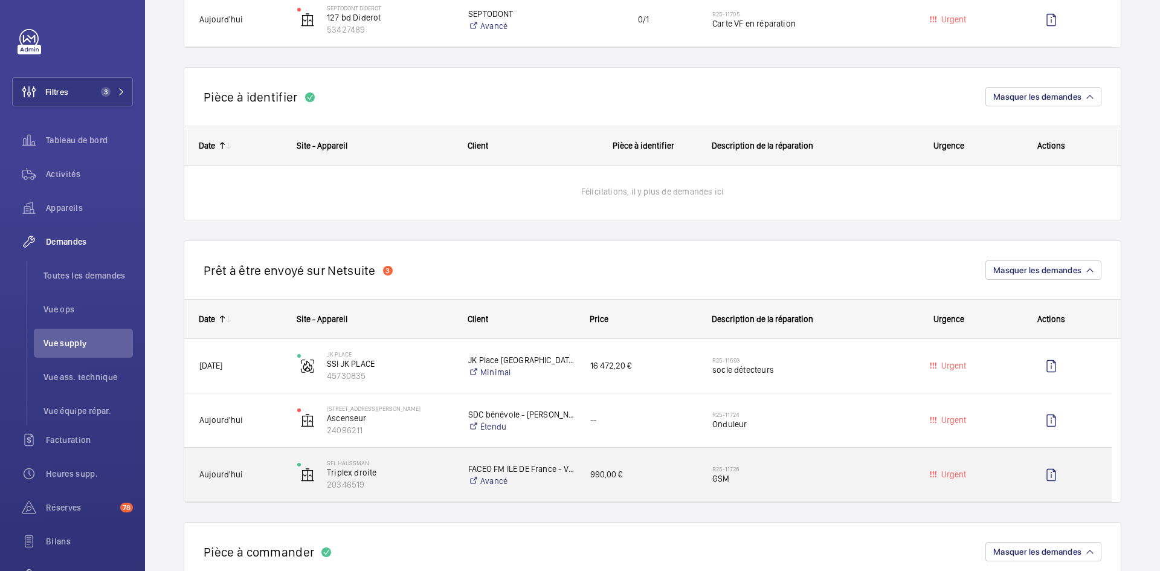
click at [280, 472] on span "Aujourd'hui" at bounding box center [240, 475] width 82 height 14
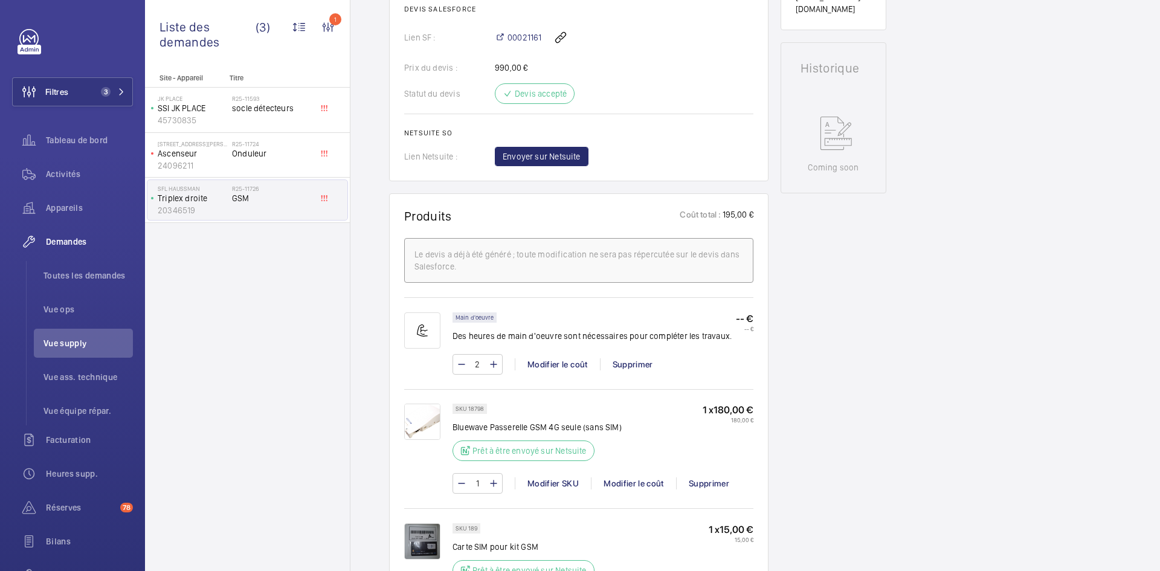
scroll to position [544, 0]
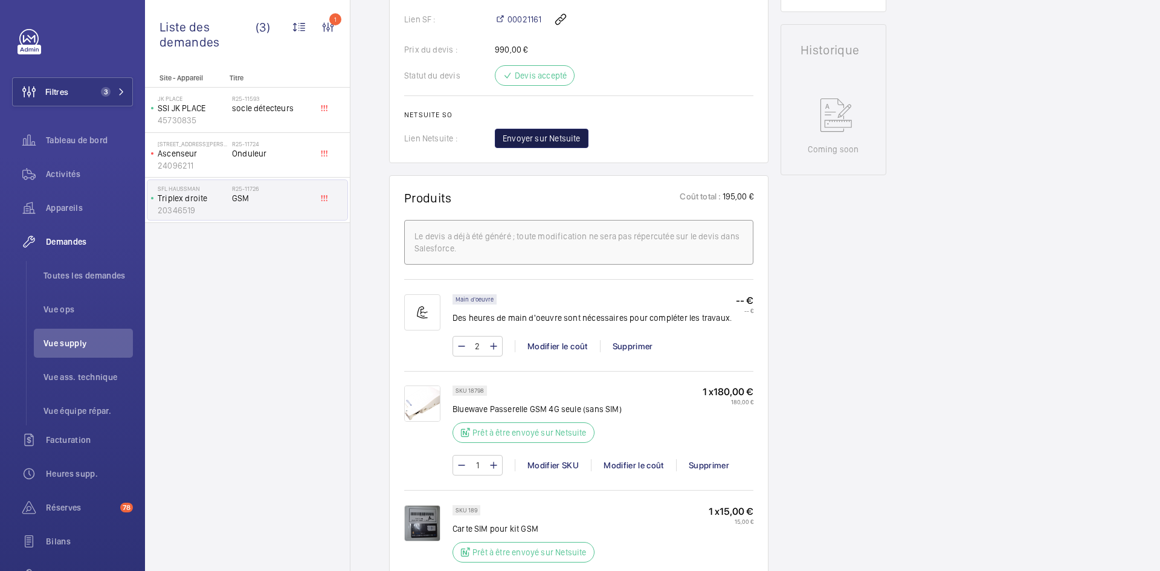
click at [548, 141] on span "Envoyer sur Netsuite" at bounding box center [542, 138] width 78 height 12
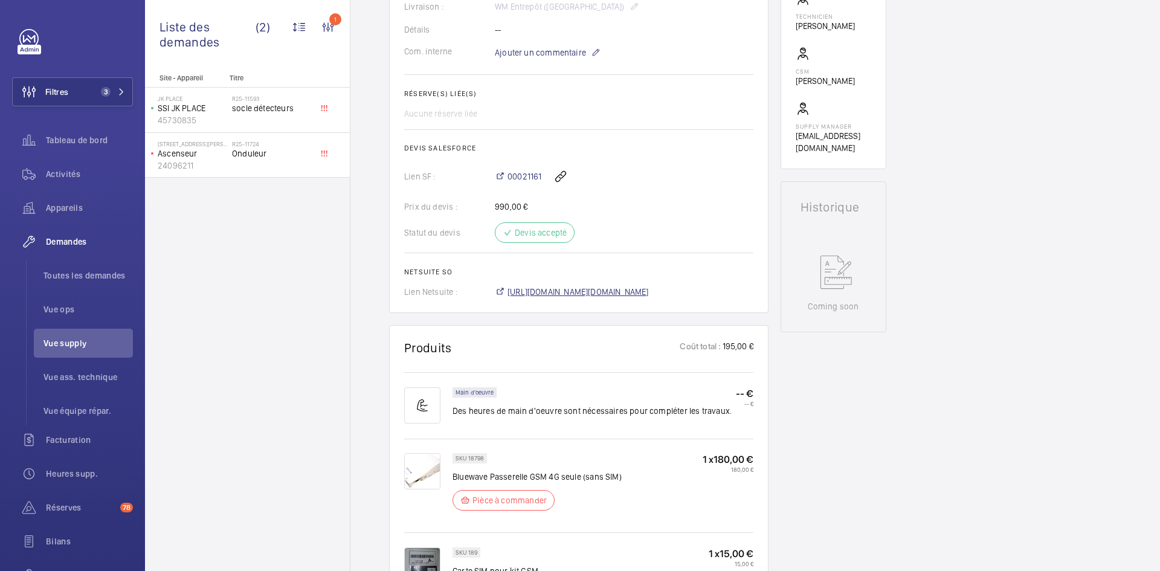
scroll to position [399, 0]
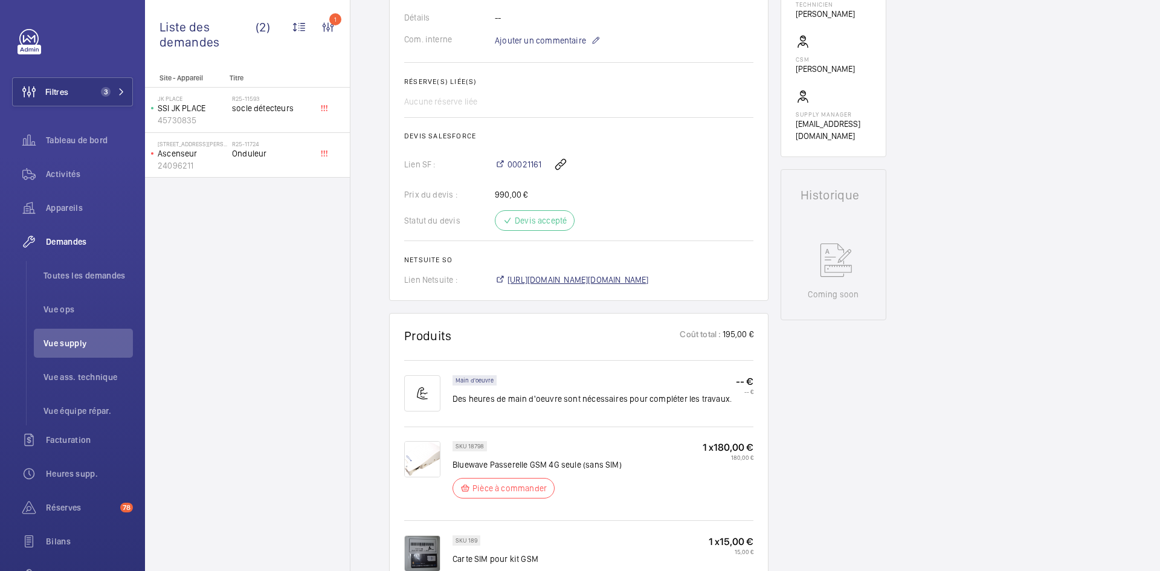
click at [602, 278] on span "[URL][DOMAIN_NAME][DOMAIN_NAME]" at bounding box center [578, 280] width 141 height 12
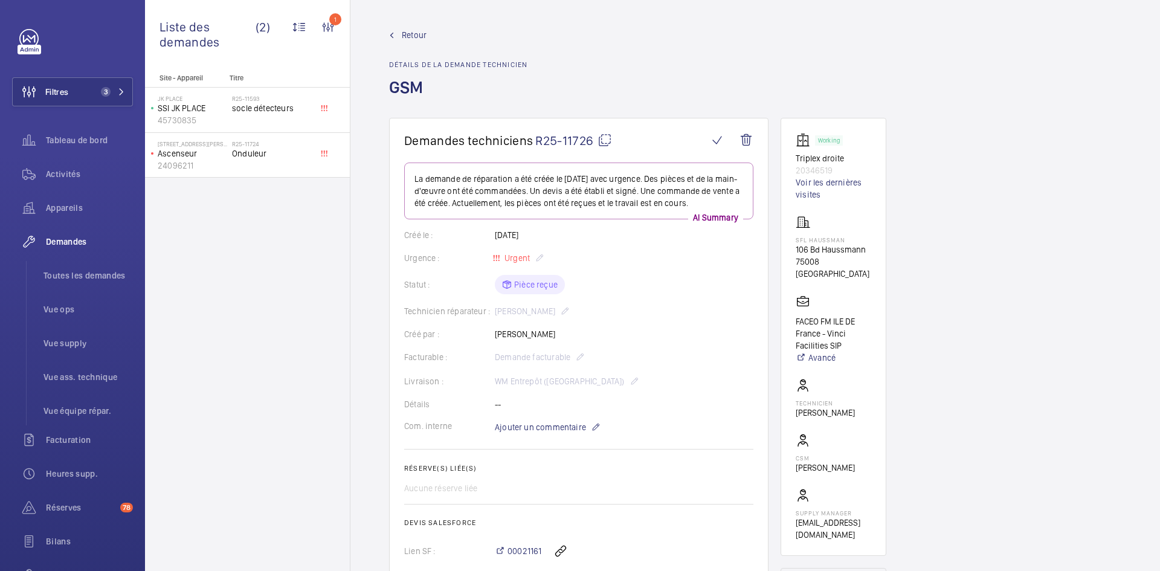
click at [407, 31] on span "Retour" at bounding box center [414, 35] width 25 height 12
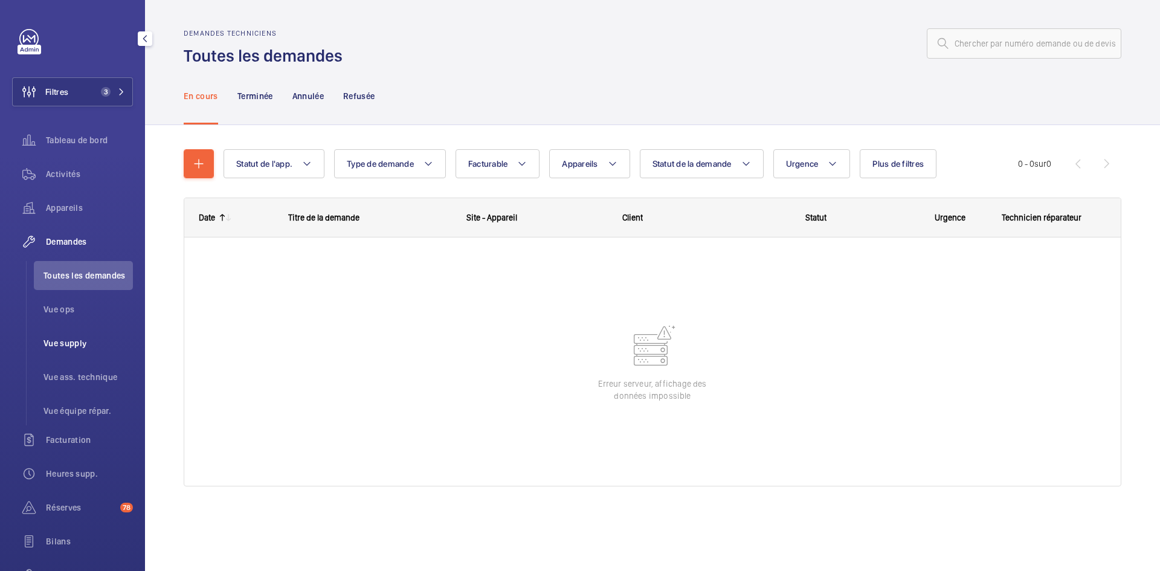
click at [83, 339] on span "Vue supply" at bounding box center [88, 343] width 89 height 12
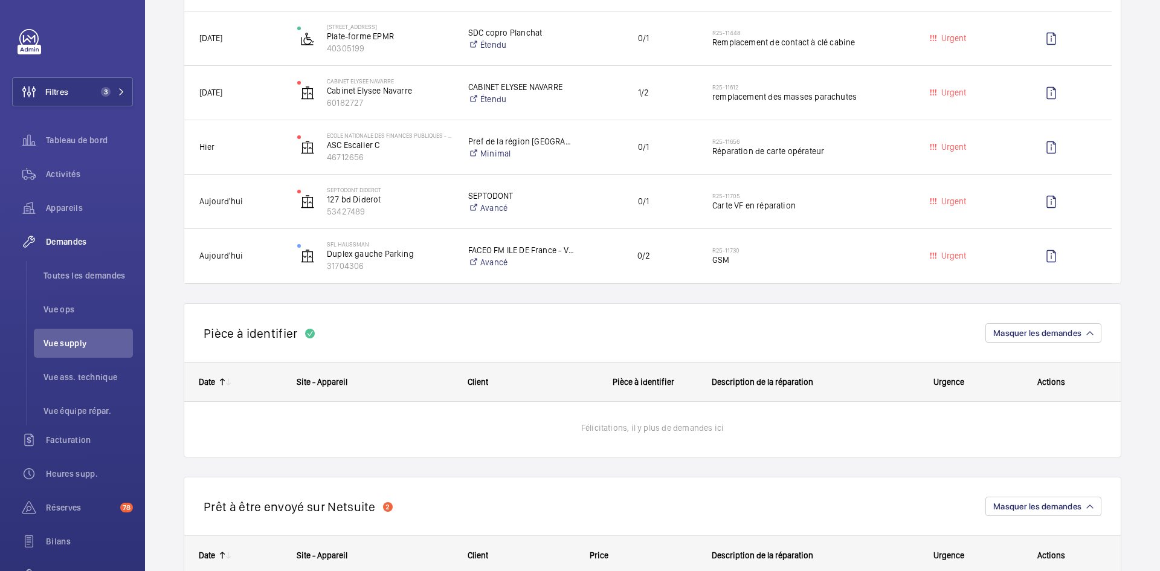
scroll to position [604, 0]
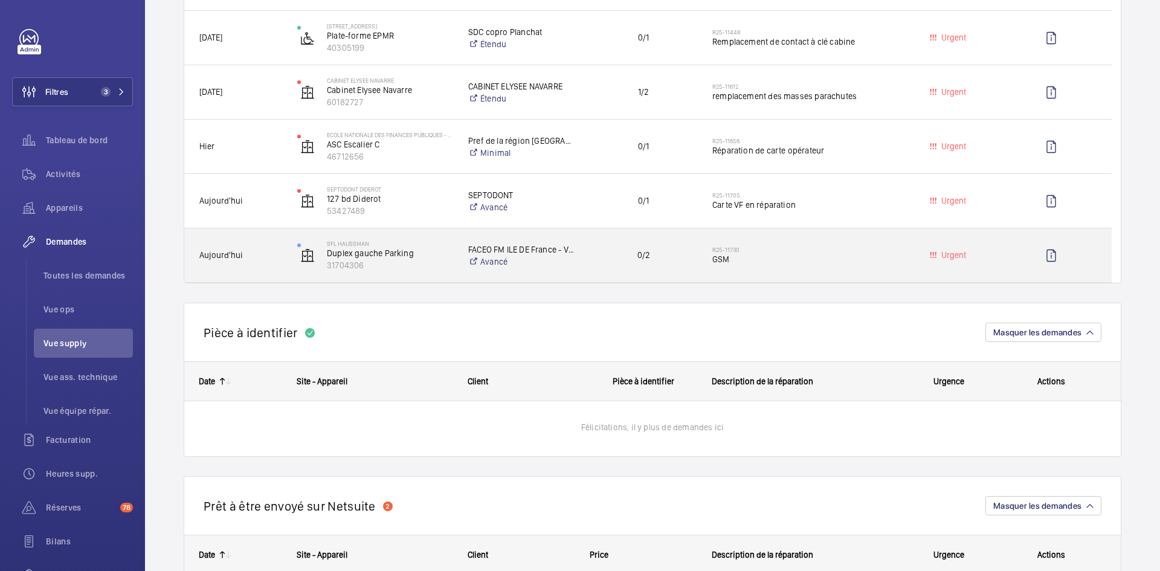
click at [275, 260] on span "Aujourd'hui" at bounding box center [240, 255] width 82 height 14
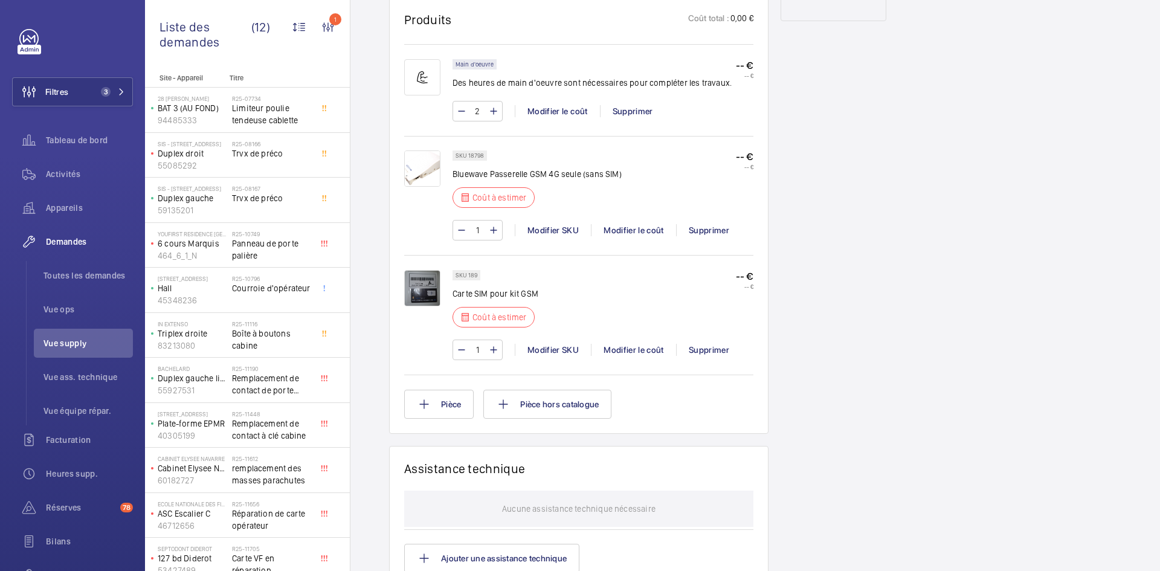
scroll to position [725, 0]
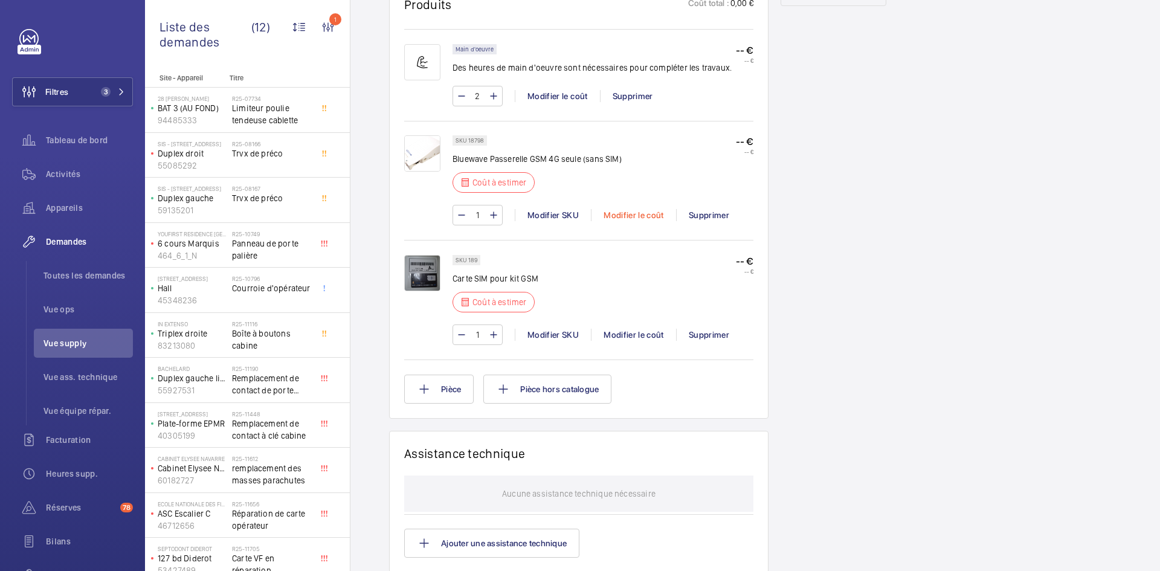
click at [636, 213] on div "Modifier le coût" at bounding box center [633, 215] width 85 height 12
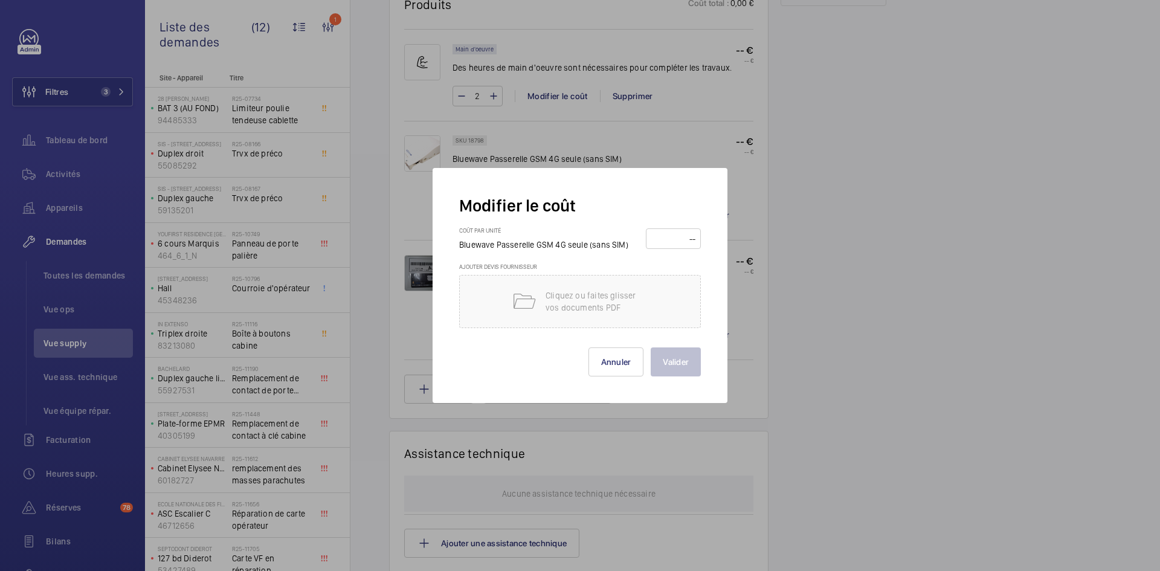
click at [664, 238] on input "number" at bounding box center [673, 238] width 47 height 19
type input "180"
click at [682, 366] on button "Valider" at bounding box center [676, 361] width 50 height 29
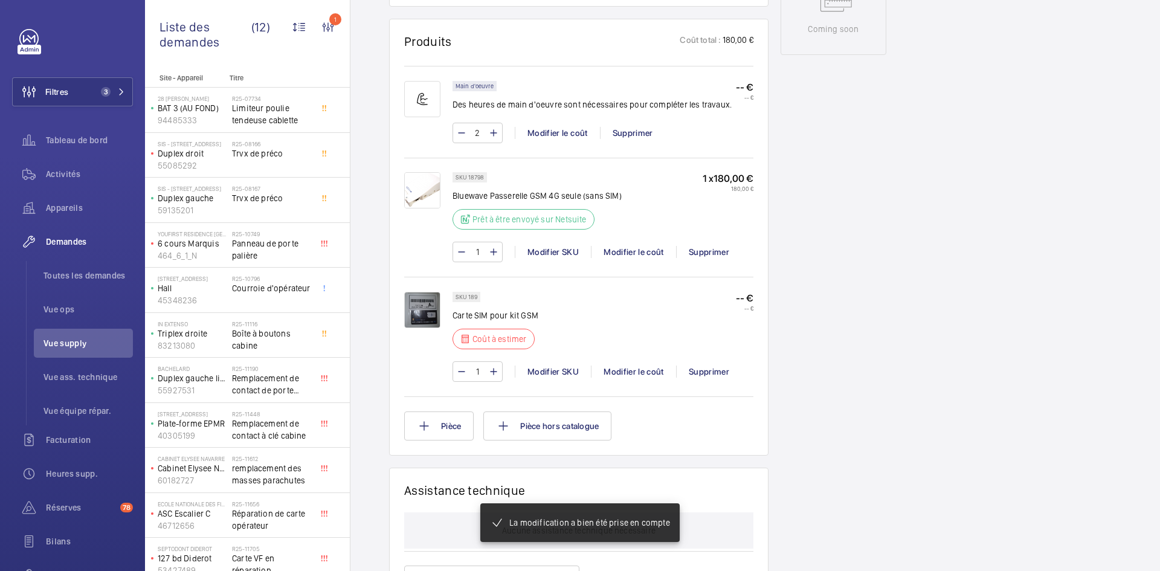
scroll to position [677, 0]
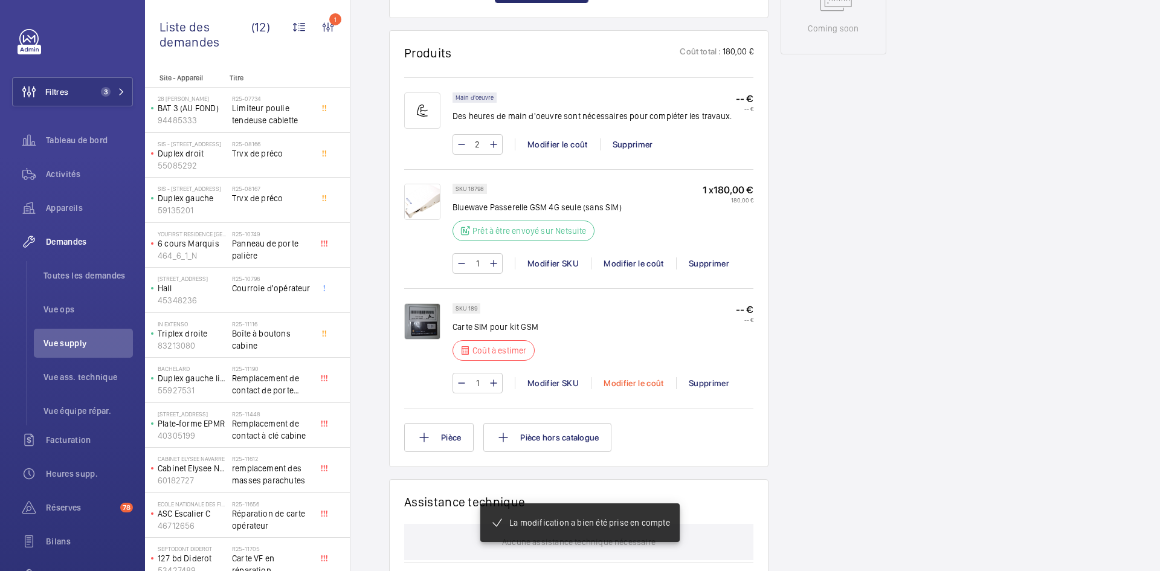
click at [642, 378] on div "Modifier le coût" at bounding box center [633, 383] width 85 height 12
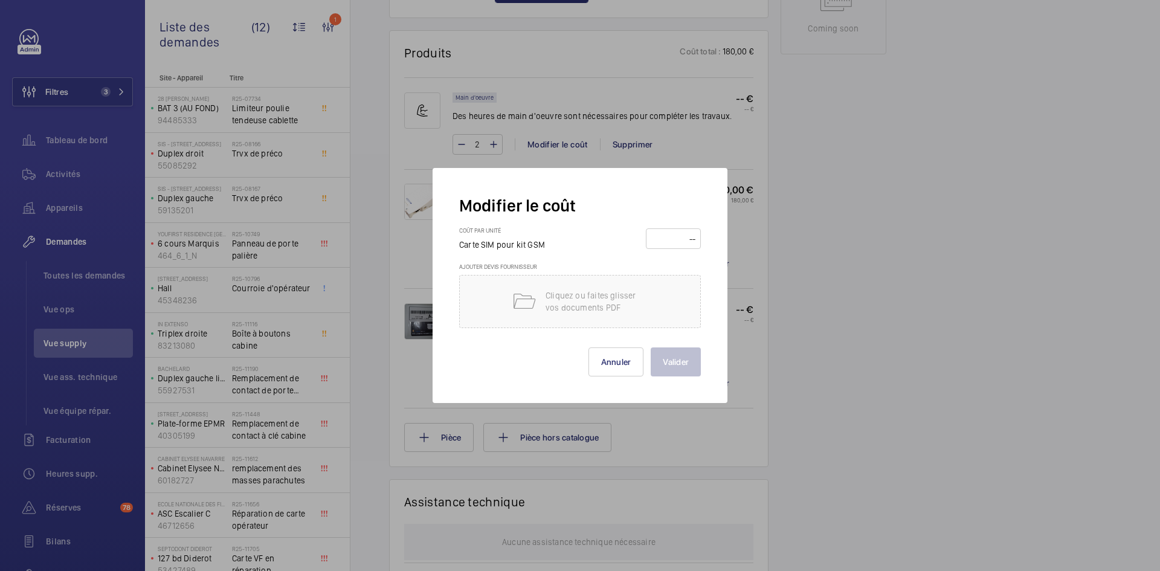
click at [676, 242] on input "number" at bounding box center [673, 238] width 47 height 19
type input "15"
click at [662, 363] on button "Valider" at bounding box center [676, 361] width 50 height 29
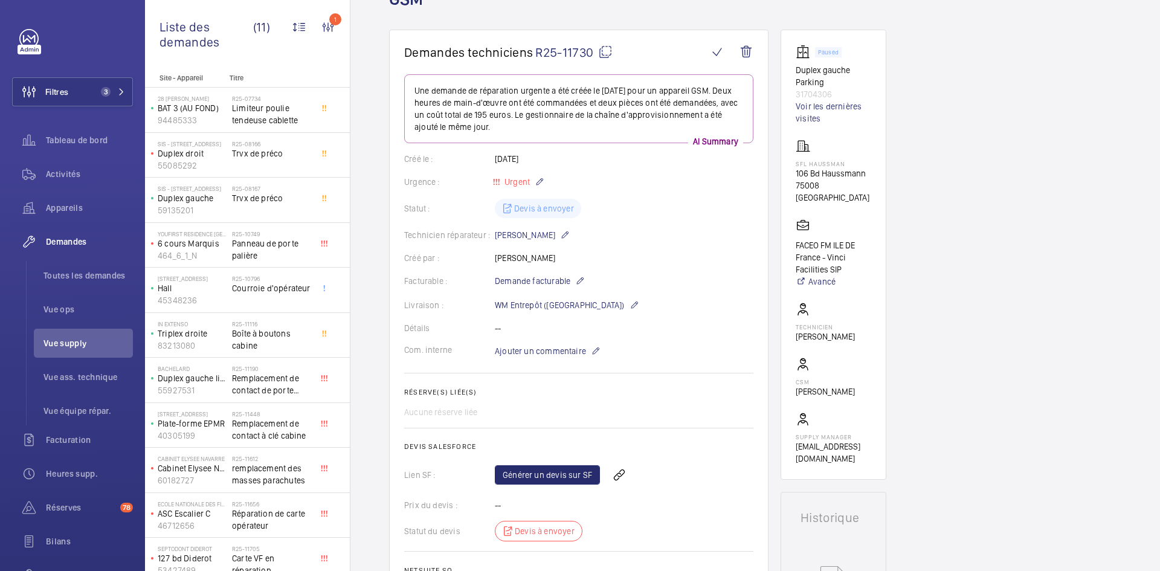
scroll to position [85, 0]
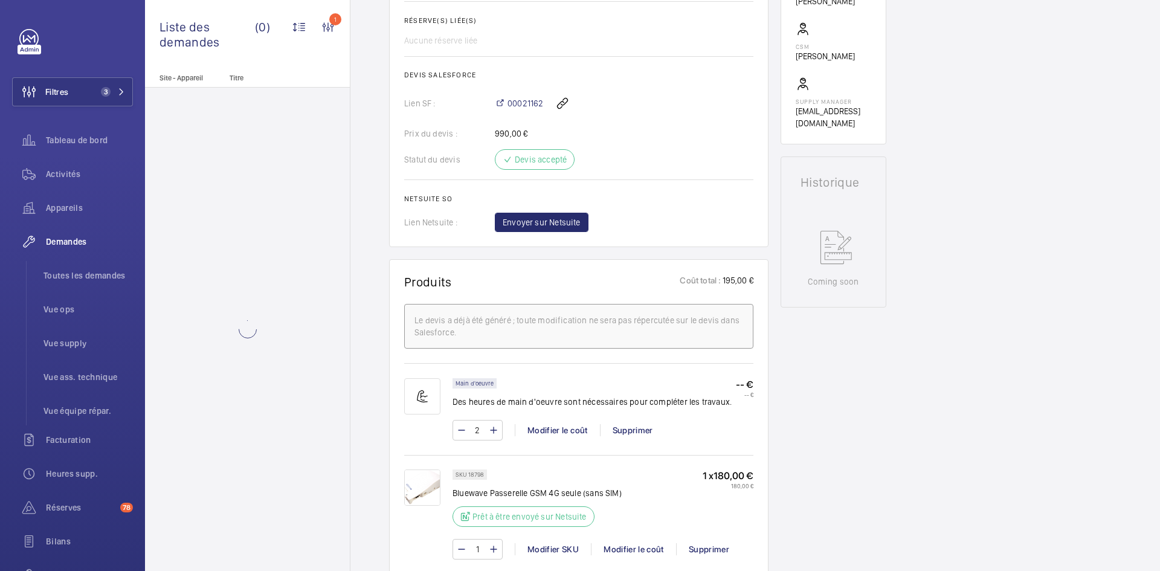
scroll to position [423, 0]
click at [561, 225] on span "Envoyer sur Netsuite" at bounding box center [542, 223] width 78 height 12
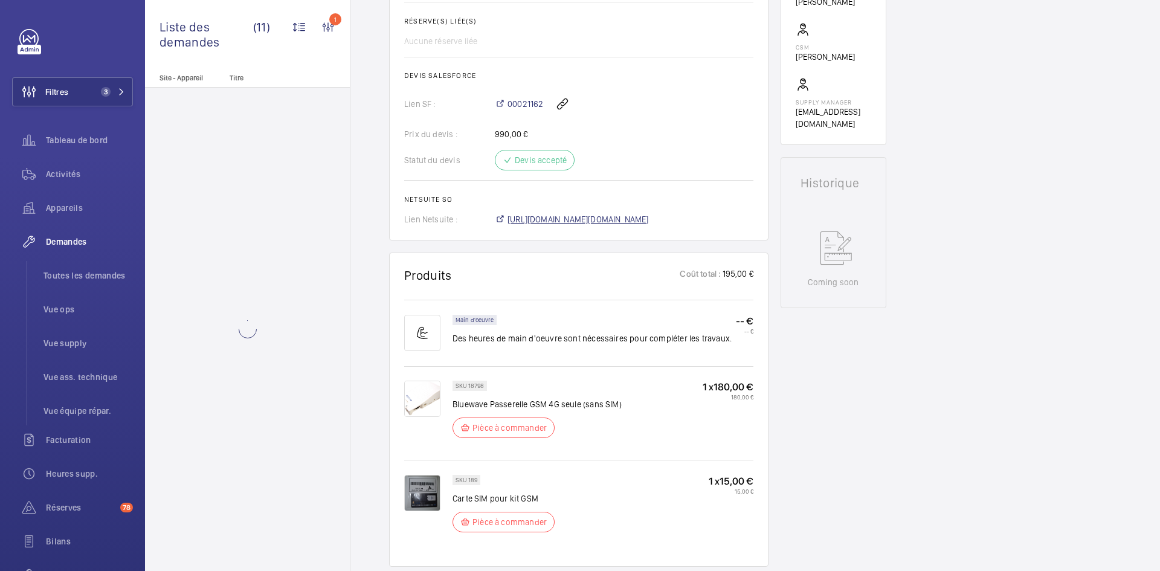
click at [639, 217] on span "[URL][DOMAIN_NAME][DOMAIN_NAME]" at bounding box center [578, 219] width 141 height 12
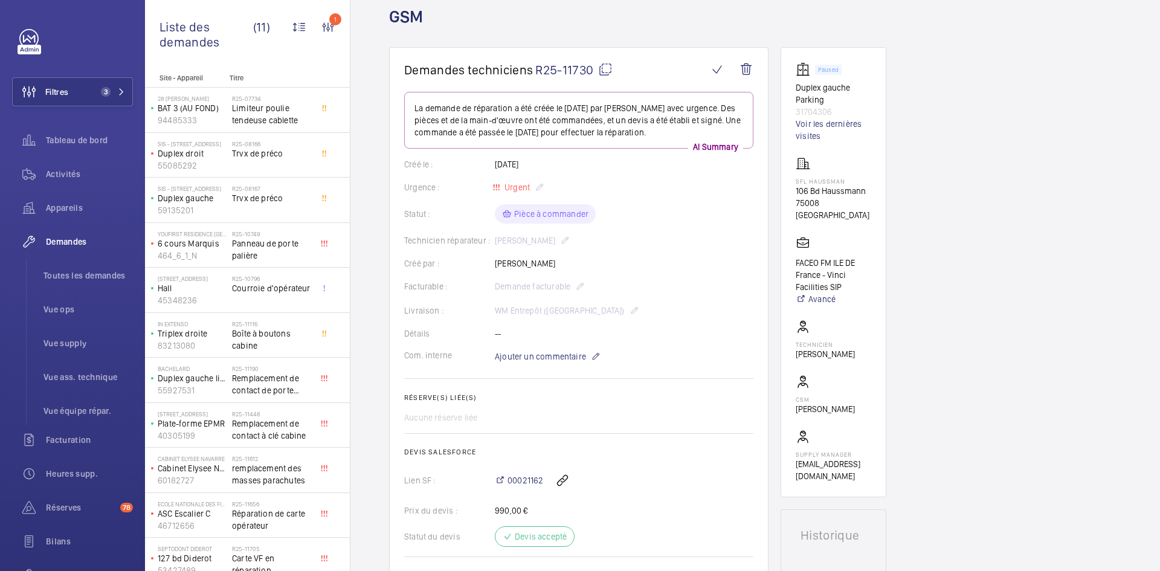
scroll to position [24, 0]
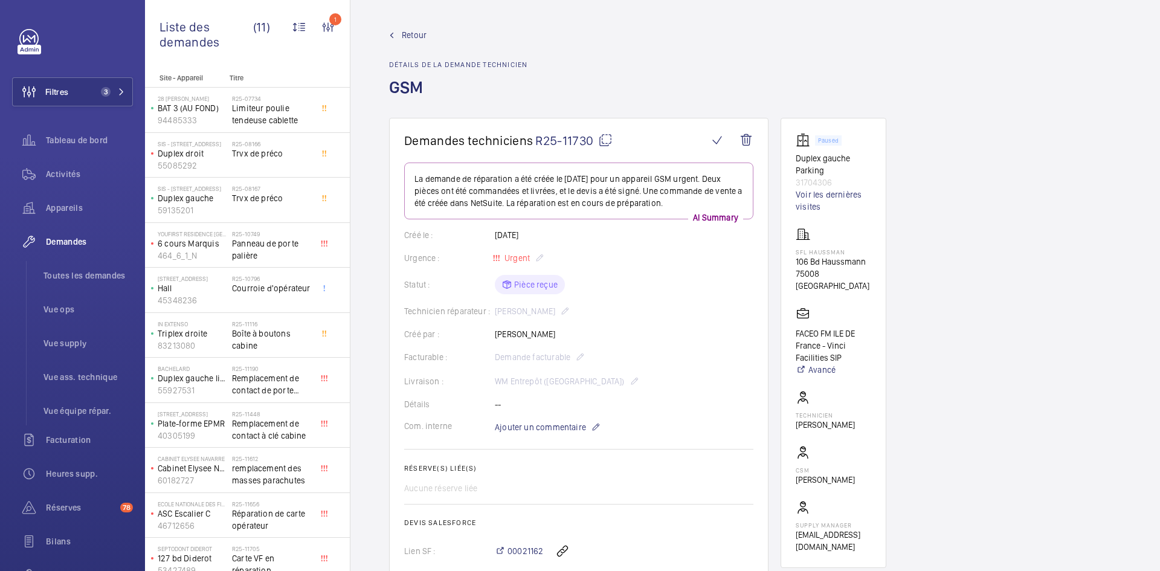
click at [413, 30] on span "Retour" at bounding box center [414, 35] width 25 height 12
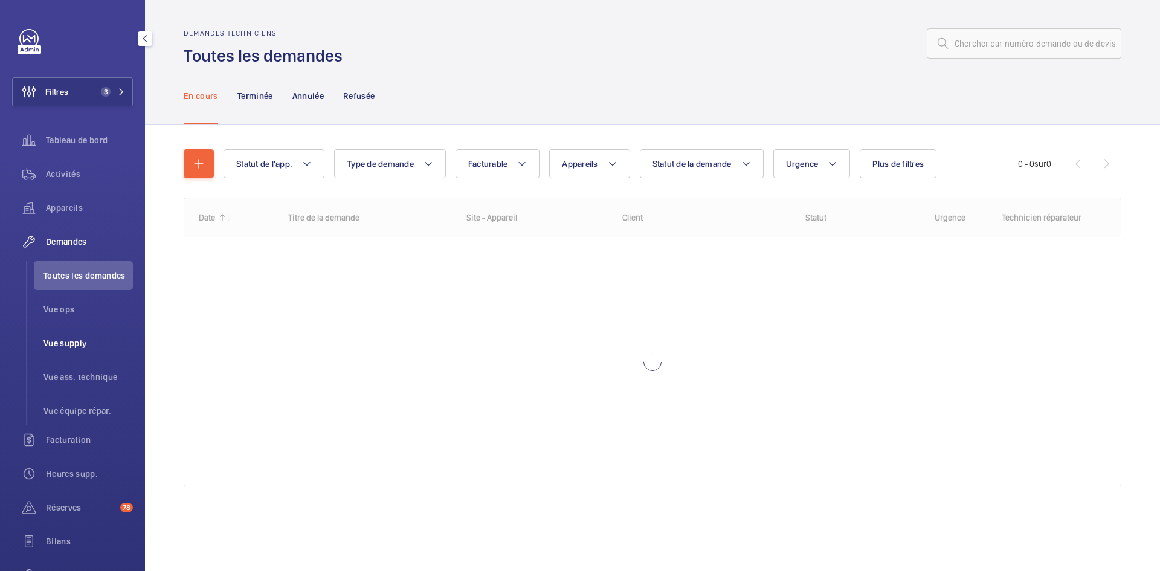
click at [79, 343] on span "Vue supply" at bounding box center [88, 343] width 89 height 12
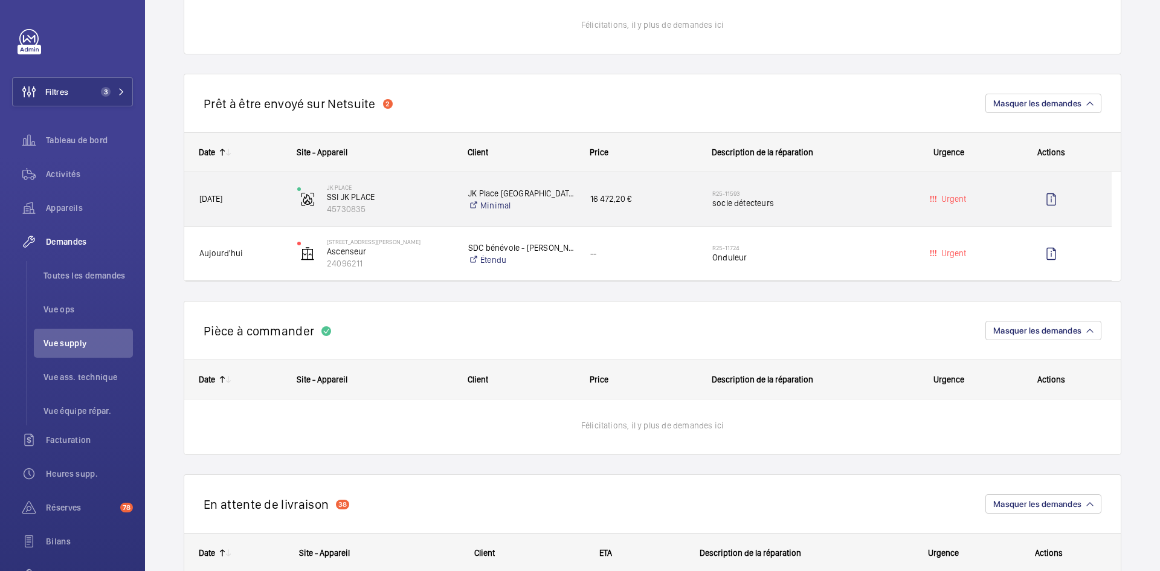
scroll to position [967, 0]
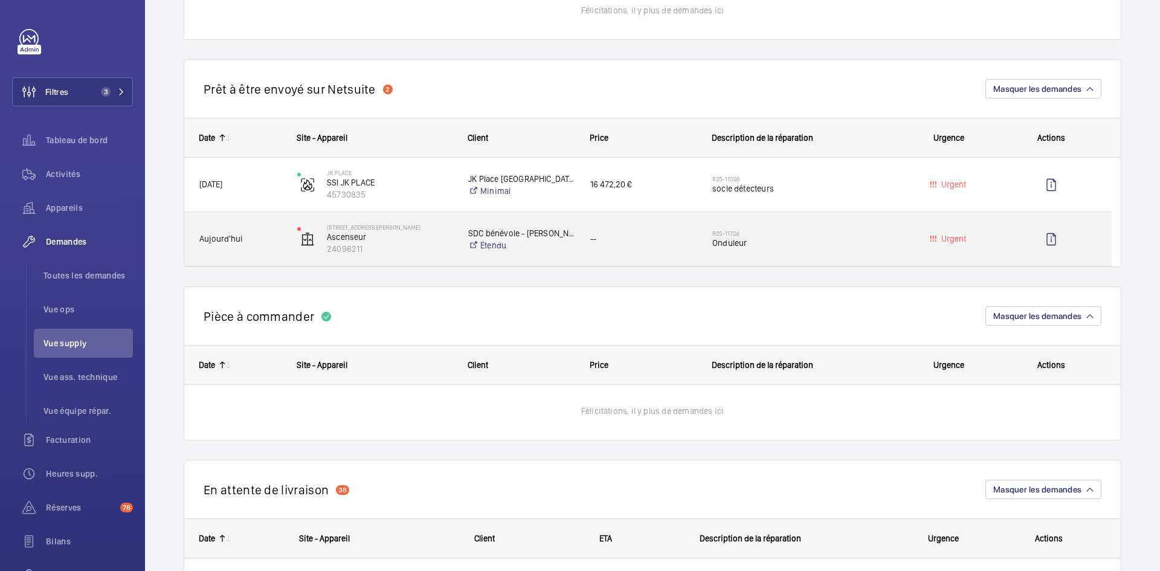
click at [264, 239] on span "Aujourd'hui" at bounding box center [240, 239] width 82 height 14
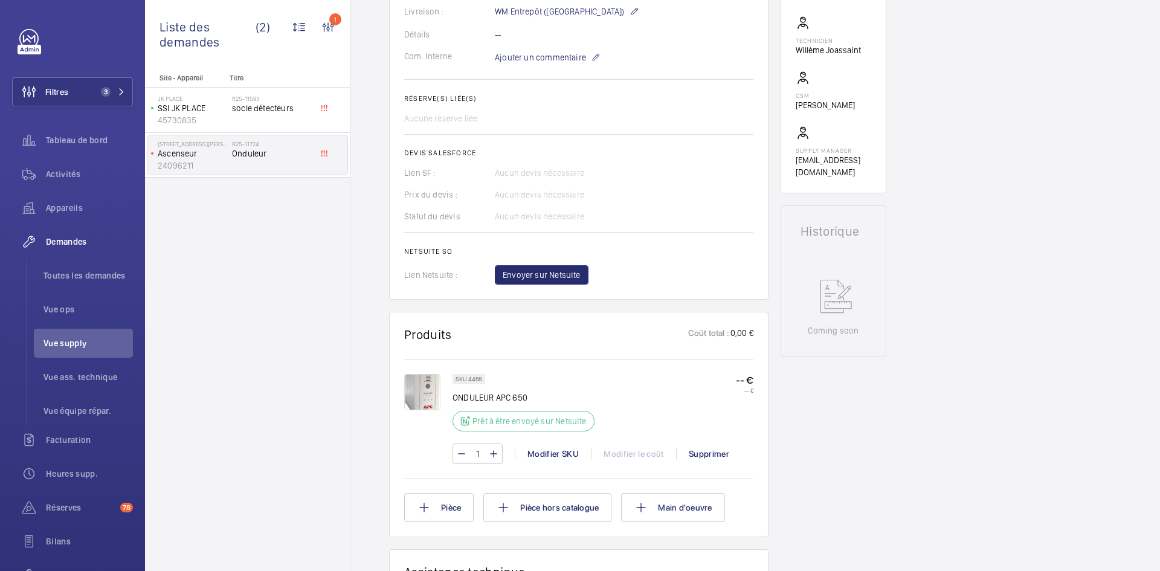
scroll to position [483, 0]
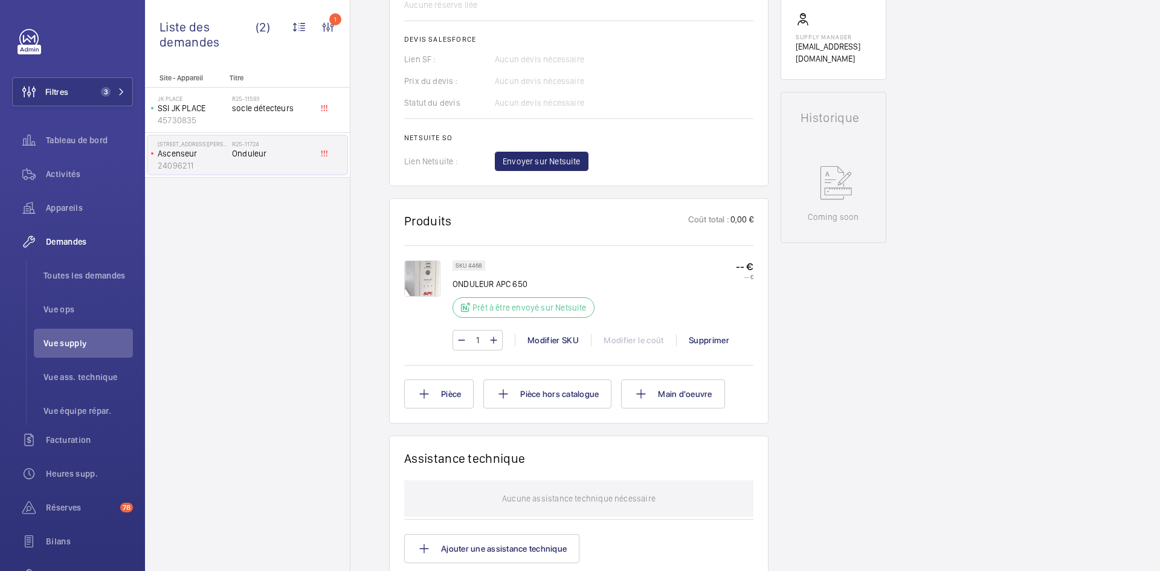
click at [428, 289] on img at bounding box center [422, 278] width 36 height 36
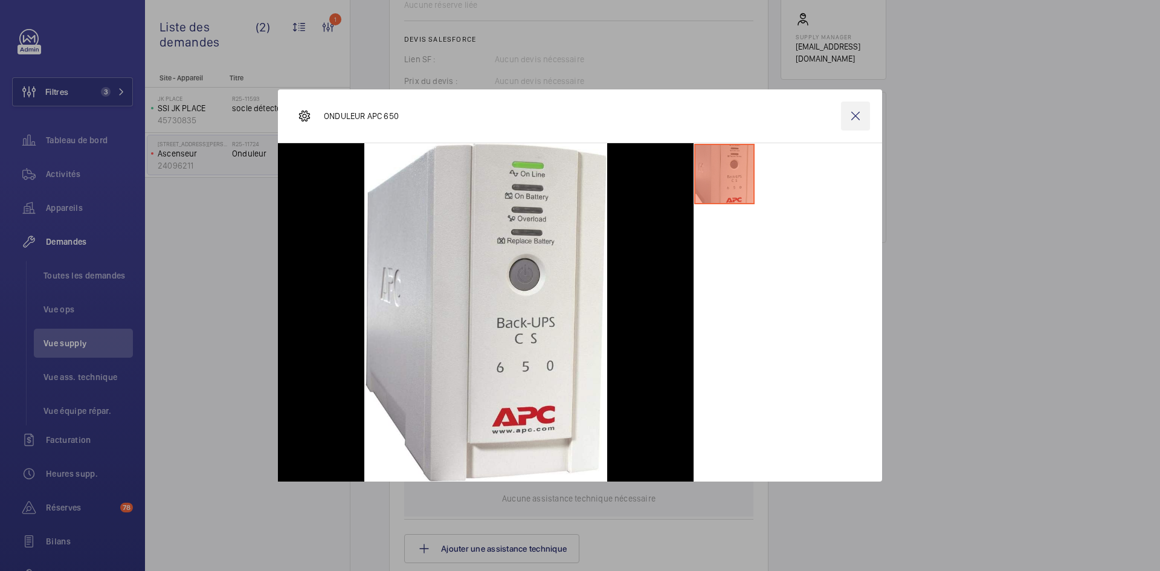
click at [847, 118] on wm-front-icon-button at bounding box center [855, 116] width 29 height 29
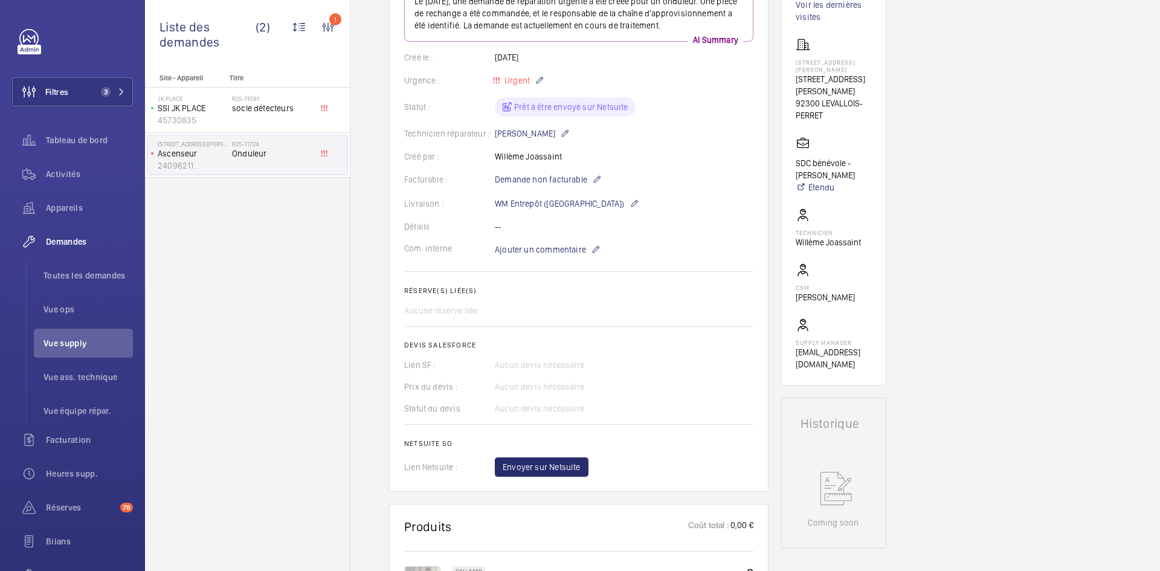
scroll to position [0, 0]
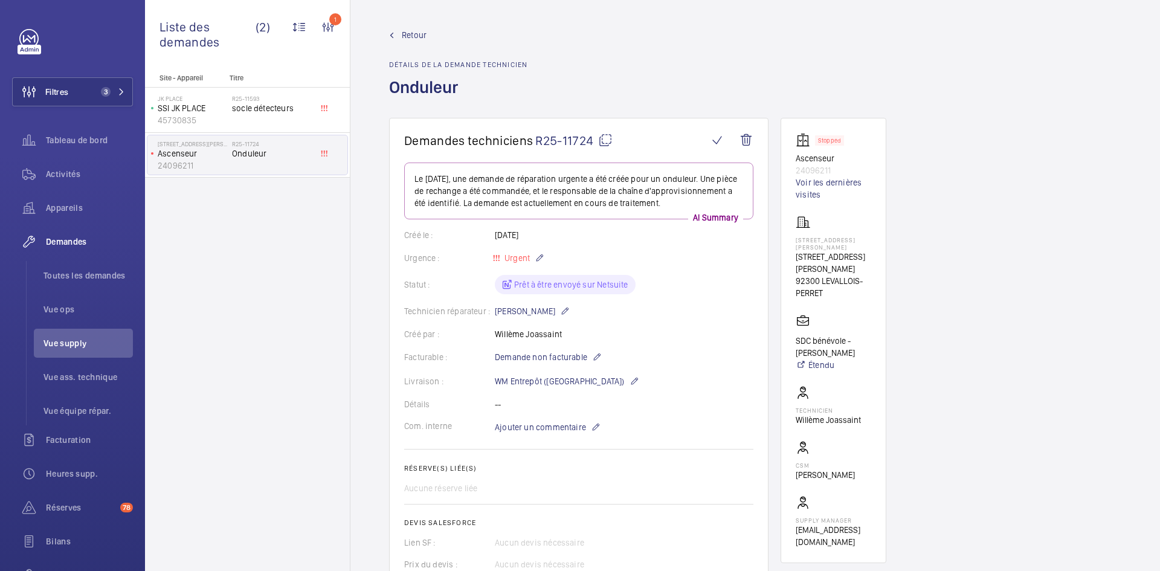
click at [417, 36] on span "Retour" at bounding box center [414, 35] width 25 height 12
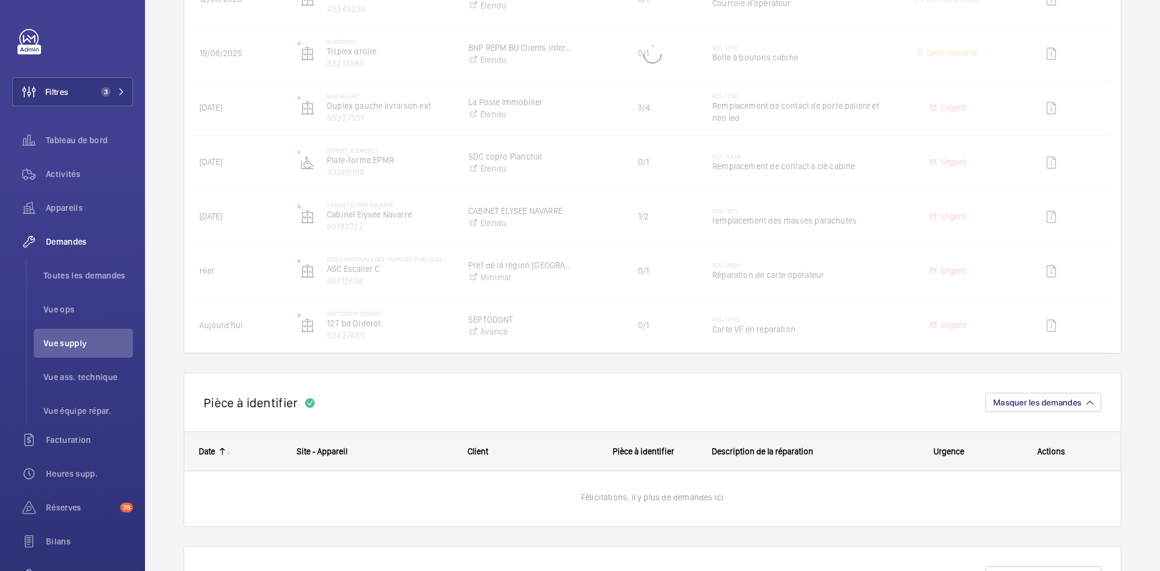
scroll to position [483, 0]
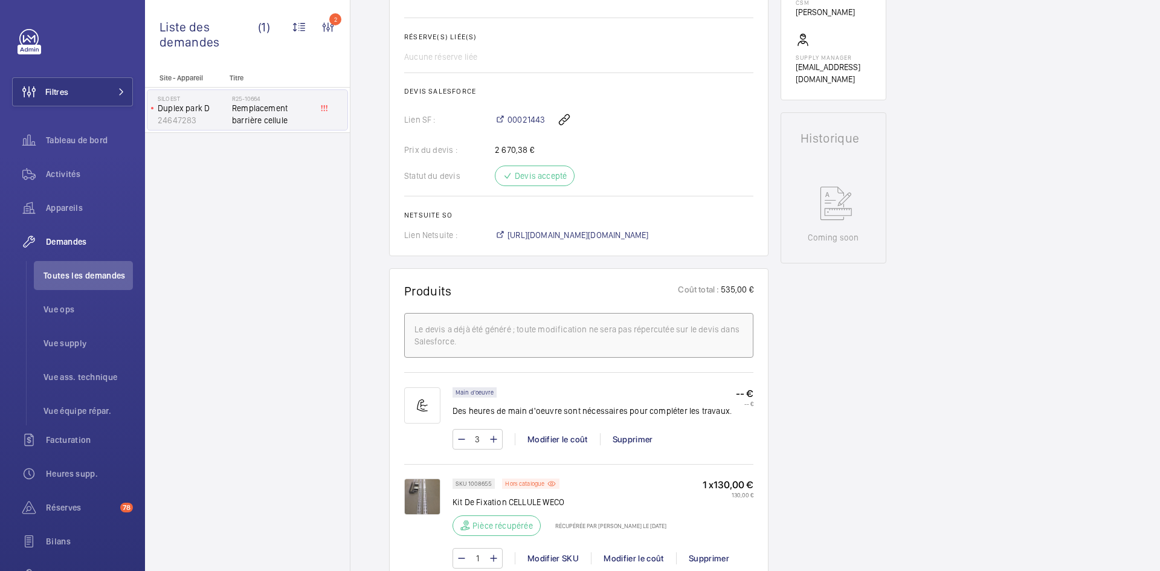
scroll to position [580, 0]
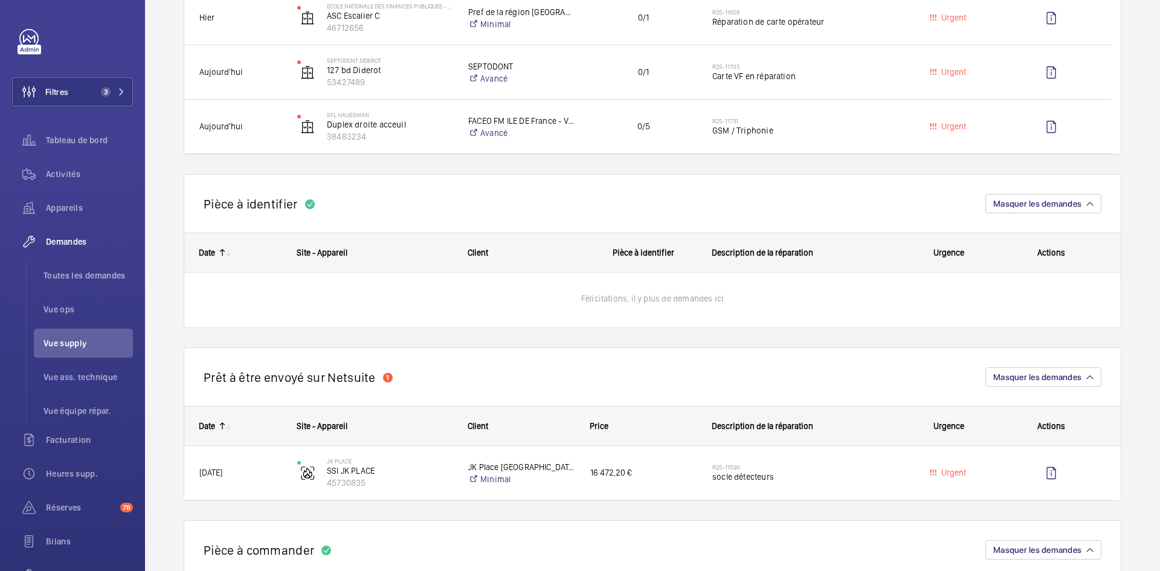
scroll to position [665, 0]
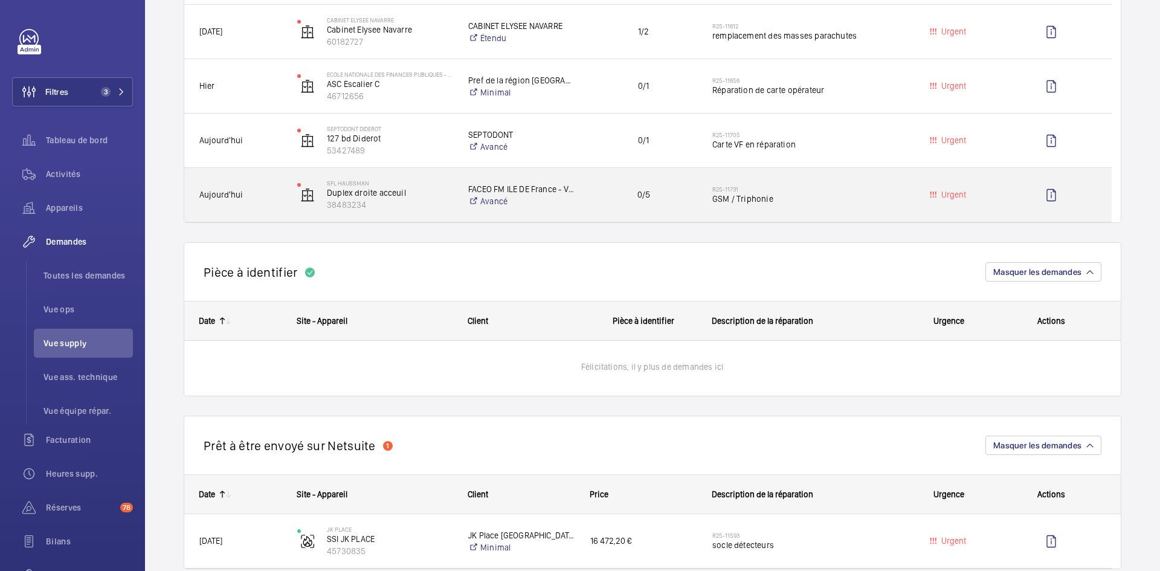
click at [270, 198] on span "Aujourd'hui" at bounding box center [240, 195] width 82 height 14
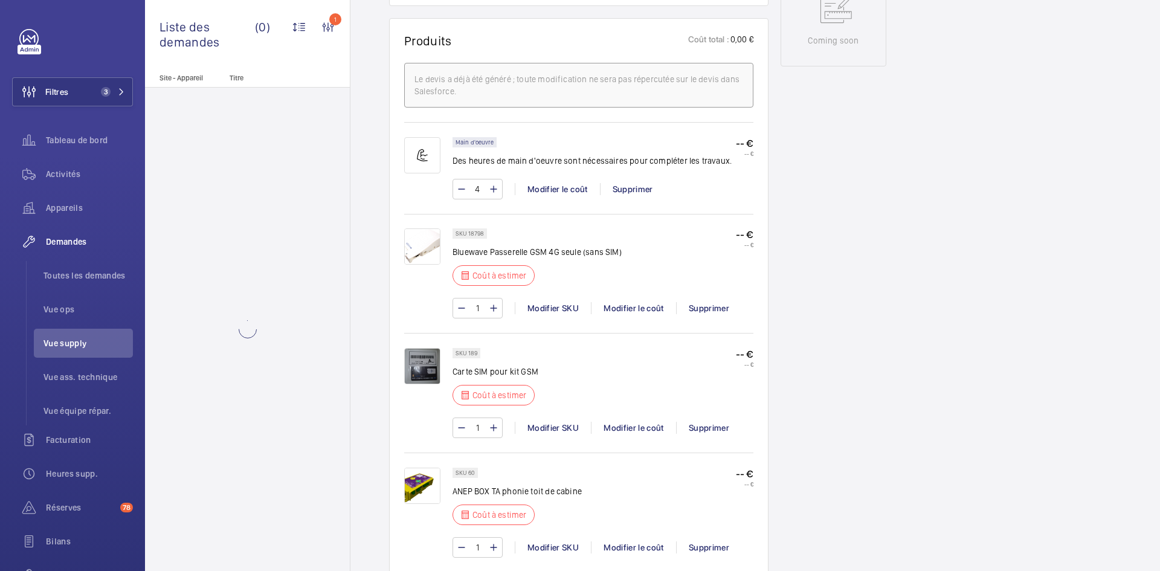
scroll to position [725, 0]
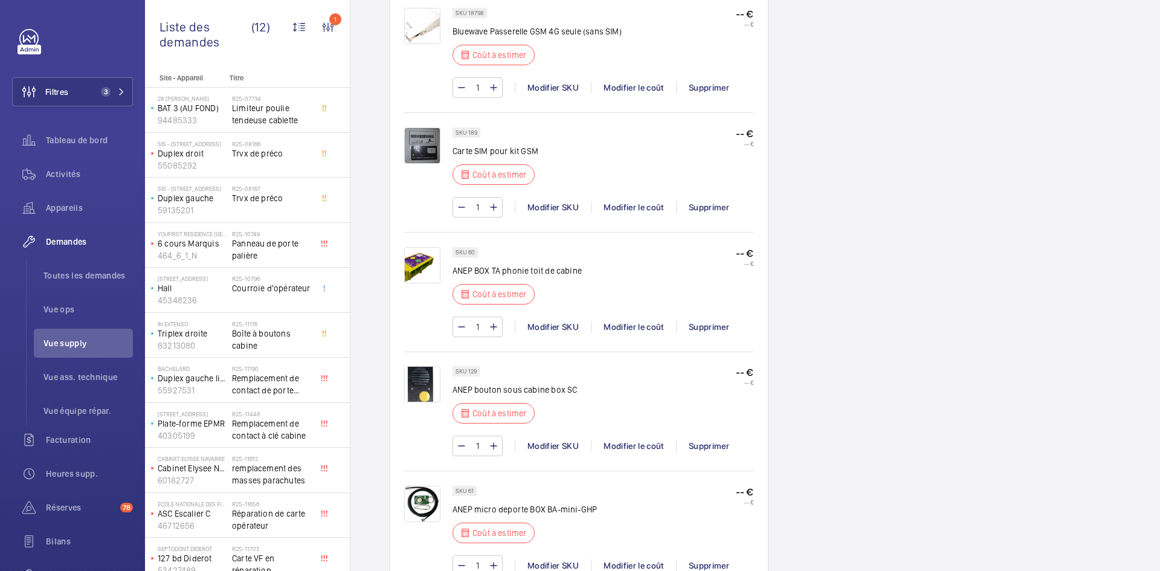
scroll to position [967, 0]
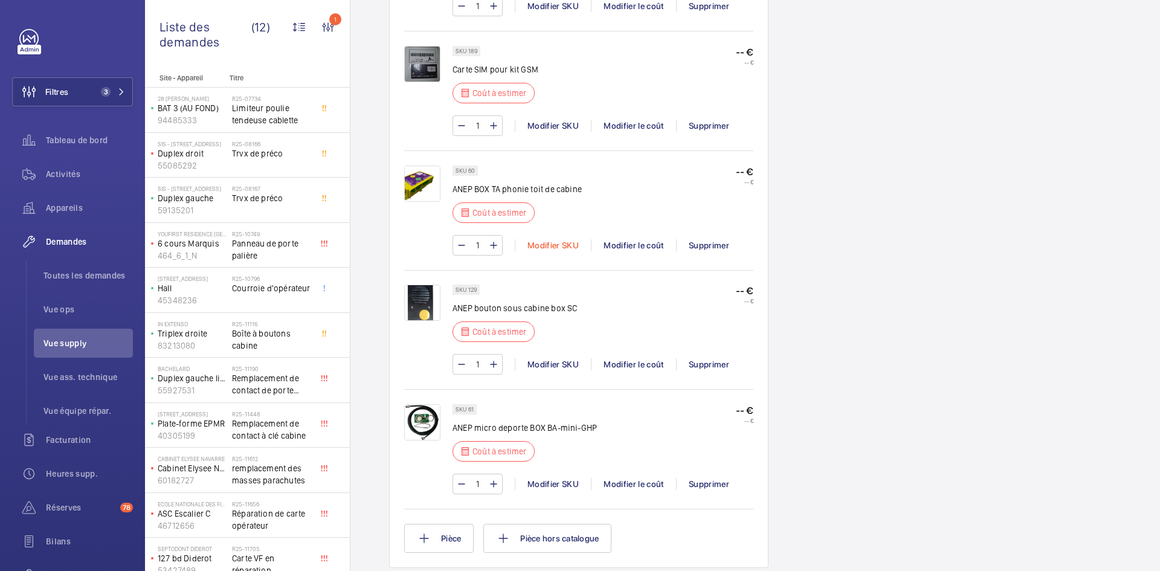
click at [540, 244] on div "Modifier SKU" at bounding box center [553, 245] width 76 height 12
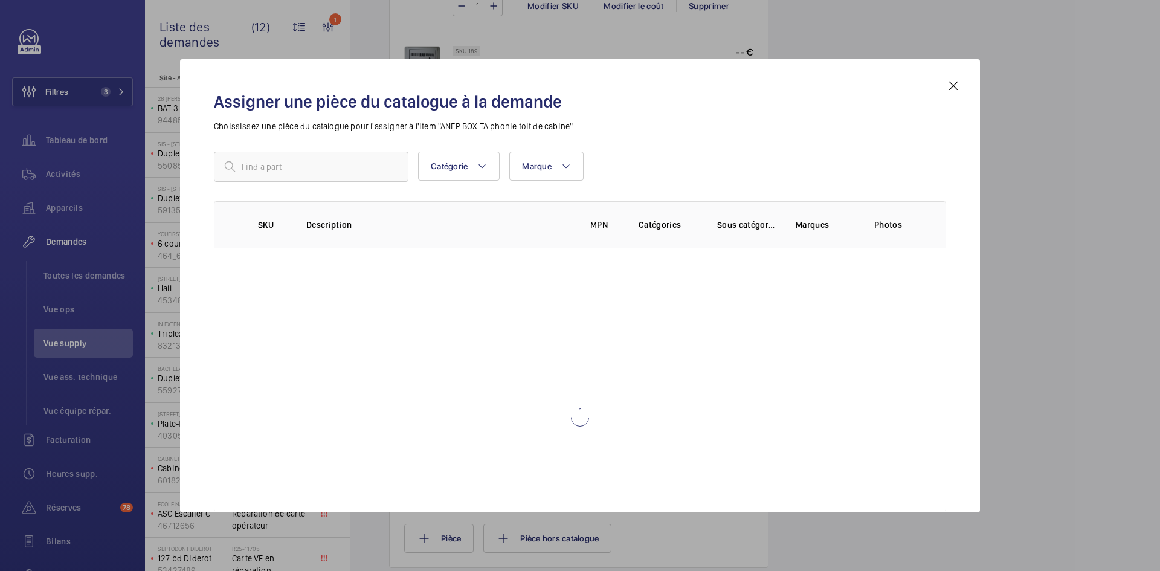
click at [344, 150] on div "Assigner une pièce du catalogue à la demande Choississez une pièce du catalogue…" at bounding box center [579, 296] width 761 height 434
click at [340, 163] on input "text" at bounding box center [311, 167] width 195 height 30
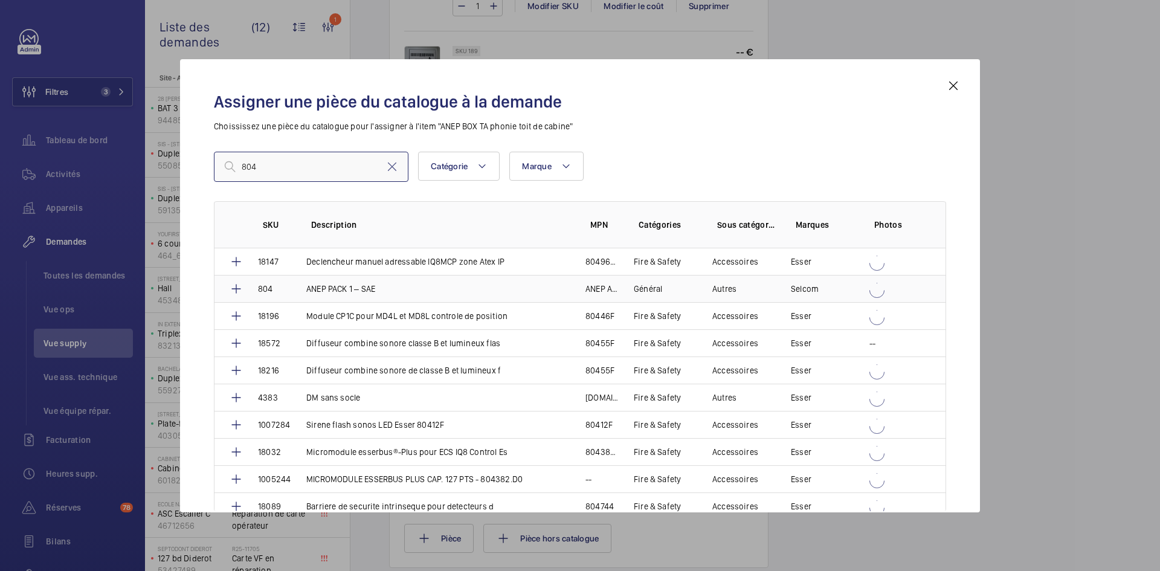
type input "804"
click at [279, 289] on td "804" at bounding box center [268, 288] width 48 height 27
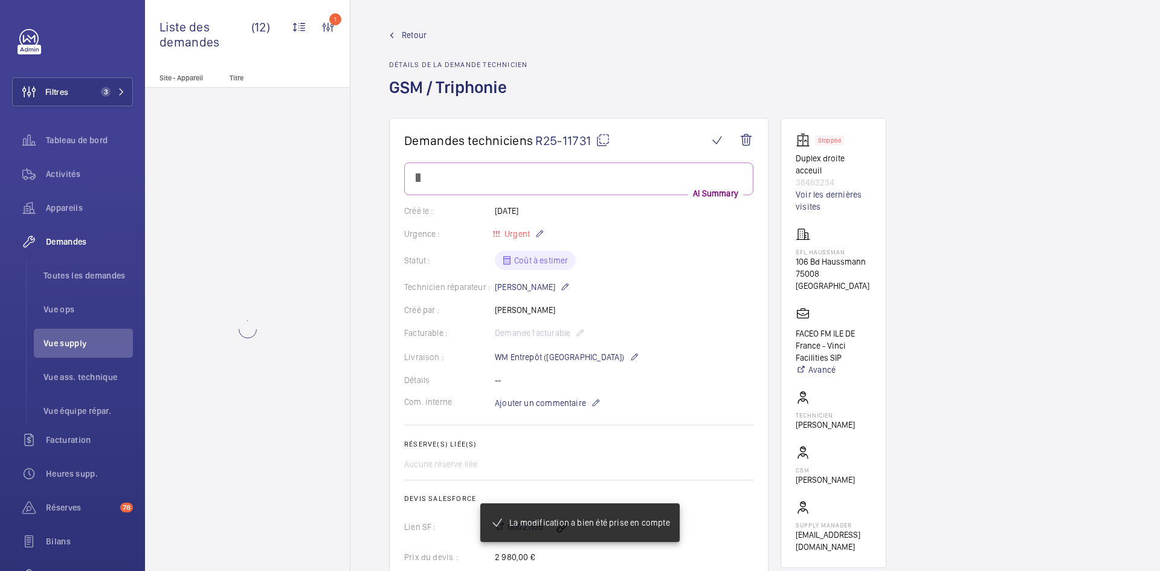
scroll to position [1015, 0]
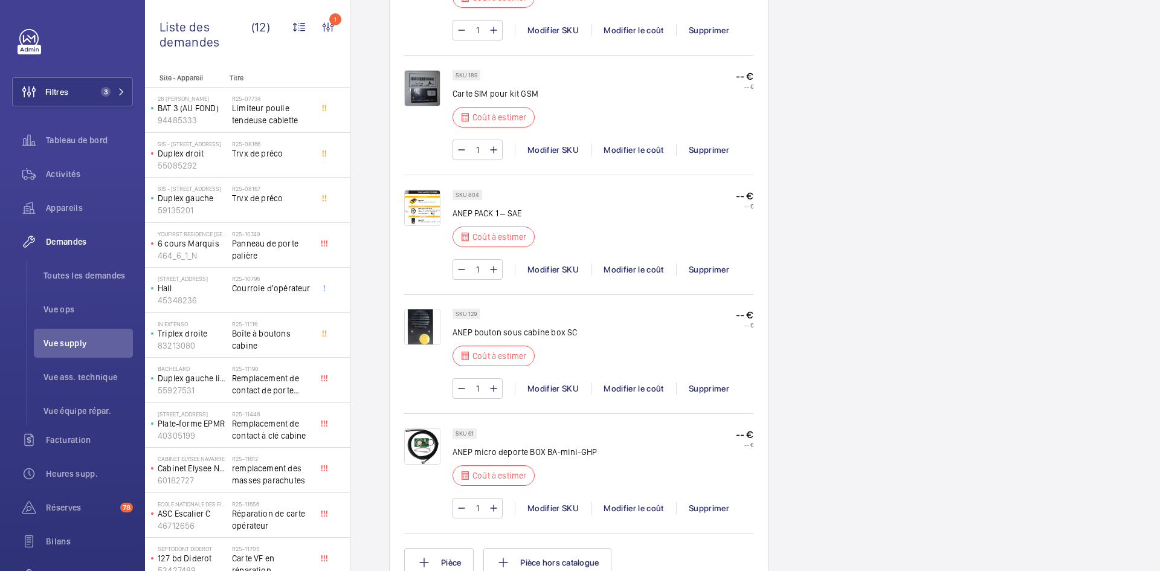
scroll to position [991, 0]
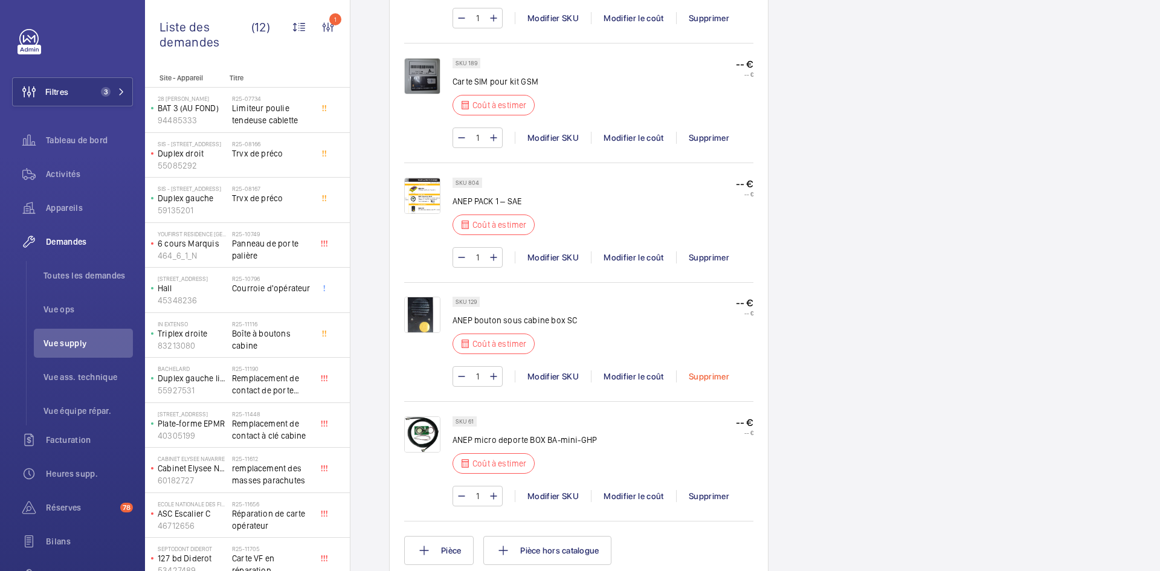
click at [713, 377] on div "Supprimer" at bounding box center [708, 376] width 65 height 12
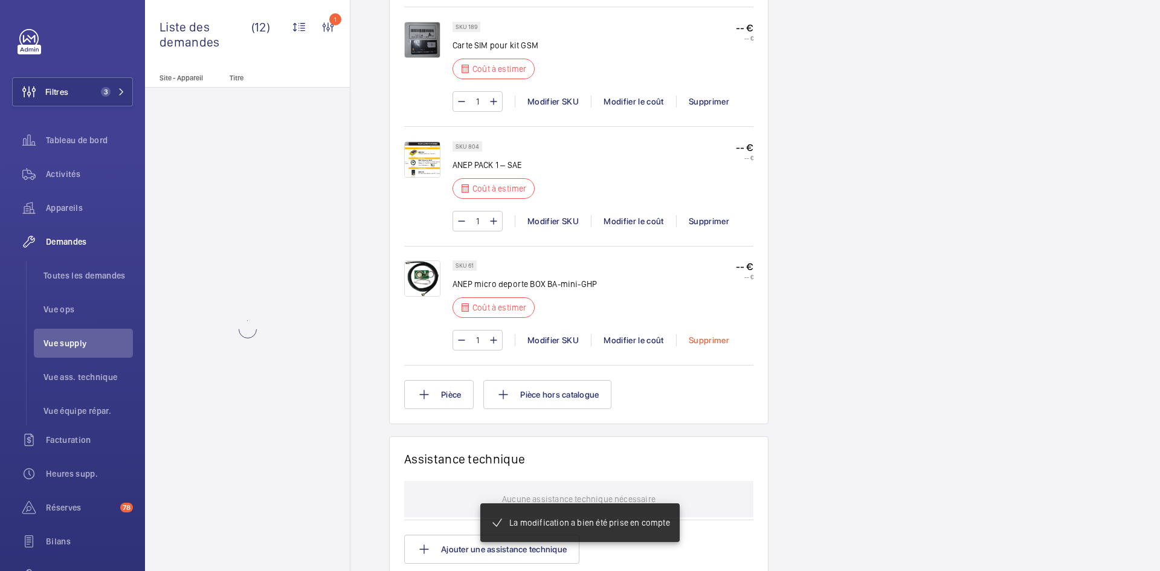
click at [709, 340] on div "Supprimer" at bounding box center [708, 340] width 65 height 12
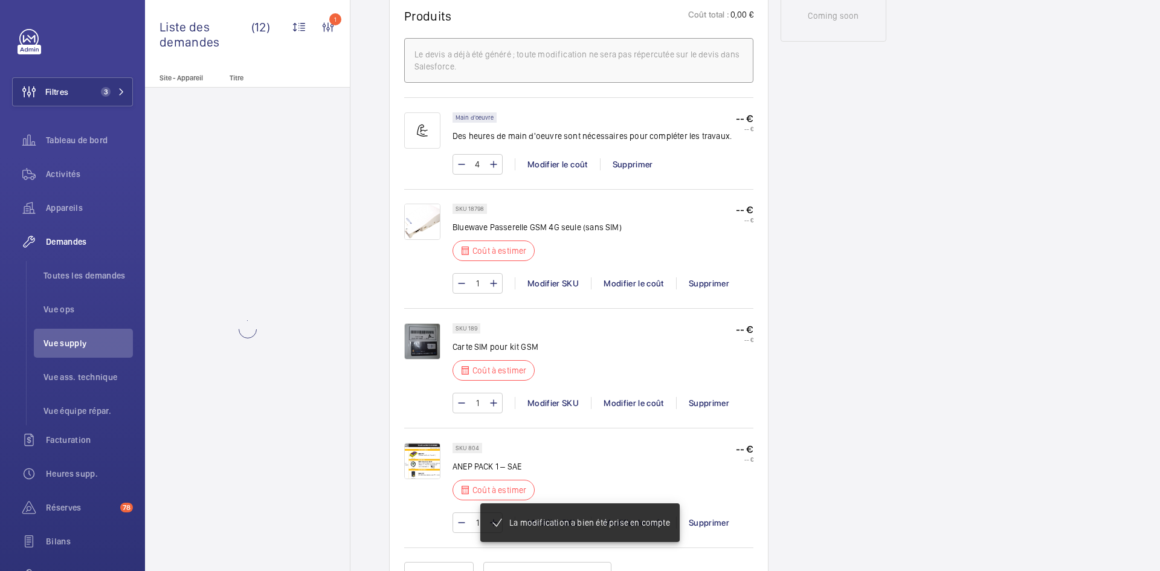
scroll to position [689, 0]
click at [638, 279] on div "Modifier le coût" at bounding box center [633, 284] width 85 height 12
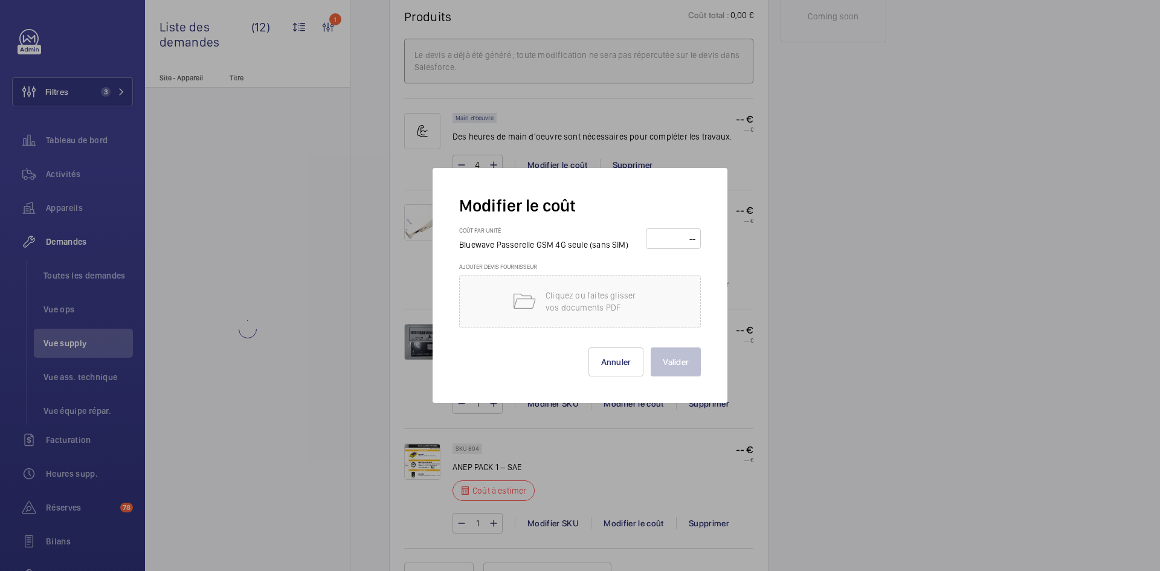
click at [673, 241] on input "number" at bounding box center [673, 238] width 47 height 19
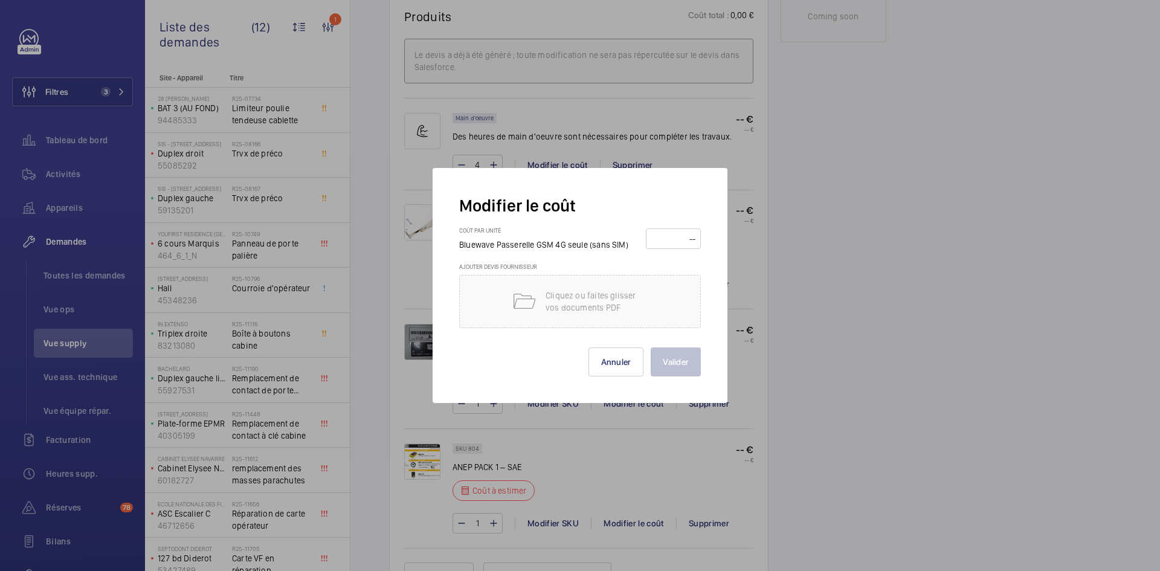
scroll to position [737, 0]
type input "180"
click at [676, 364] on button "Valider" at bounding box center [676, 361] width 50 height 29
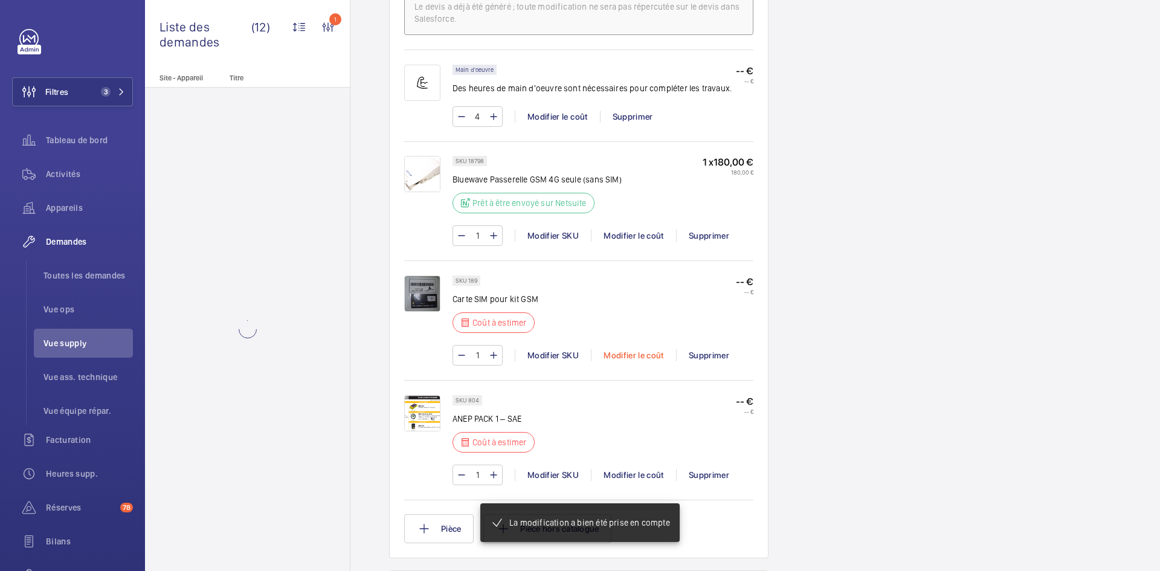
click at [644, 352] on div "Modifier le coût" at bounding box center [633, 355] width 85 height 12
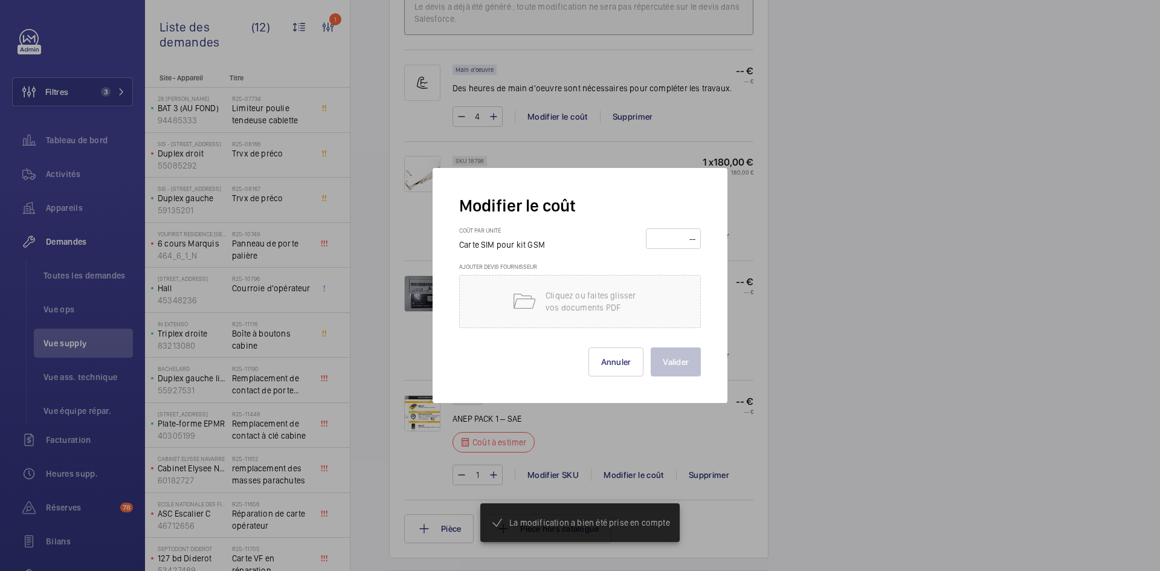
click at [678, 239] on input "number" at bounding box center [673, 238] width 47 height 19
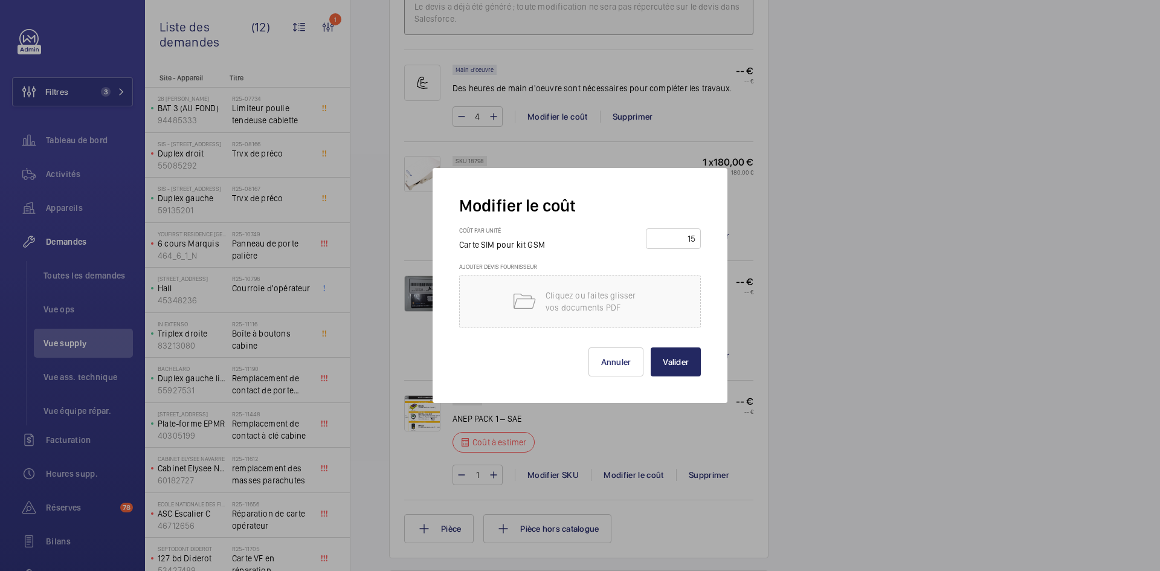
type input "15"
click at [684, 356] on button "Valider" at bounding box center [676, 361] width 50 height 29
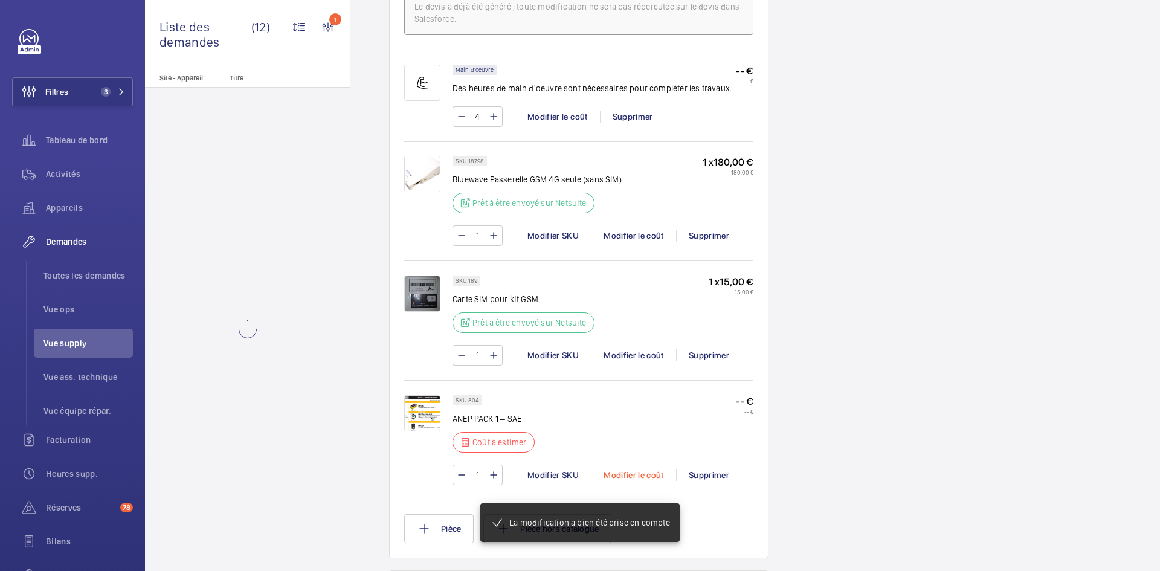
click at [639, 471] on div "Modifier le coût" at bounding box center [633, 475] width 85 height 12
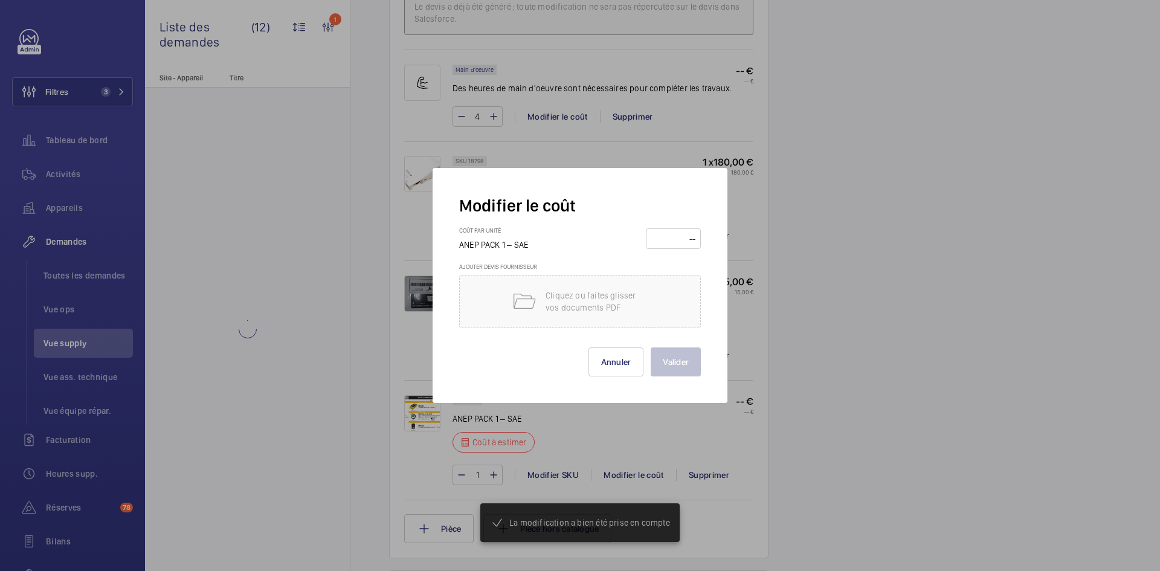
click at [677, 233] on input "number" at bounding box center [673, 238] width 47 height 19
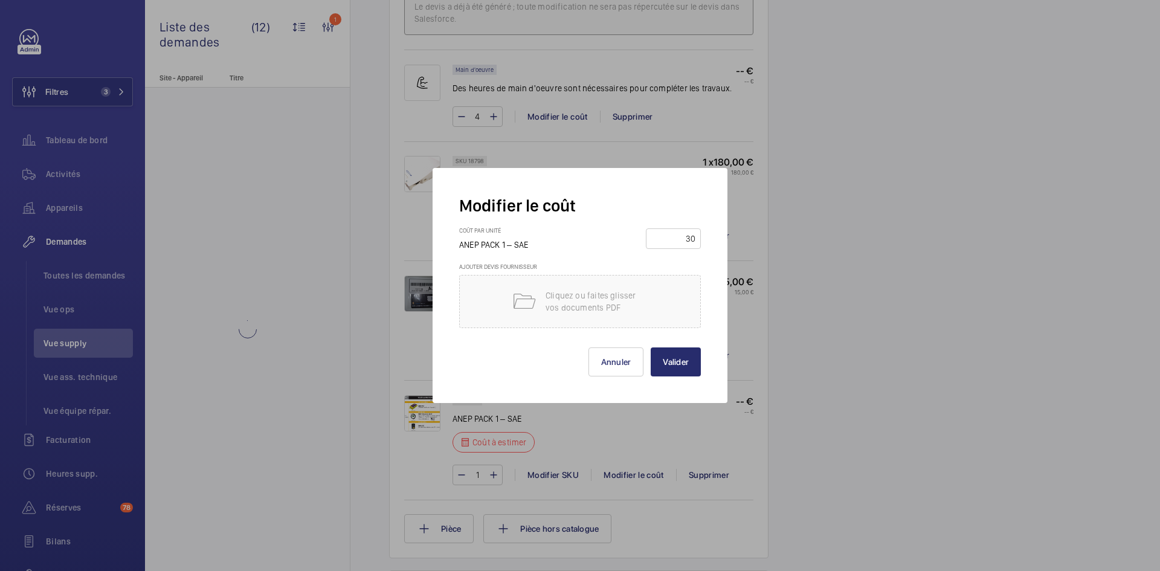
scroll to position [773, 0]
type input "350"
click at [676, 363] on button "Valider" at bounding box center [676, 361] width 50 height 29
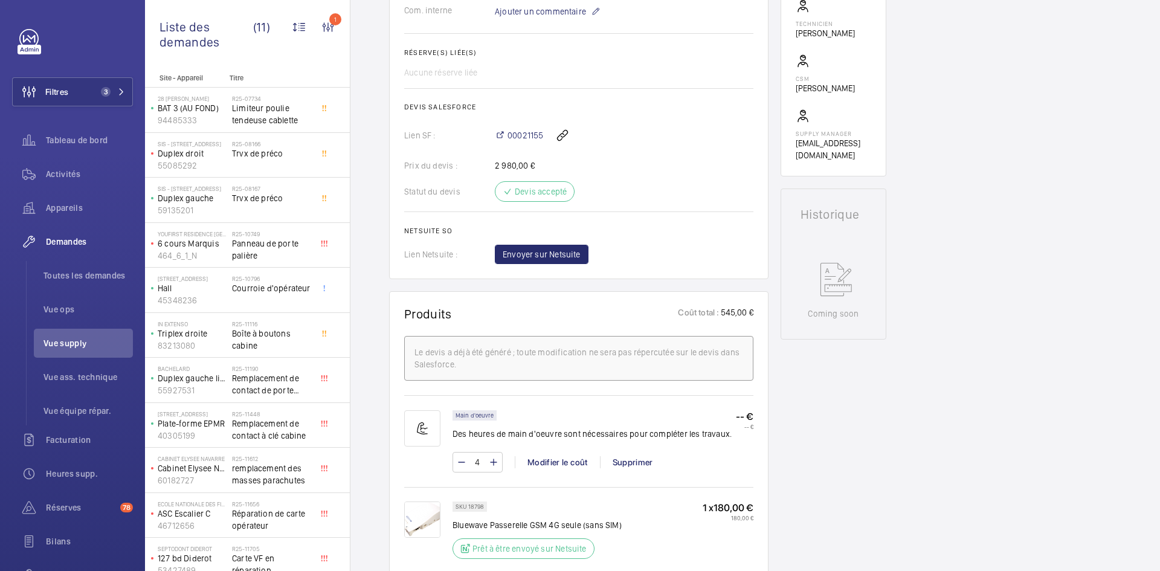
scroll to position [483, 0]
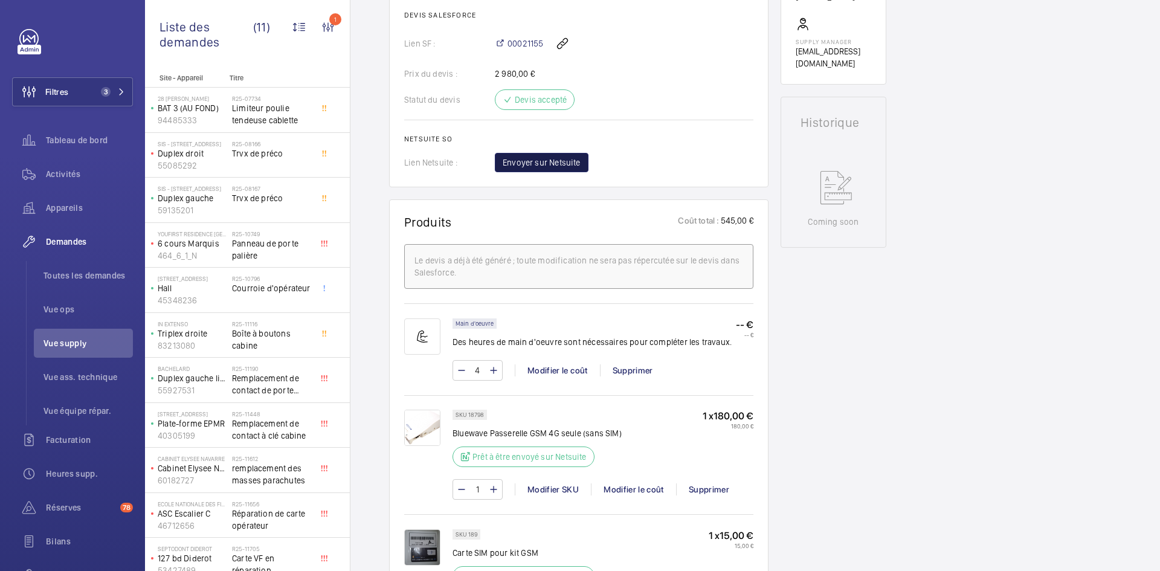
click at [526, 157] on span "Envoyer sur Netsuite" at bounding box center [542, 163] width 78 height 12
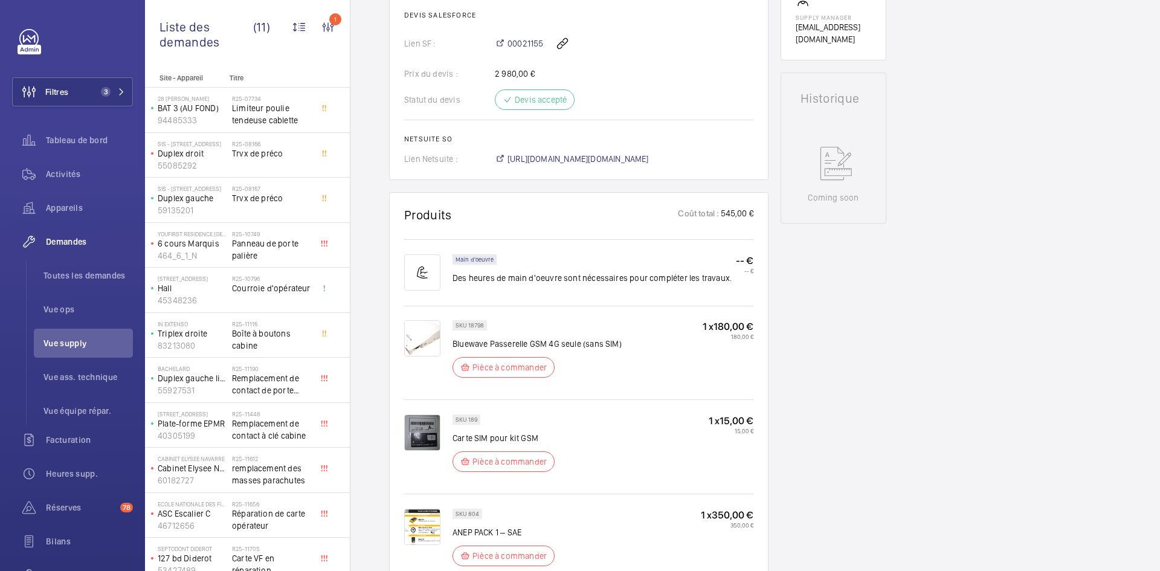
scroll to position [520, 0]
click at [649, 155] on span "https://6461500.app.netsuite.com/app/accounting/transactions/salesord.nl?id=297…" at bounding box center [578, 159] width 141 height 12
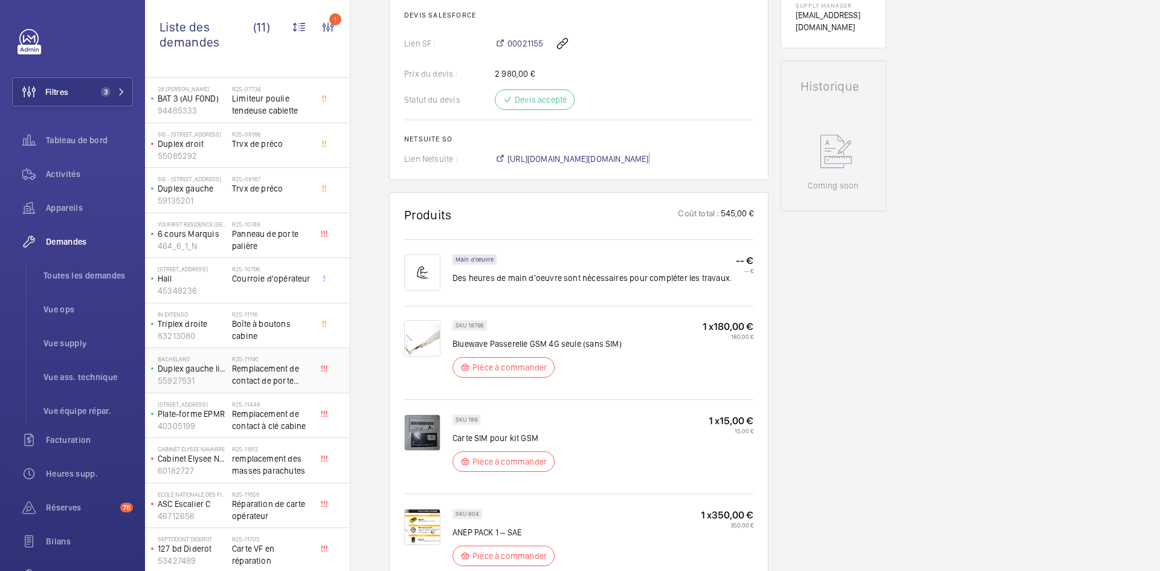
scroll to position [12, 0]
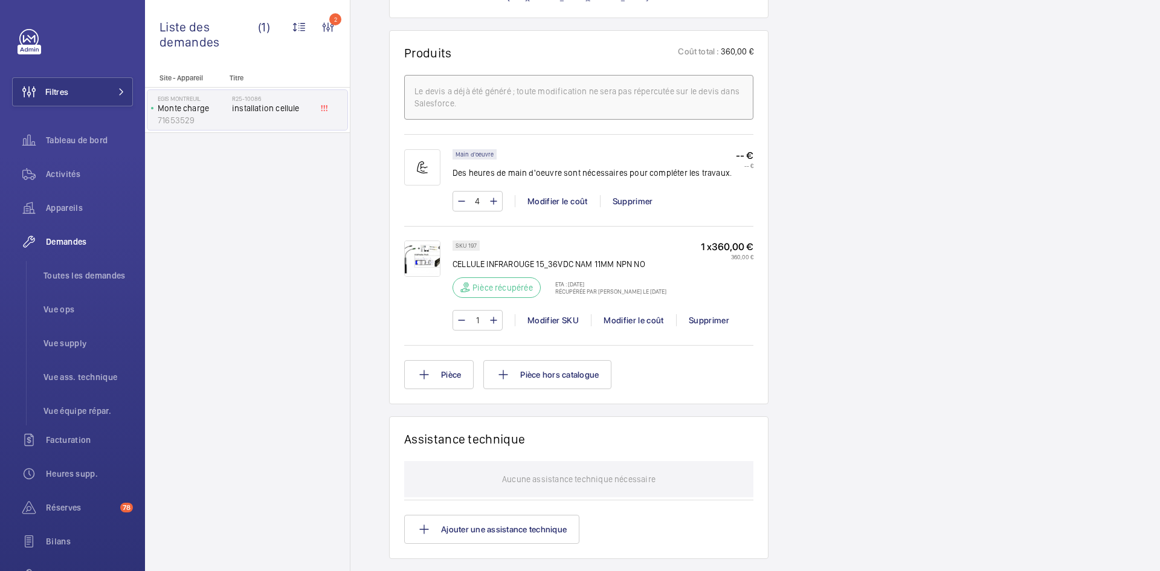
scroll to position [725, 0]
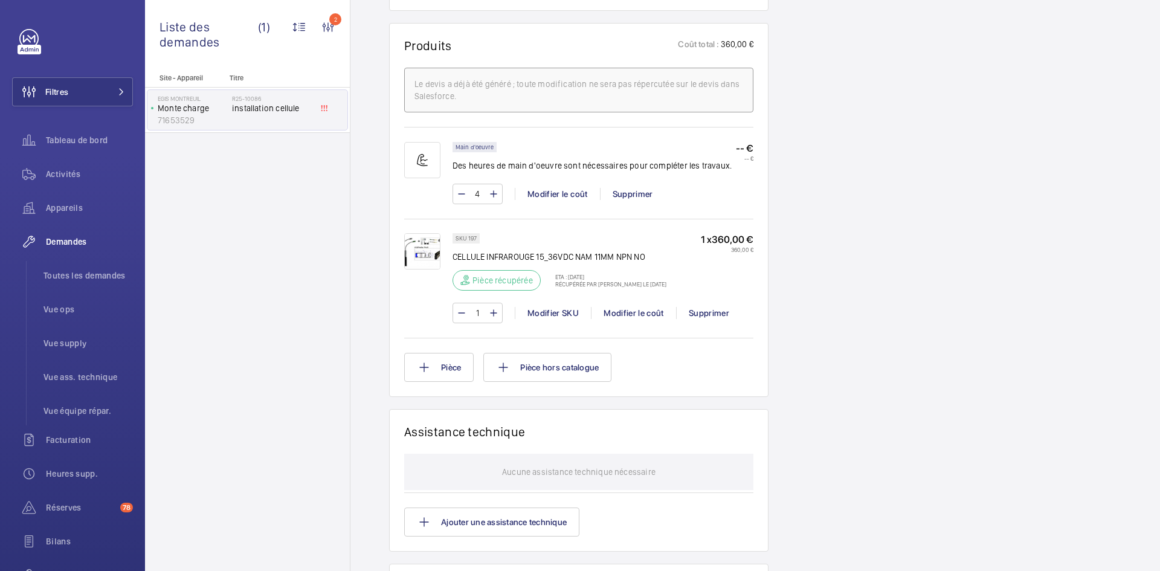
click at [422, 259] on img at bounding box center [422, 251] width 36 height 36
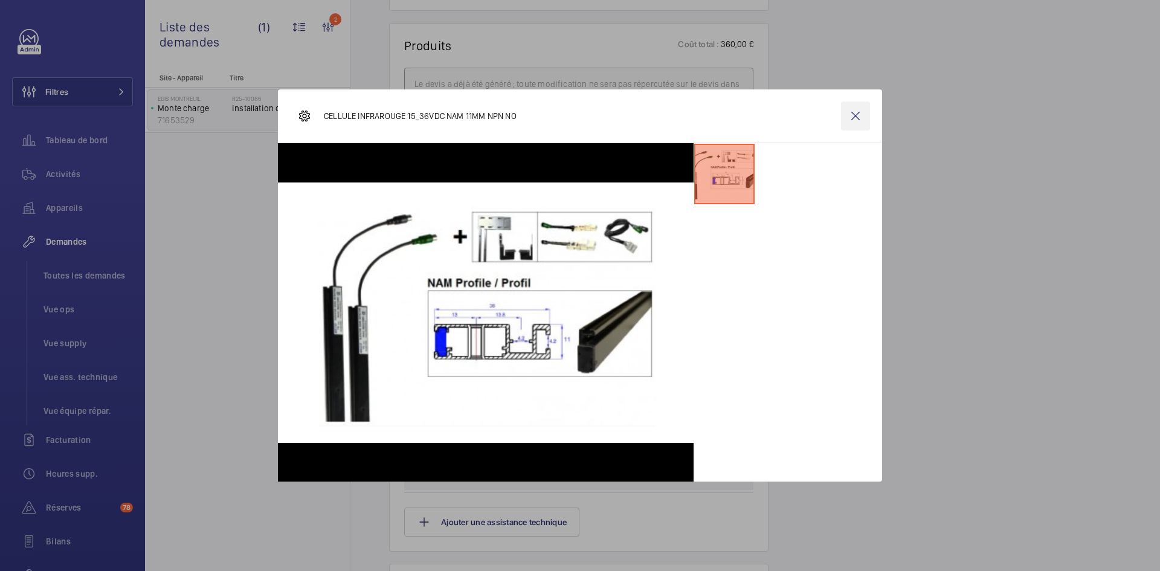
click at [851, 116] on wm-front-icon-button at bounding box center [855, 116] width 29 height 29
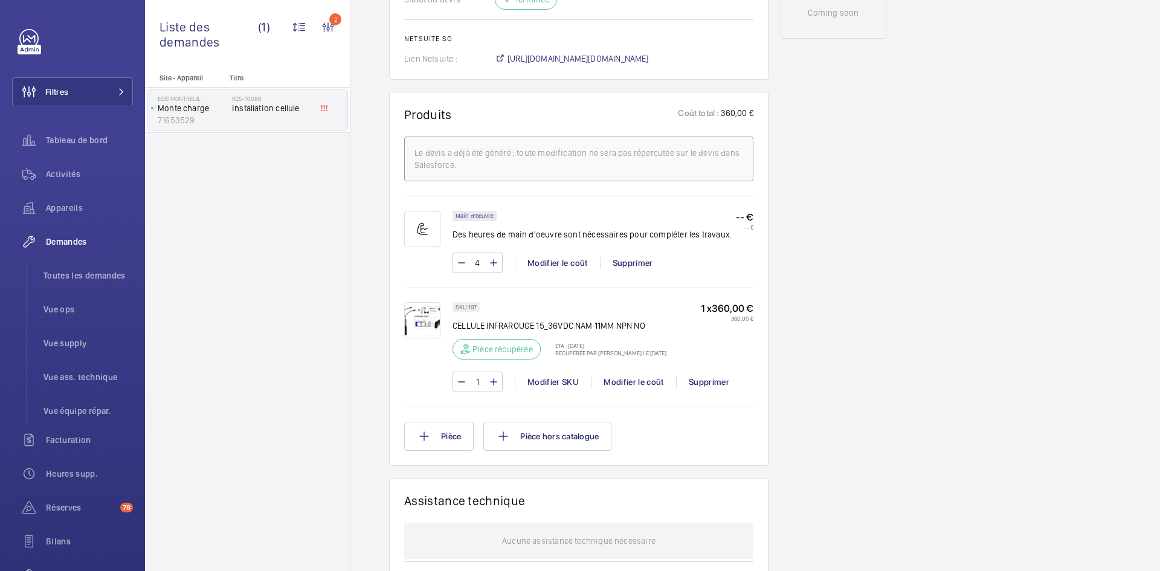
scroll to position [665, 0]
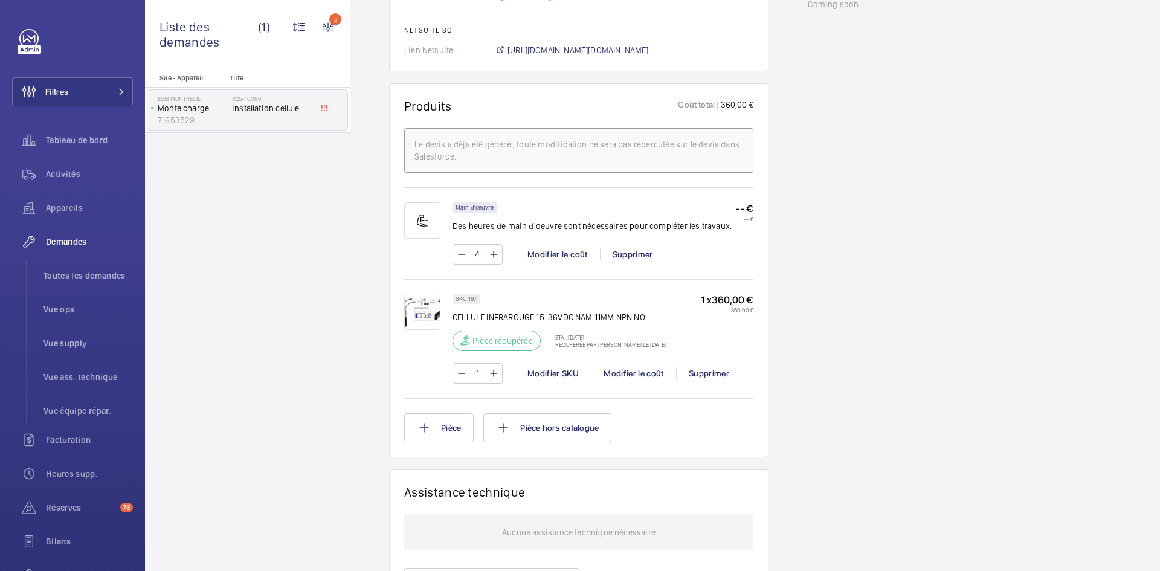
click at [423, 327] on img at bounding box center [422, 312] width 36 height 36
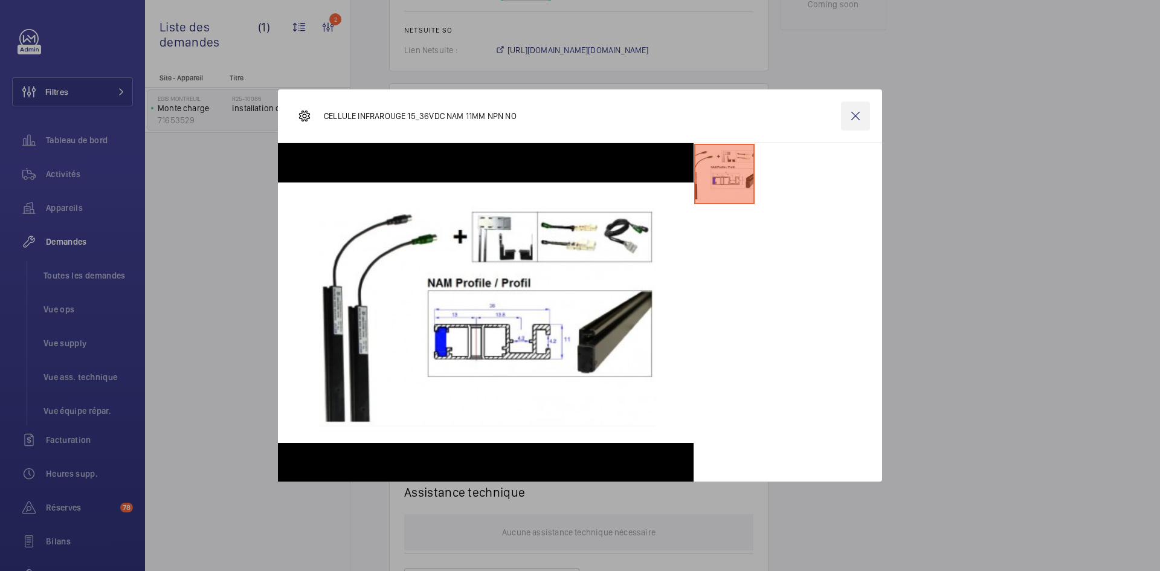
click at [856, 123] on wm-front-icon-button at bounding box center [855, 116] width 29 height 29
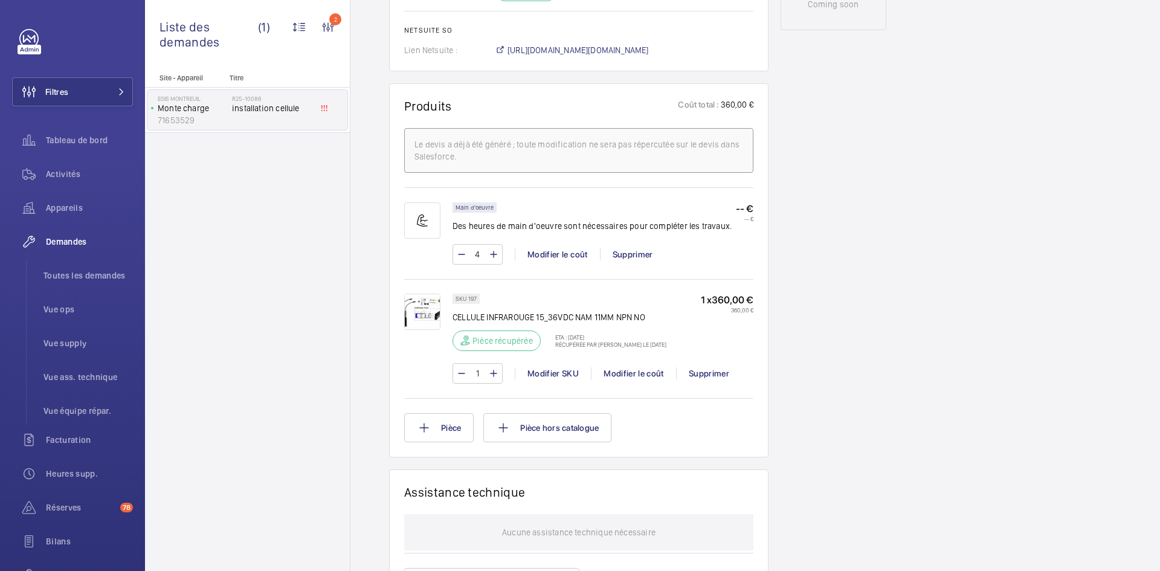
click at [421, 325] on img at bounding box center [422, 312] width 36 height 36
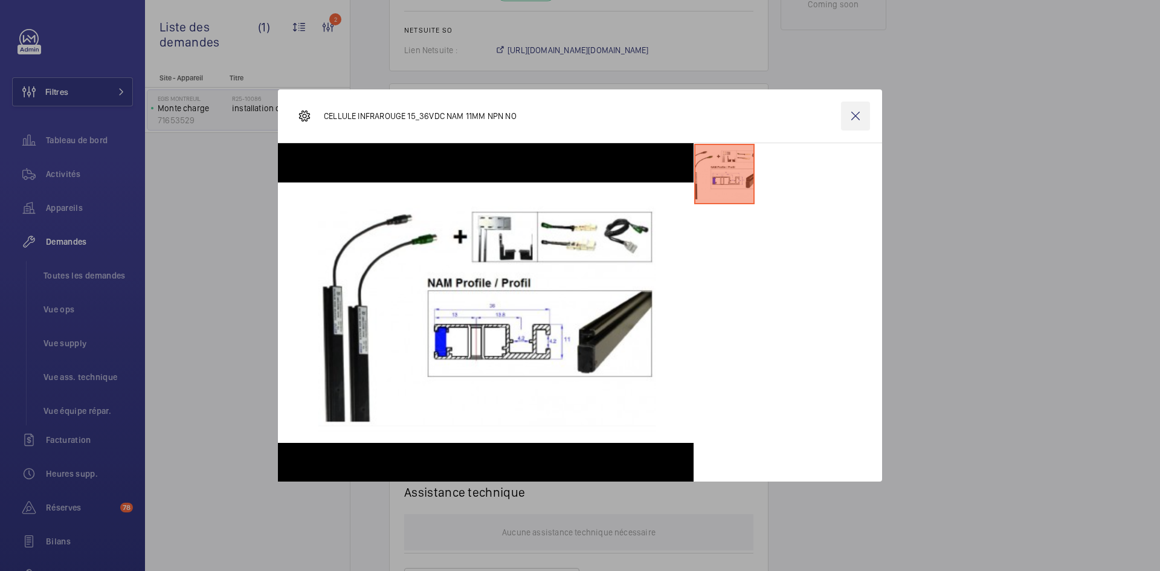
click at [860, 114] on wm-front-icon-button at bounding box center [855, 116] width 29 height 29
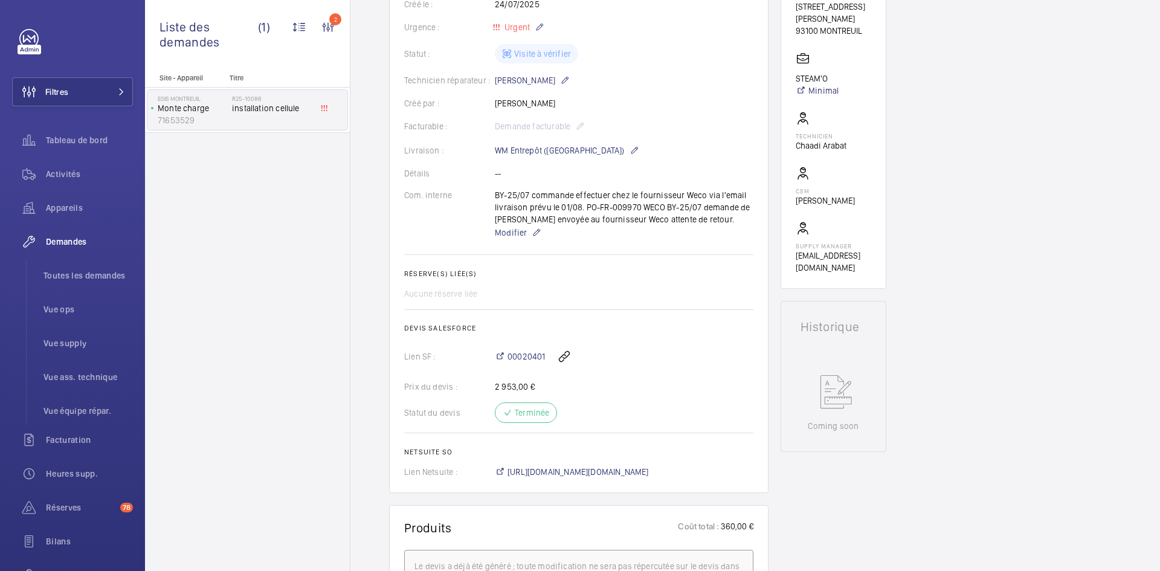
scroll to position [242, 0]
drag, startPoint x: 637, startPoint y: 215, endPoint x: 584, endPoint y: 220, distance: 53.4
click at [584, 220] on div "BY-25/07 commande effectuer chez le fournisseur Weco via l'email livraison prév…" at bounding box center [624, 215] width 259 height 51
copy p "PO-FR-009970"
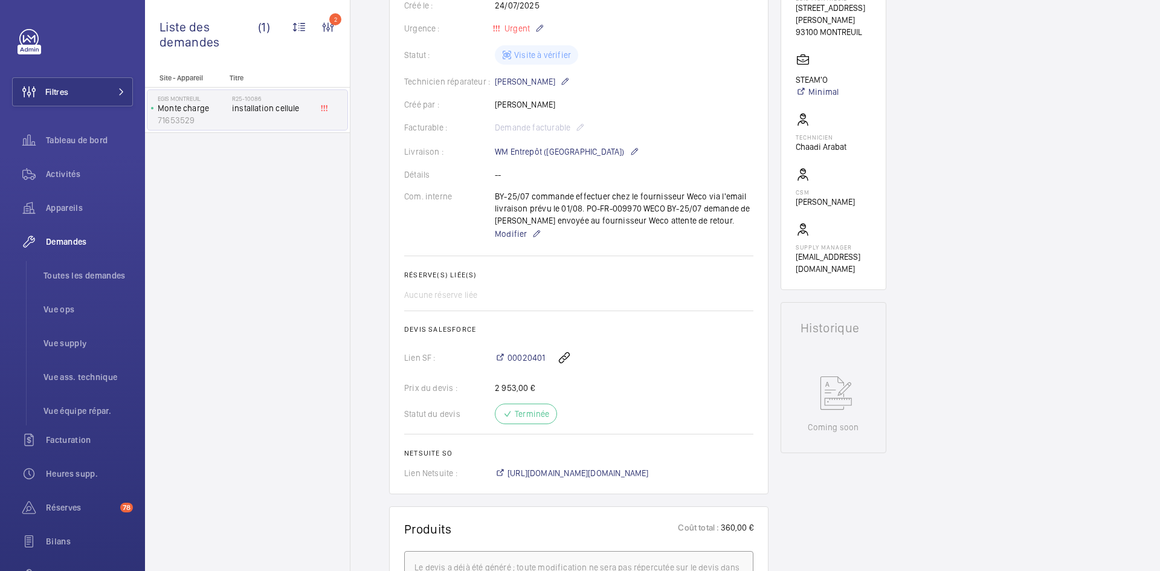
click at [697, 127] on wm-front-card-body "Une demande de réparation a été créée le [DATE] avec une priorité urgente. Un d…" at bounding box center [578, 200] width 349 height 558
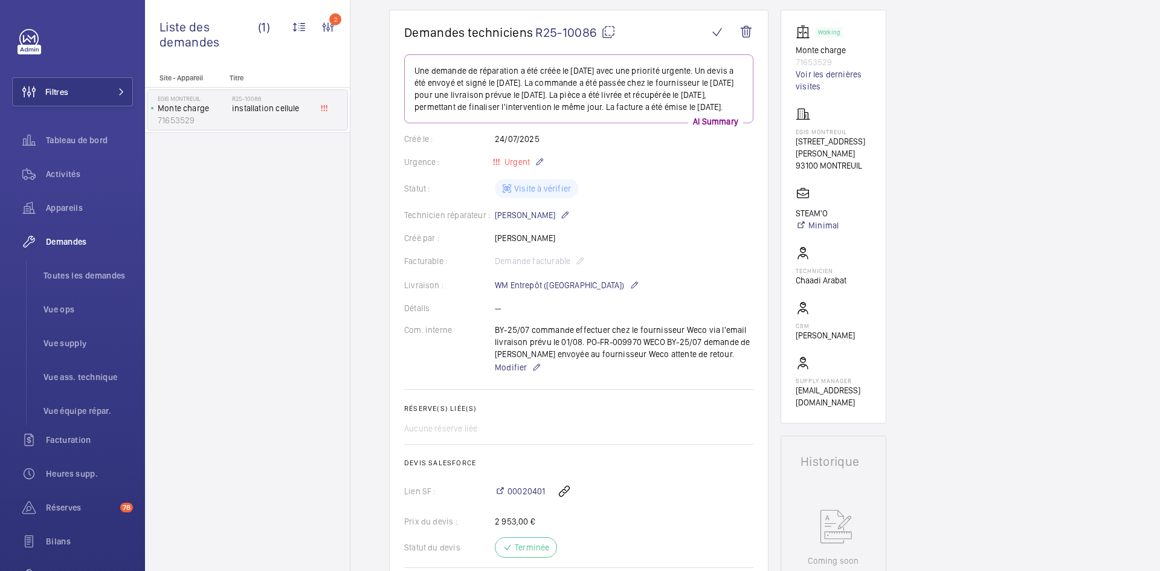
scroll to position [121, 0]
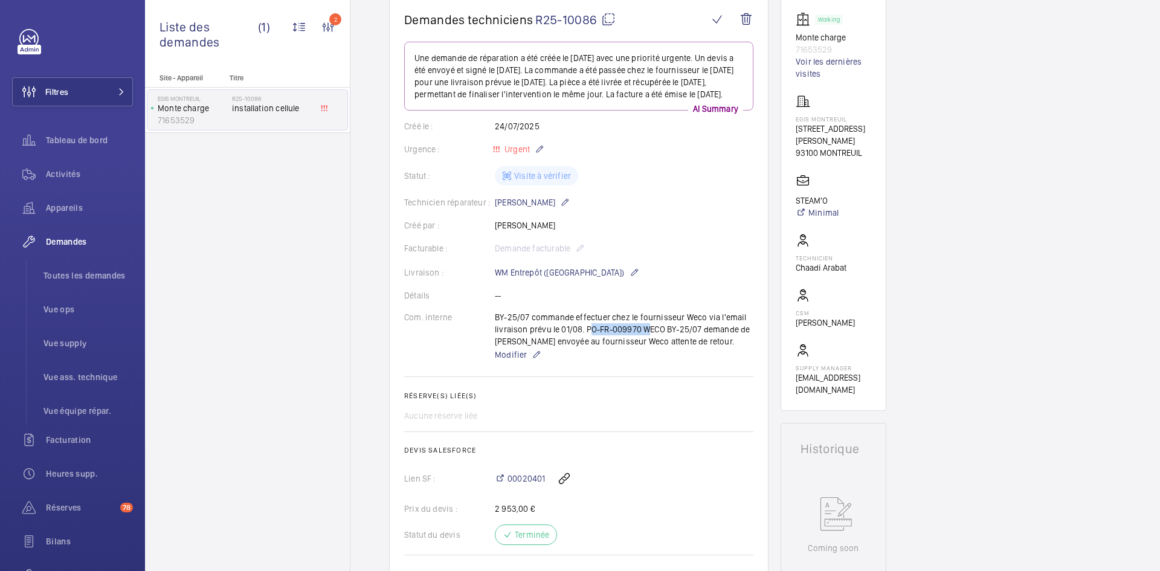
drag, startPoint x: 642, startPoint y: 342, endPoint x: 586, endPoint y: 343, distance: 55.6
click at [586, 343] on div "BY-25/07 commande effectuer chez le fournisseur Weco via l'email livraison prév…" at bounding box center [624, 336] width 259 height 51
copy p "PO-FR-009970"
click at [722, 205] on wm-front-card-body "Une demande de réparation a été créée le [DATE] avec une priorité urgente. Un d…" at bounding box center [578, 321] width 349 height 558
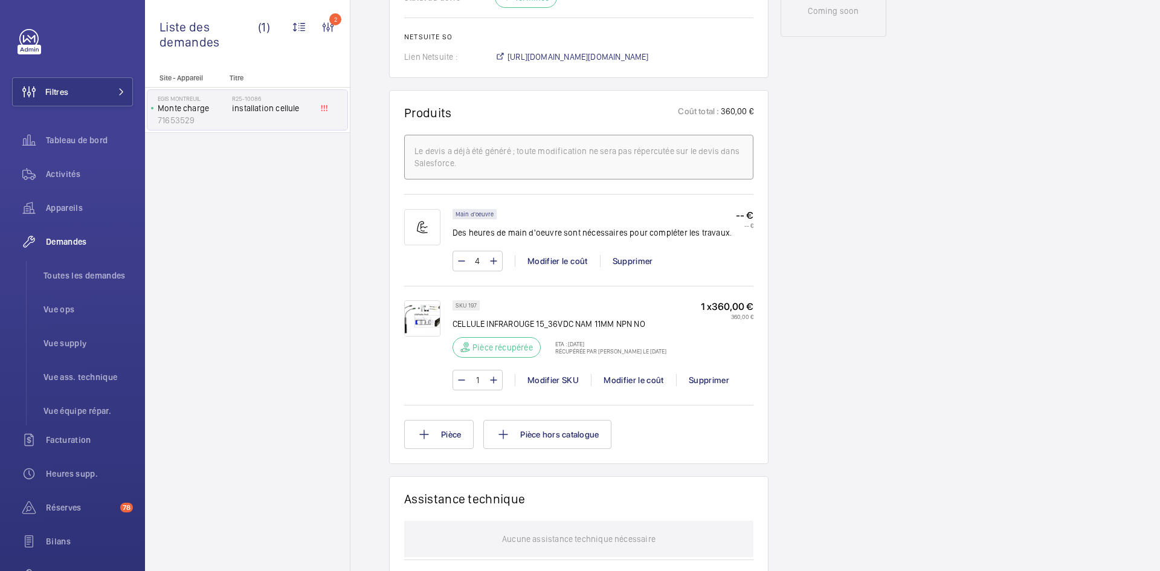
scroll to position [665, 0]
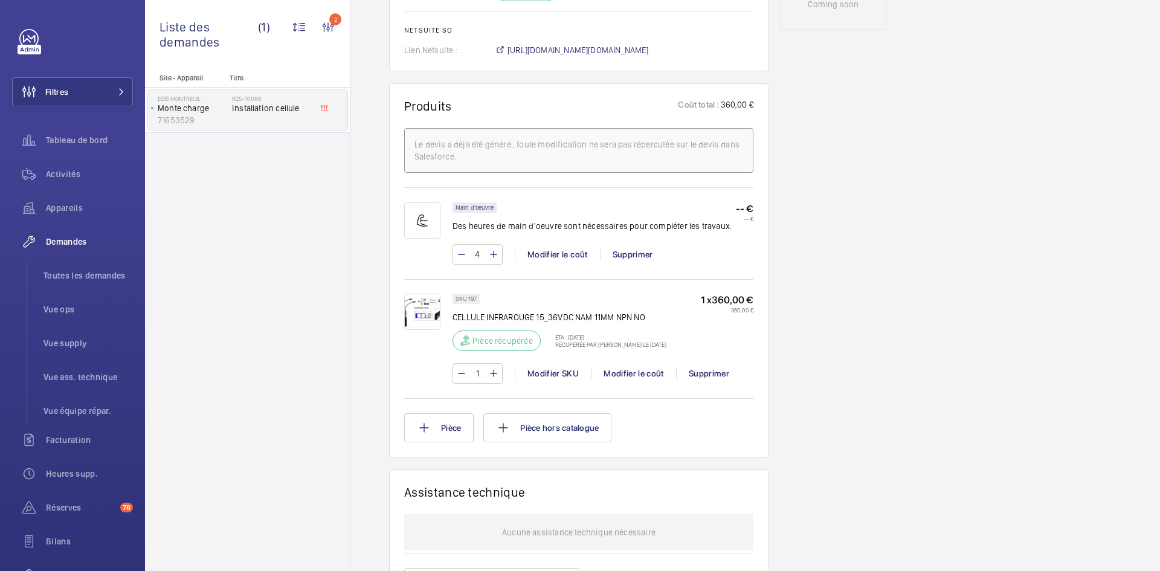
click at [413, 329] on img at bounding box center [422, 312] width 36 height 36
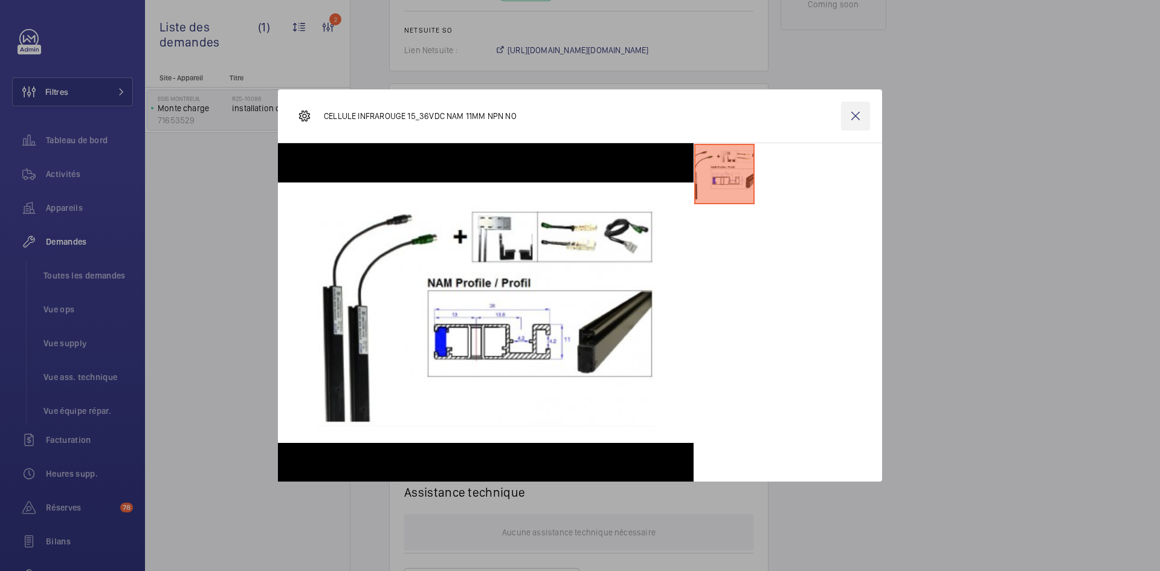
click at [860, 118] on wm-front-icon-button at bounding box center [855, 116] width 29 height 29
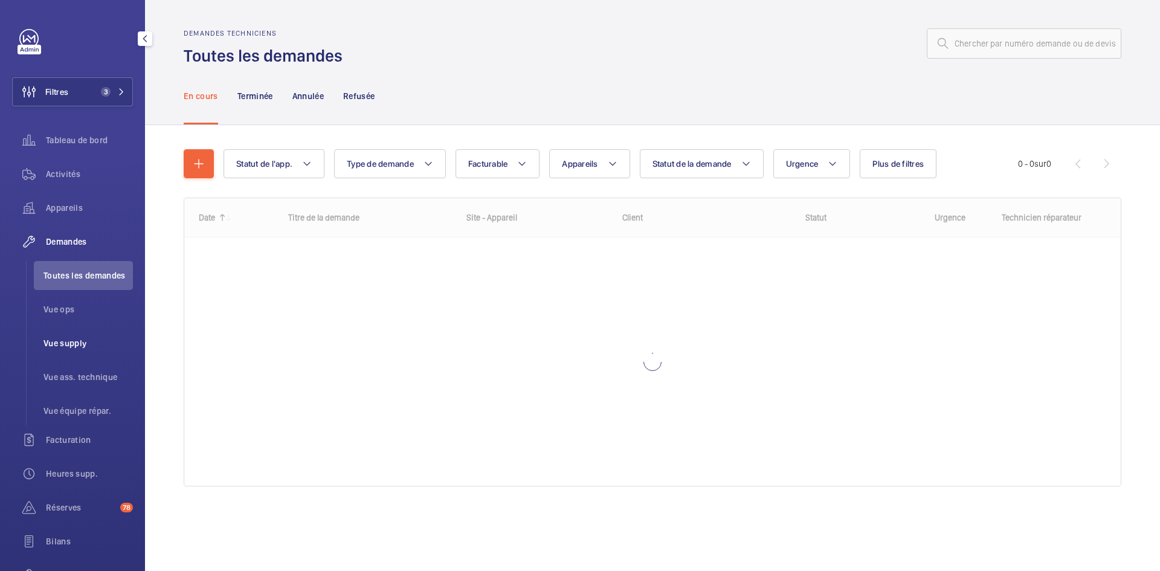
click at [68, 341] on span "Vue supply" at bounding box center [88, 343] width 89 height 12
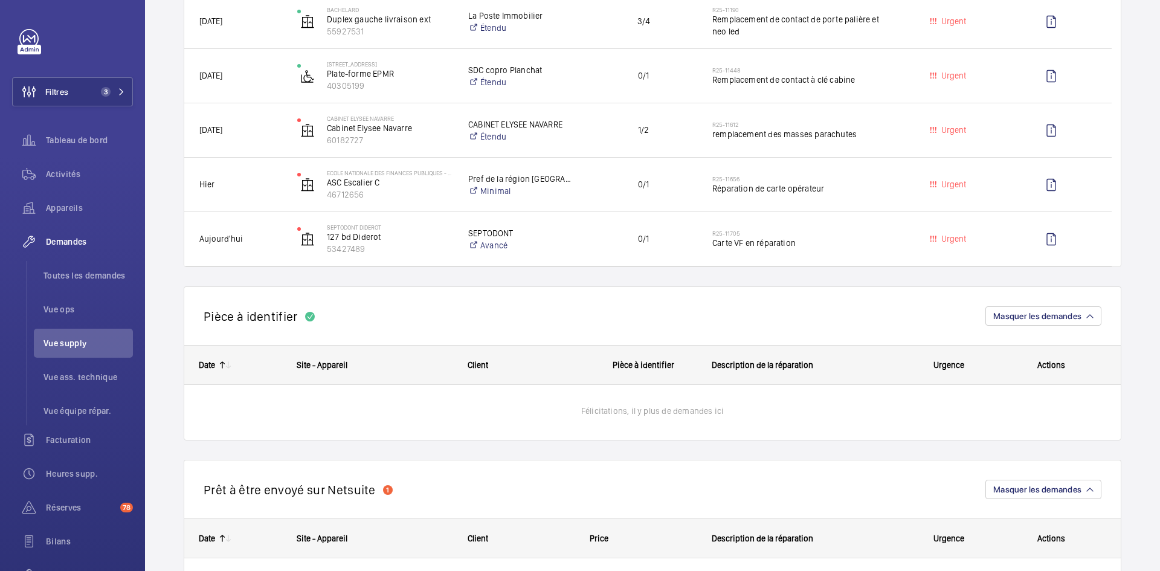
scroll to position [483, 0]
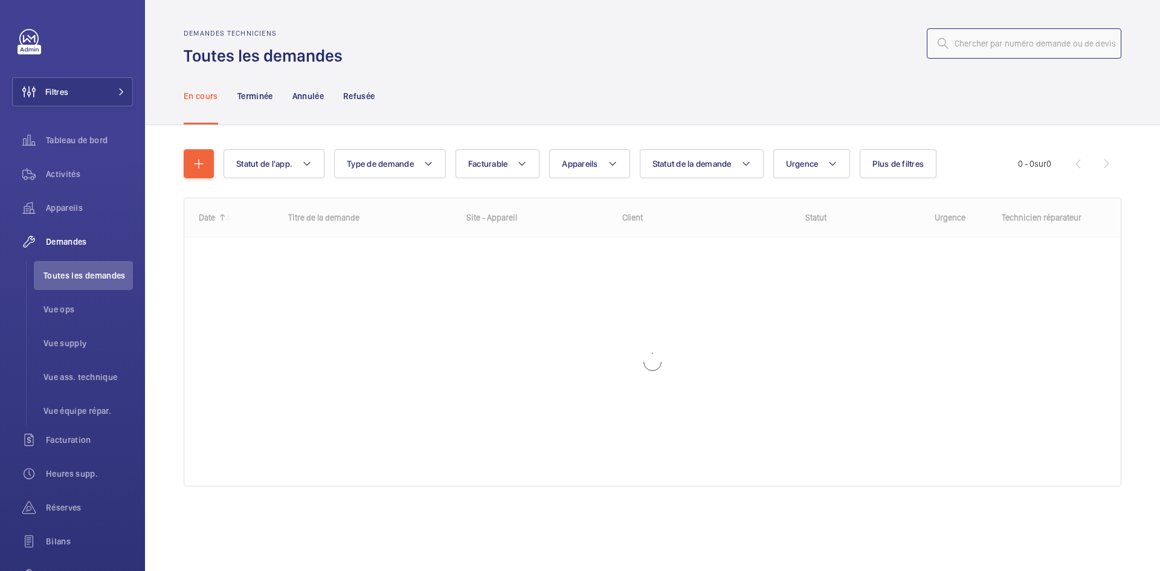
click at [979, 39] on input "text" at bounding box center [1024, 43] width 195 height 30
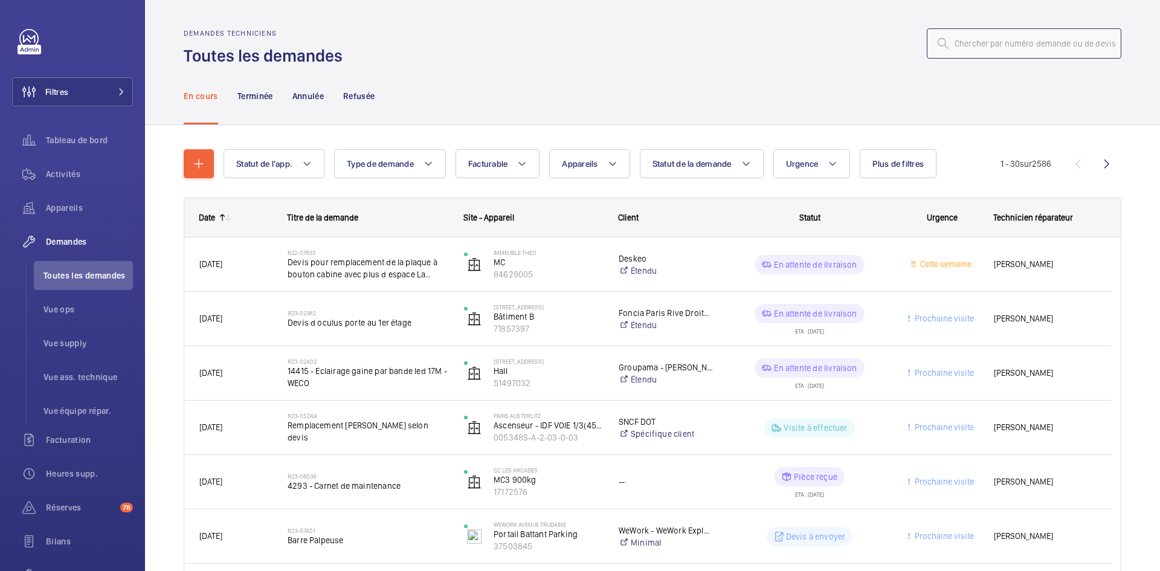
paste input "R25-11613,"
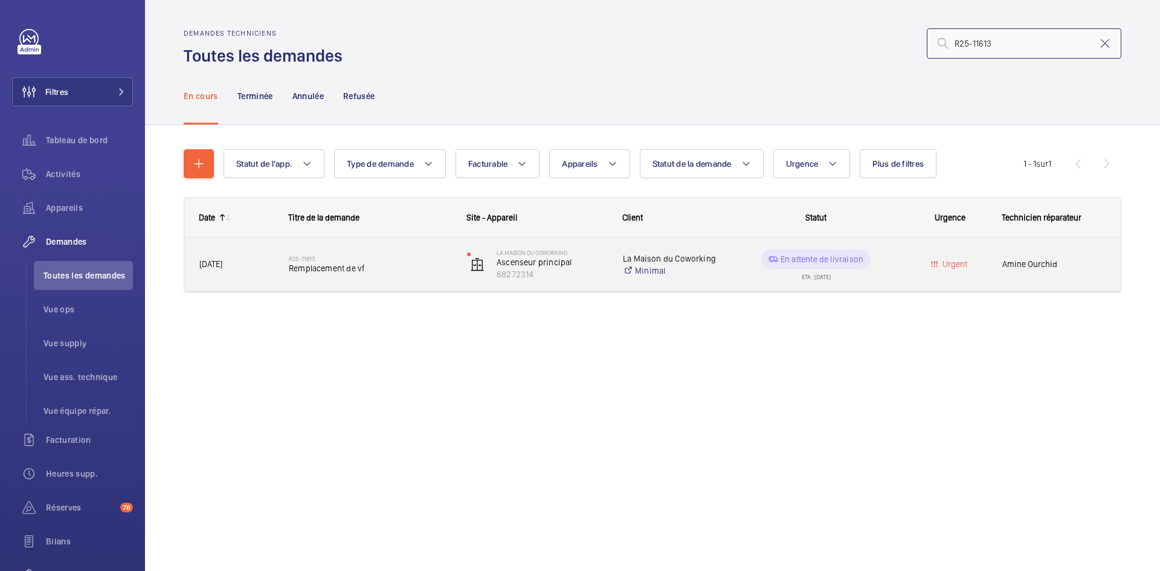
type input "R25-11613"
click at [251, 272] on div "01/09/2025" at bounding box center [229, 264] width 88 height 38
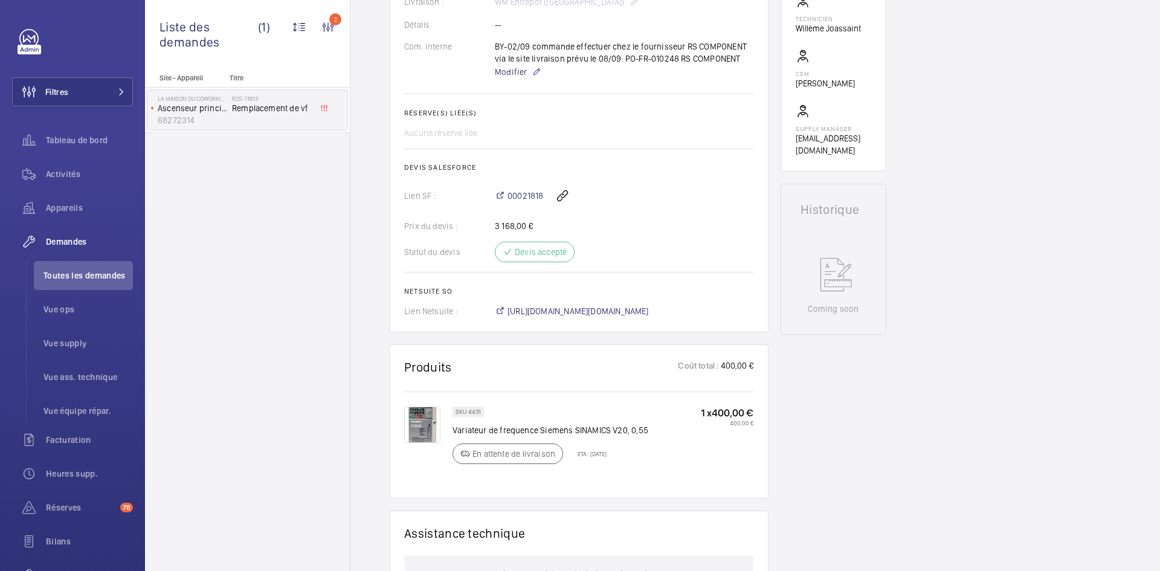
scroll to position [363, 0]
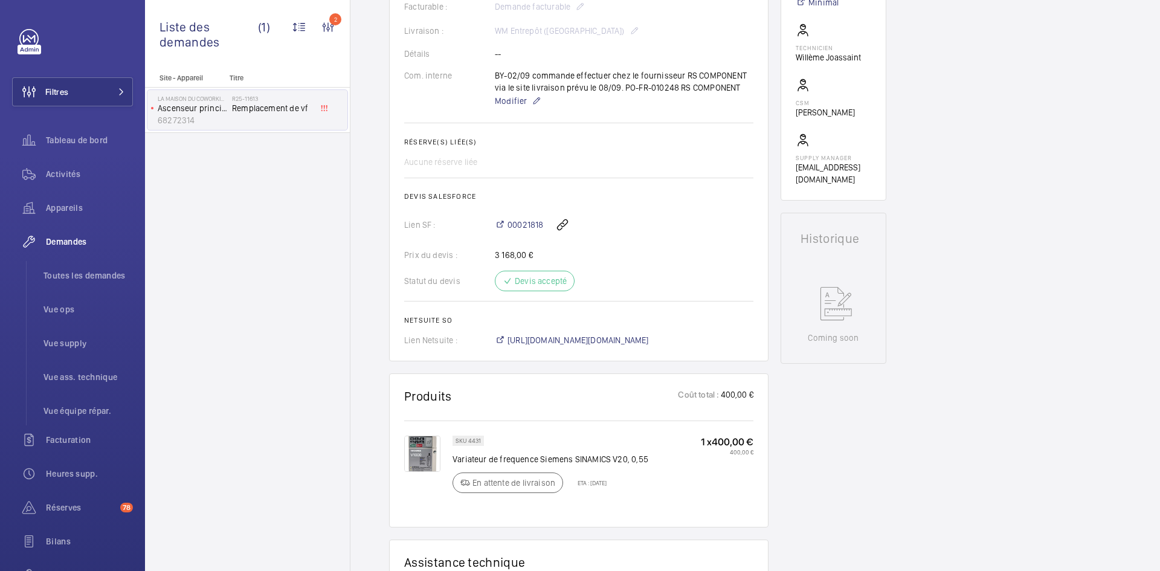
click at [428, 457] on img at bounding box center [422, 454] width 36 height 36
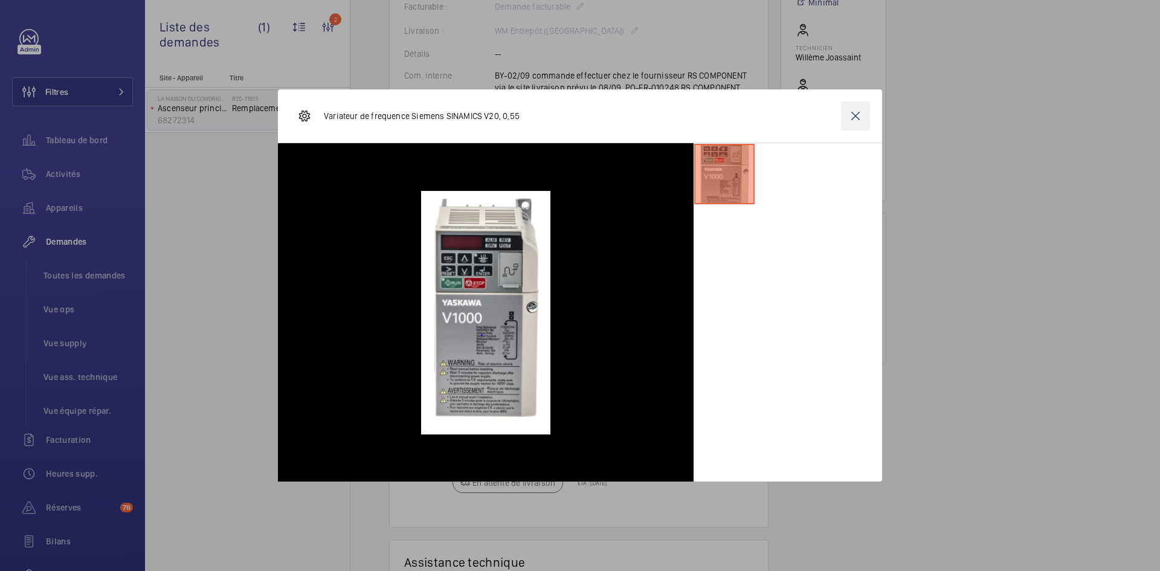
click at [865, 117] on wm-front-icon-button at bounding box center [855, 116] width 29 height 29
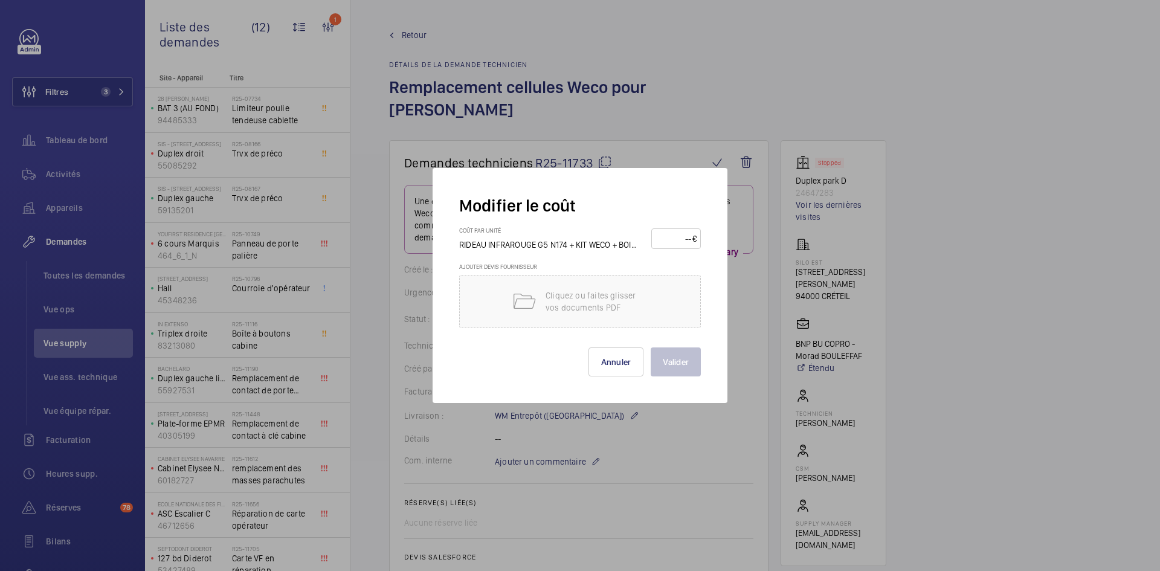
scroll to position [580, 0]
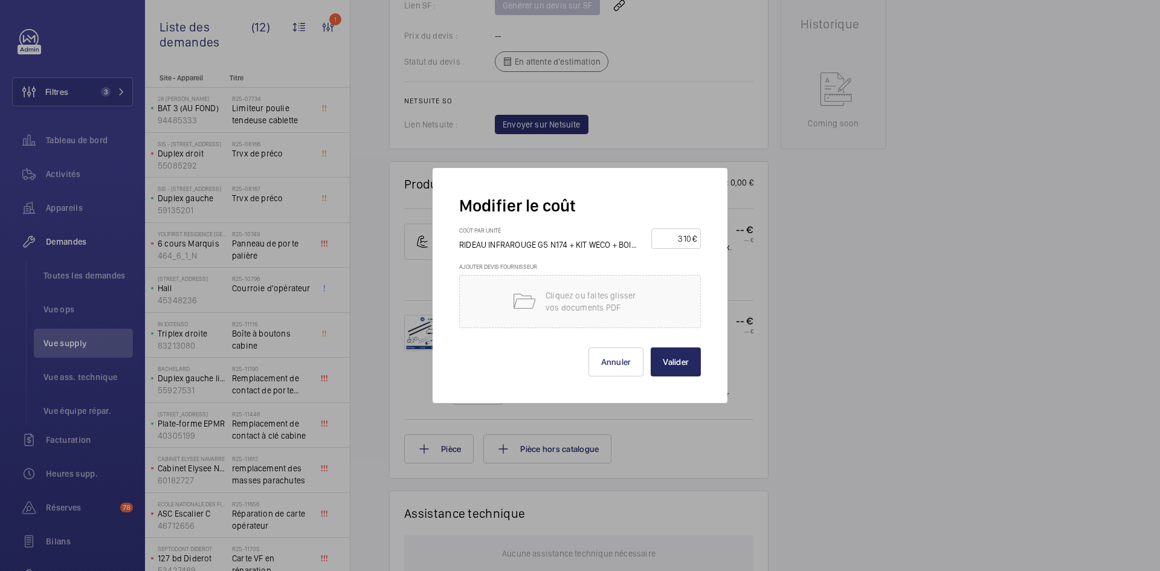
type input "310"
click at [689, 366] on button "Valider" at bounding box center [676, 361] width 50 height 29
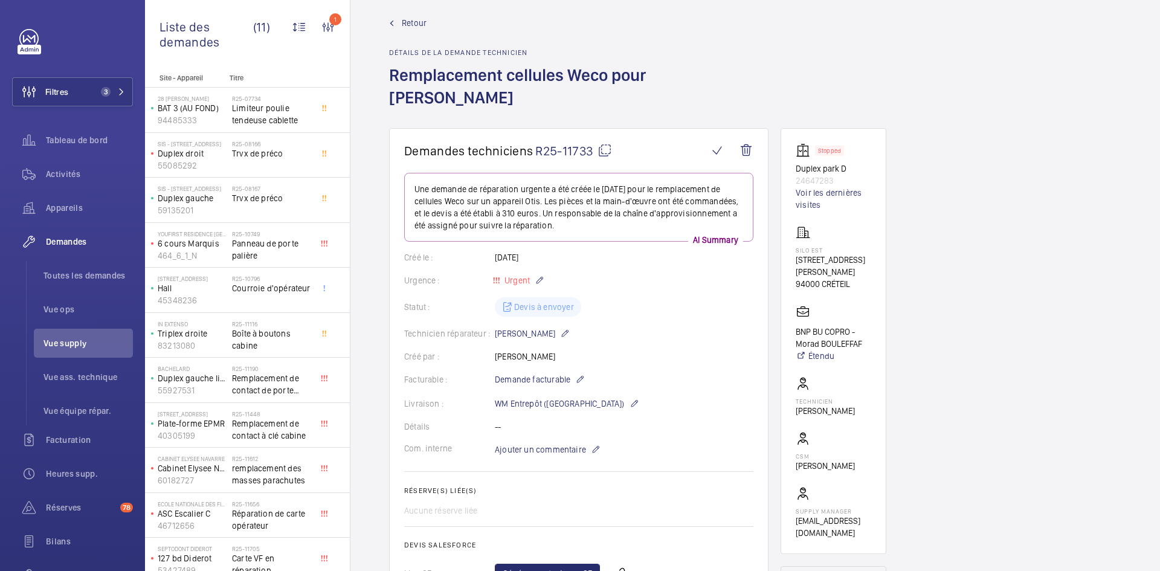
scroll to position [0, 0]
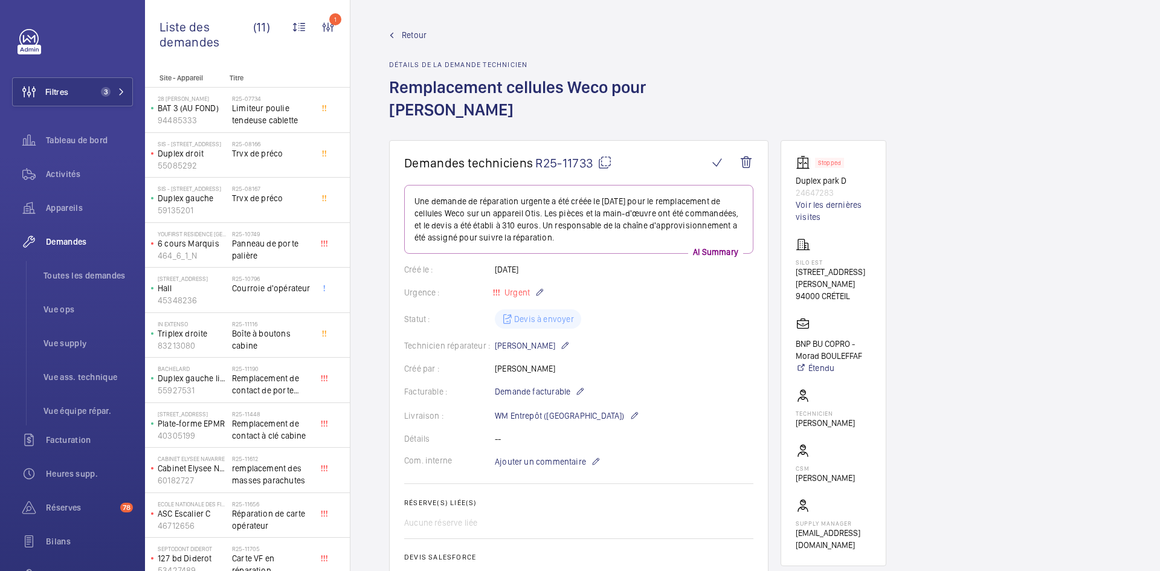
click at [419, 33] on span "Retour" at bounding box center [414, 35] width 25 height 12
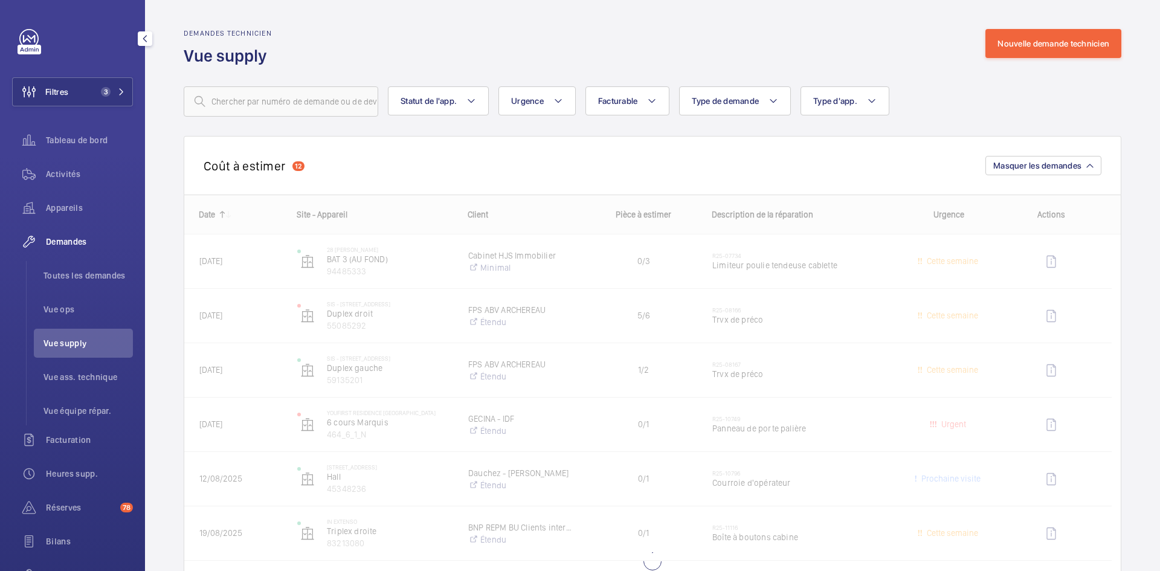
click at [86, 338] on span "Vue supply" at bounding box center [88, 343] width 89 height 12
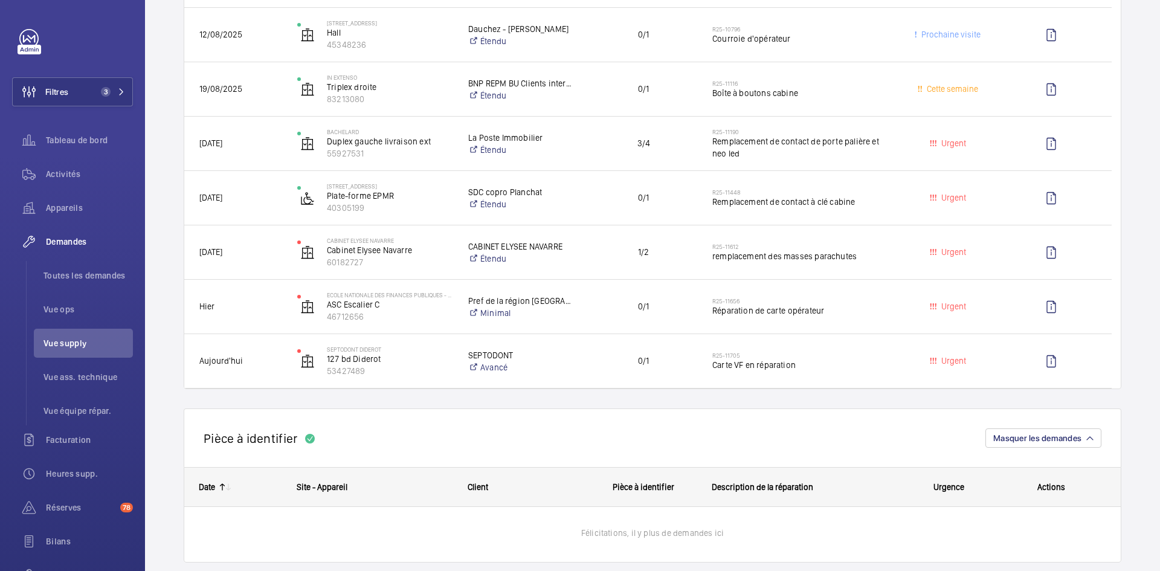
scroll to position [423, 0]
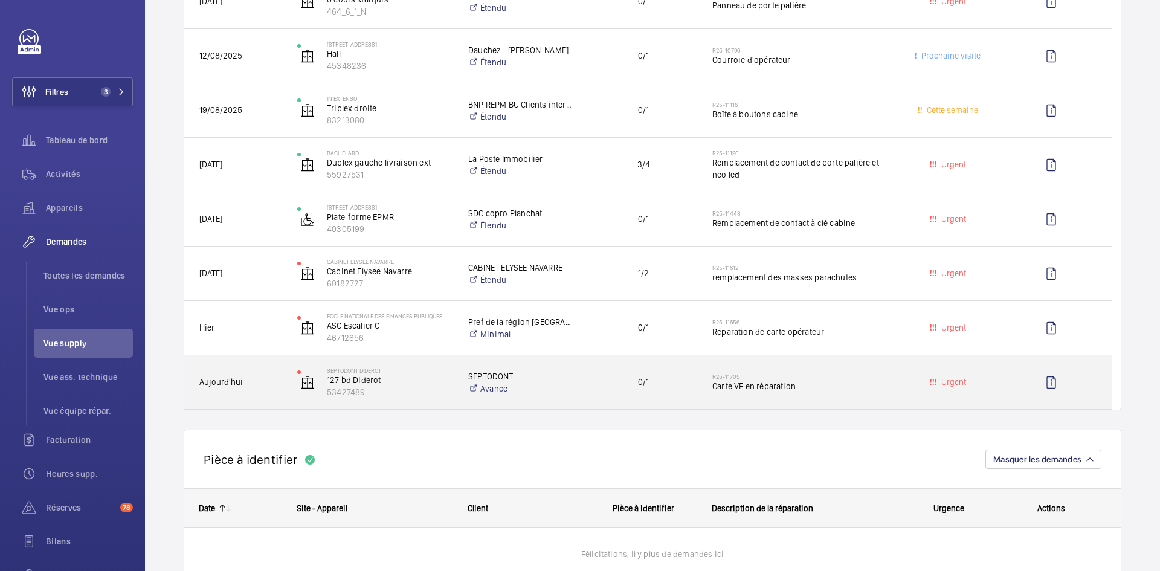
click at [268, 383] on span "Aujourd'hui" at bounding box center [240, 382] width 82 height 14
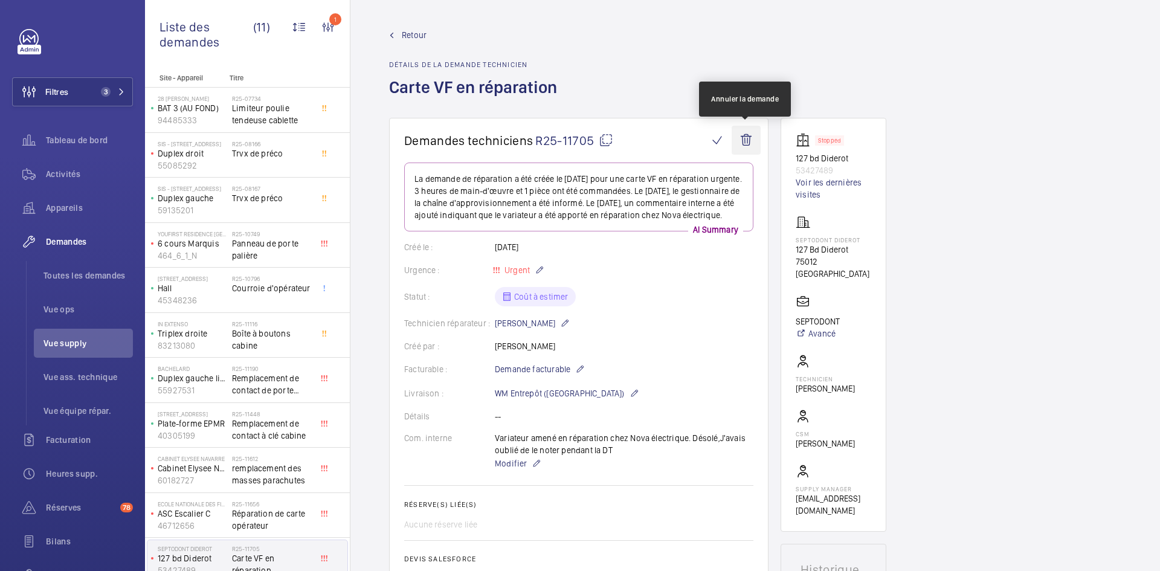
click at [750, 143] on wm-front-icon-button at bounding box center [746, 140] width 29 height 29
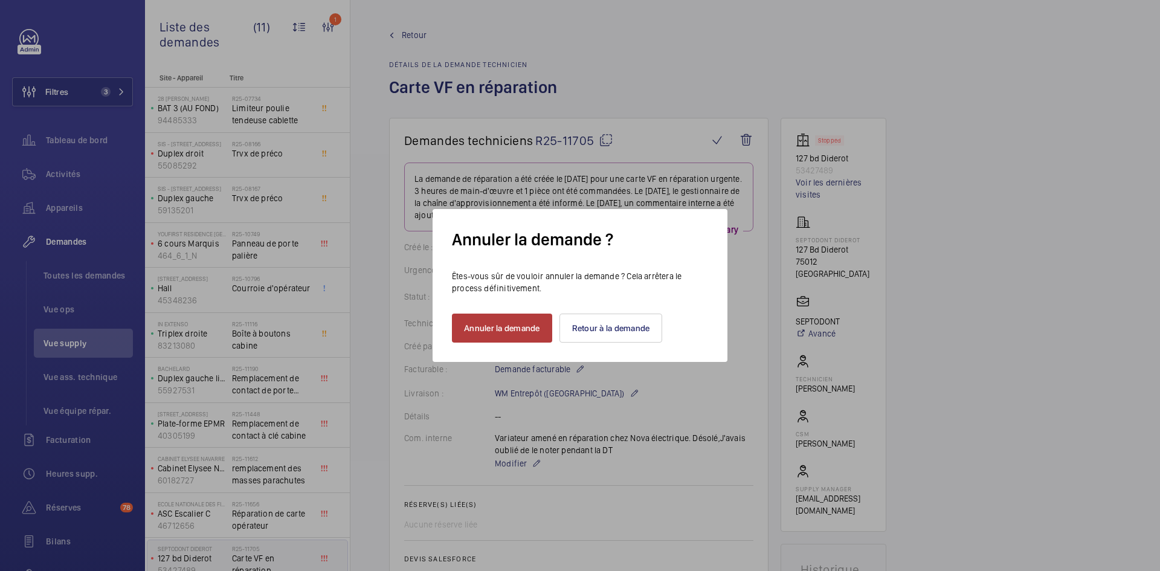
click at [520, 329] on button "Annuler la demande" at bounding box center [502, 328] width 100 height 29
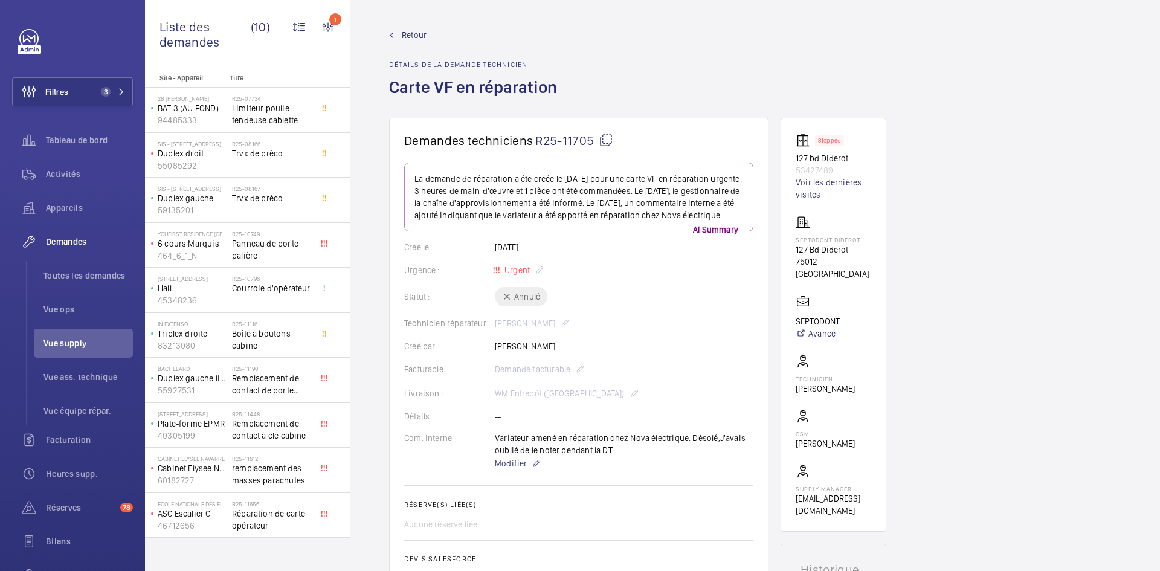
click at [410, 33] on span "Retour" at bounding box center [414, 35] width 25 height 12
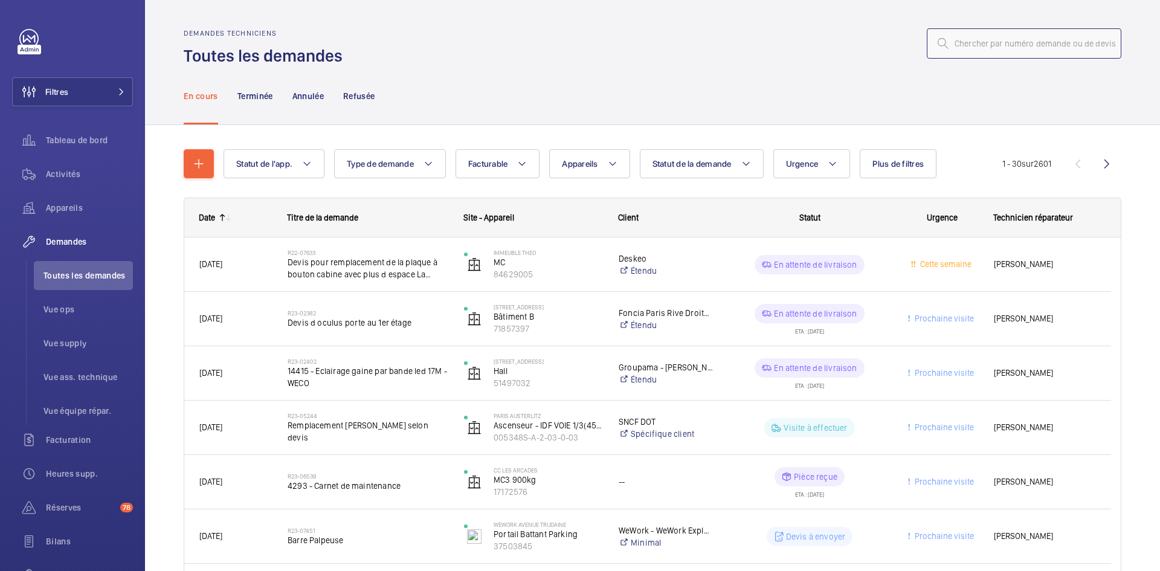
click at [973, 47] on input "text" at bounding box center [1024, 43] width 195 height 30
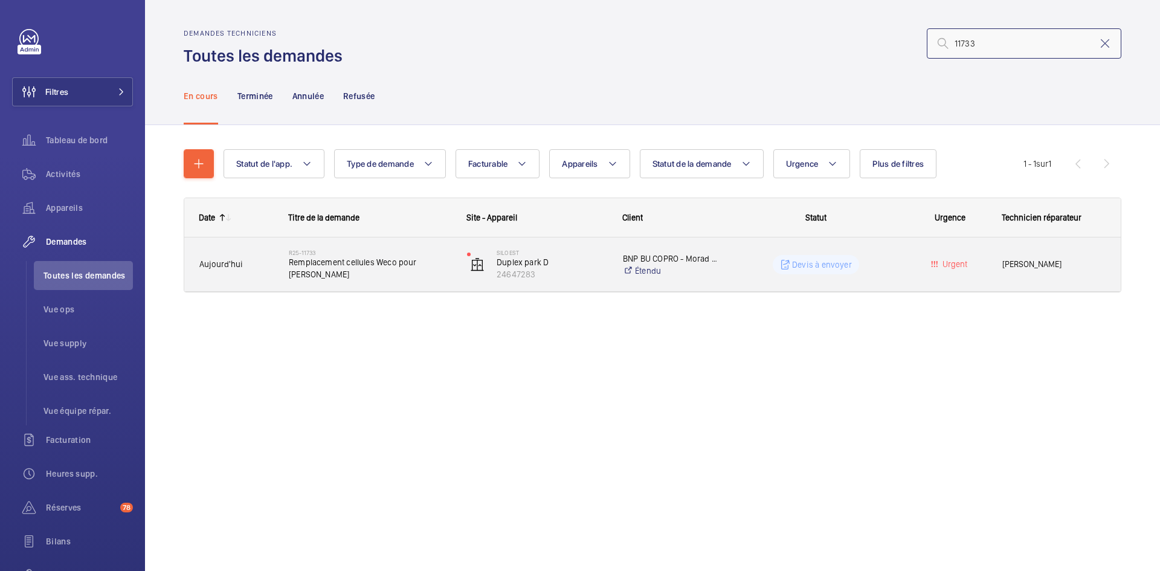
type input "11733"
click at [265, 265] on span "Aujourd'hui" at bounding box center [236, 264] width 74 height 14
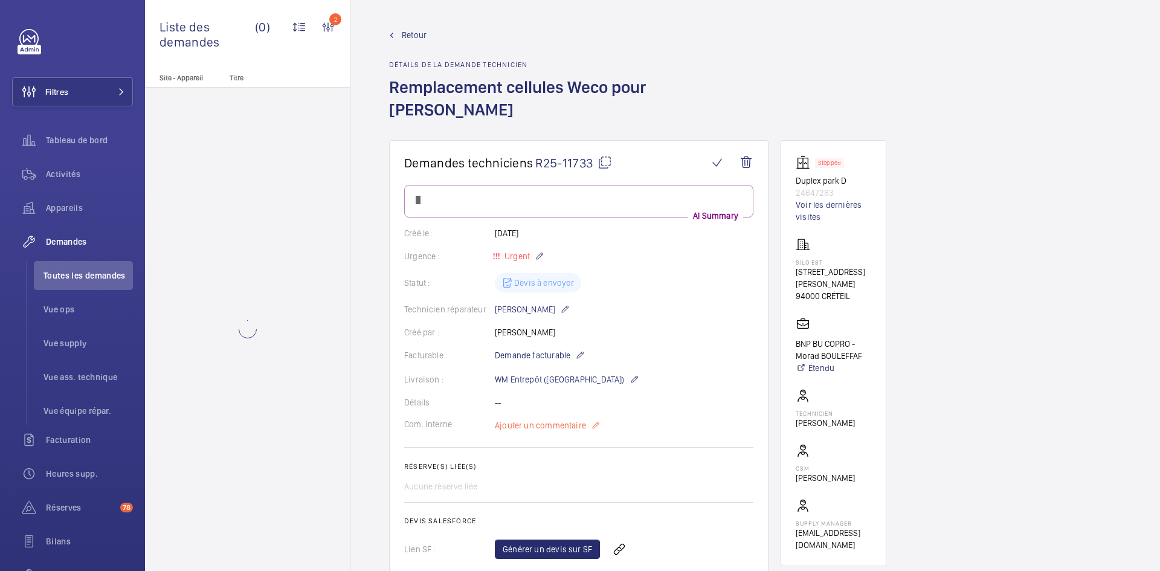
click at [531, 419] on span "Ajouter un commentaire" at bounding box center [540, 425] width 91 height 12
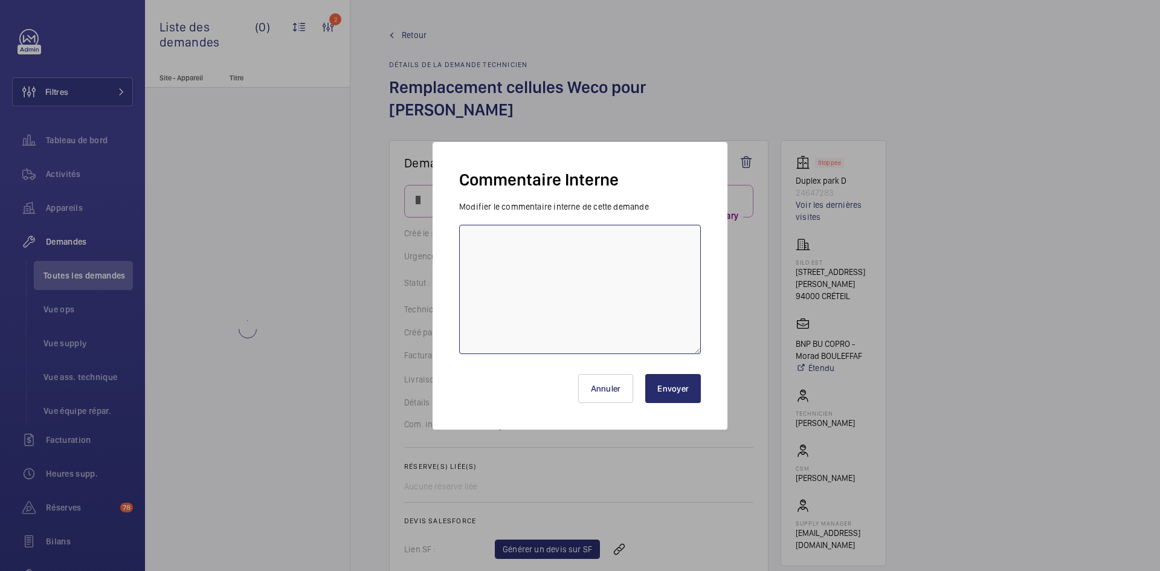
click at [543, 260] on textarea at bounding box center [580, 289] width 242 height 129
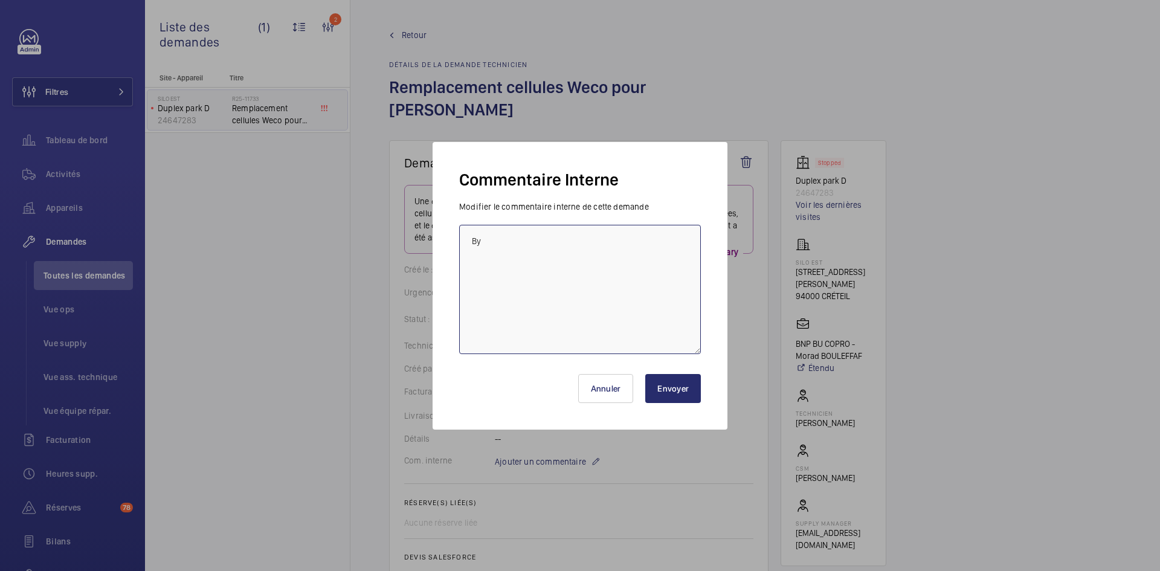
type textarea "B"
click at [610, 239] on textarea "BY-03/09 commande identique que lE bon de commande" at bounding box center [580, 289] width 242 height 129
click at [683, 239] on textarea "BY-03/09 commande identique que le bon de commande" at bounding box center [580, 289] width 242 height 129
type textarea "BY-03/09 commande identique que le bon de commande PO-FR-009970"
click at [686, 387] on button "Envoyer" at bounding box center [673, 388] width 56 height 29
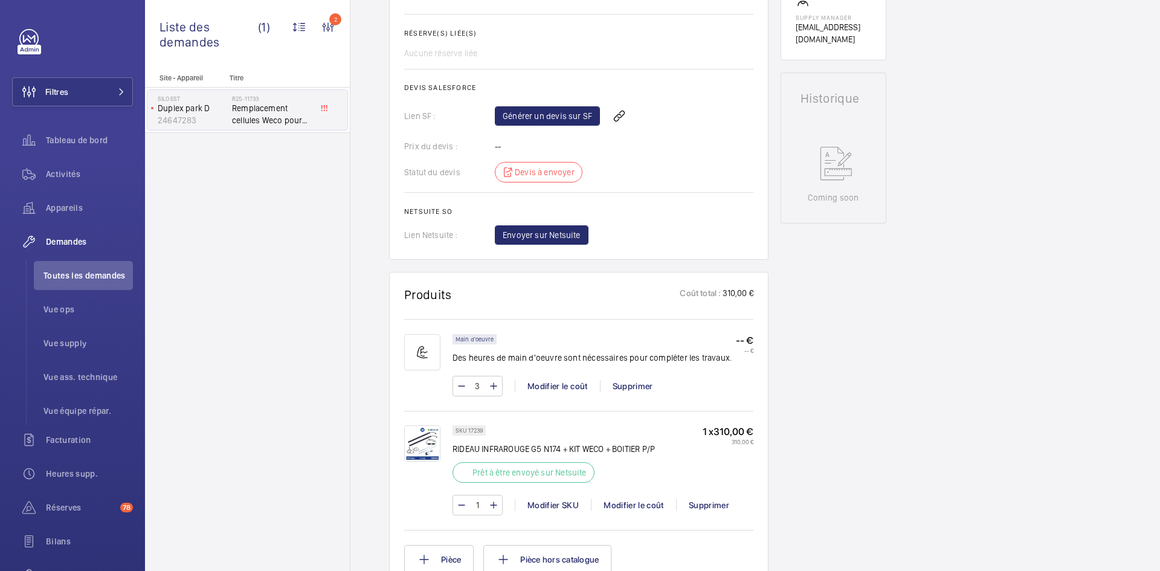
scroll to position [604, 0]
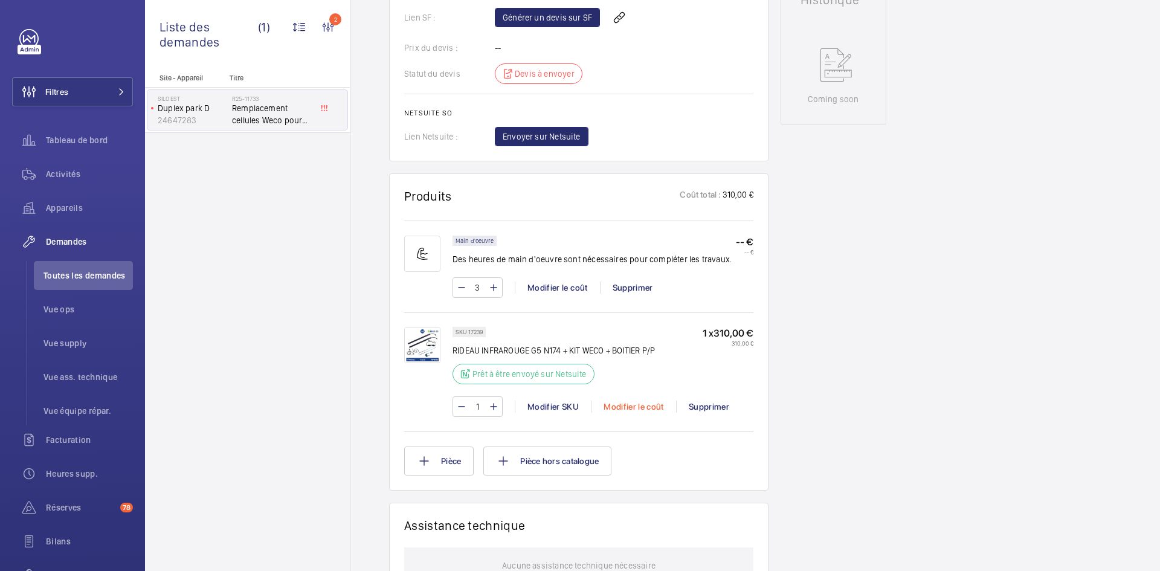
click at [633, 401] on div "Modifier le coût" at bounding box center [633, 407] width 85 height 12
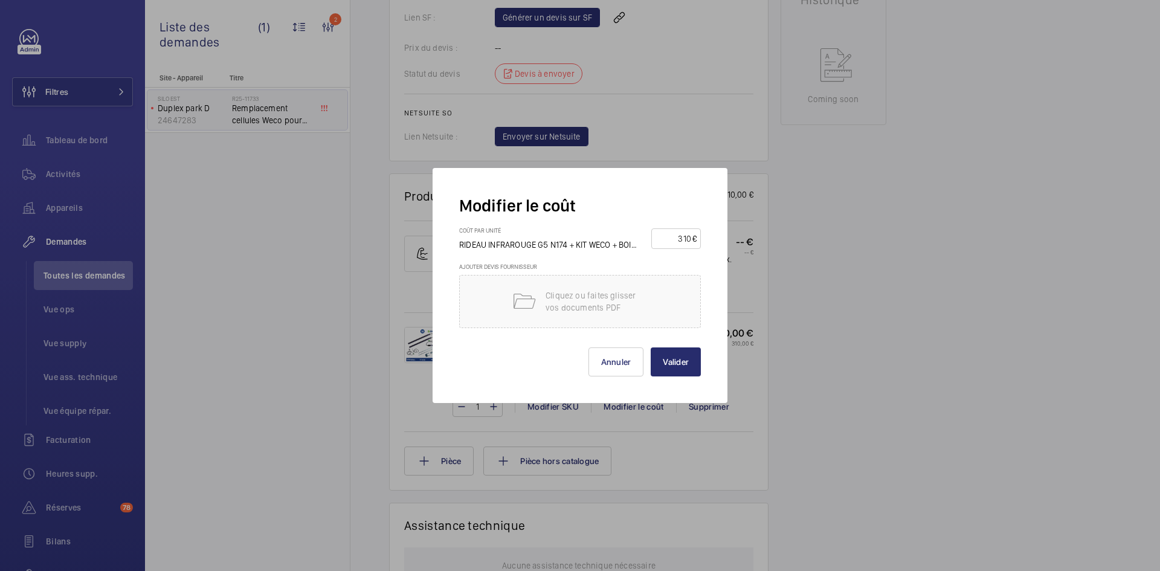
click at [690, 236] on input "310" at bounding box center [674, 238] width 36 height 19
type input "3"
type input "400"
click at [683, 364] on button "Valider" at bounding box center [676, 361] width 50 height 29
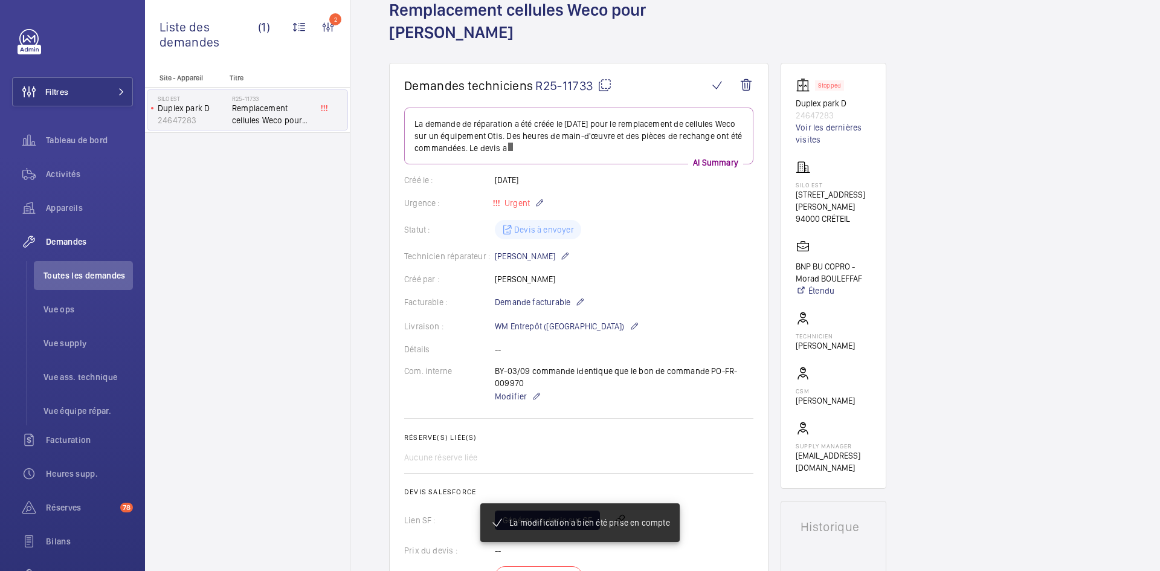
scroll to position [73, 0]
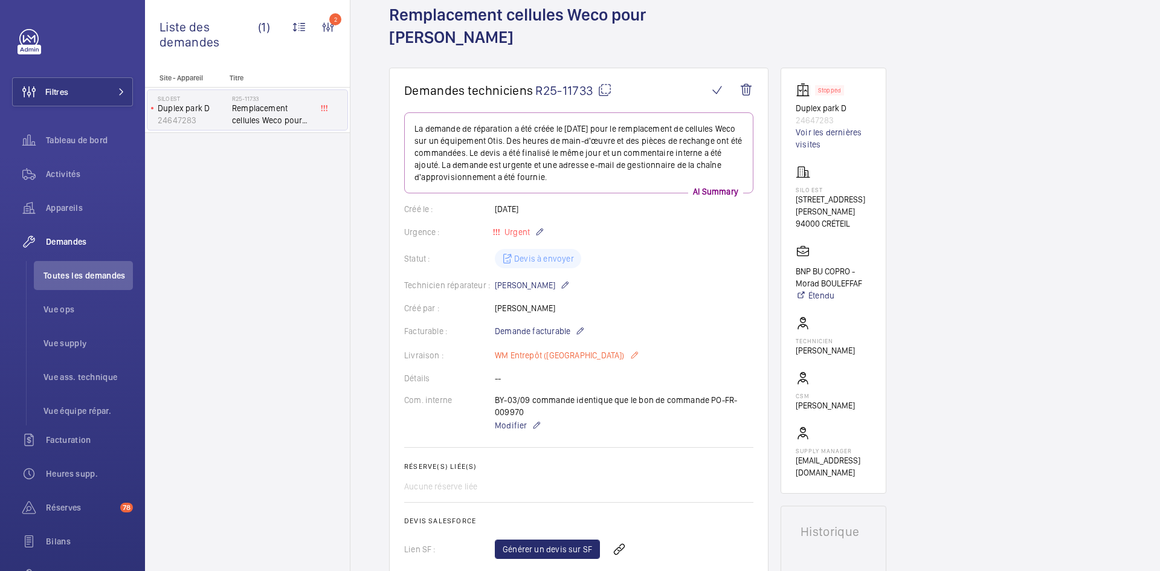
click at [630, 348] on mat-icon at bounding box center [635, 355] width 10 height 15
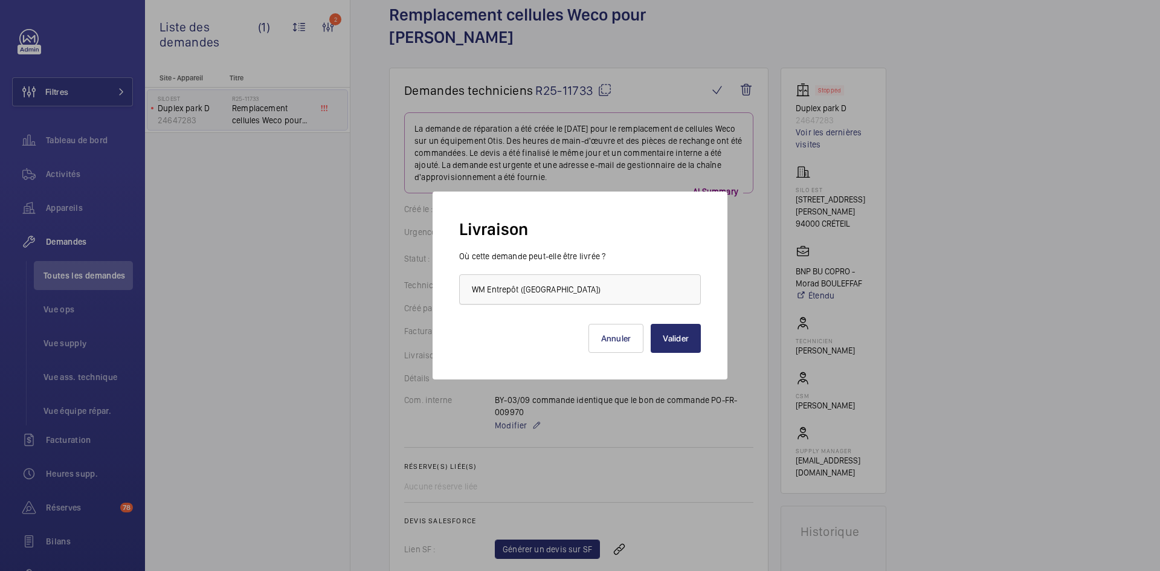
click at [672, 286] on div at bounding box center [580, 289] width 240 height 29
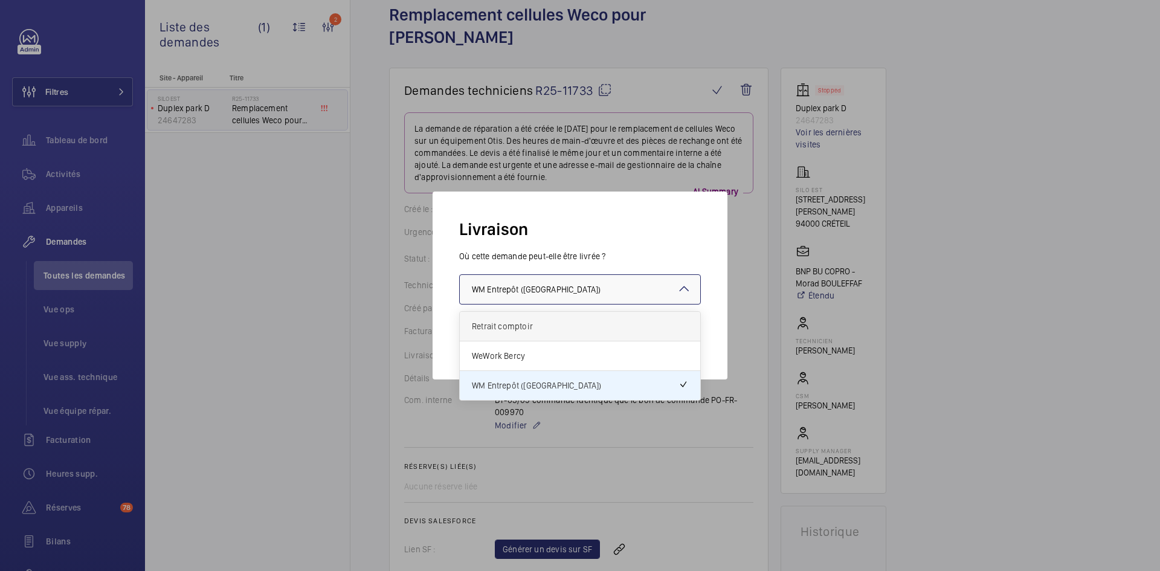
click at [537, 324] on span "Retrait comptoir" at bounding box center [580, 326] width 216 height 12
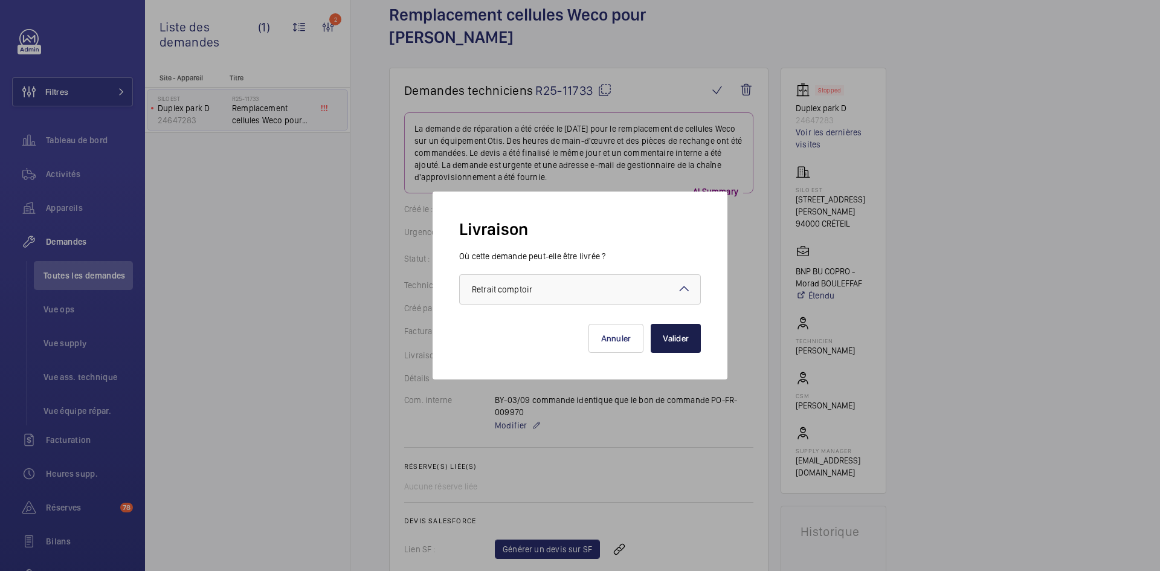
click at [669, 340] on button "Valider" at bounding box center [676, 338] width 50 height 29
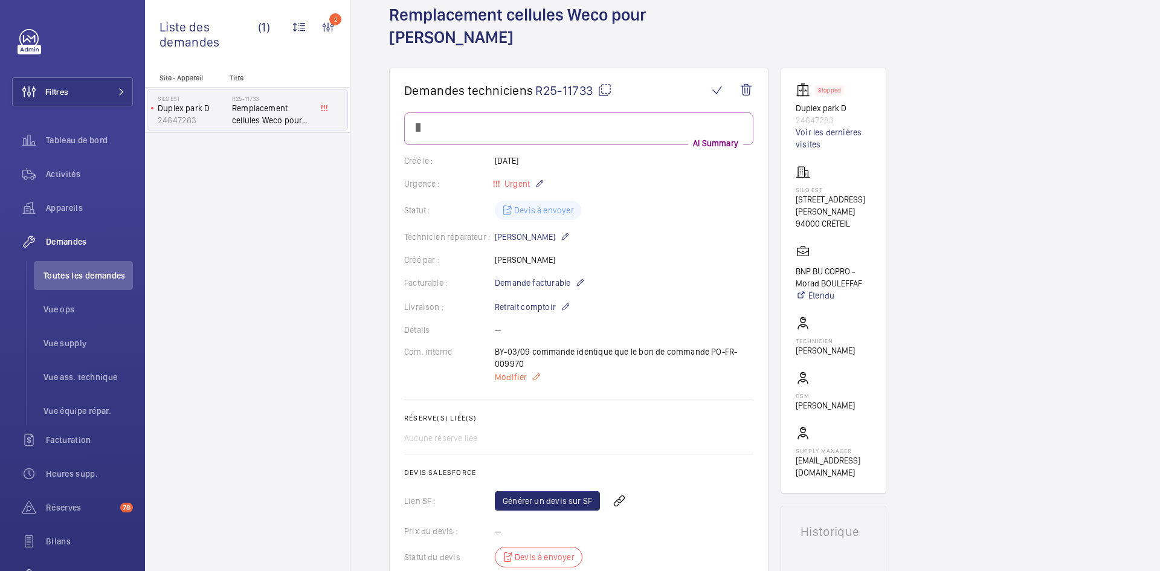
click at [512, 371] on span "Modifier" at bounding box center [511, 377] width 32 height 12
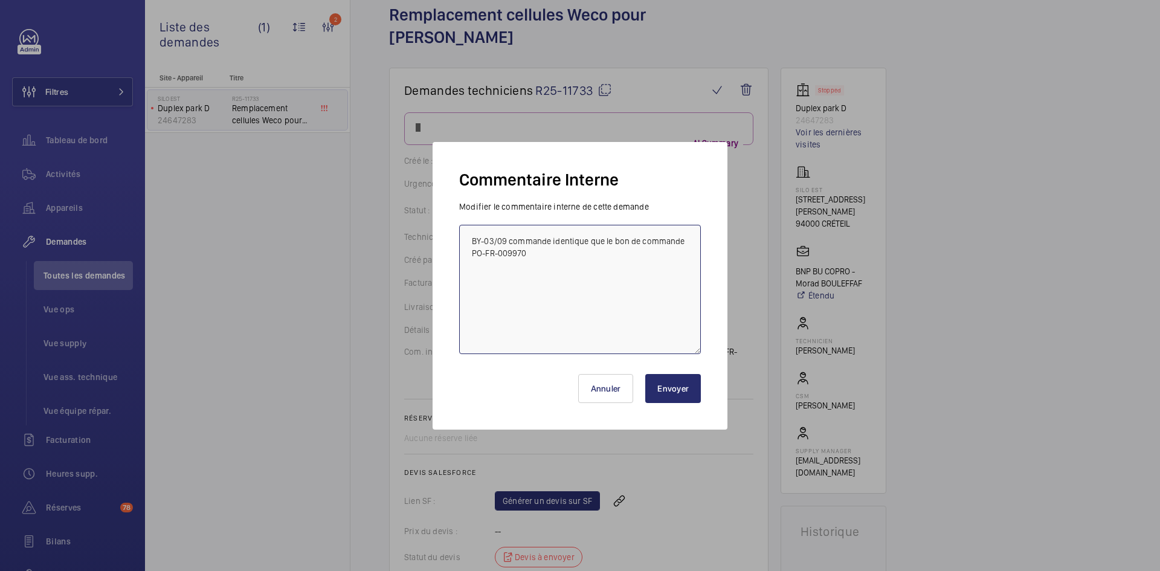
click at [471, 241] on textarea "BY-03/09 commande identique que le bon de commande PO-FR-009970" at bounding box center [580, 289] width 242 height 129
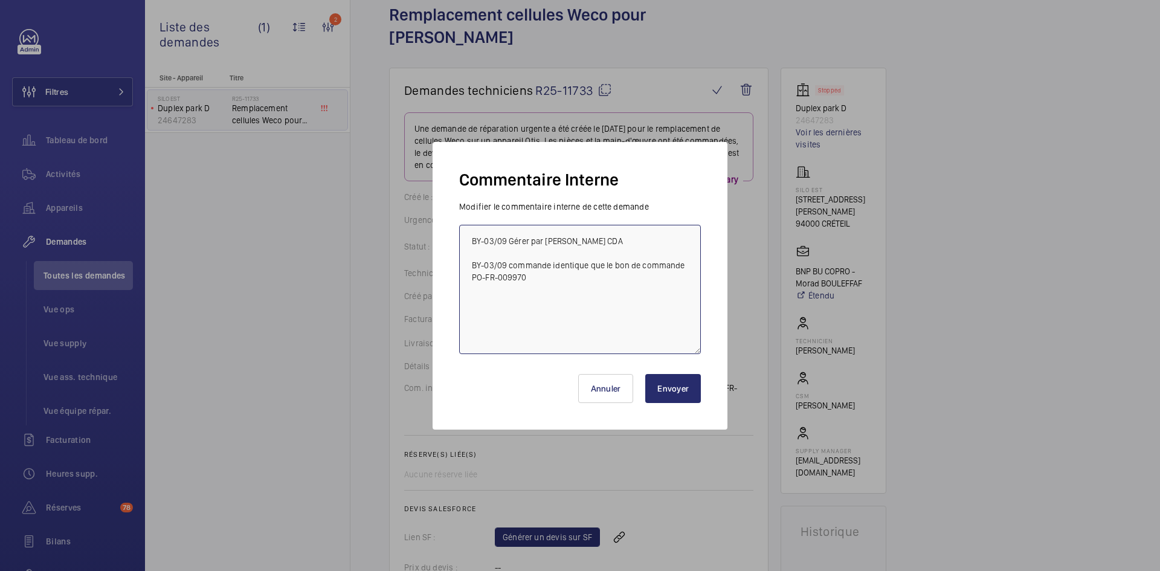
type textarea "BY-03/09 Gérer par Mickael CDA BY-03/09 commande identique que le bon de comman…"
click at [674, 382] on button "Envoyer" at bounding box center [673, 388] width 56 height 29
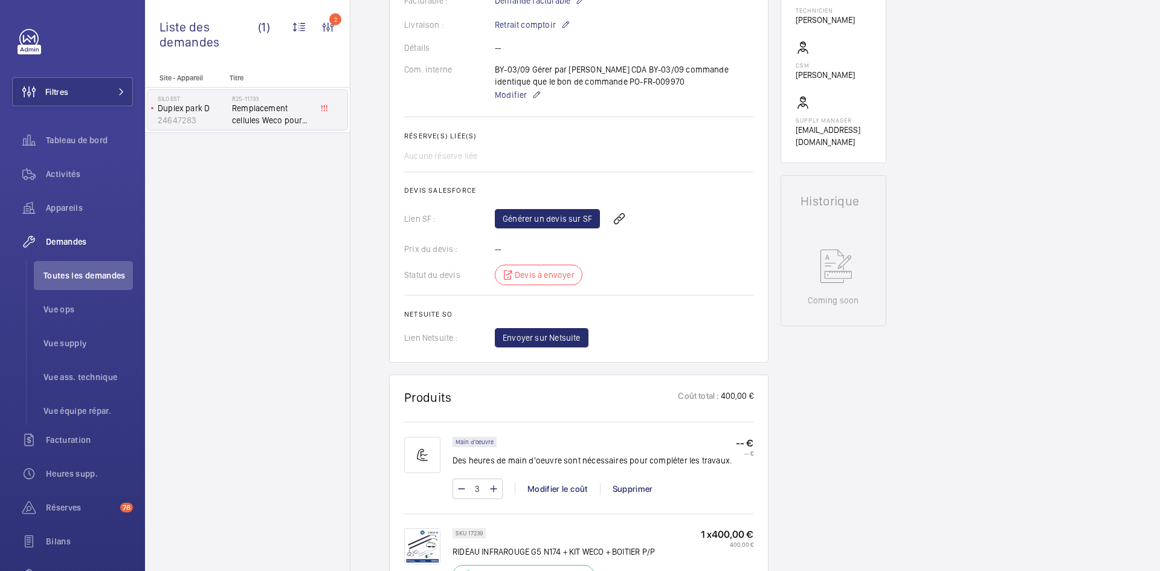
scroll to position [495, 0]
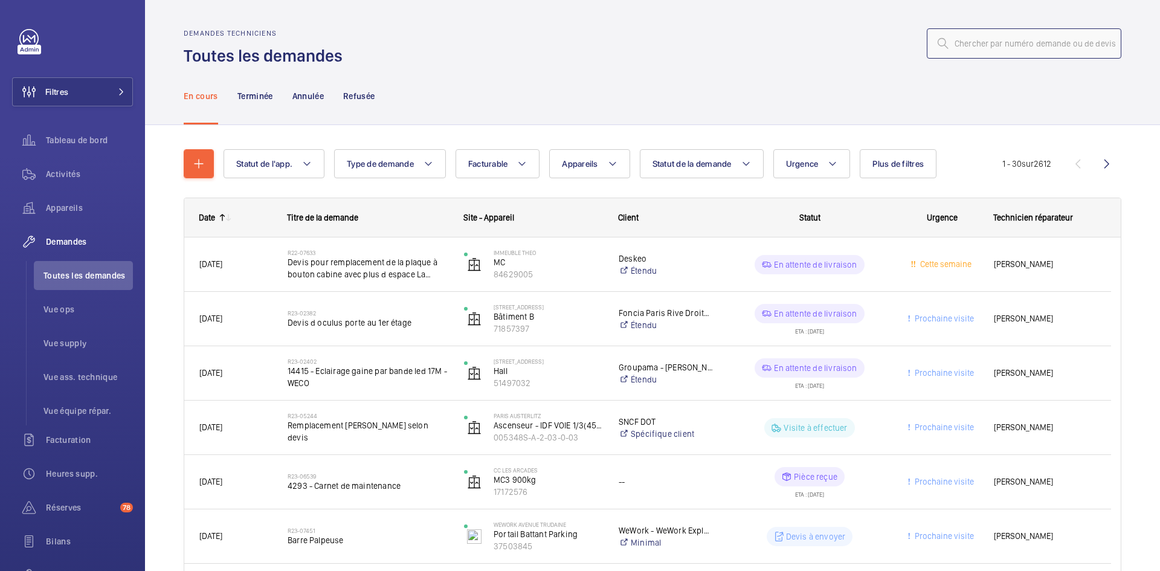
click at [983, 46] on input "text" at bounding box center [1024, 43] width 195 height 30
type input "1"
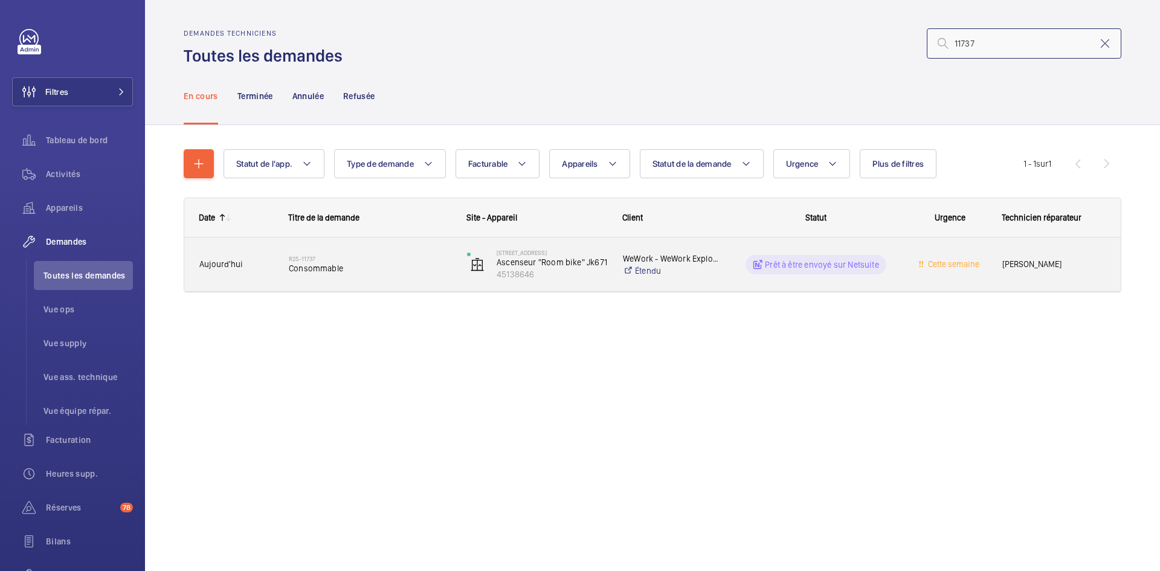
type input "11737"
click at [253, 262] on span "Aujourd'hui" at bounding box center [236, 264] width 74 height 14
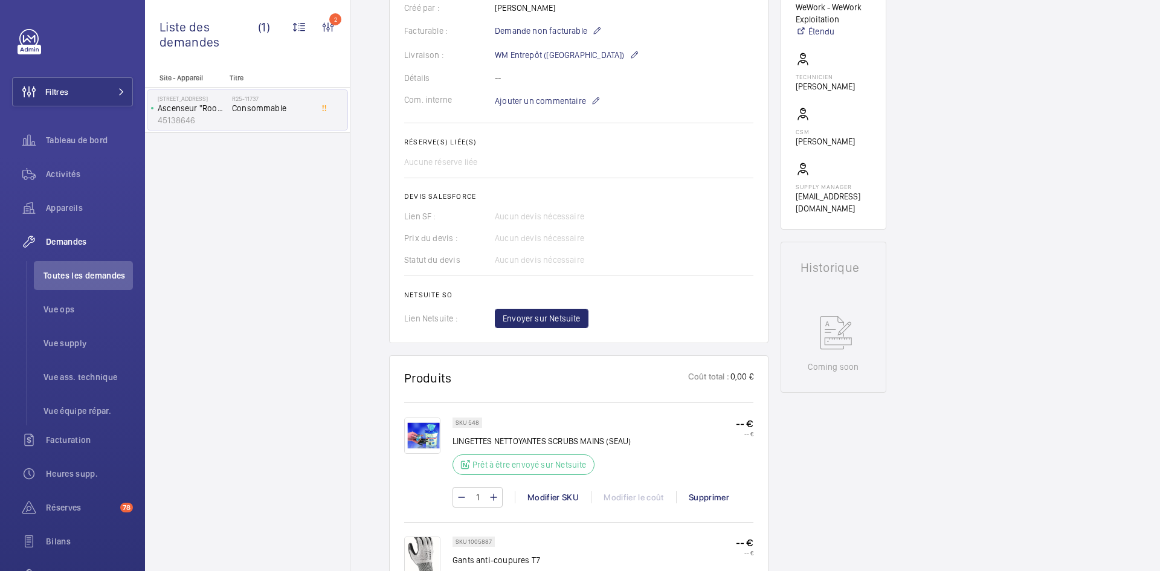
scroll to position [205, 0]
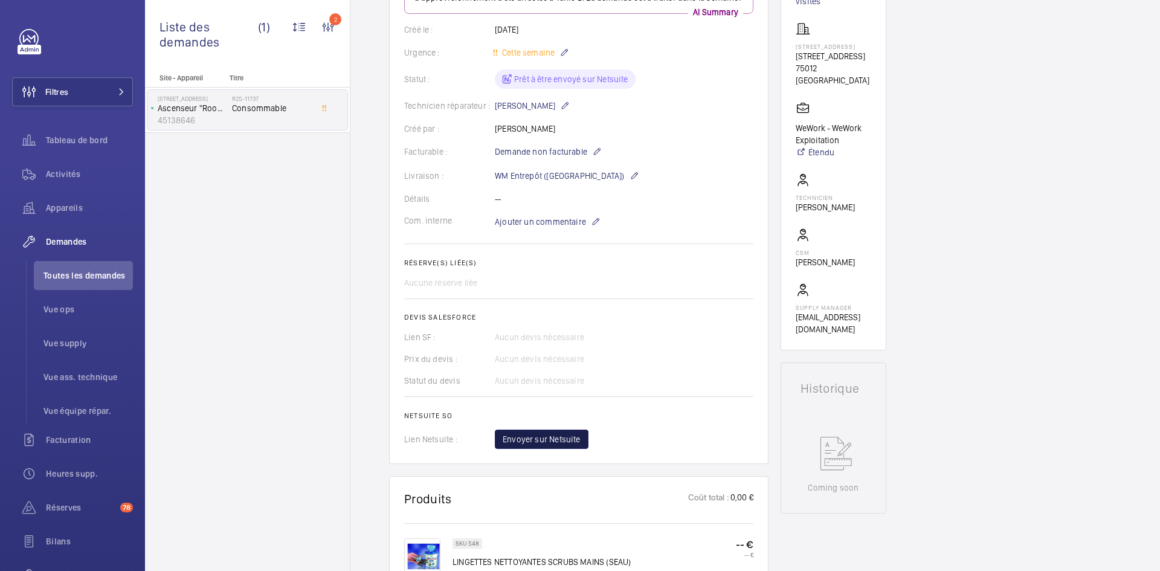
click at [574, 440] on span "Envoyer sur Netsuite" at bounding box center [542, 439] width 78 height 12
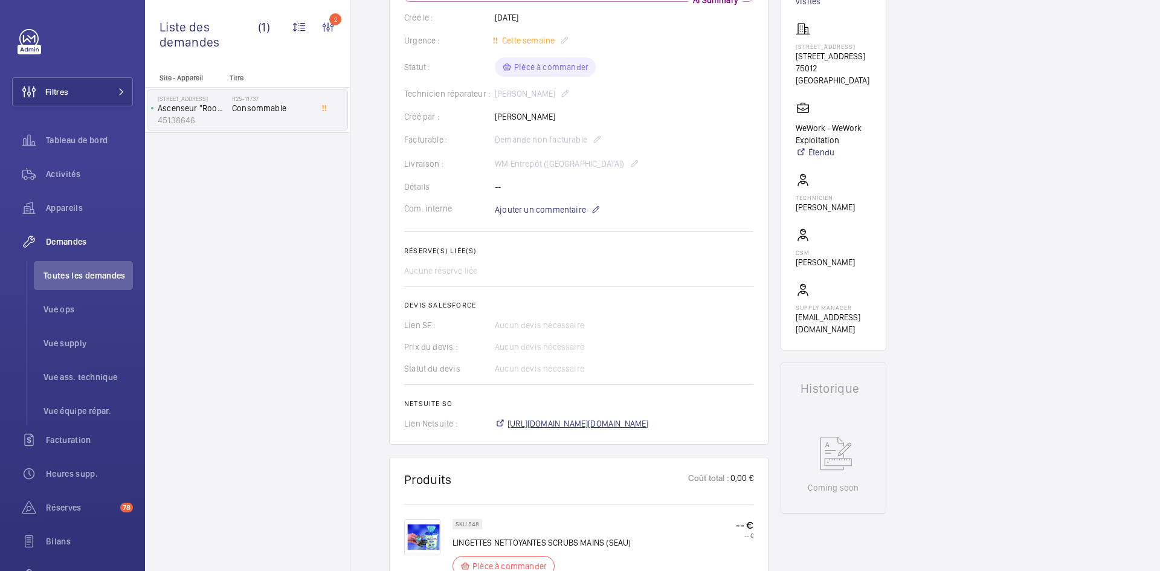
scroll to position [230, 0]
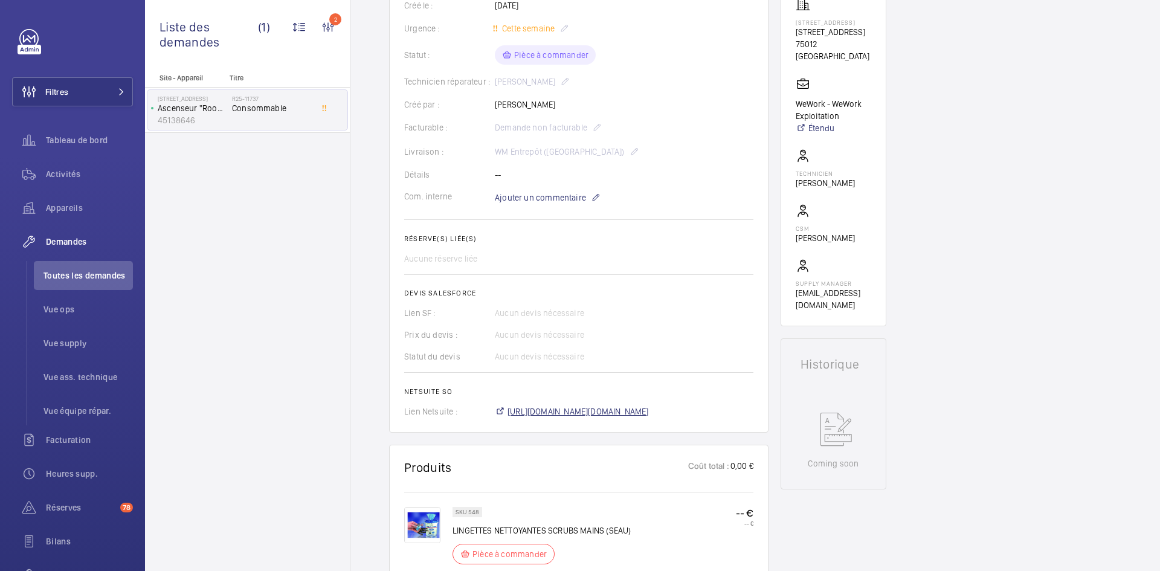
click at [619, 410] on span "https://6461500.app.netsuite.com/app/accounting/transactions/salesord.nl?id=297…" at bounding box center [578, 411] width 141 height 12
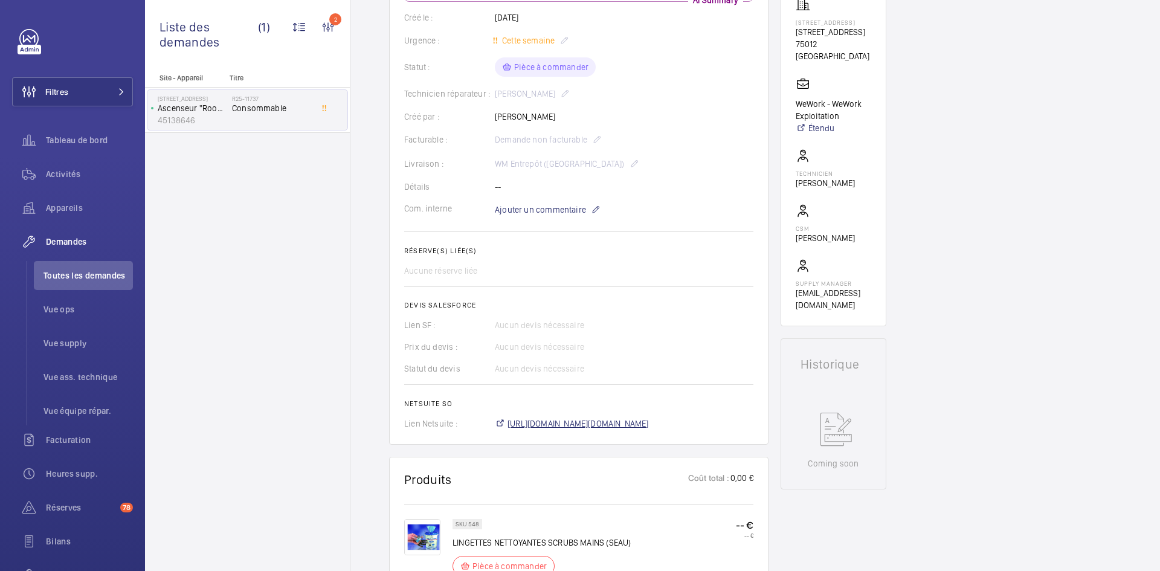
scroll to position [242, 0]
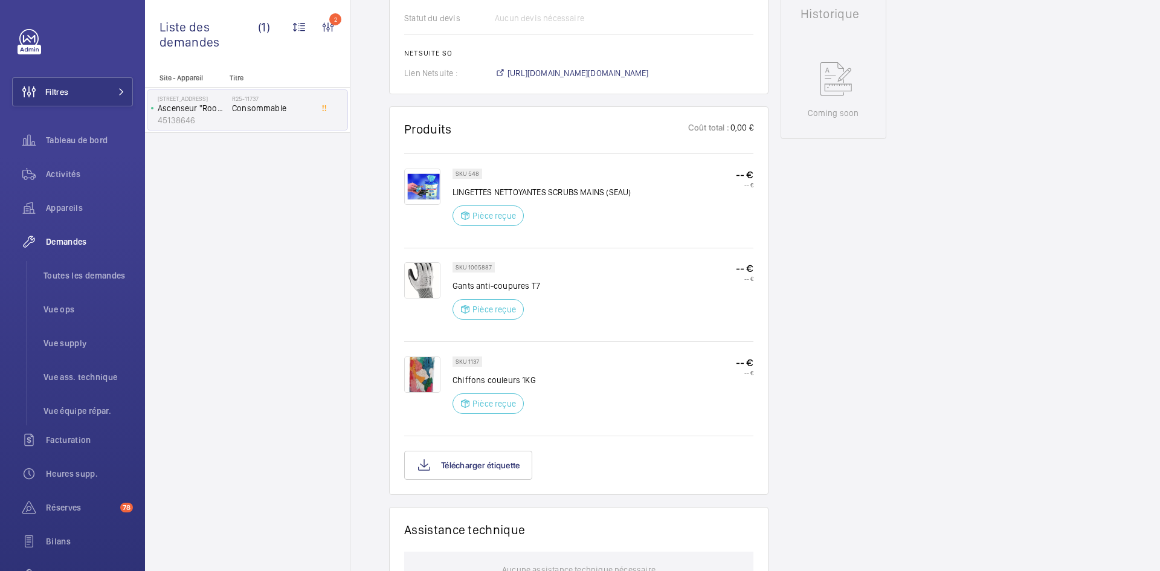
scroll to position [592, 0]
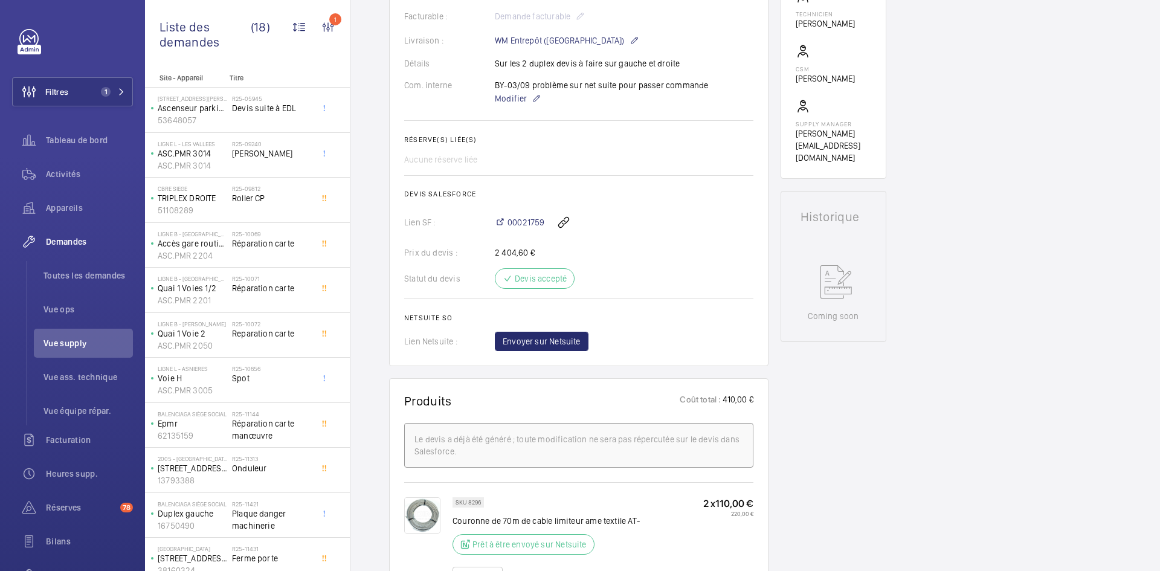
scroll to position [290, 0]
